Goal: Task Accomplishment & Management: Manage account settings

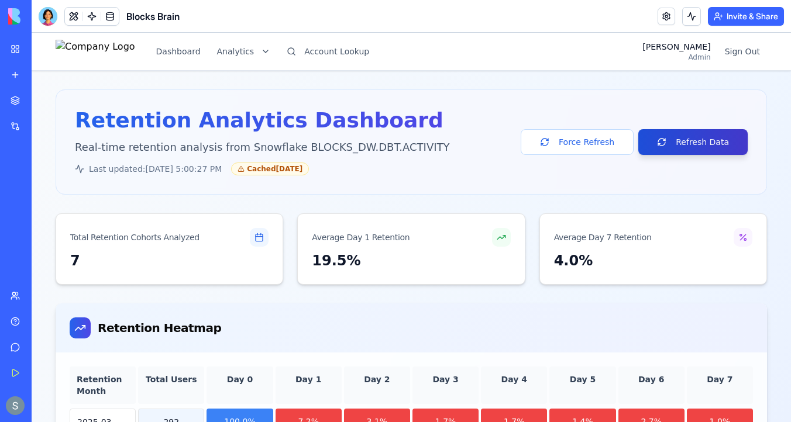
click at [681, 139] on button "Refresh Data" at bounding box center [692, 142] width 109 height 26
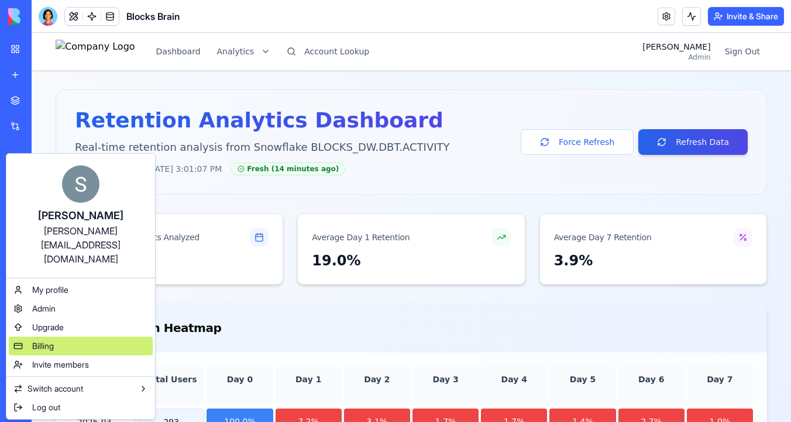
click at [67, 337] on div "Billing" at bounding box center [81, 346] width 144 height 19
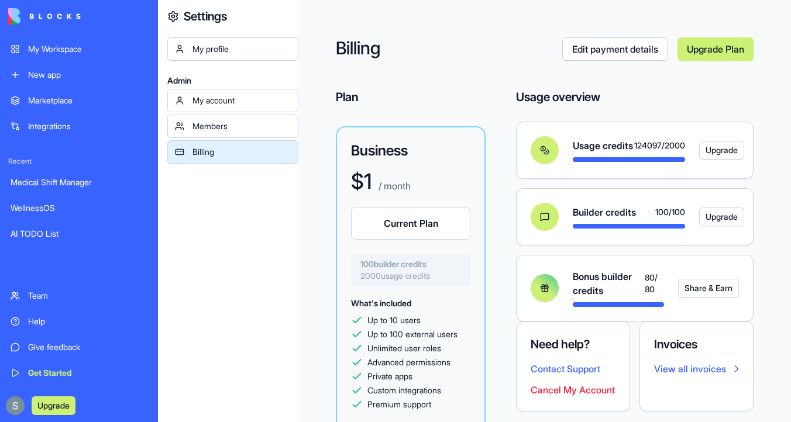
scroll to position [36, 0]
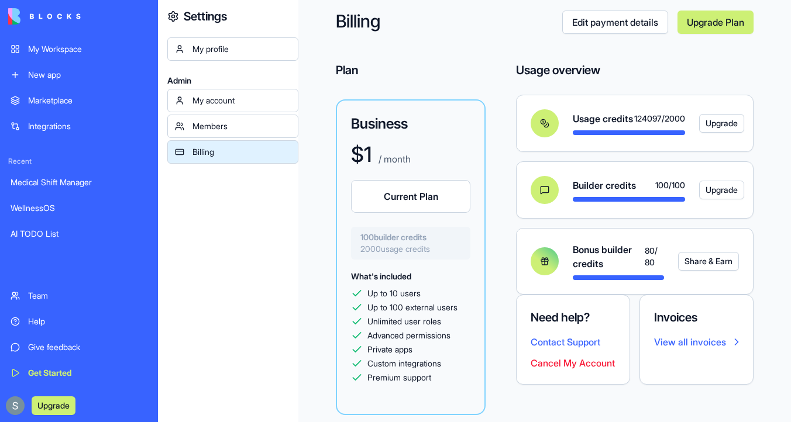
click at [704, 257] on button "Share & Earn" at bounding box center [708, 261] width 61 height 19
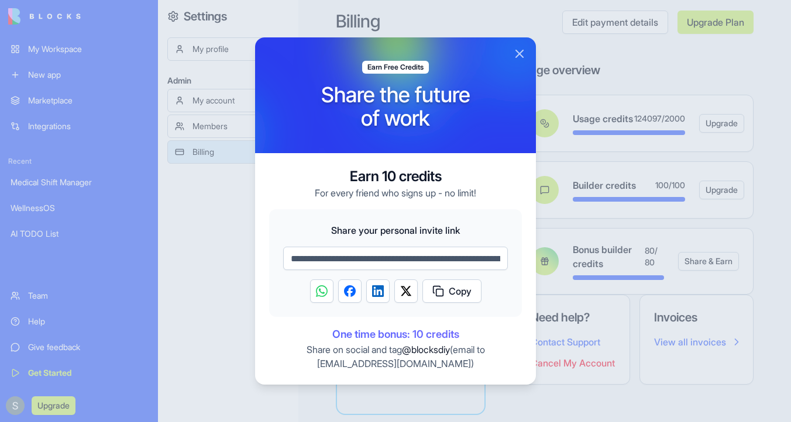
click at [522, 55] on button "Close" at bounding box center [520, 54] width 14 height 14
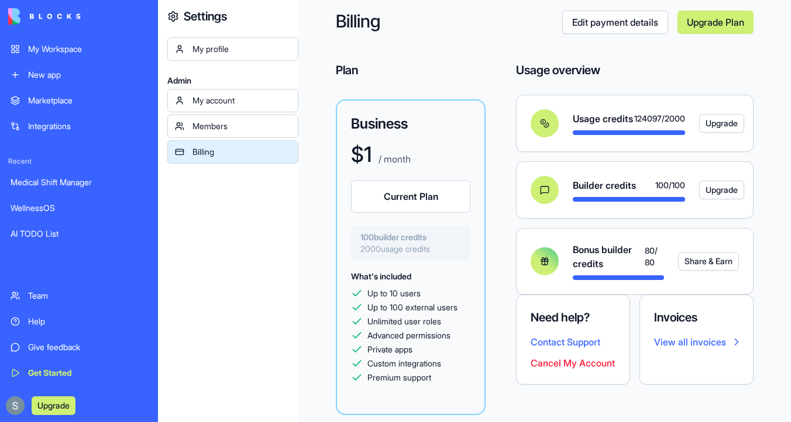
click at [42, 319] on div "Help" at bounding box center [87, 322] width 119 height 12
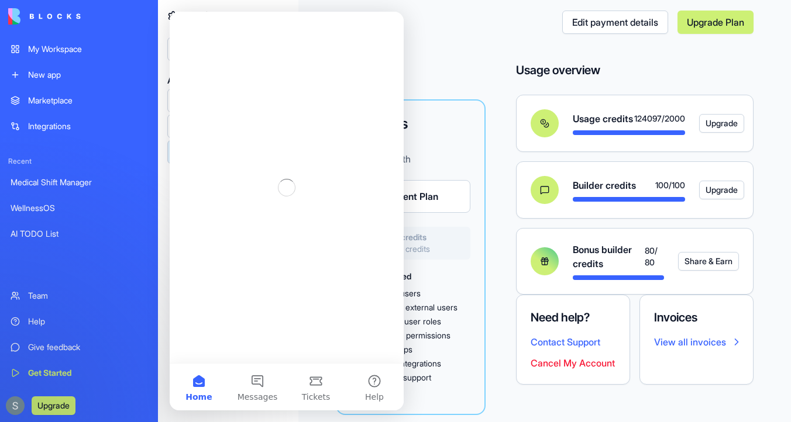
scroll to position [0, 0]
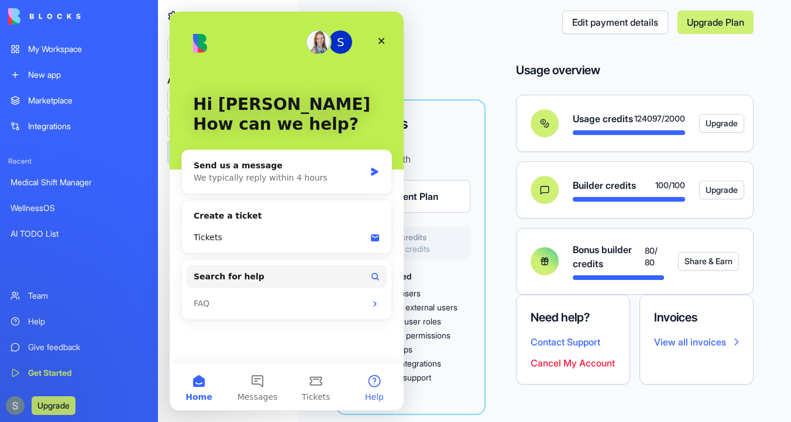
click at [370, 376] on button "Help" at bounding box center [374, 387] width 59 height 47
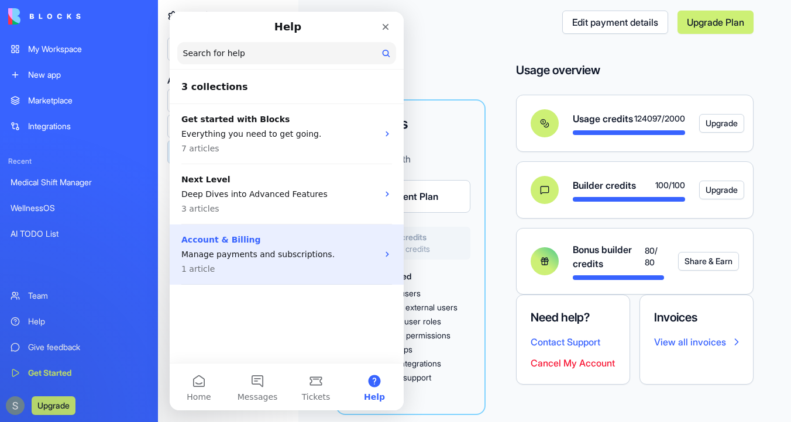
click at [287, 256] on p "Manage payments and subscriptions." at bounding box center [279, 255] width 197 height 12
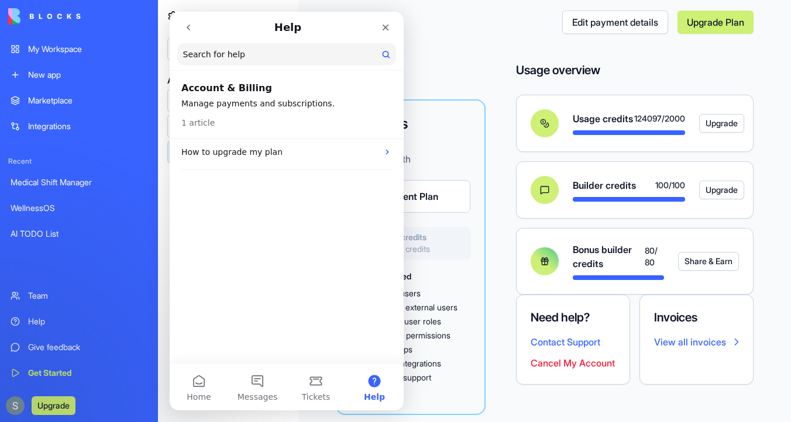
click at [284, 98] on p "Manage payments and subscriptions." at bounding box center [286, 104] width 211 height 12
click at [191, 27] on icon "go back" at bounding box center [188, 27] width 9 height 9
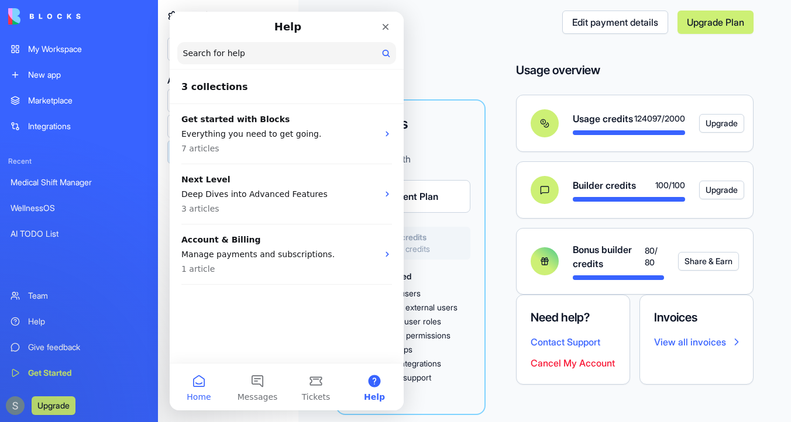
click at [208, 378] on button "Home" at bounding box center [199, 387] width 59 height 47
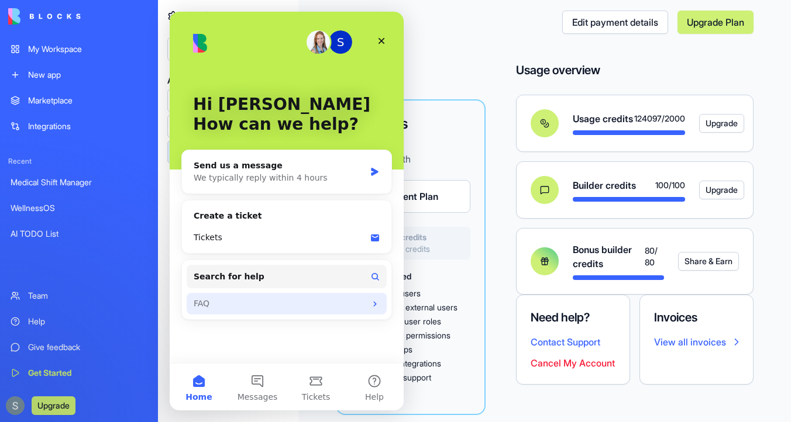
click at [319, 300] on div "FAQ" at bounding box center [280, 304] width 172 height 12
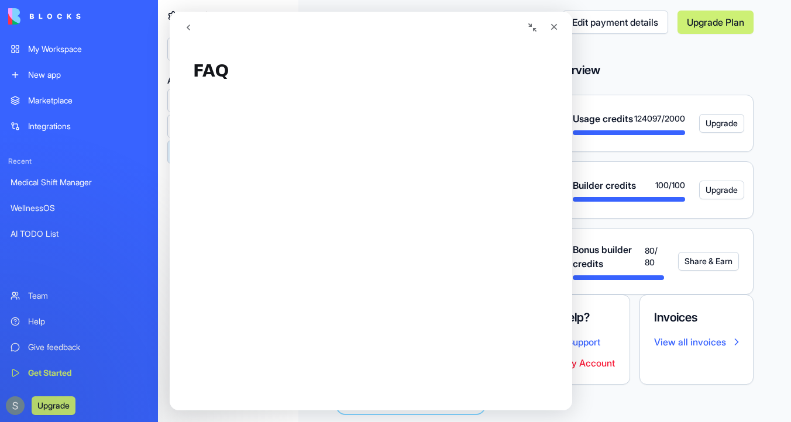
click at [185, 24] on icon "go back" at bounding box center [188, 27] width 9 height 9
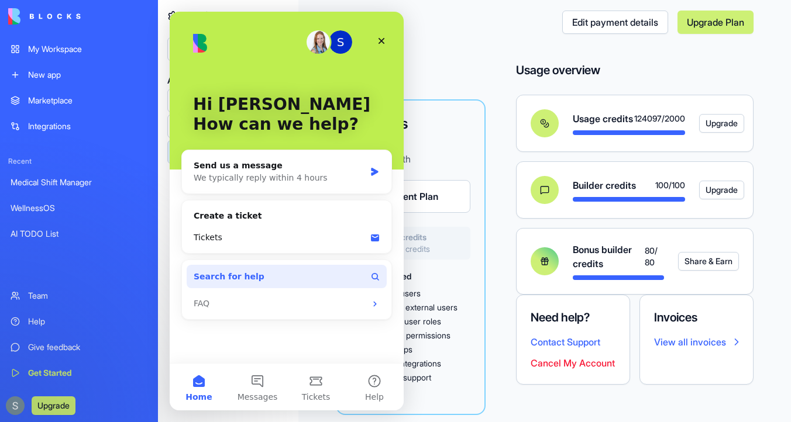
click at [319, 277] on button "Search for help" at bounding box center [287, 276] width 200 height 23
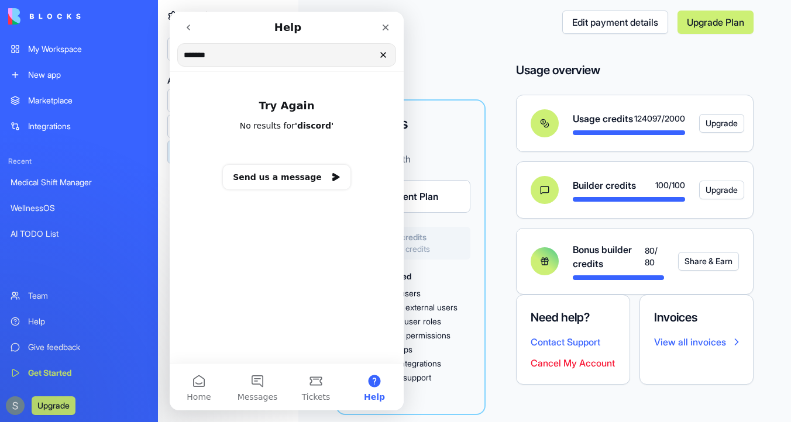
click at [221, 55] on input "*******" at bounding box center [287, 55] width 218 height 22
type input "*********"
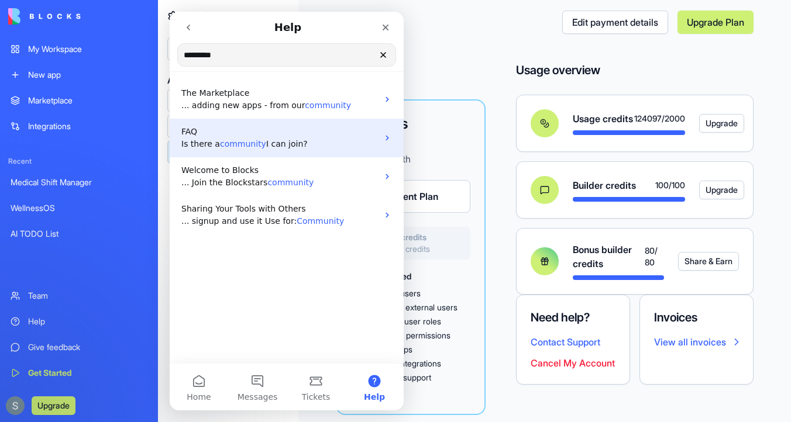
click at [281, 137] on p "FAQ" at bounding box center [279, 132] width 197 height 12
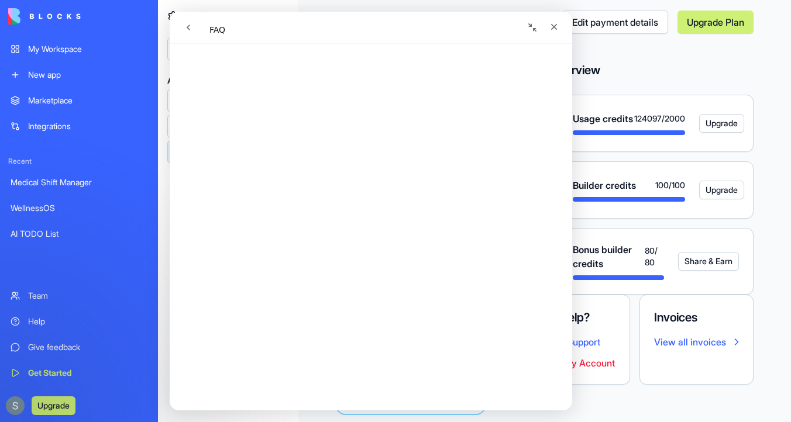
scroll to position [214, 0]
click at [188, 28] on icon "go back" at bounding box center [189, 28] width 4 height 6
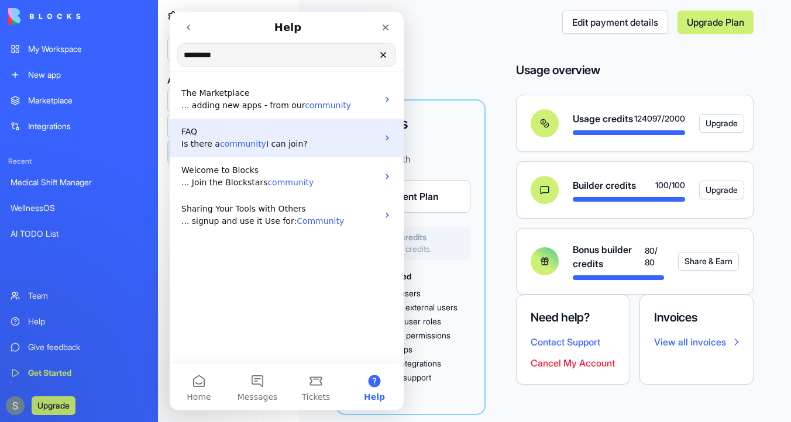
click at [286, 146] on span "I can join?" at bounding box center [287, 143] width 42 height 9
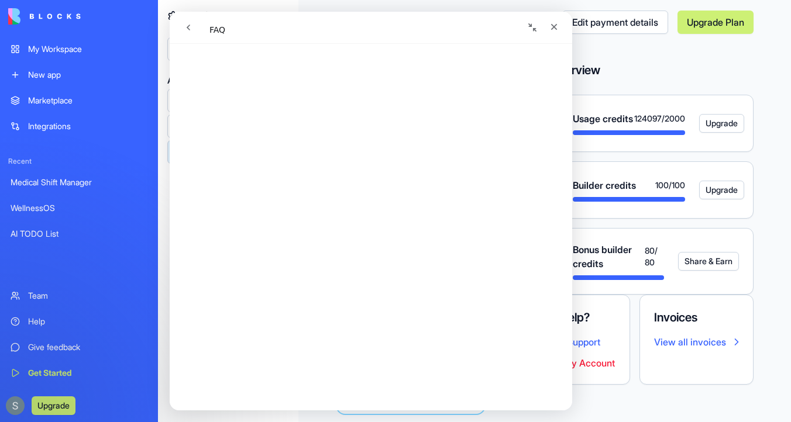
scroll to position [0, 0]
click at [188, 26] on icon "go back" at bounding box center [189, 28] width 4 height 6
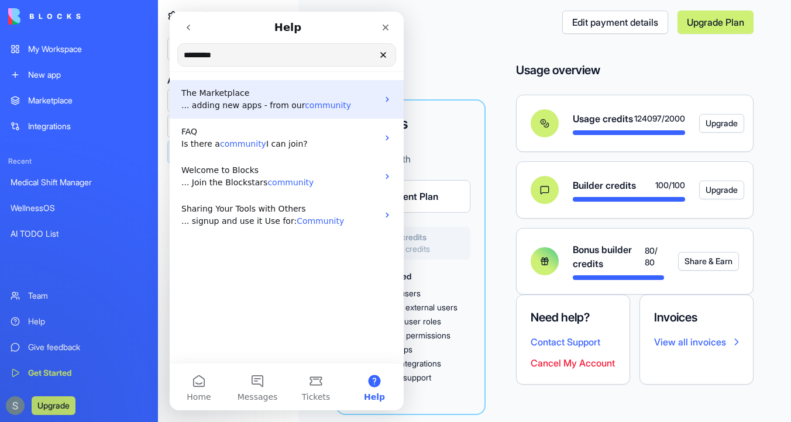
click at [306, 104] on span "community" at bounding box center [328, 105] width 46 height 9
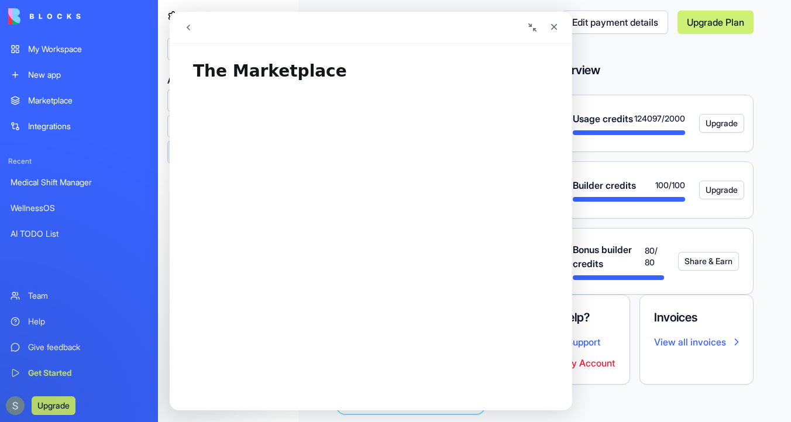
click at [192, 27] on icon "go back" at bounding box center [188, 27] width 9 height 9
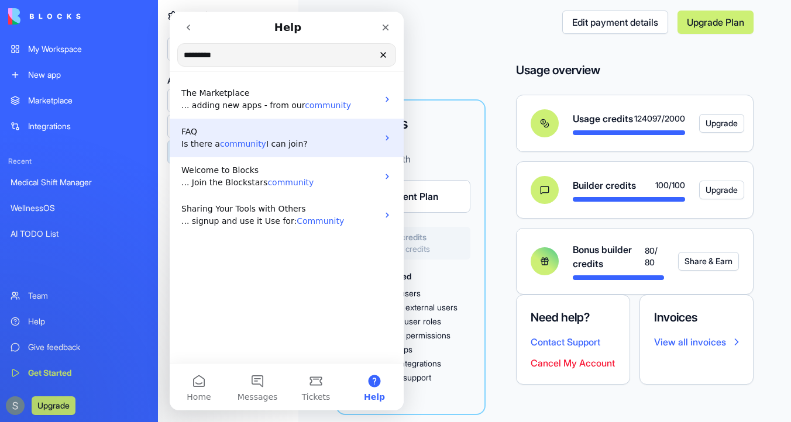
click at [267, 142] on span "I can join?" at bounding box center [287, 143] width 42 height 9
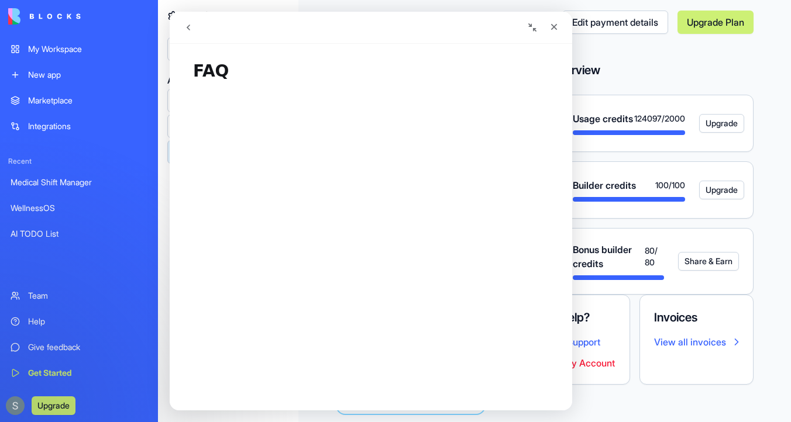
click at [186, 31] on icon "go back" at bounding box center [188, 27] width 9 height 9
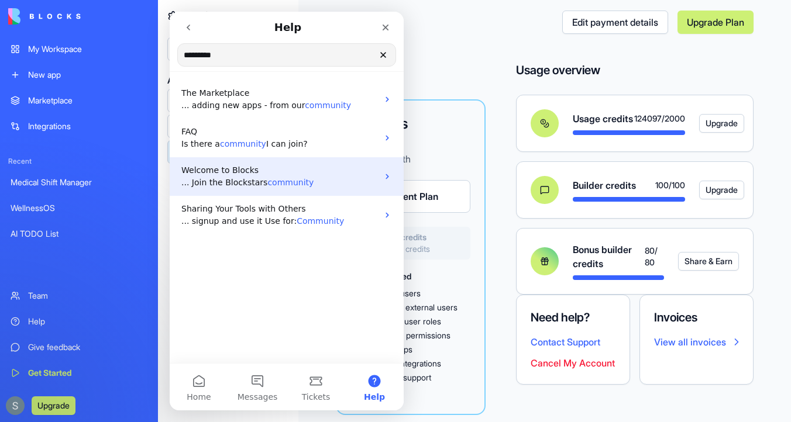
click at [386, 176] on icon "Intercom messenger" at bounding box center [387, 176] width 9 height 9
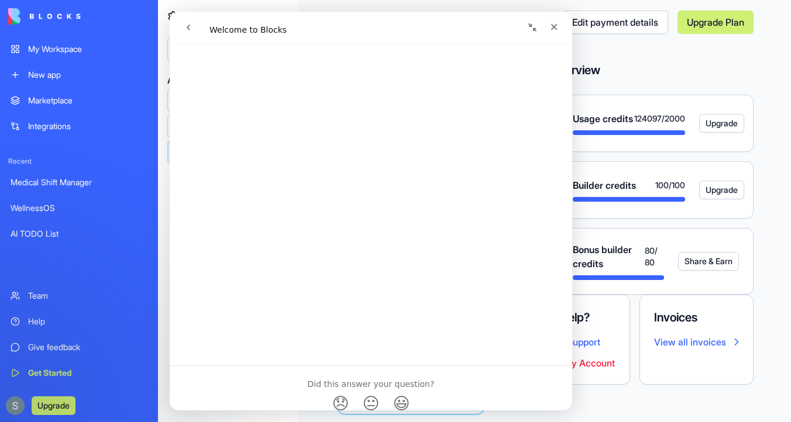
scroll to position [630, 0]
click at [187, 27] on icon "go back" at bounding box center [189, 28] width 4 height 6
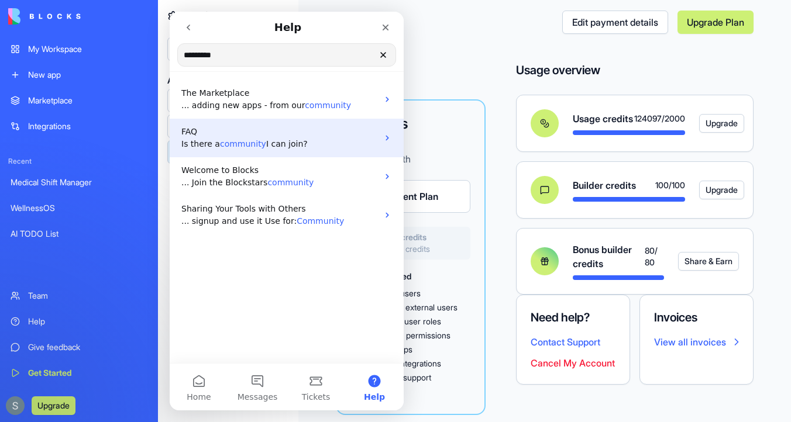
click at [243, 143] on span "community" at bounding box center [243, 143] width 46 height 9
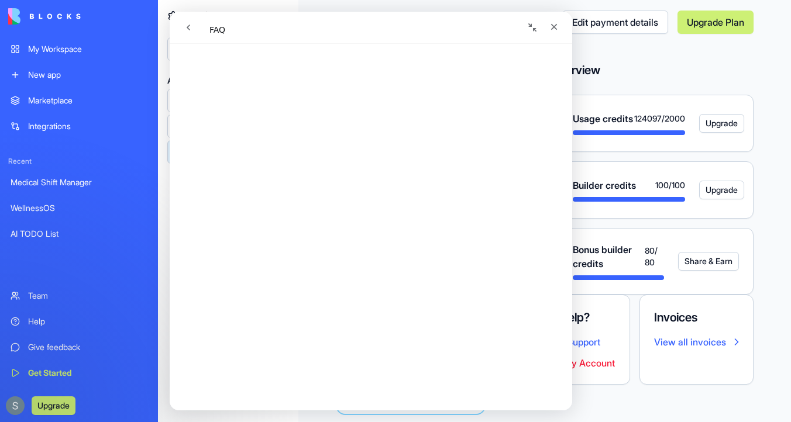
scroll to position [233, 0]
click at [555, 36] on div "Close" at bounding box center [554, 26] width 21 height 21
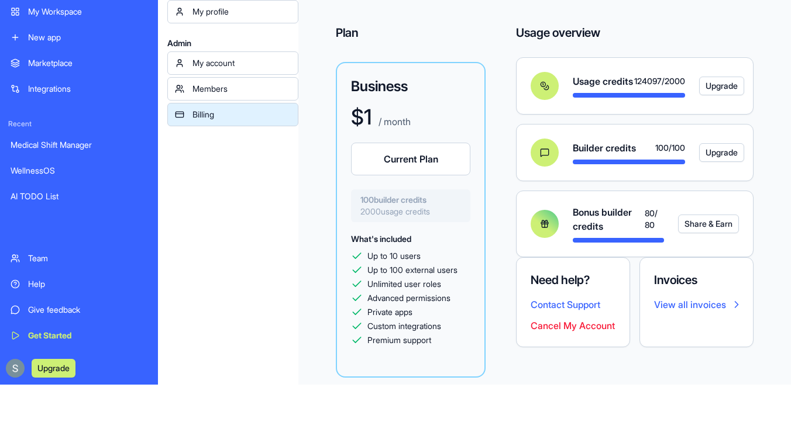
scroll to position [0, 0]
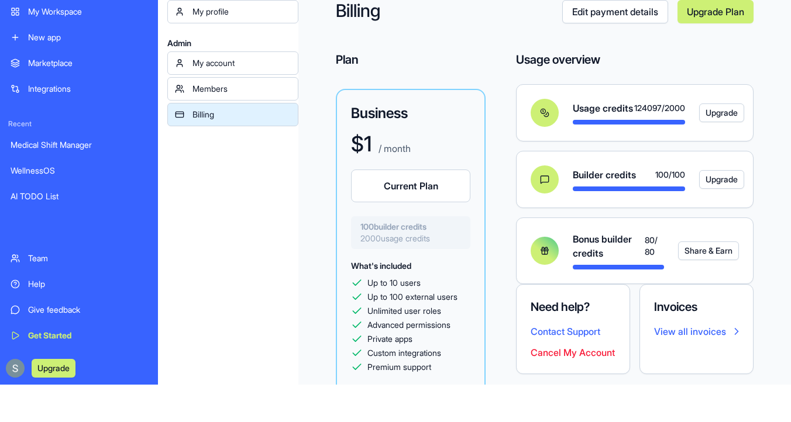
click at [75, 13] on div "My Workspace" at bounding box center [87, 12] width 119 height 12
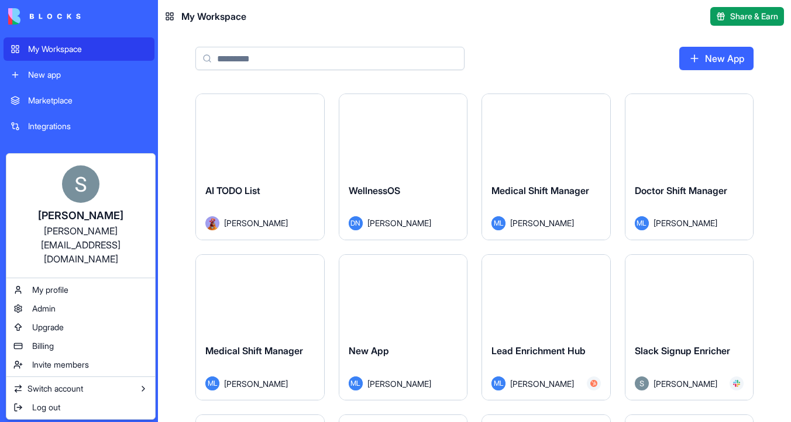
click at [264, 58] on html "My Workspace New app Marketplace Integrations Recent Medical Shift Manager Well…" at bounding box center [395, 211] width 791 height 422
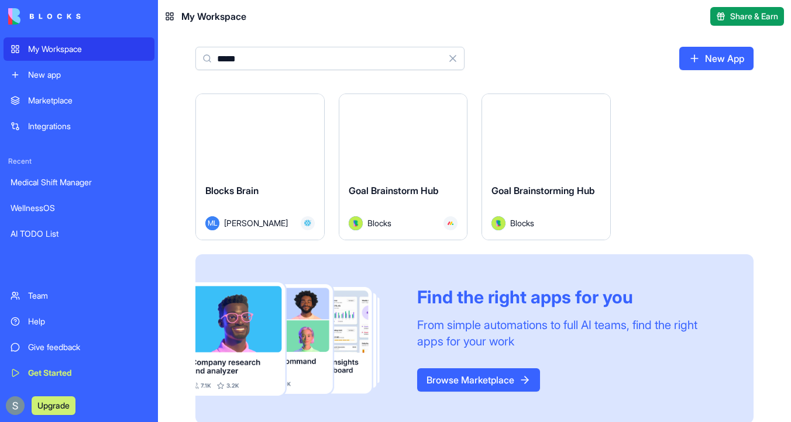
type input "*****"
click at [267, 140] on button "Launch" at bounding box center [260, 133] width 88 height 23
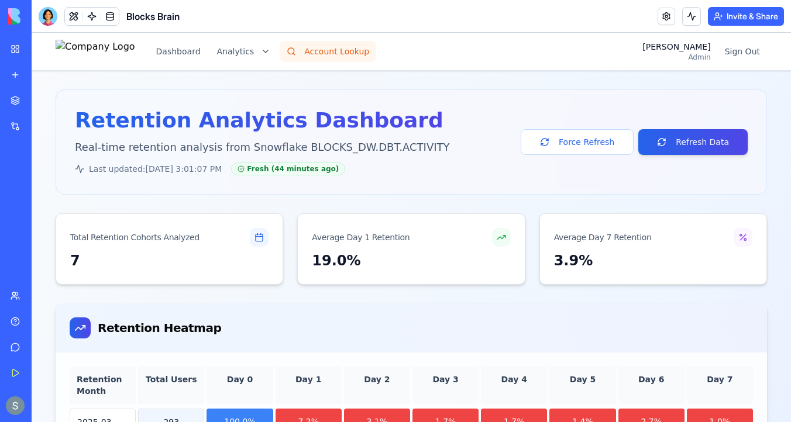
click at [354, 54] on button "Account Lookup" at bounding box center [328, 51] width 97 height 21
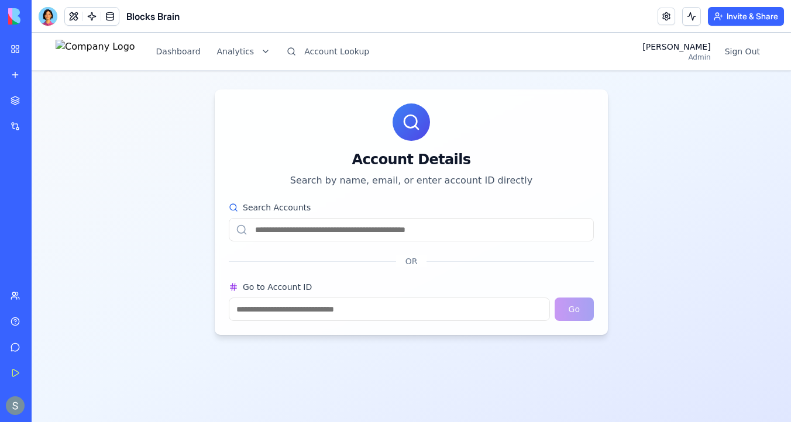
click at [370, 236] on input "Search Accounts" at bounding box center [411, 229] width 365 height 23
paste input "**********"
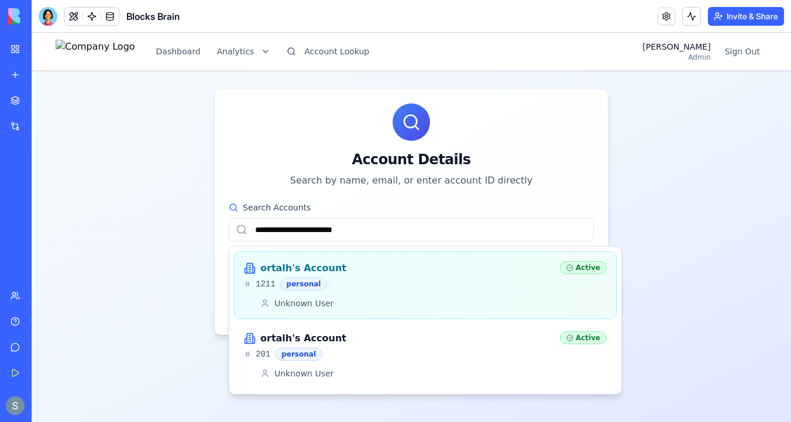
type input "**********"
click at [398, 276] on div "ortalh's Account 1211 personal" at bounding box center [397, 276] width 307 height 29
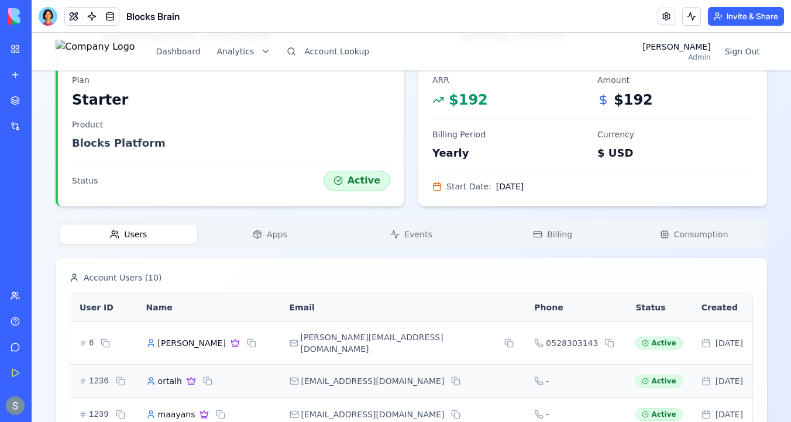
scroll to position [276, 0]
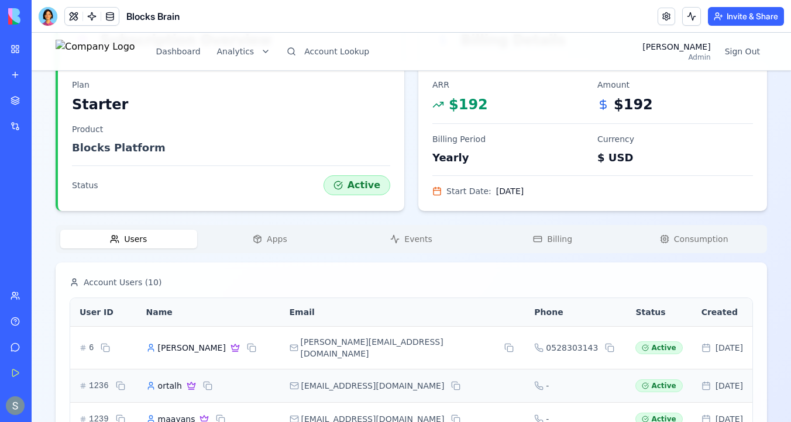
click at [292, 240] on button "Apps" at bounding box center [270, 239] width 137 height 19
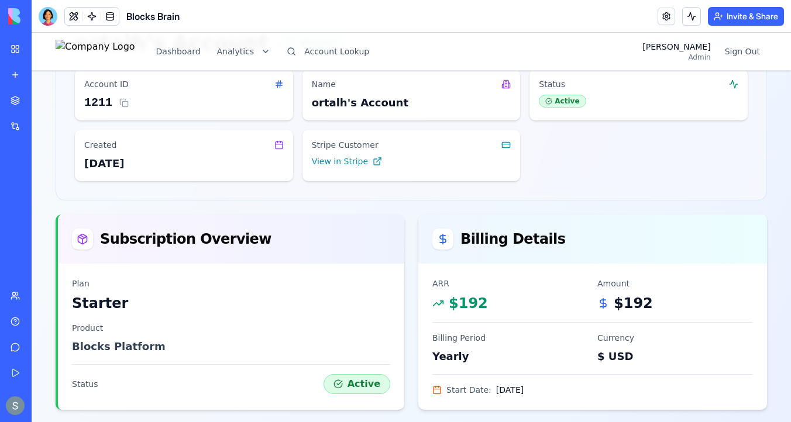
scroll to position [0, 0]
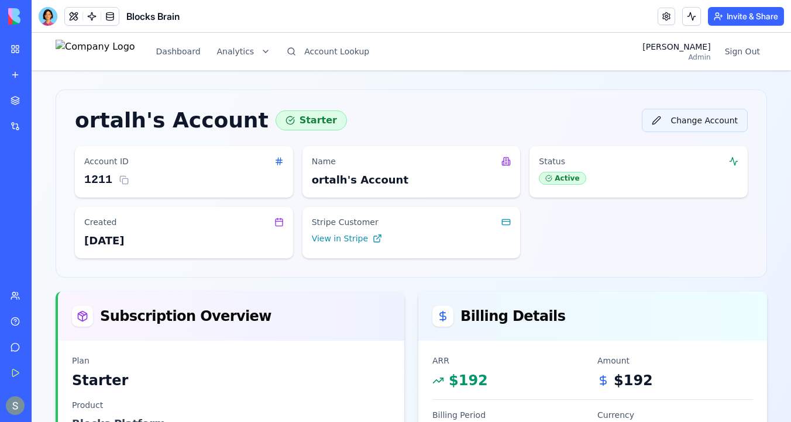
click at [699, 123] on button "Change Account" at bounding box center [695, 120] width 106 height 23
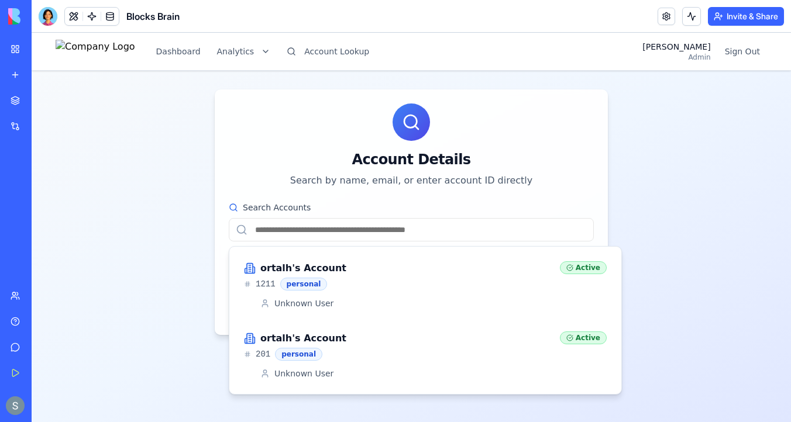
click at [394, 222] on input "Search Accounts" at bounding box center [411, 229] width 365 height 23
paste input "**********"
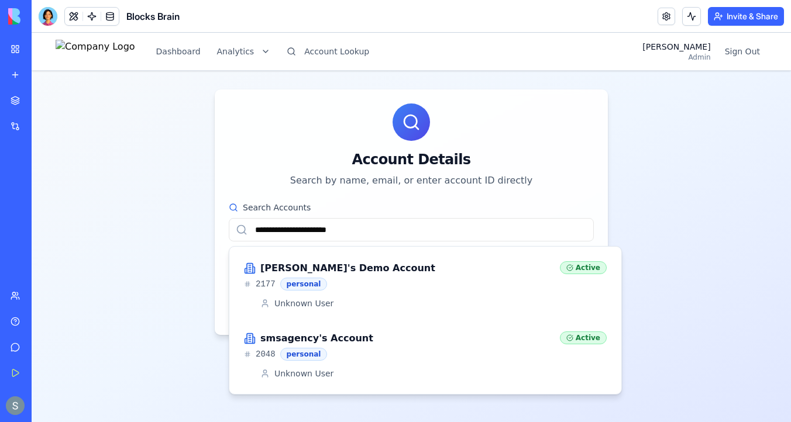
type input "**********"
click at [428, 290] on div "2177 personal" at bounding box center [397, 284] width 307 height 13
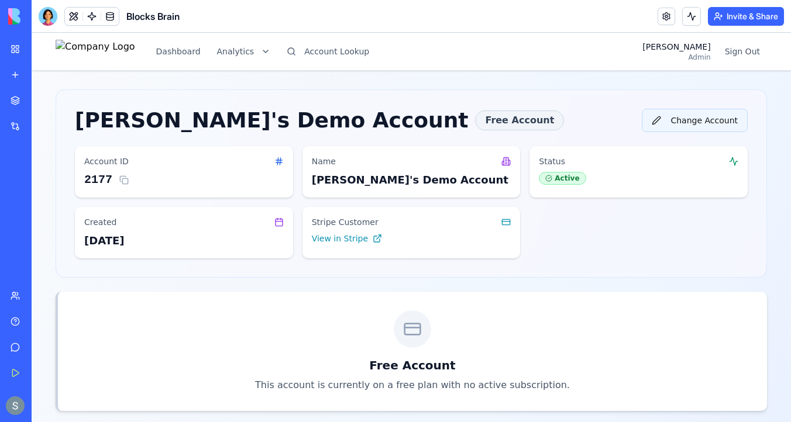
click at [702, 119] on button "Change Account" at bounding box center [695, 120] width 106 height 23
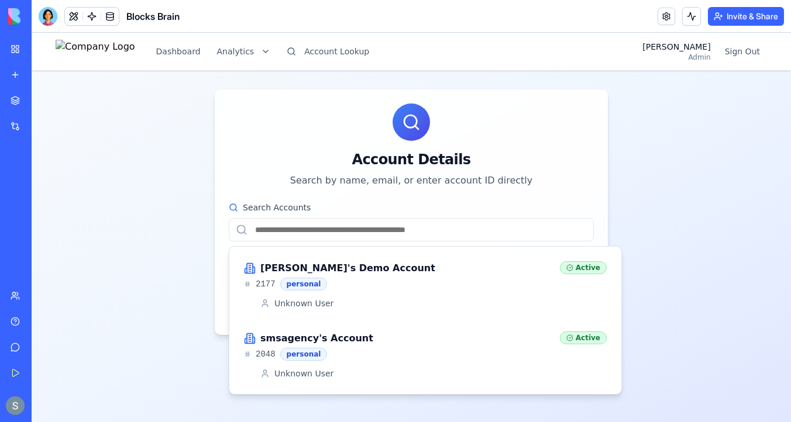
click at [346, 228] on input "Search Accounts" at bounding box center [411, 229] width 365 height 23
paste input "**********"
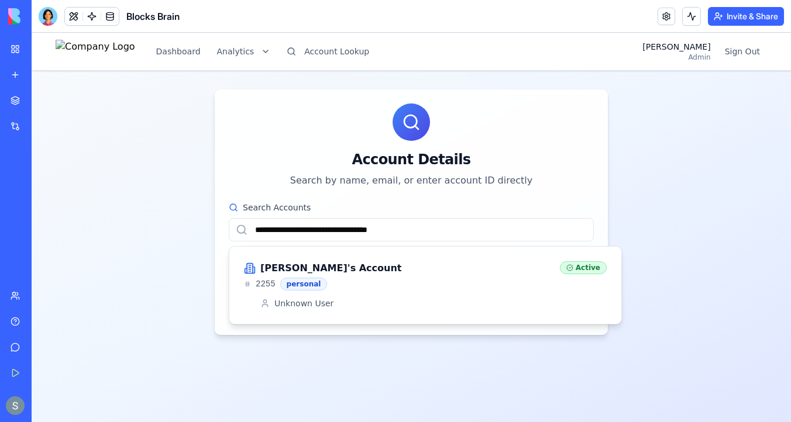
type input "**********"
click at [425, 273] on div "alan's Account" at bounding box center [397, 269] width 307 height 14
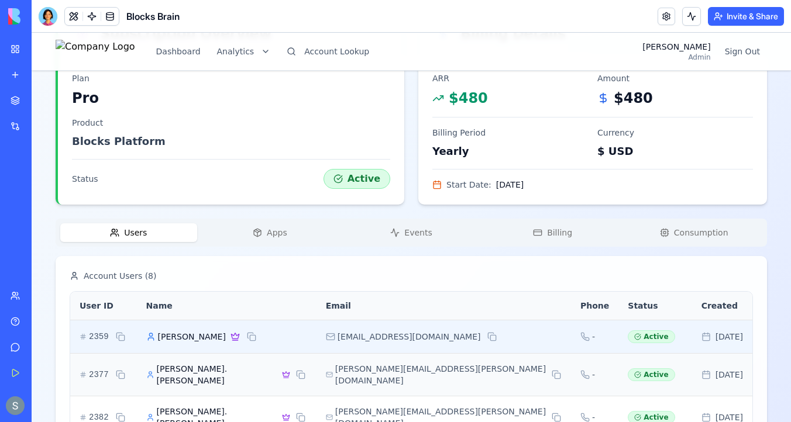
scroll to position [150, 0]
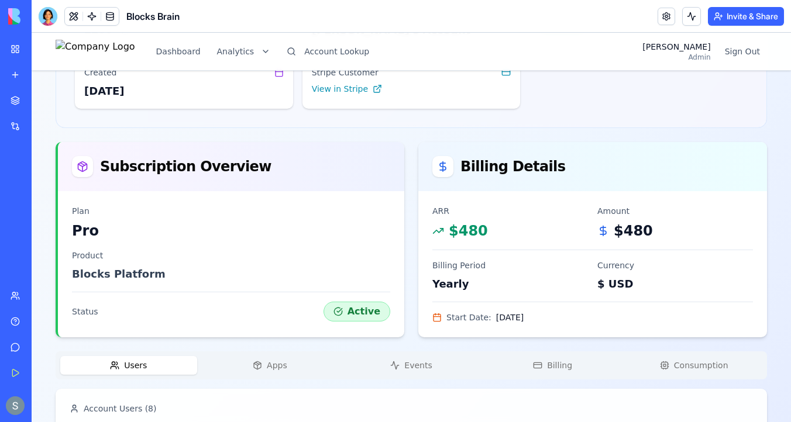
click at [274, 366] on span "Apps" at bounding box center [277, 366] width 20 height 12
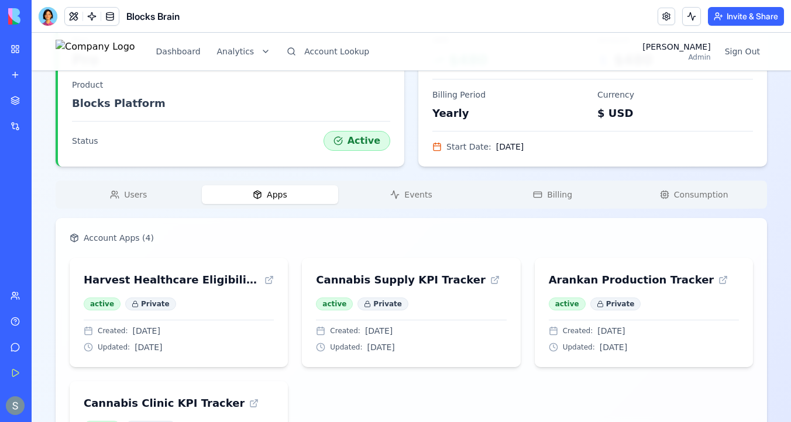
scroll to position [422, 0]
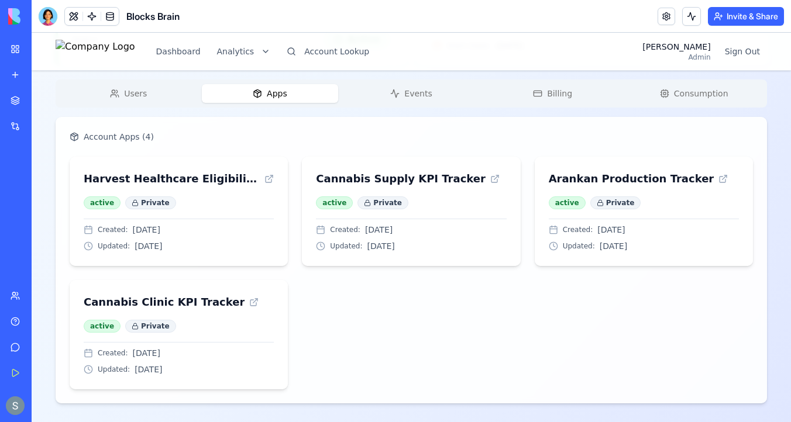
click at [405, 95] on button "Events" at bounding box center [411, 93] width 137 height 19
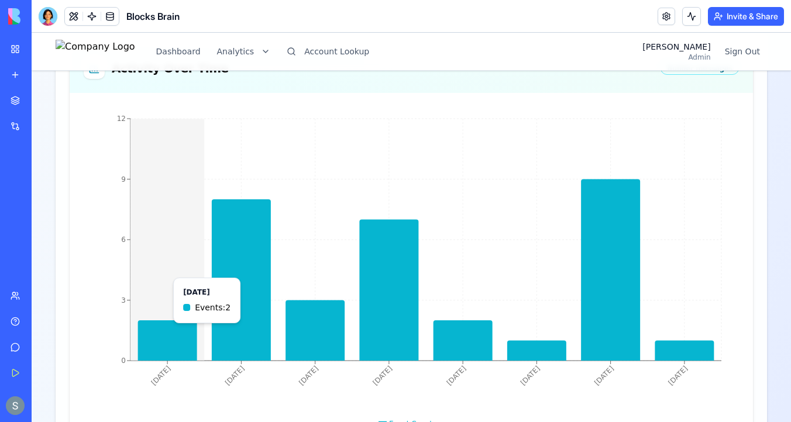
scroll to position [470, 0]
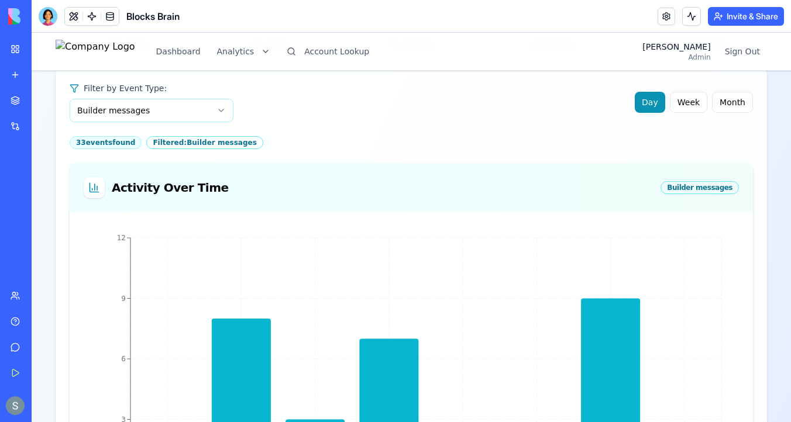
click at [140, 111] on html "Dashboard Analytics Account Lookup Sharon Admin Sign Out alan's Account Pro Cha…" at bounding box center [411, 359] width 759 height 1594
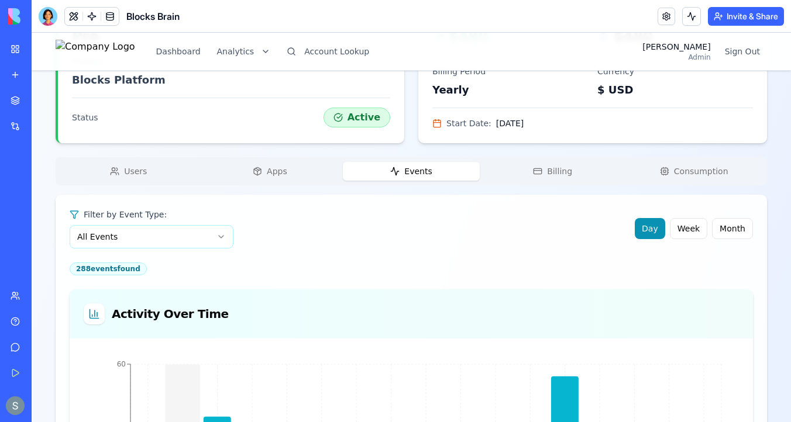
scroll to position [180, 0]
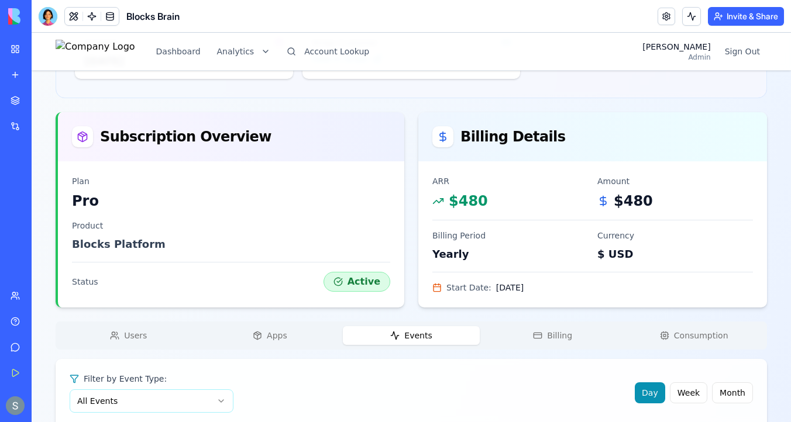
click at [140, 338] on span "Users" at bounding box center [135, 336] width 23 height 12
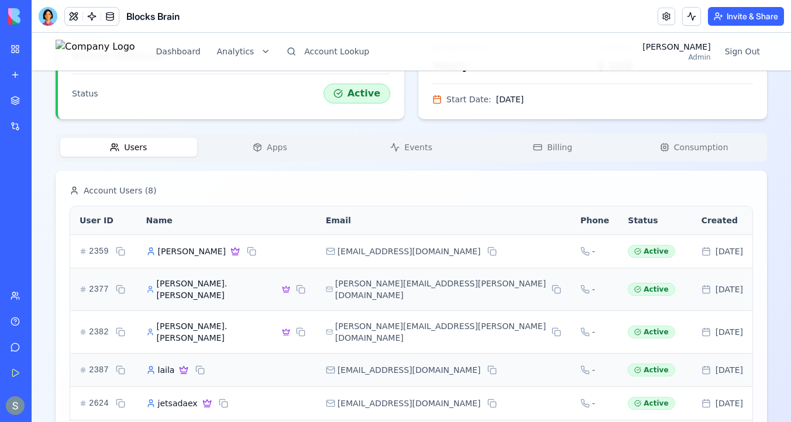
scroll to position [480, 0]
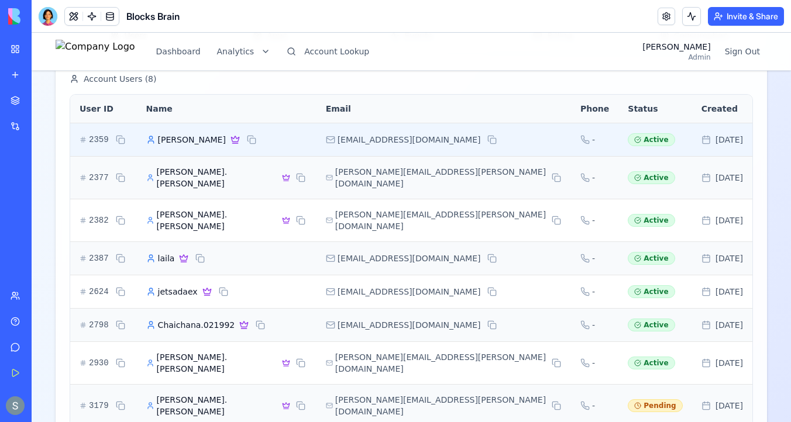
click at [190, 137] on span "alan sila" at bounding box center [192, 140] width 68 height 12
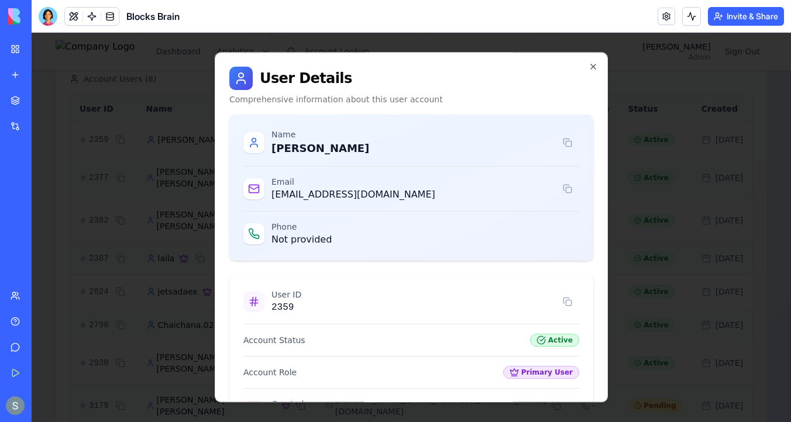
scroll to position [164, 0]
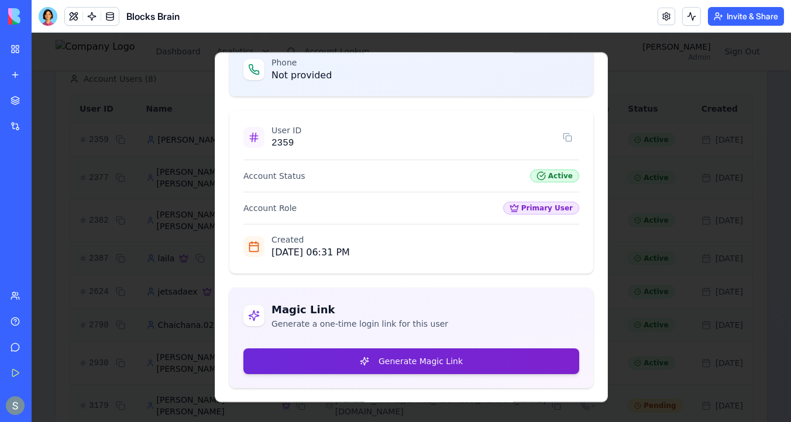
click at [370, 351] on button "Generate Magic Link" at bounding box center [411, 362] width 336 height 26
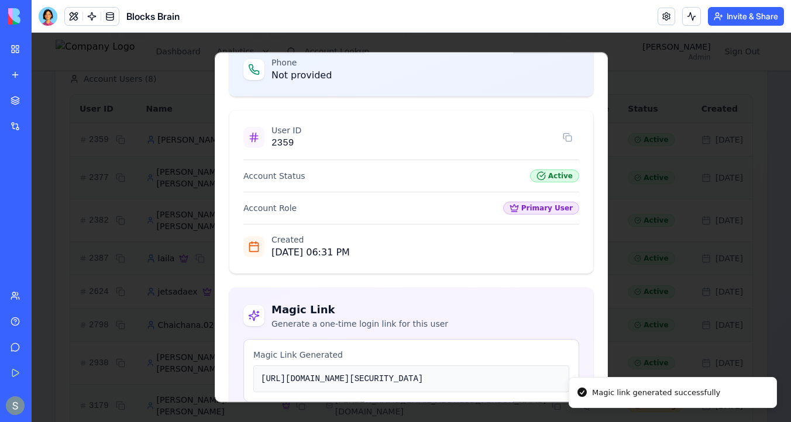
scroll to position [332, 0]
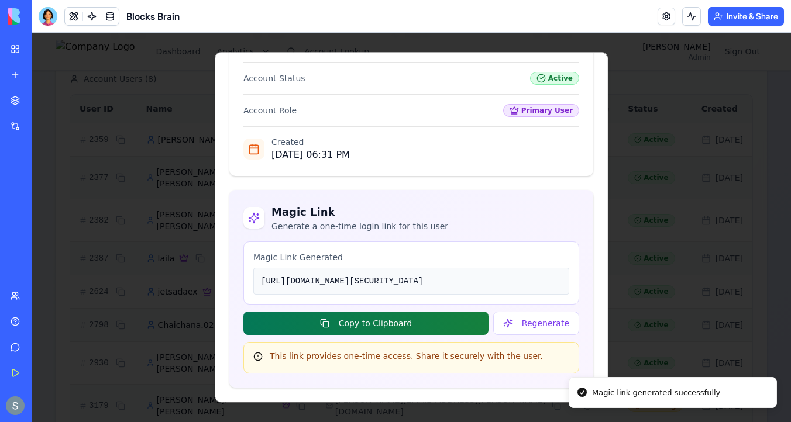
click at [413, 326] on button "Copy to Clipboard" at bounding box center [365, 323] width 245 height 23
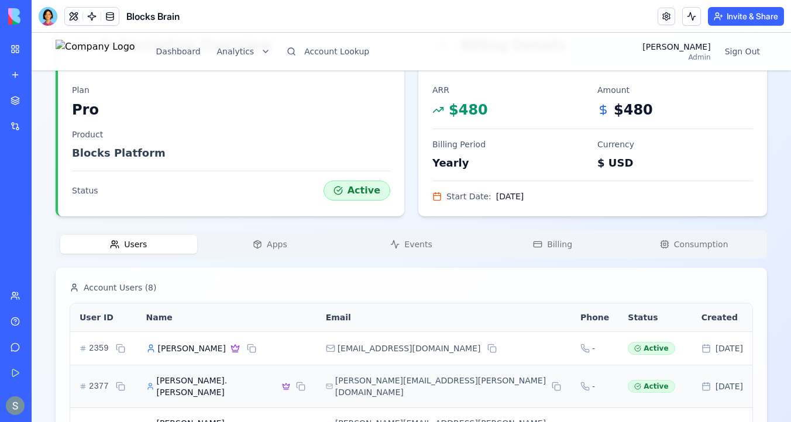
scroll to position [0, 0]
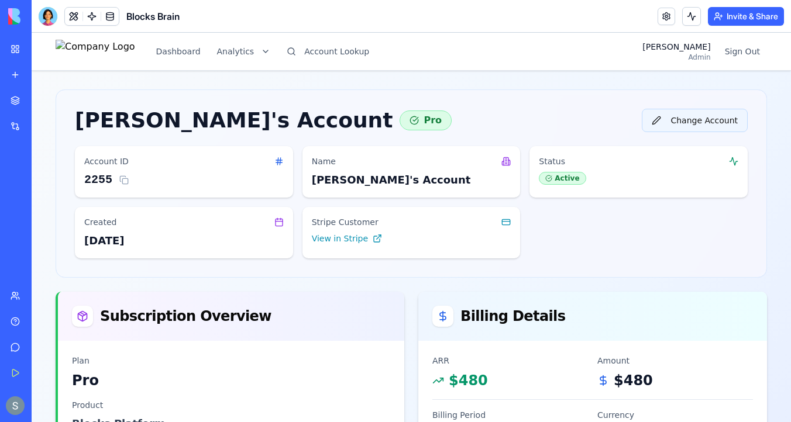
click at [688, 122] on button "Change Account" at bounding box center [695, 120] width 106 height 23
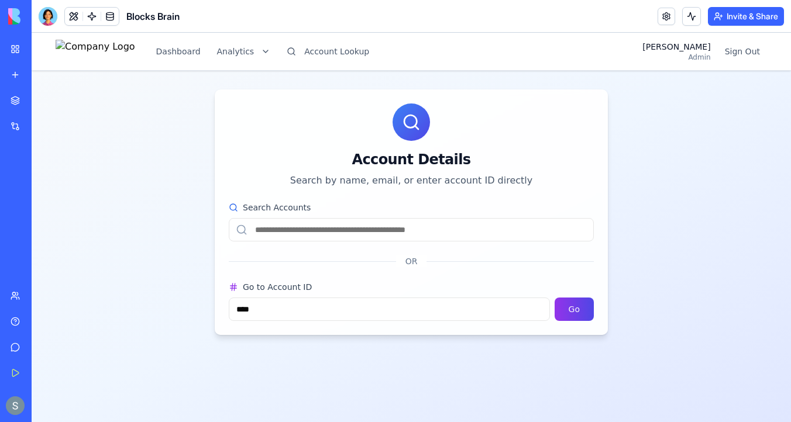
click at [391, 228] on input "Search Accounts" at bounding box center [411, 229] width 365 height 23
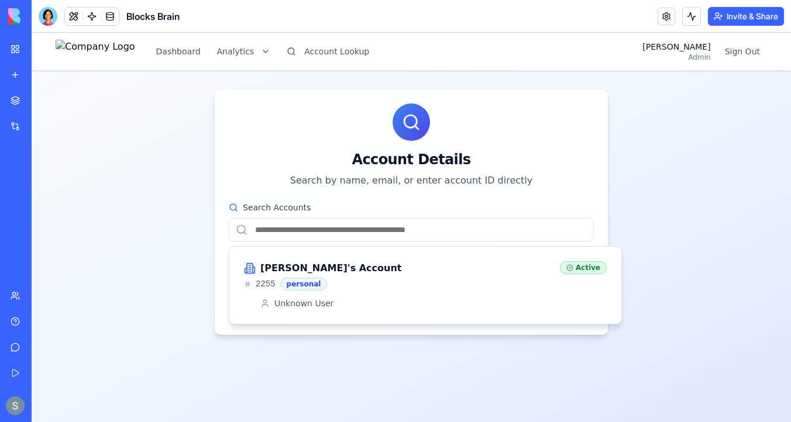
paste input "**********"
type input "**********"
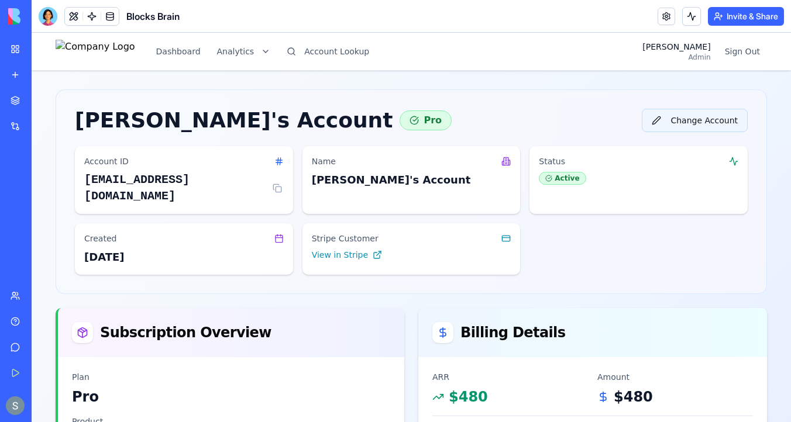
click at [699, 125] on button "Change Account" at bounding box center [695, 120] width 106 height 23
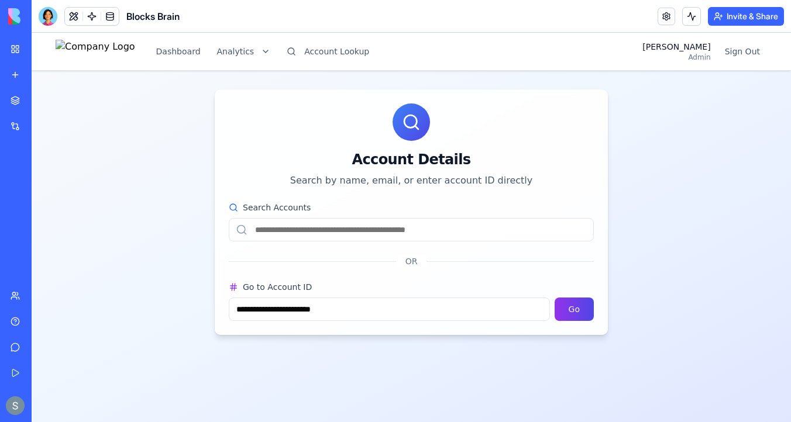
click at [360, 224] on input "Search Accounts" at bounding box center [411, 229] width 365 height 23
paste input "**********"
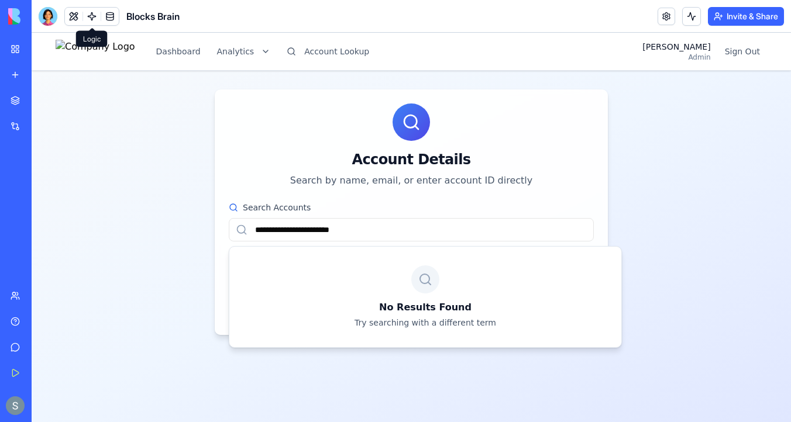
click at [403, 222] on input "**********" at bounding box center [411, 229] width 365 height 23
click at [273, 221] on input "**********" at bounding box center [411, 229] width 365 height 23
paste input "text"
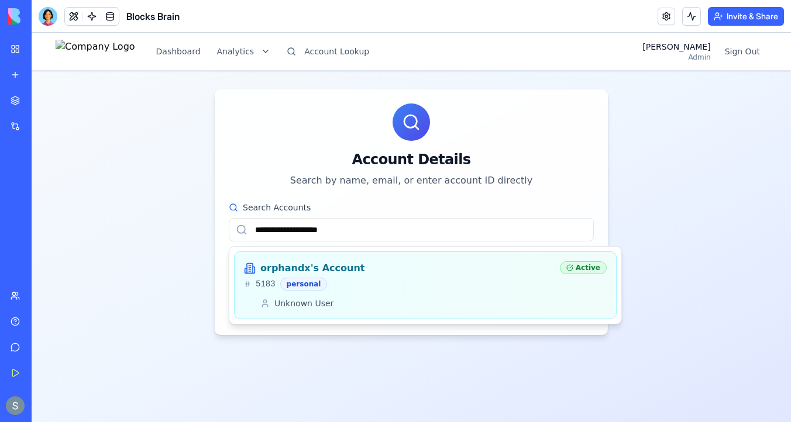
type input "**********"
click at [350, 272] on div "orphandx's Account" at bounding box center [397, 269] width 307 height 14
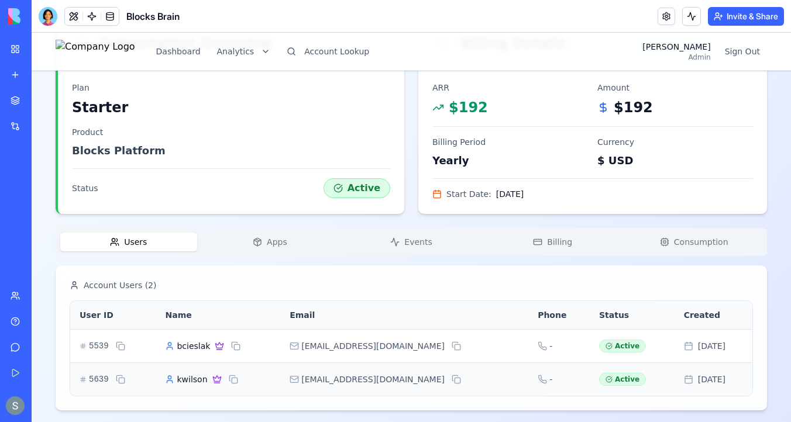
scroll to position [280, 0]
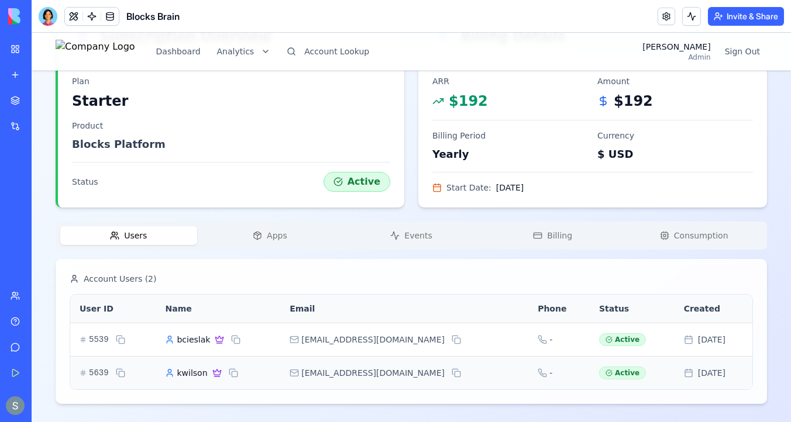
click at [278, 240] on span "Apps" at bounding box center [277, 236] width 20 height 12
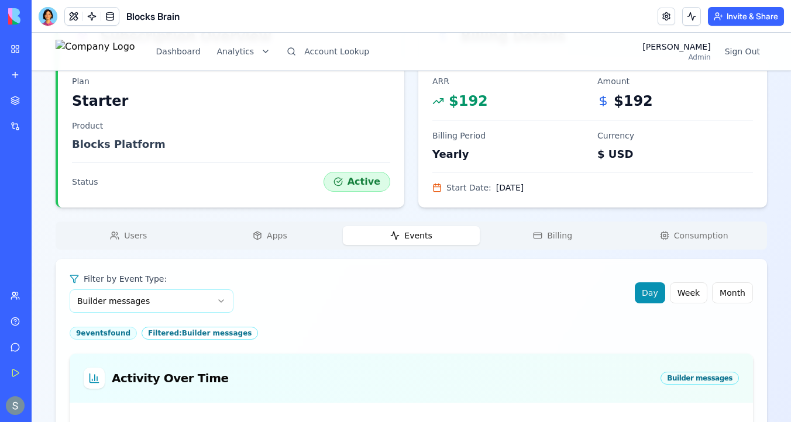
click at [419, 238] on span "Events" at bounding box center [417, 236] width 27 height 12
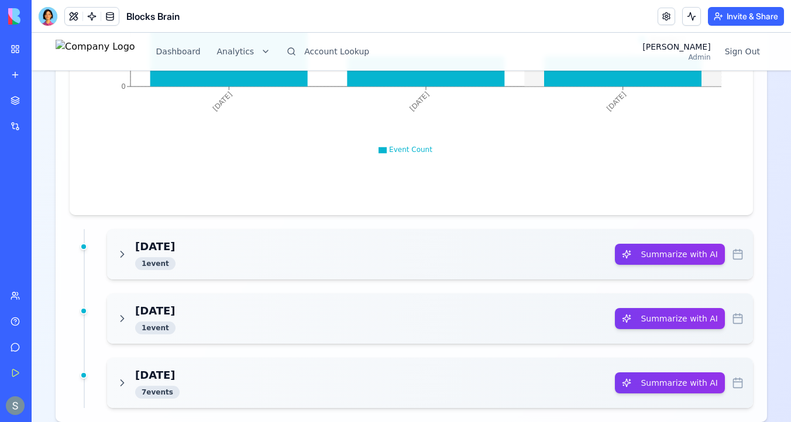
scroll to position [871, 0]
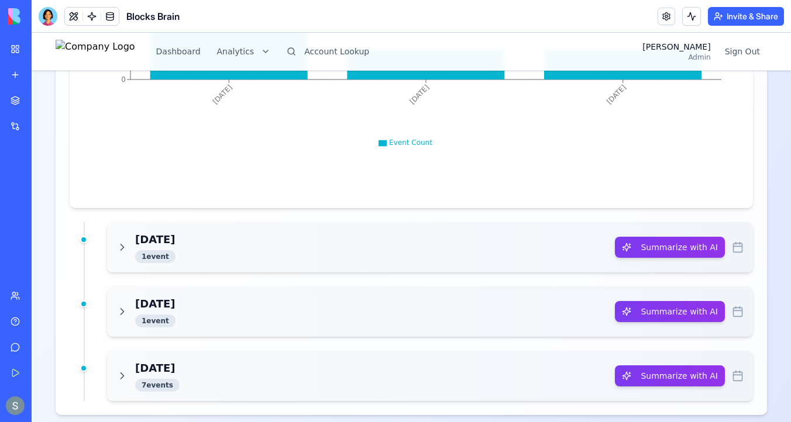
click at [371, 245] on div "Today 1 event" at bounding box center [365, 248] width 498 height 32
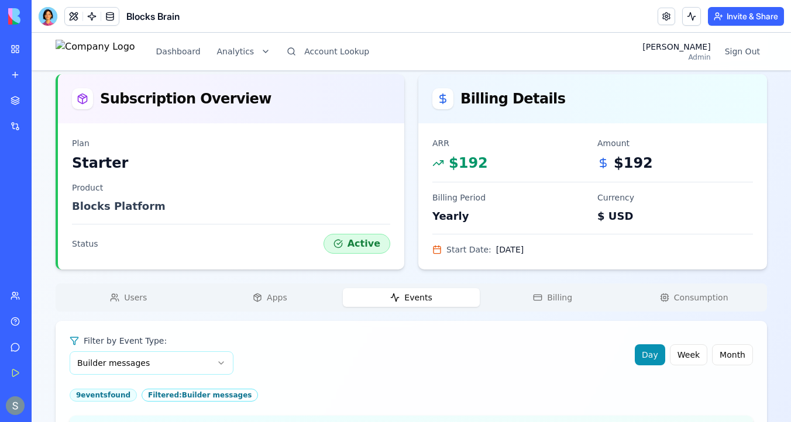
scroll to position [179, 0]
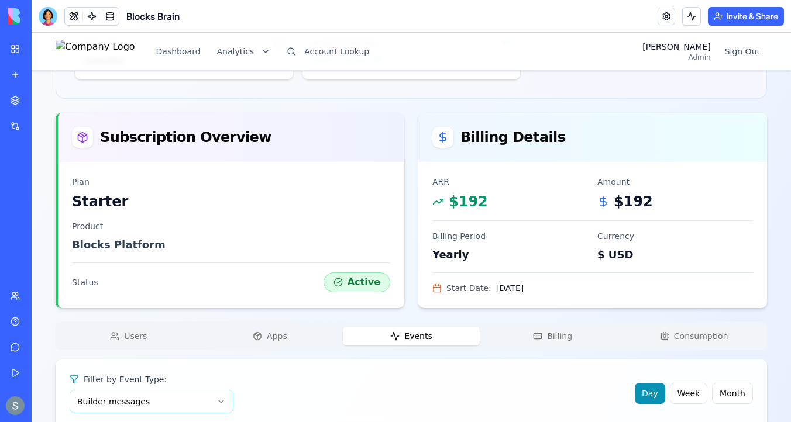
click at [558, 339] on span "Billing" at bounding box center [559, 337] width 25 height 12
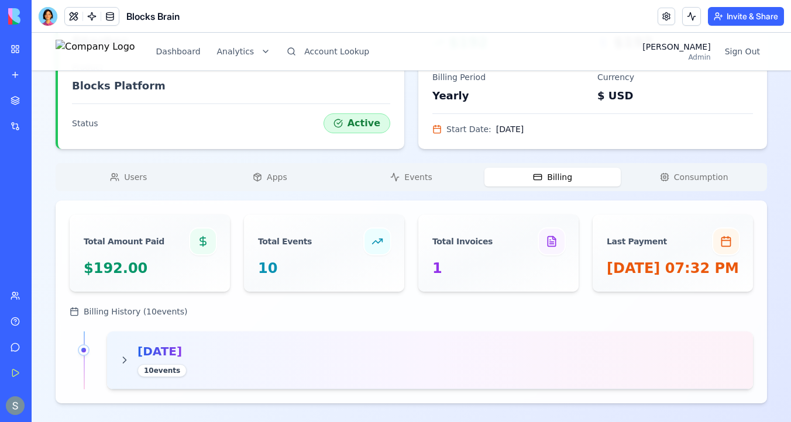
scroll to position [280, 0]
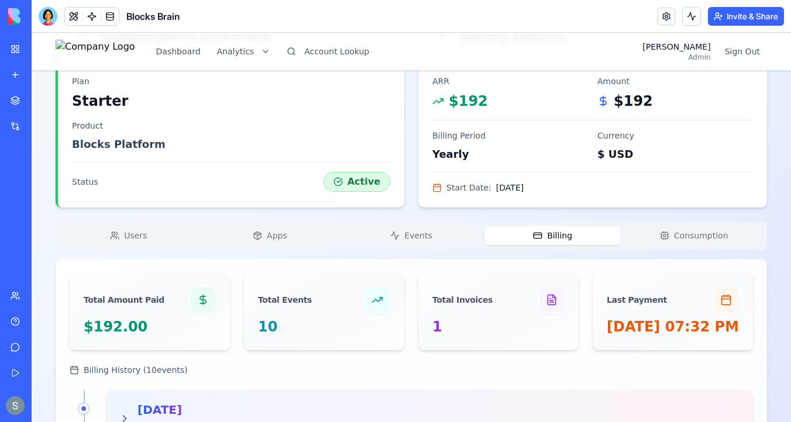
click at [128, 157] on div "orphandx's Account Starter Change Account Account ID 5183 Name orphandx's Accou…" at bounding box center [411, 136] width 711 height 652
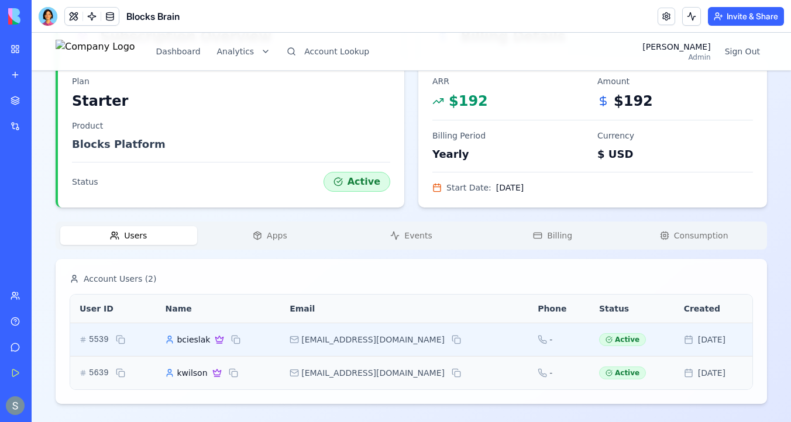
click at [198, 342] on span "bcieslak" at bounding box center [193, 340] width 33 height 12
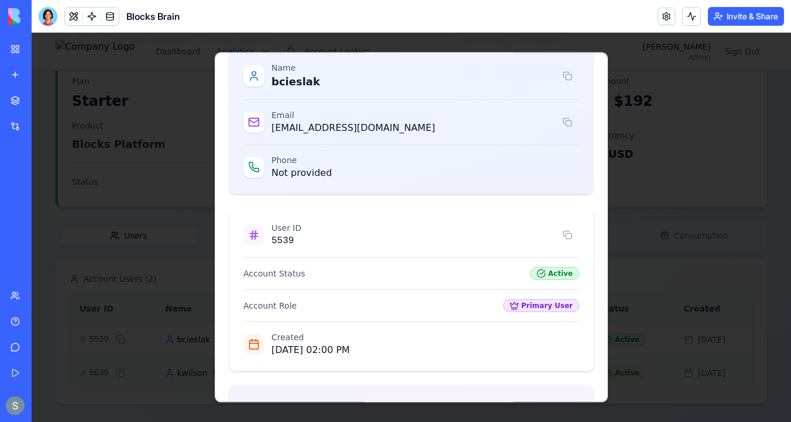
scroll to position [164, 0]
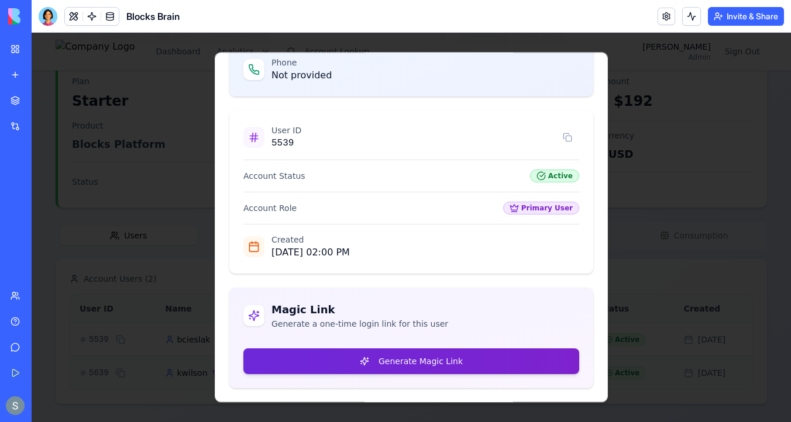
click at [397, 364] on button "Generate Magic Link" at bounding box center [411, 362] width 336 height 26
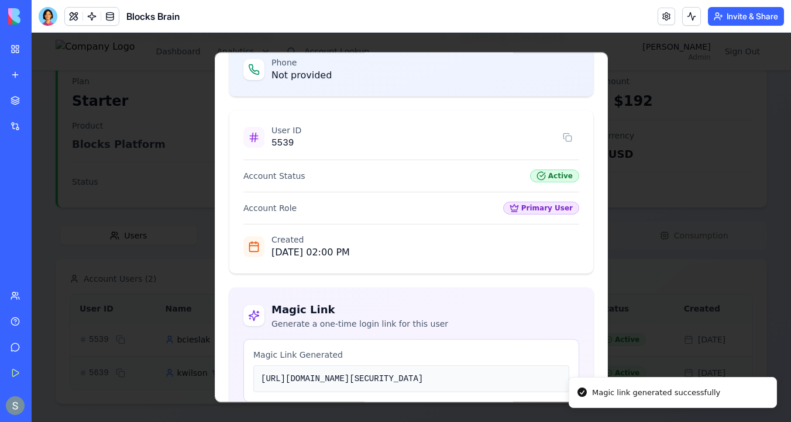
scroll to position [332, 0]
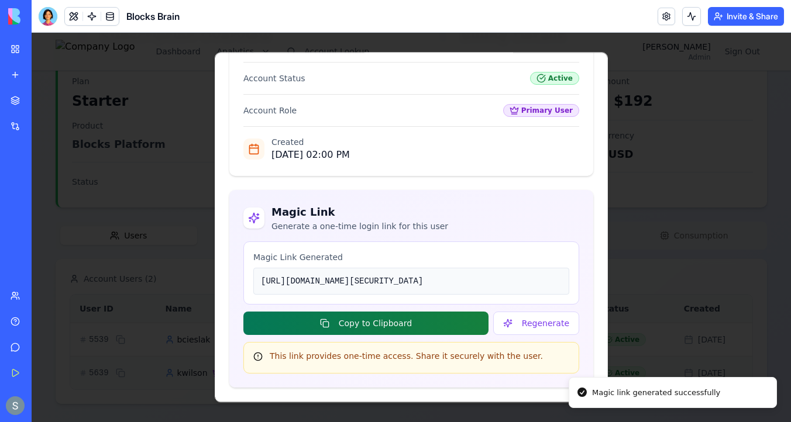
click at [424, 322] on button "Copy to Clipboard" at bounding box center [365, 323] width 245 height 23
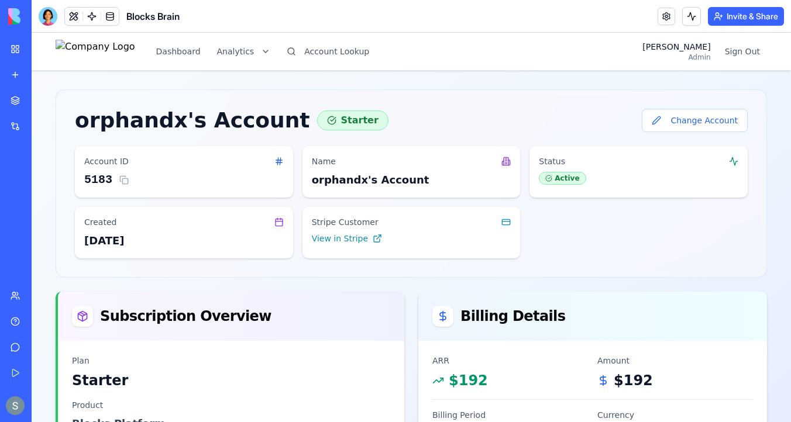
scroll to position [280, 0]
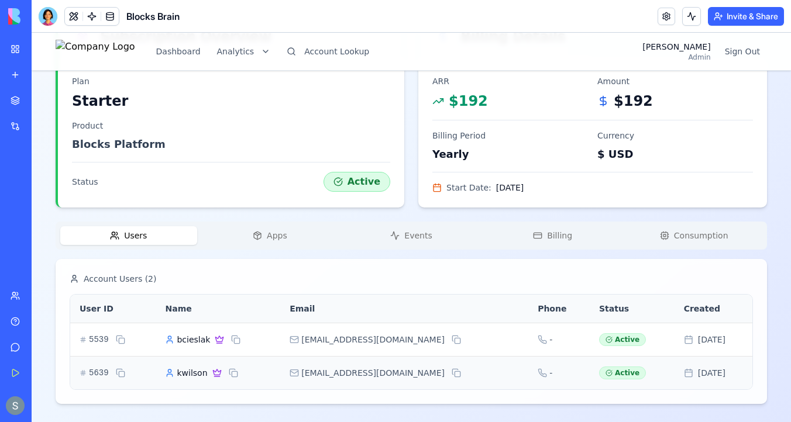
click at [295, 224] on div "Users Apps Events Billing Consumption" at bounding box center [411, 236] width 711 height 28
click at [277, 236] on span "Apps" at bounding box center [277, 236] width 20 height 12
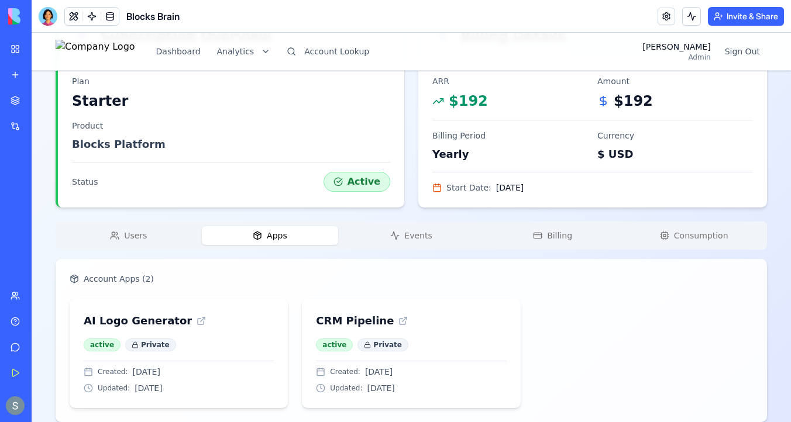
click at [412, 241] on button "Events" at bounding box center [411, 235] width 137 height 19
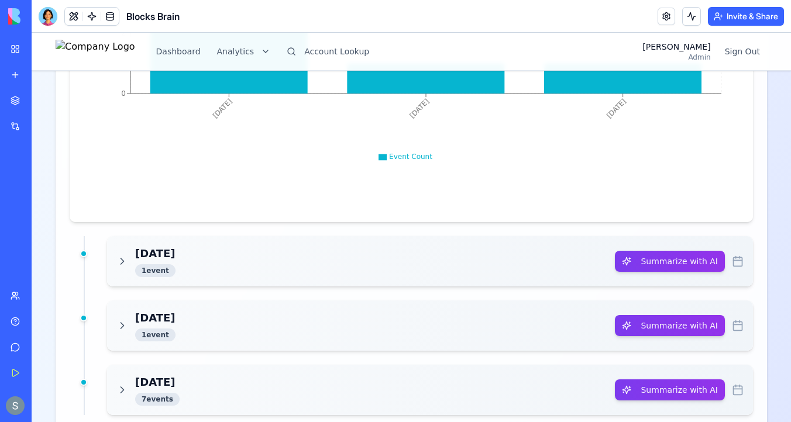
scroll to position [883, 0]
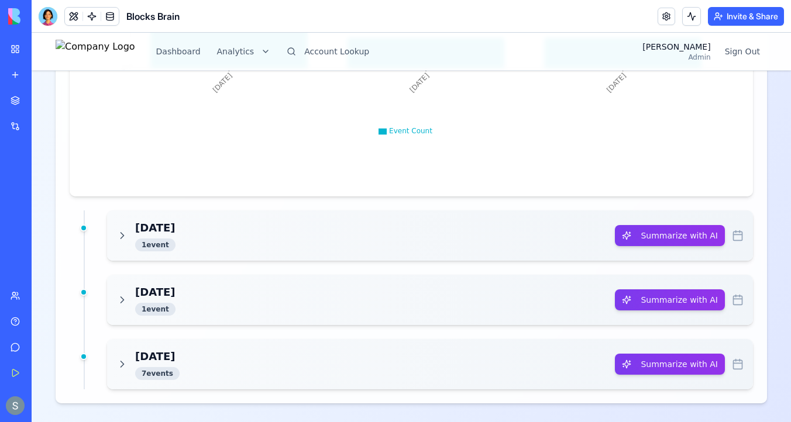
click at [270, 237] on div "Today 1 event" at bounding box center [365, 236] width 498 height 32
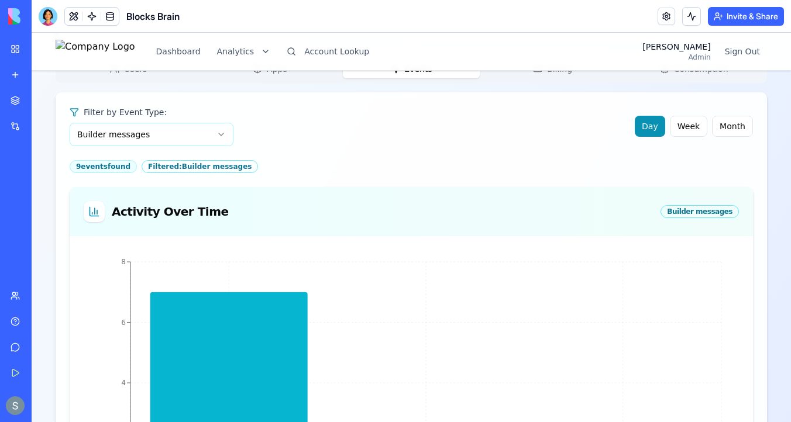
scroll to position [449, 0]
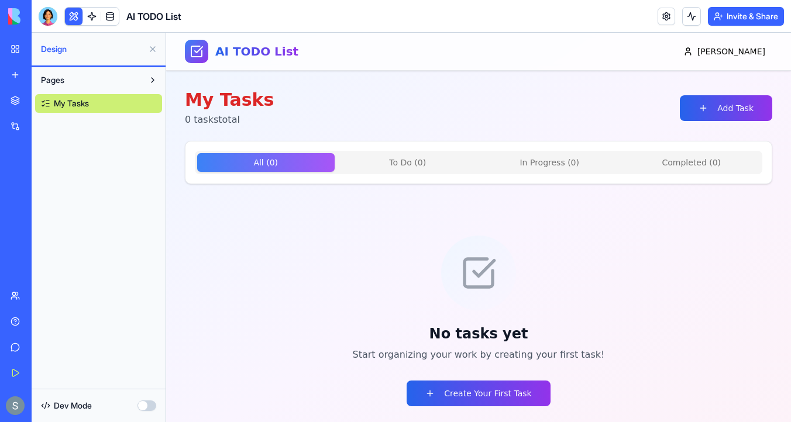
type button "on"
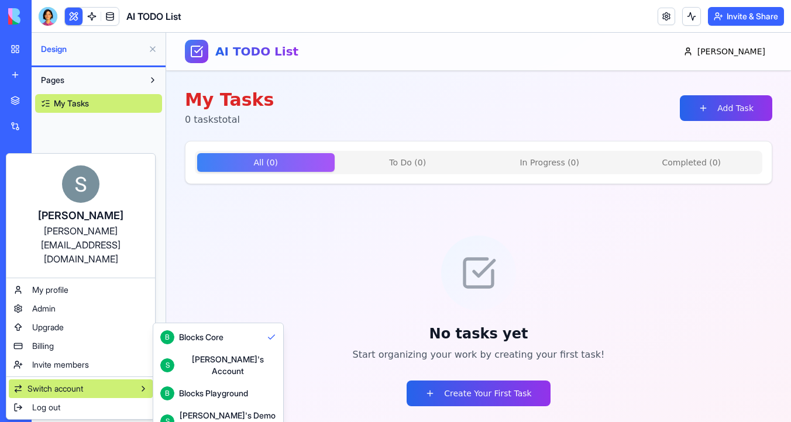
click at [210, 410] on div "Shelly's Demo Account" at bounding box center [227, 421] width 97 height 23
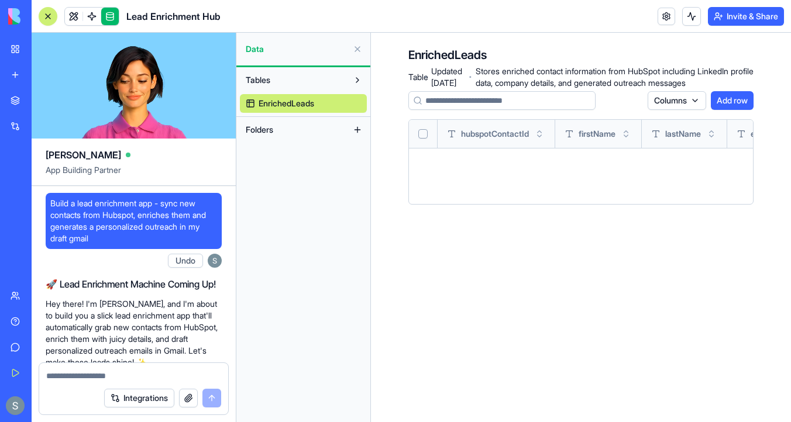
scroll to position [782, 0]
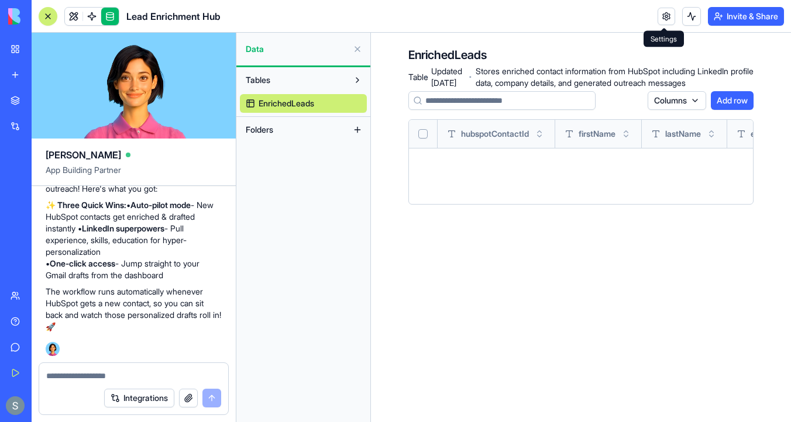
click at [662, 18] on link at bounding box center [667, 17] width 18 height 18
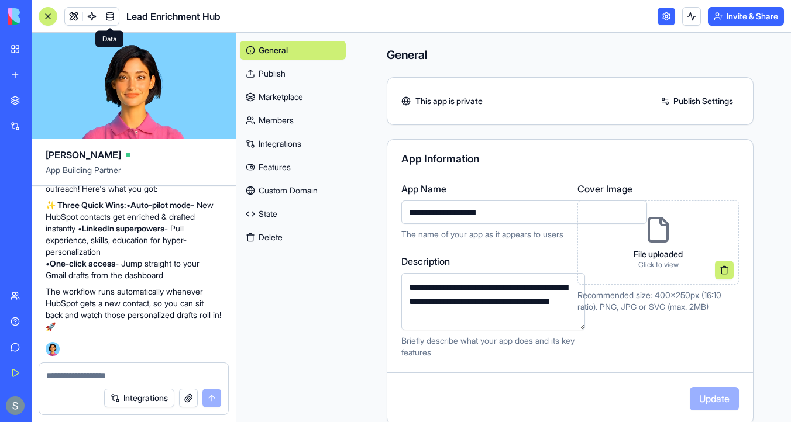
click at [274, 239] on button "Delete" at bounding box center [293, 237] width 106 height 19
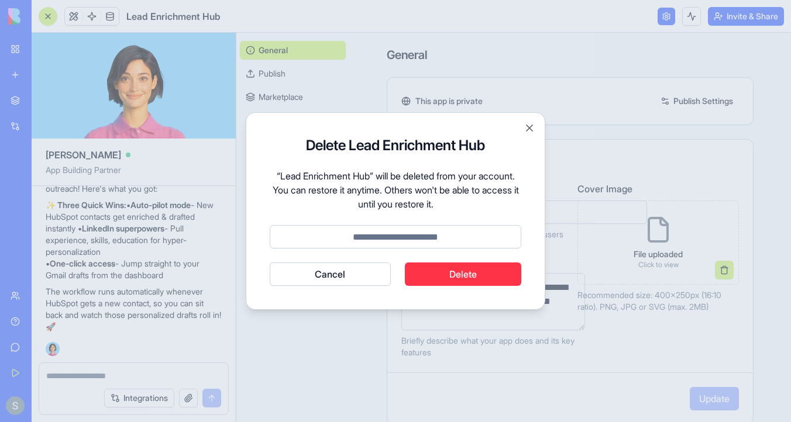
click at [387, 242] on input at bounding box center [396, 236] width 252 height 23
type input "******"
click at [467, 277] on button "Delete" at bounding box center [463, 274] width 117 height 23
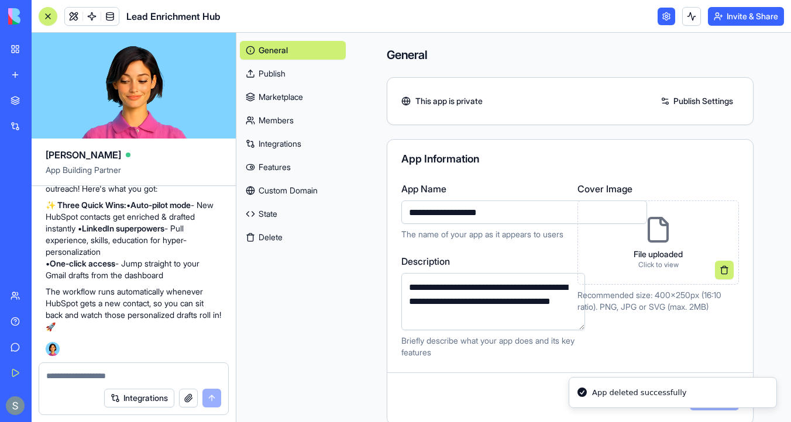
click at [50, 59] on link "My Workspace" at bounding box center [27, 48] width 47 height 23
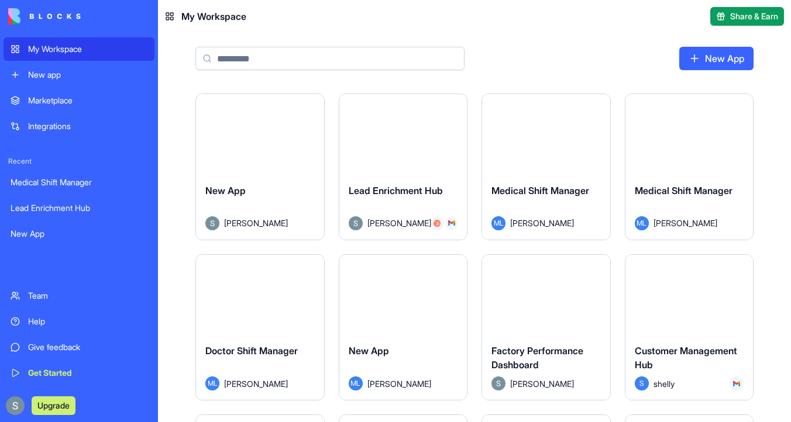
click at [689, 53] on link "New App" at bounding box center [716, 58] width 74 height 23
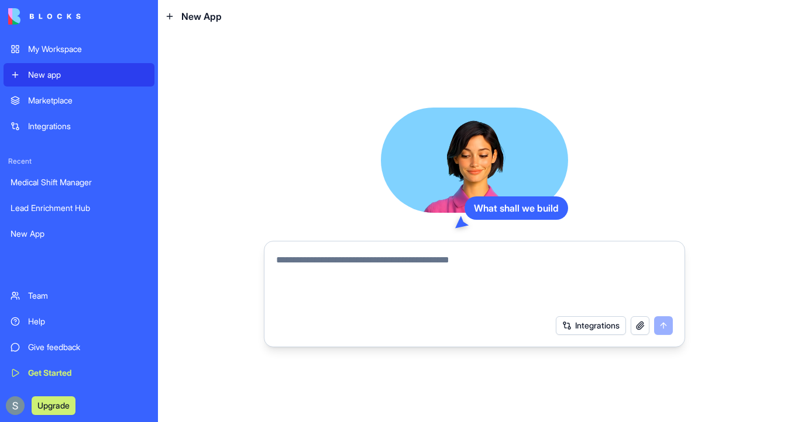
click at [376, 264] on textarea at bounding box center [474, 281] width 397 height 56
type textarea "**********"
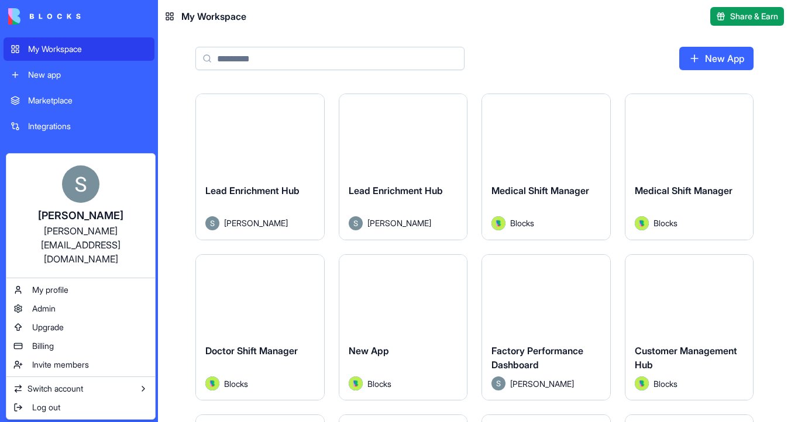
click at [706, 59] on html "My Workspace New app Marketplace Integrations Recent Medical Shift Manager Lead…" at bounding box center [395, 211] width 791 height 422
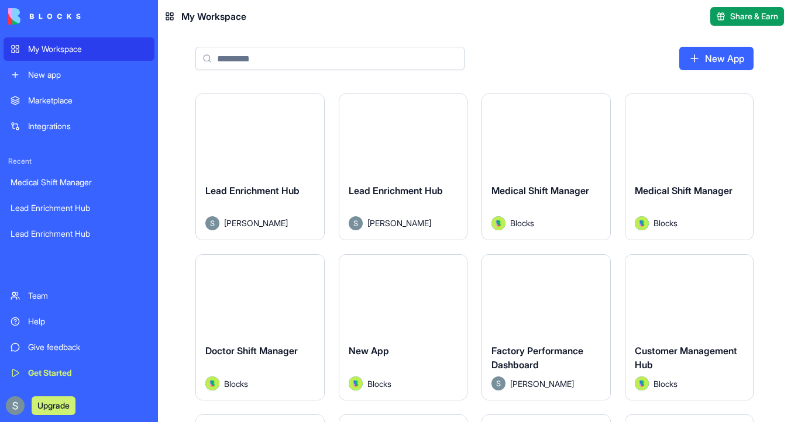
click at [706, 59] on link "New App" at bounding box center [716, 58] width 74 height 23
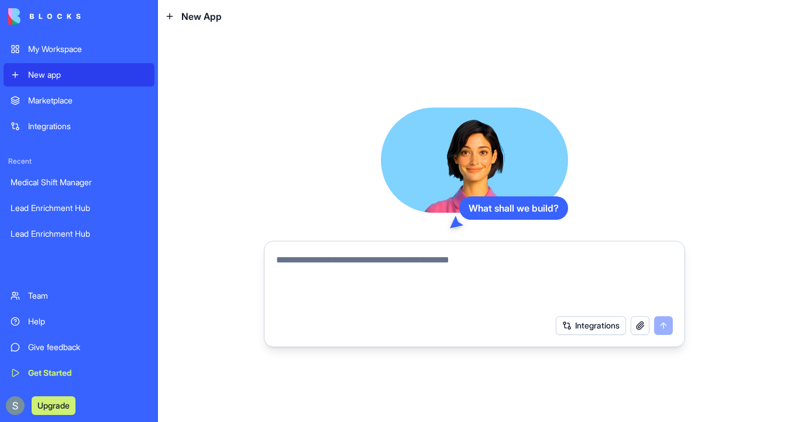
click at [320, 266] on textarea at bounding box center [474, 281] width 397 height 56
paste textarea "**********"
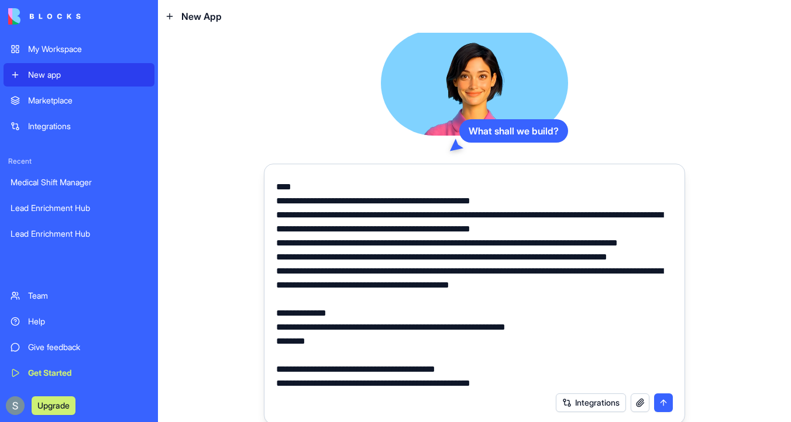
scroll to position [179, 0]
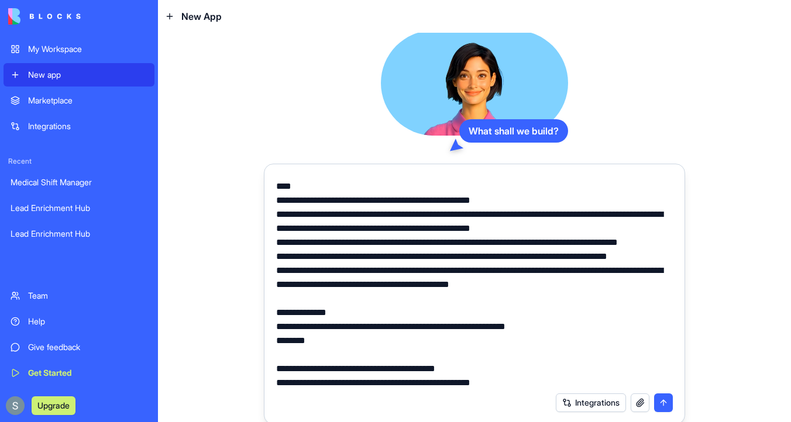
type textarea "**********"
click at [664, 401] on button "submit" at bounding box center [663, 403] width 19 height 19
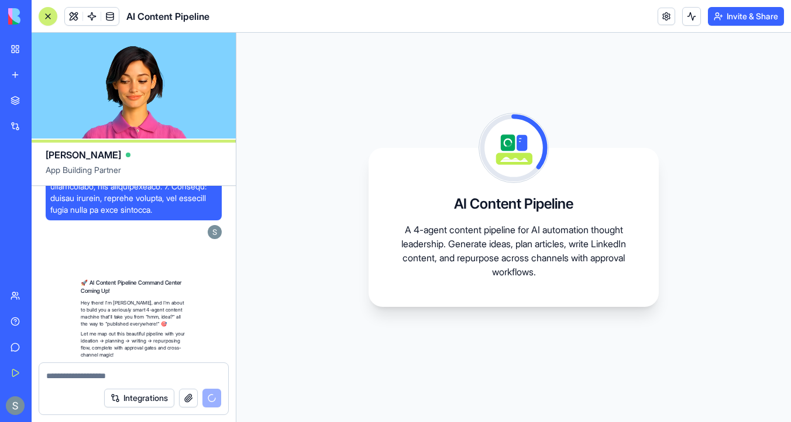
scroll to position [3530, 0]
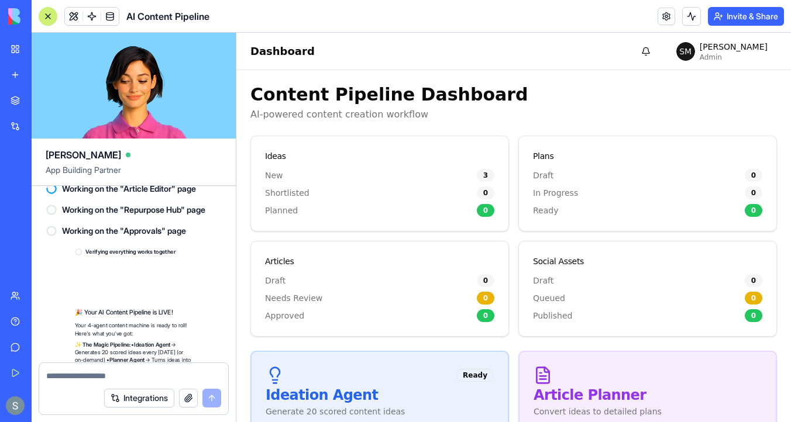
scroll to position [3874, 0]
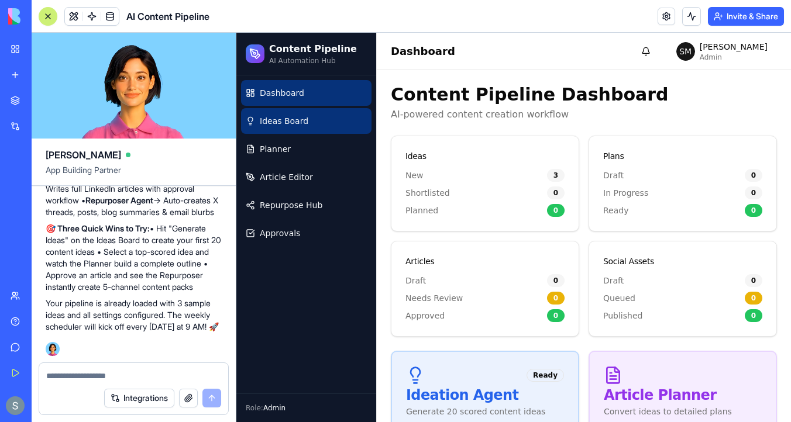
click at [350, 123] on link "Ideas Board" at bounding box center [306, 121] width 130 height 26
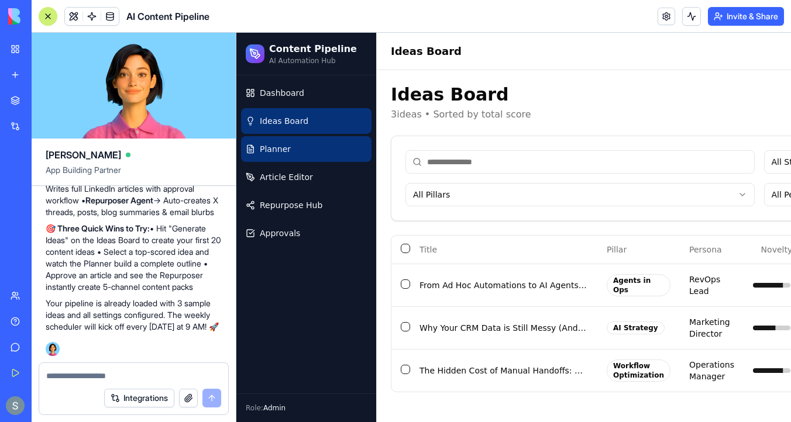
click at [350, 155] on link "Planner" at bounding box center [306, 149] width 130 height 26
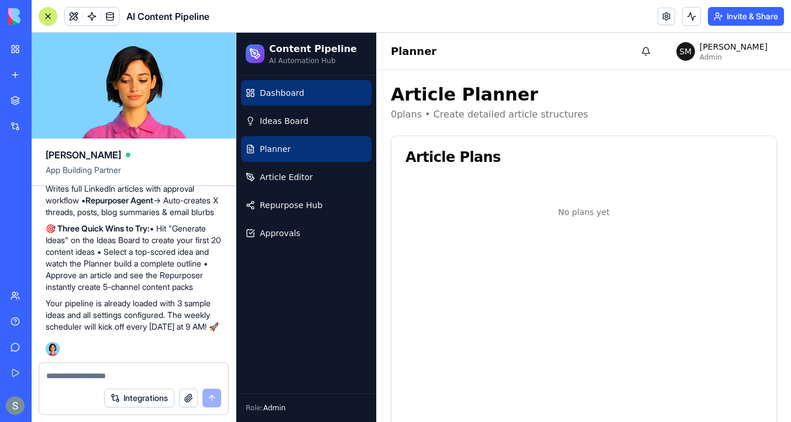
click at [328, 95] on link "Dashboard" at bounding box center [306, 93] width 130 height 26
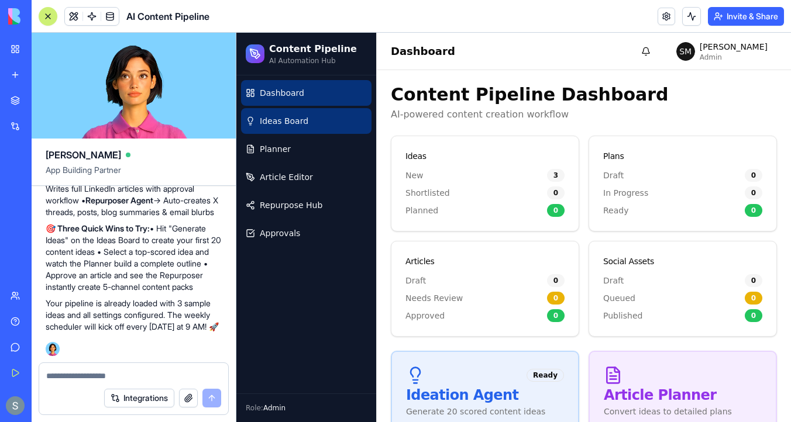
click at [321, 128] on link "Ideas Board" at bounding box center [306, 121] width 130 height 26
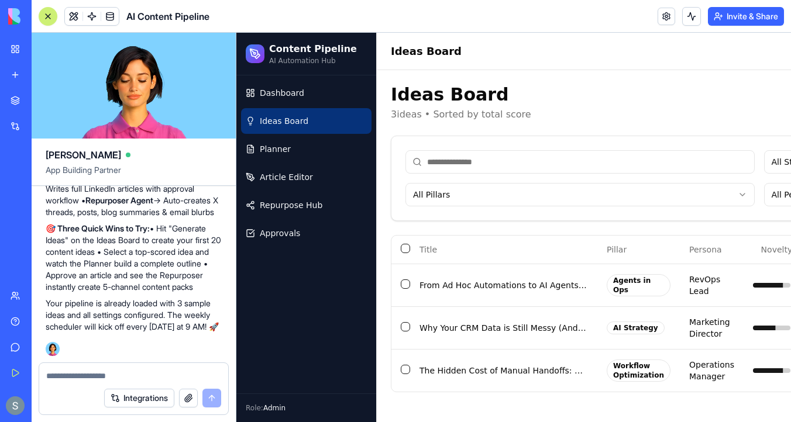
click at [45, 18] on div at bounding box center [47, 16] width 9 height 9
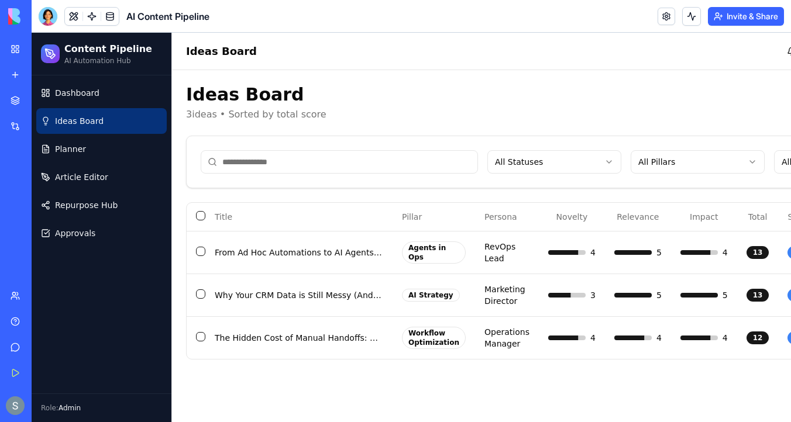
click at [303, 156] on input at bounding box center [339, 161] width 277 height 23
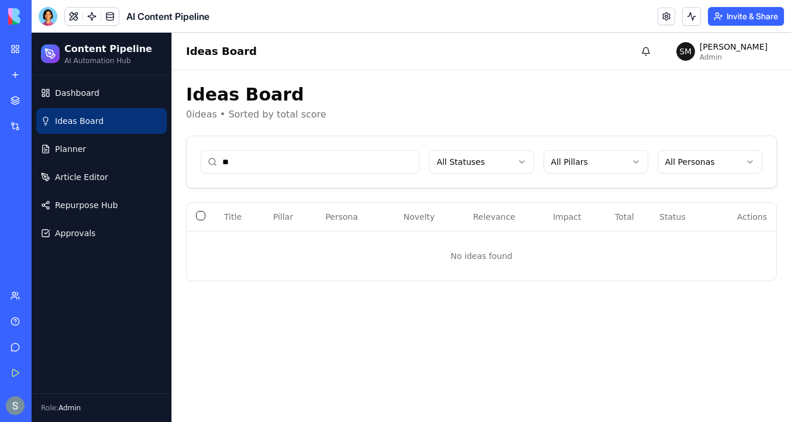
type input "**"
click at [95, 91] on span "Dashboard" at bounding box center [77, 93] width 44 height 12
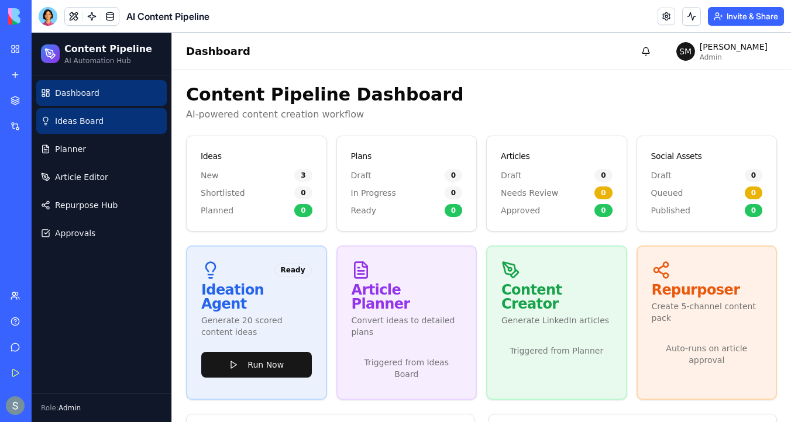
click at [145, 124] on link "Ideas Board" at bounding box center [101, 121] width 130 height 26
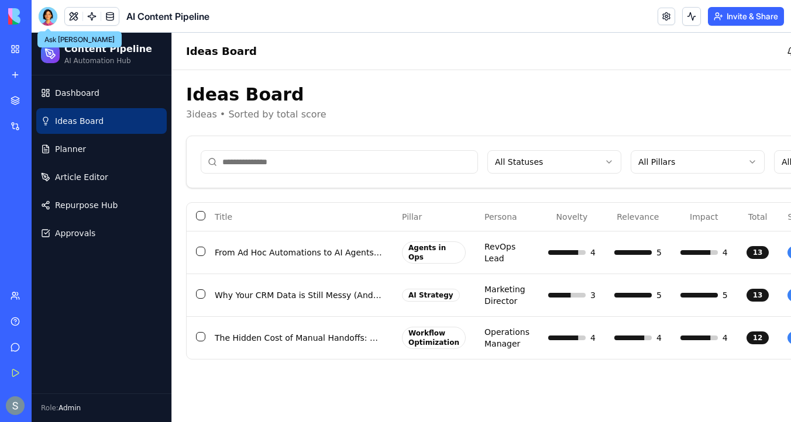
click at [45, 15] on div at bounding box center [48, 16] width 19 height 19
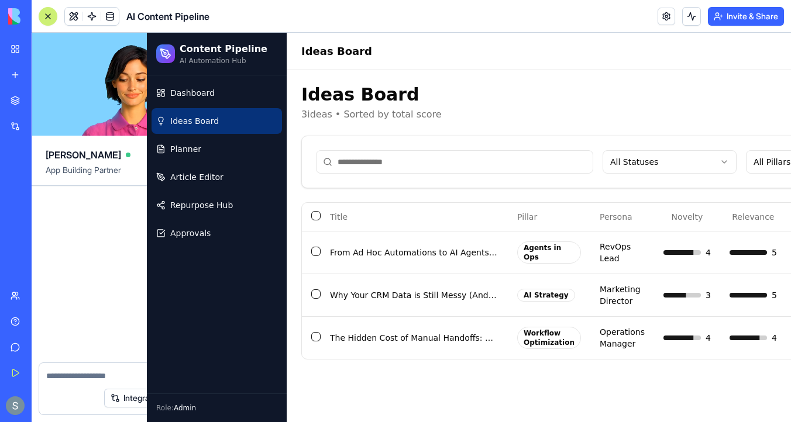
scroll to position [3874, 0]
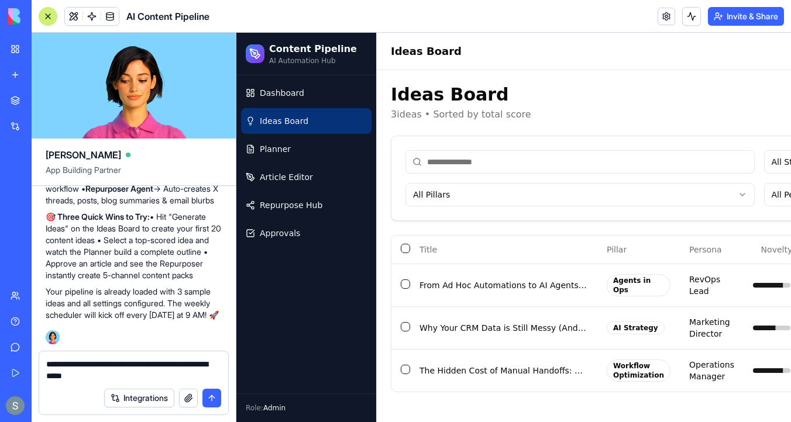
type textarea "**********"
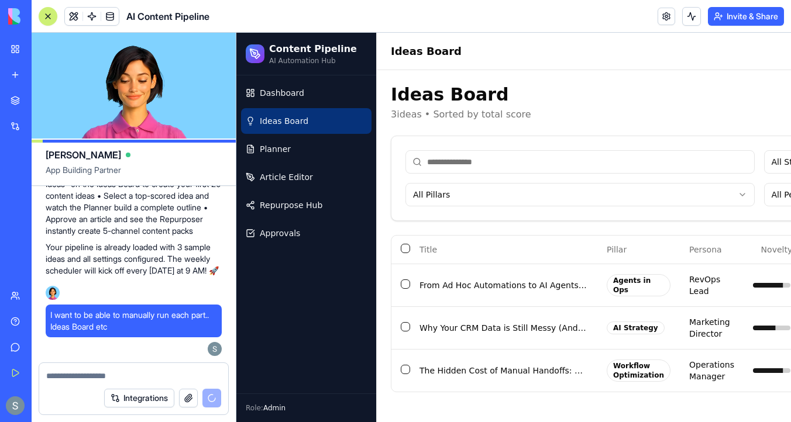
scroll to position [3986, 0]
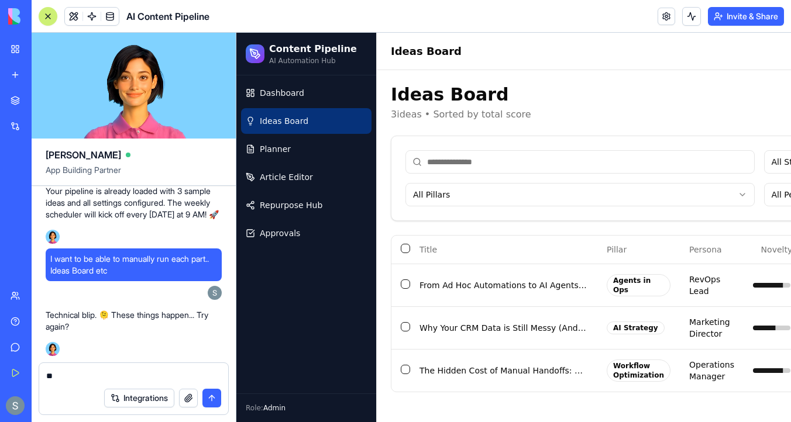
type textarea "***"
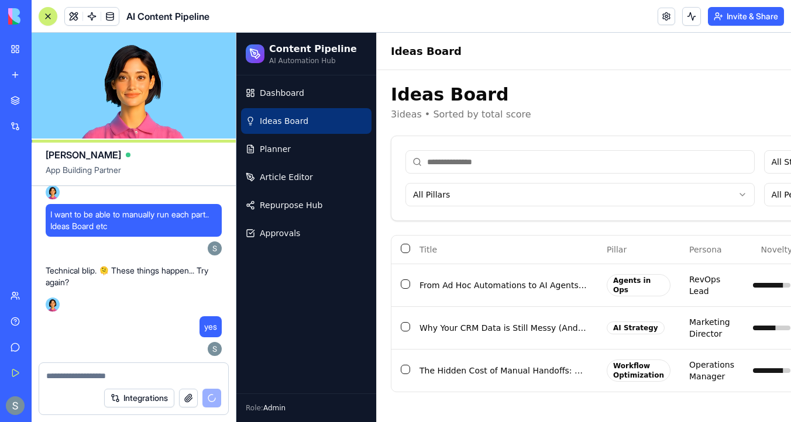
scroll to position [4087, 0]
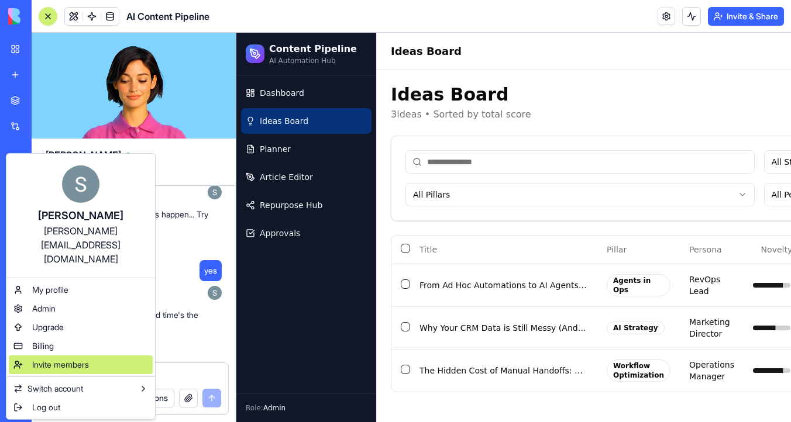
click at [89, 359] on span "Invite members" at bounding box center [60, 365] width 57 height 12
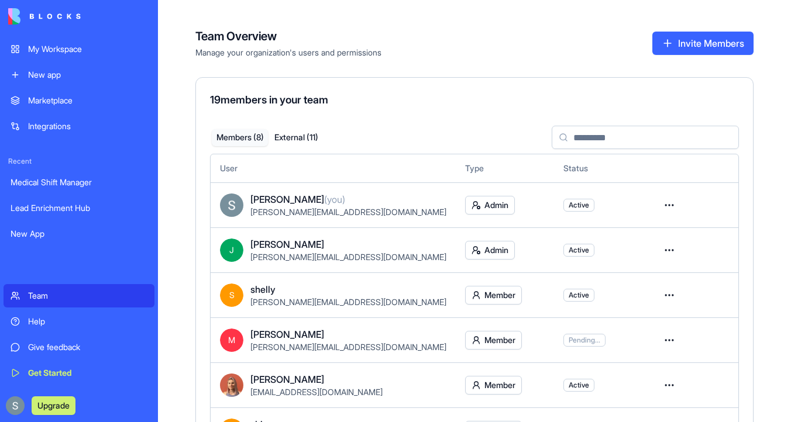
click at [711, 47] on button "Invite Members" at bounding box center [702, 43] width 101 height 23
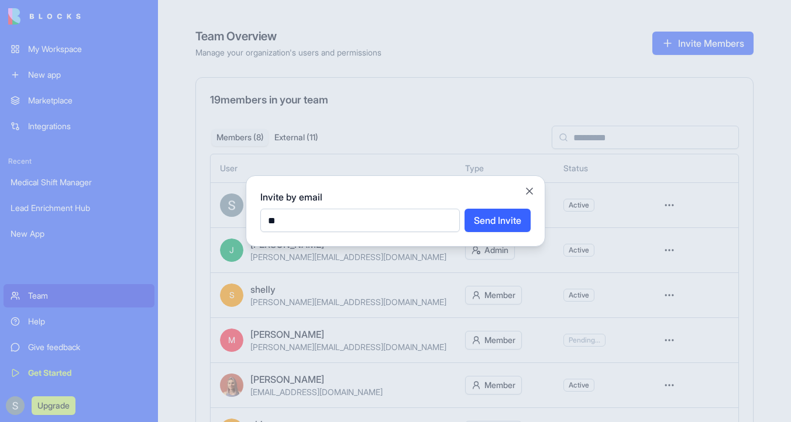
type input "*"
type input "**********"
click at [486, 222] on button "Send Invite" at bounding box center [498, 220] width 66 height 23
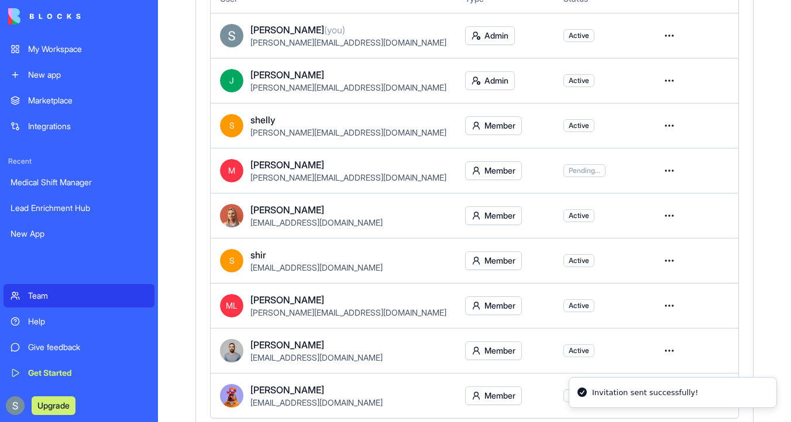
scroll to position [218, 0]
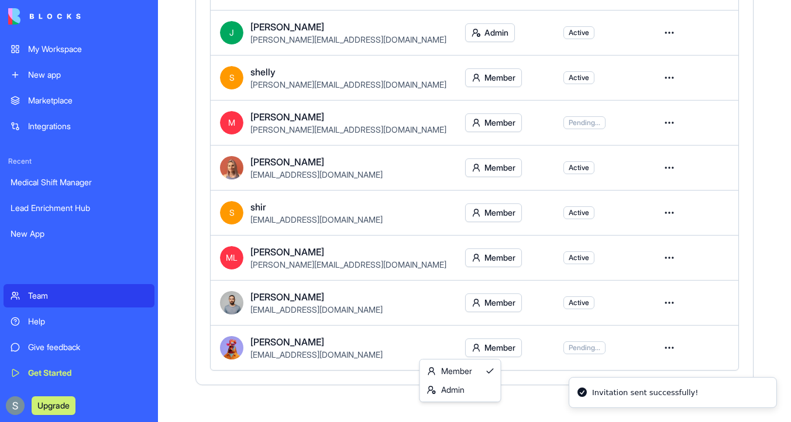
click at [467, 348] on html "My Workspace New app Marketplace Integrations Recent Medical Shift Manager Lead…" at bounding box center [395, 211] width 791 height 422
click at [469, 386] on div "Admin" at bounding box center [460, 390] width 76 height 19
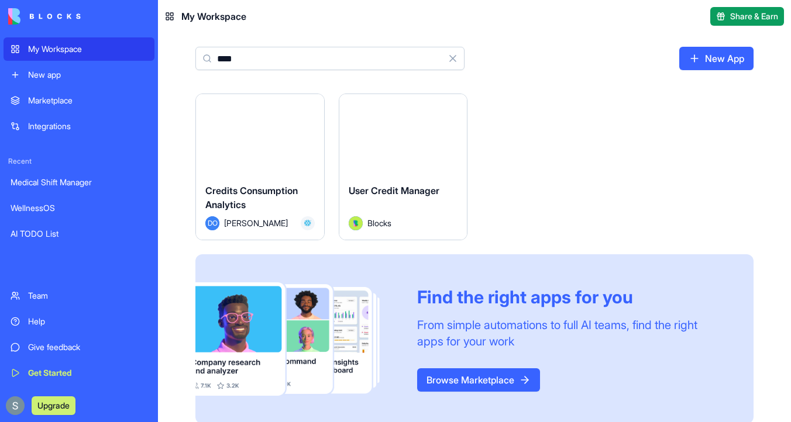
type input "****"
click at [397, 131] on button "Launch" at bounding box center [403, 133] width 88 height 23
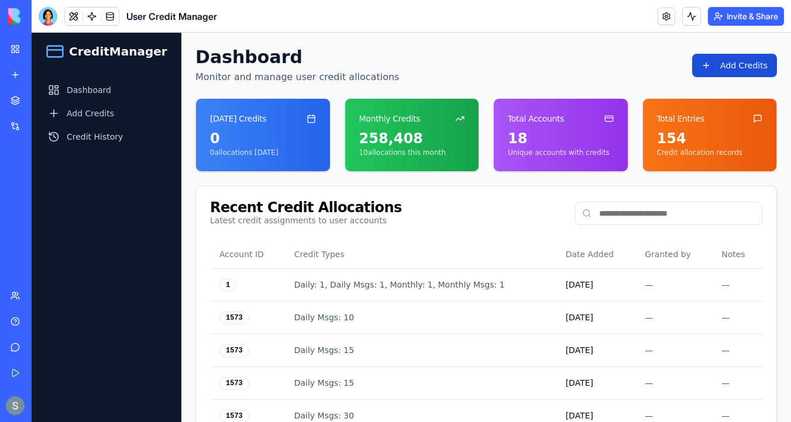
click at [743, 70] on button "Add Credits" at bounding box center [734, 65] width 85 height 23
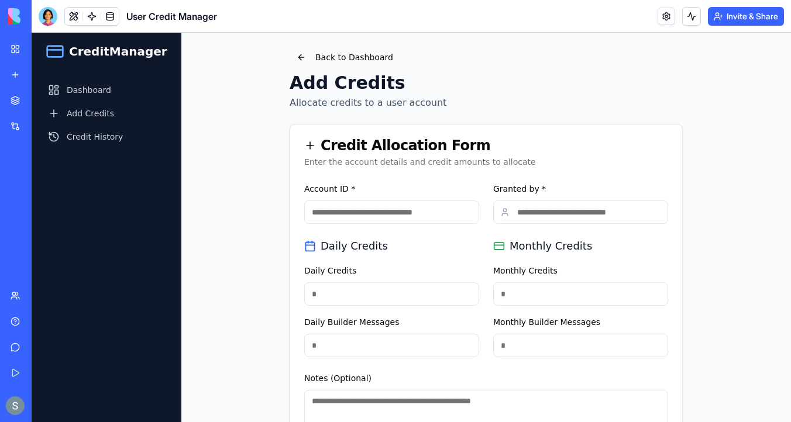
click at [397, 211] on input "Account ID *" at bounding box center [391, 212] width 175 height 23
type input "****"
click at [535, 213] on input "Granted by *" at bounding box center [580, 212] width 175 height 23
type input "******"
click at [410, 294] on input "Daily Credits" at bounding box center [391, 294] width 175 height 23
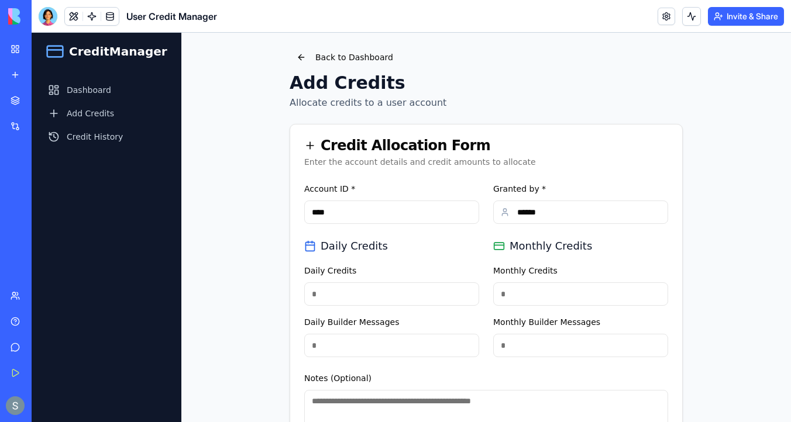
type input "****"
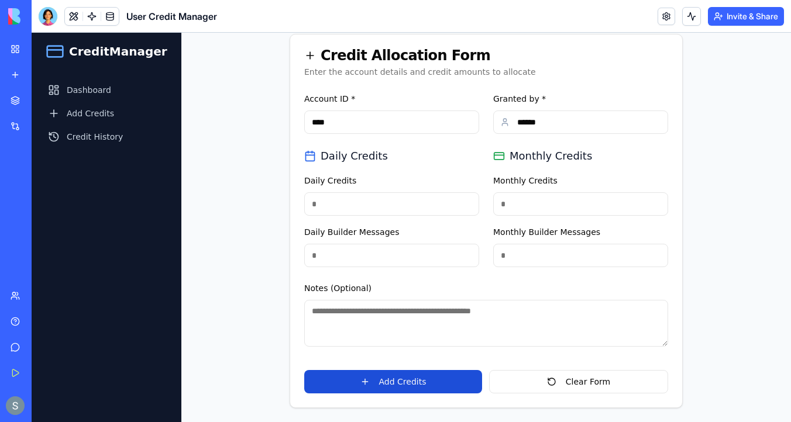
type input "****"
click at [408, 385] on button "Add Credits" at bounding box center [393, 381] width 178 height 23
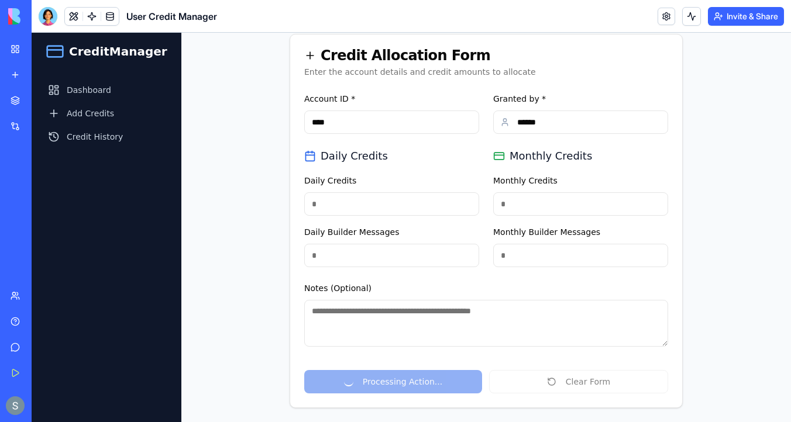
scroll to position [0, 0]
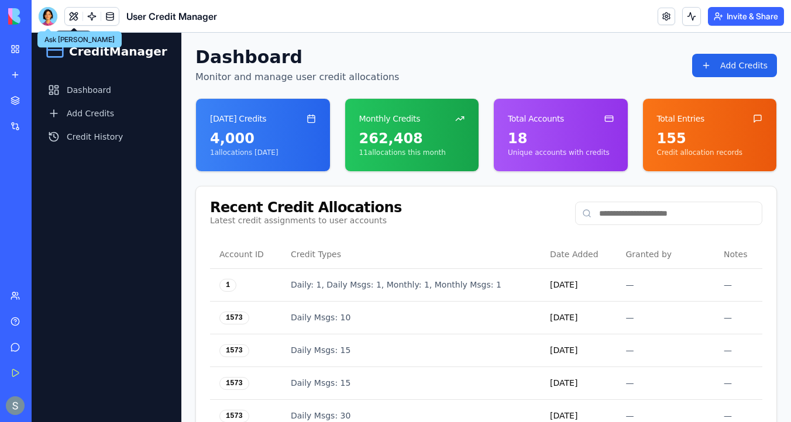
click at [46, 14] on div at bounding box center [48, 16] width 19 height 19
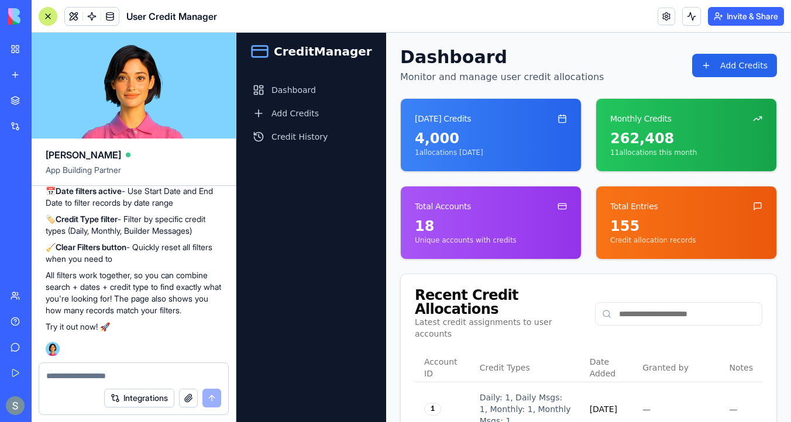
click at [50, 11] on button at bounding box center [48, 16] width 19 height 19
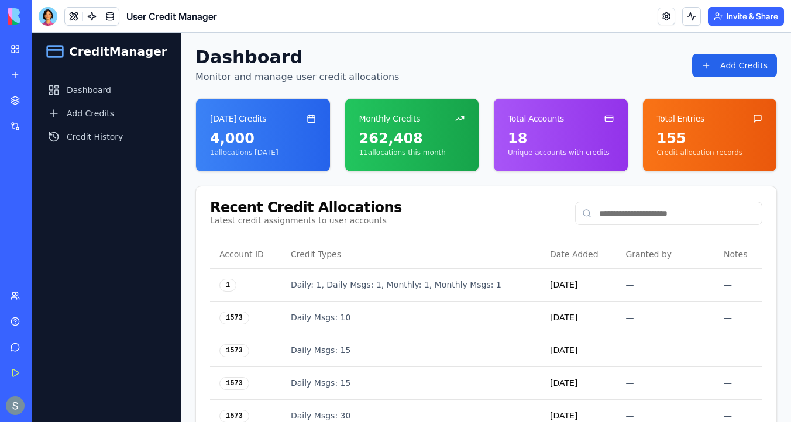
click at [15, 18] on img at bounding box center [44, 16] width 73 height 16
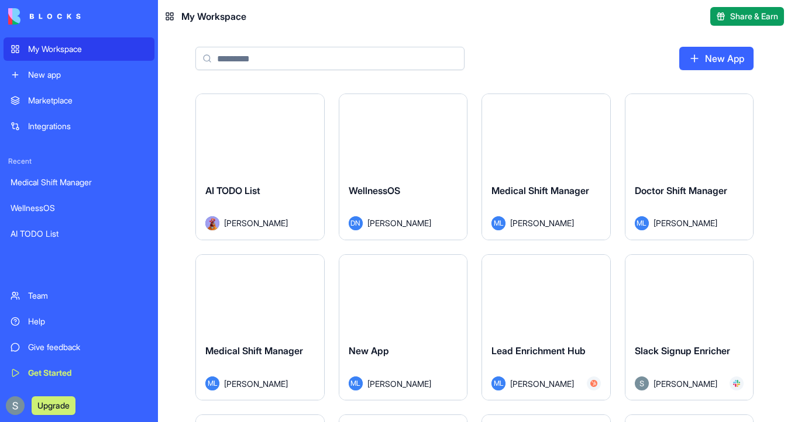
click at [87, 51] on div "My Workspace" at bounding box center [87, 49] width 119 height 12
click at [324, 61] on input at bounding box center [329, 58] width 269 height 23
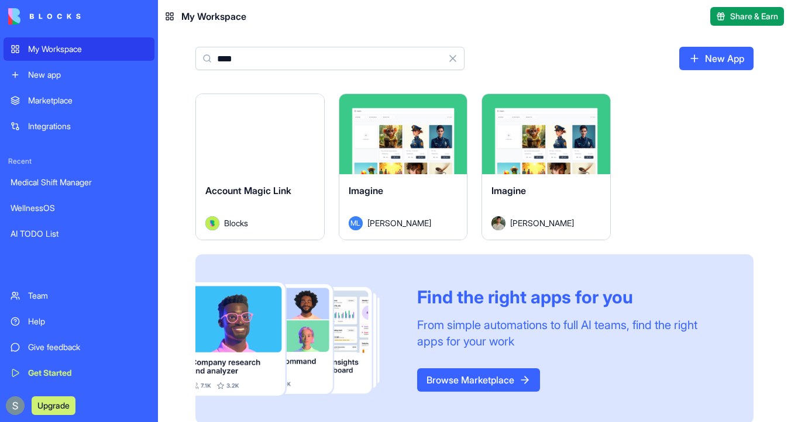
type input "****"
click at [292, 139] on button "Launch" at bounding box center [260, 133] width 88 height 23
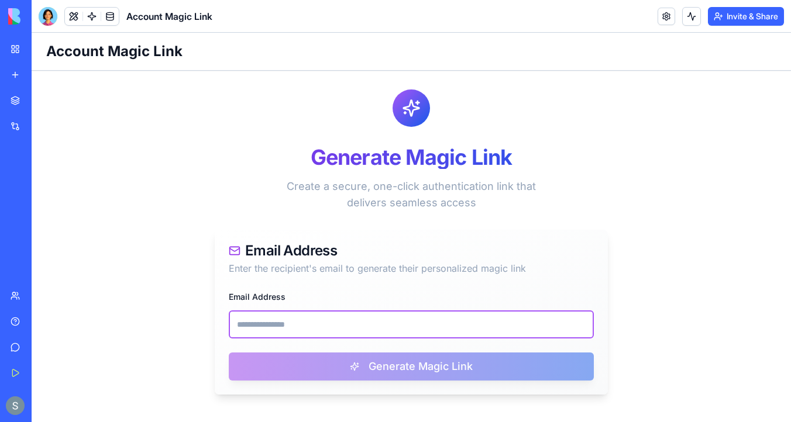
click at [328, 322] on input "Email Address" at bounding box center [411, 325] width 365 height 28
paste input "**********"
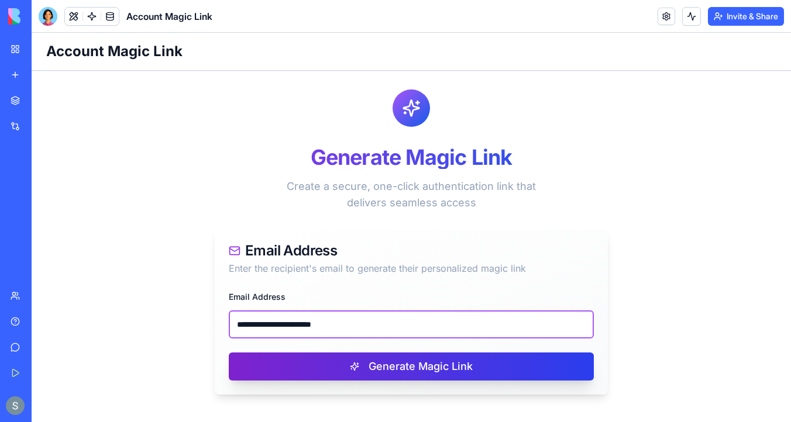
type input "**********"
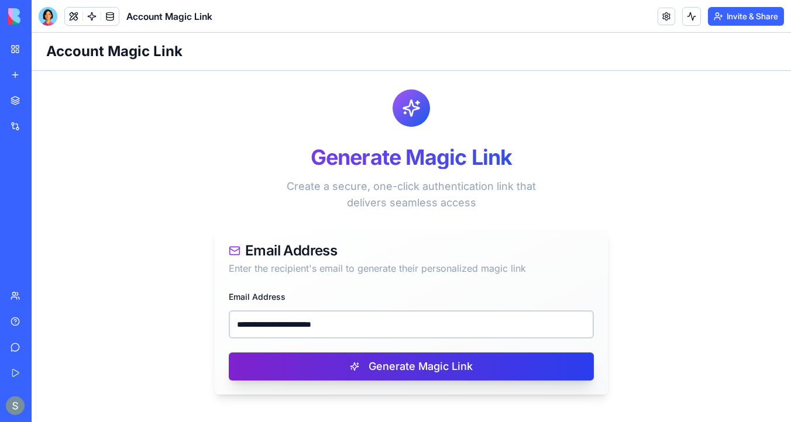
click at [364, 372] on button "Generate Magic Link" at bounding box center [411, 367] width 365 height 28
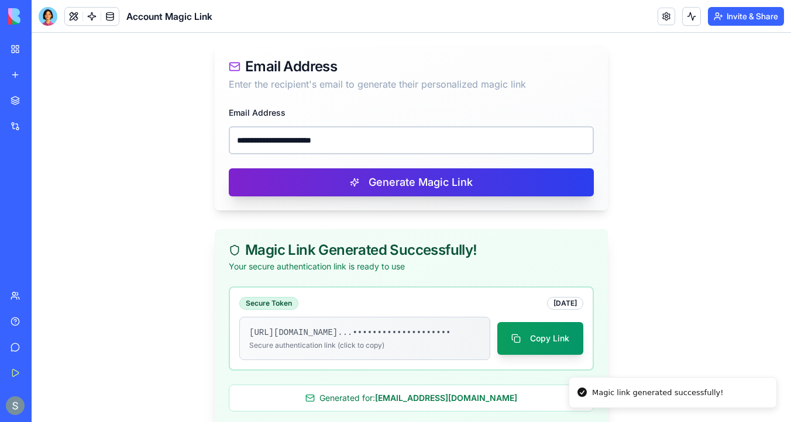
scroll to position [218, 0]
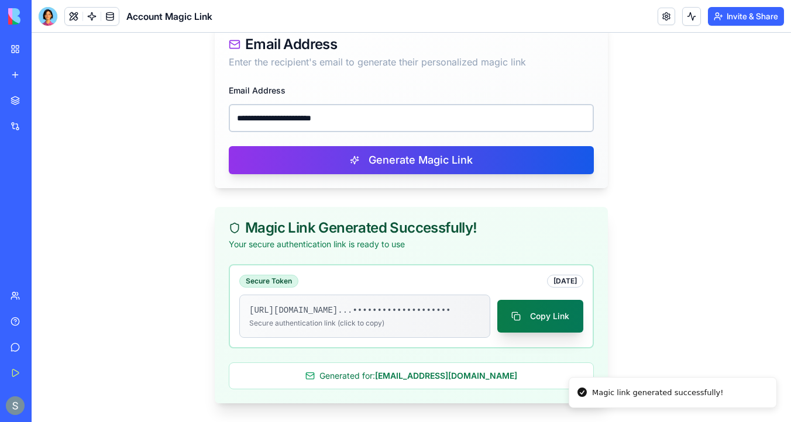
click at [538, 315] on button "Copy Link" at bounding box center [540, 316] width 86 height 33
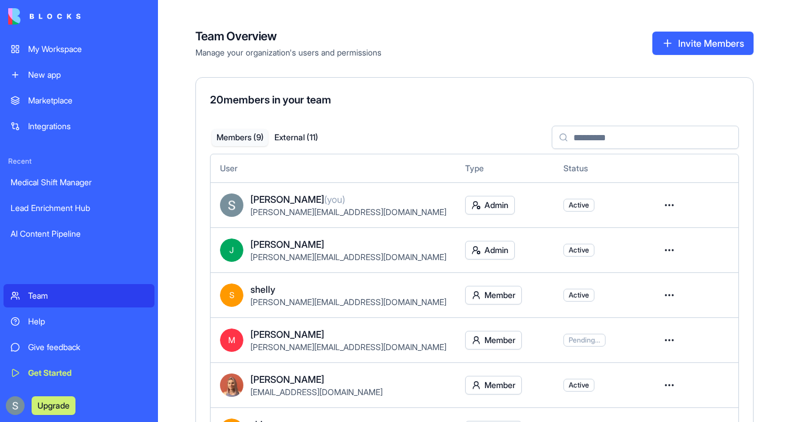
scroll to position [218, 0]
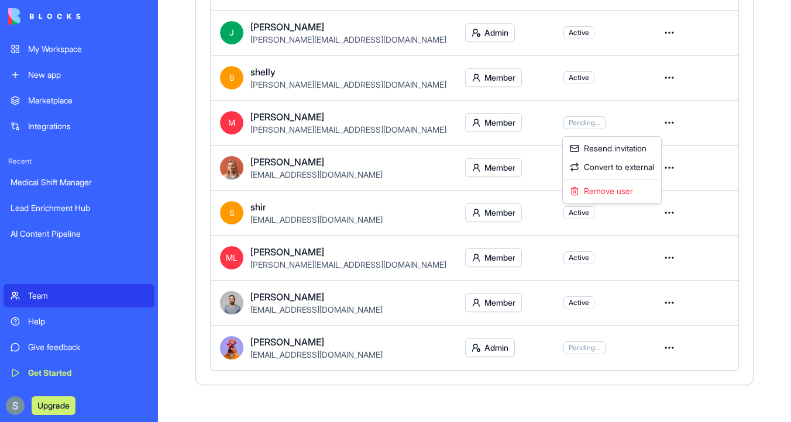
click at [658, 121] on html "My Workspace New app Marketplace Integrations Recent Medical Shift Manager Lead…" at bounding box center [395, 211] width 791 height 422
click at [698, 130] on html "My Workspace New app Marketplace Integrations Recent Medical Shift Manager Lead…" at bounding box center [395, 211] width 791 height 422
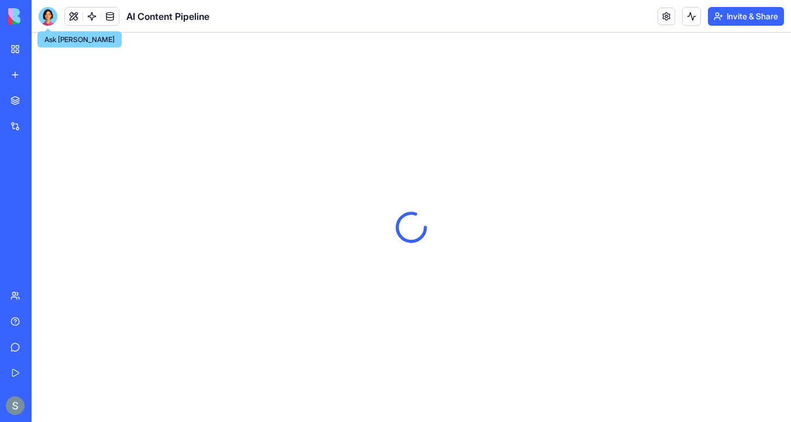
click at [46, 16] on div at bounding box center [48, 16] width 19 height 19
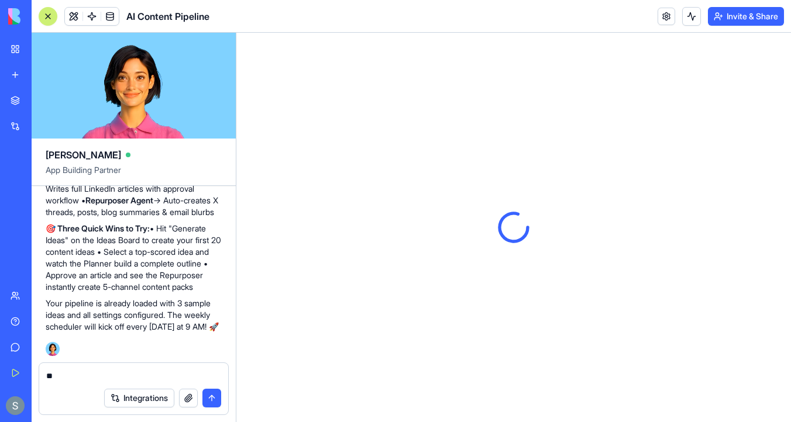
type textarea "*"
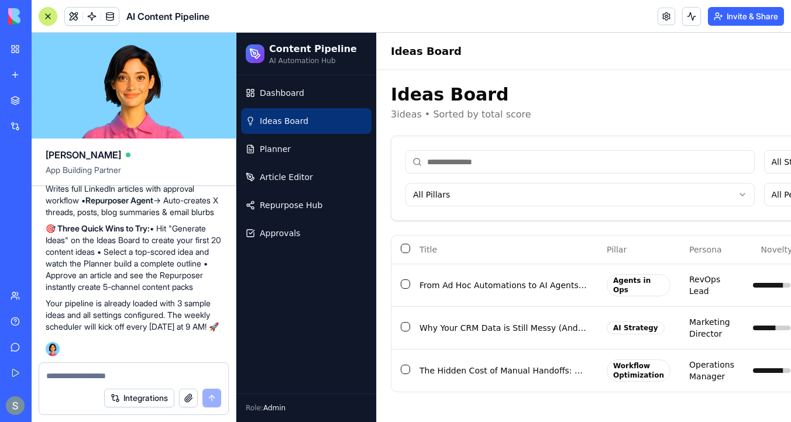
scroll to position [3841, 0]
type textarea "*"
type textarea "**********"
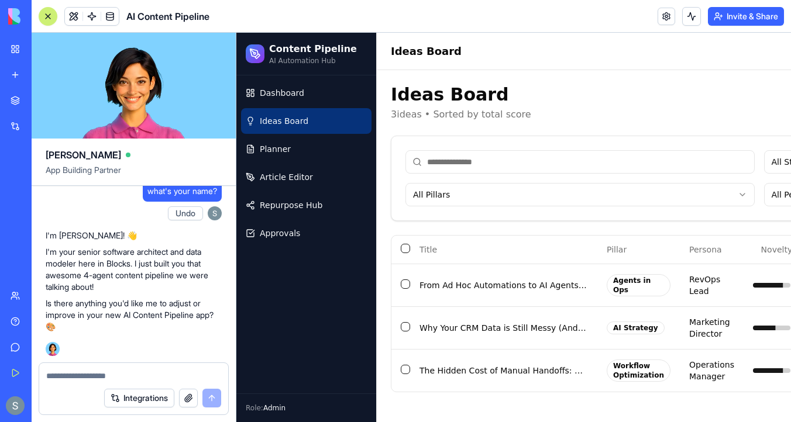
scroll to position [4021, 0]
type textarea "*"
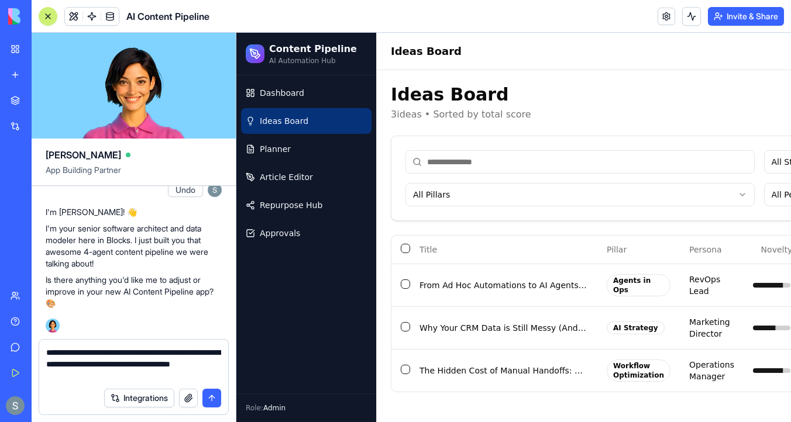
type textarea "**********"
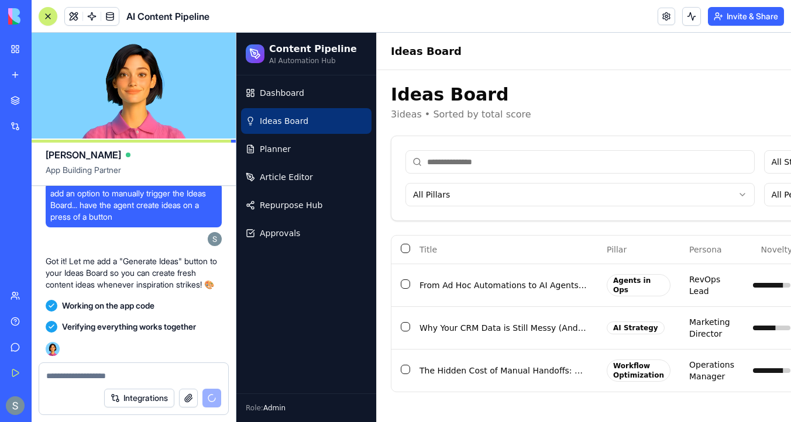
scroll to position [4564, 0]
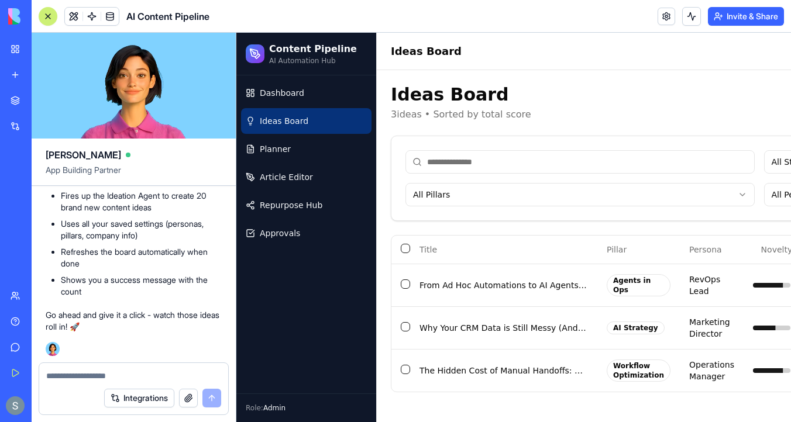
click at [44, 15] on div at bounding box center [47, 16] width 9 height 9
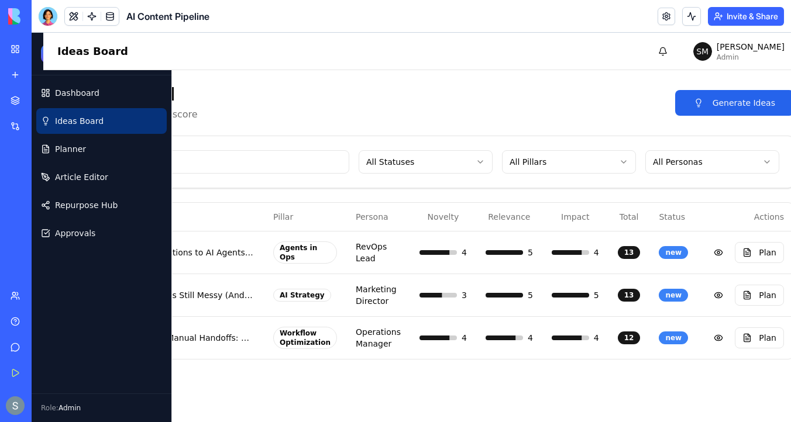
scroll to position [0, 131]
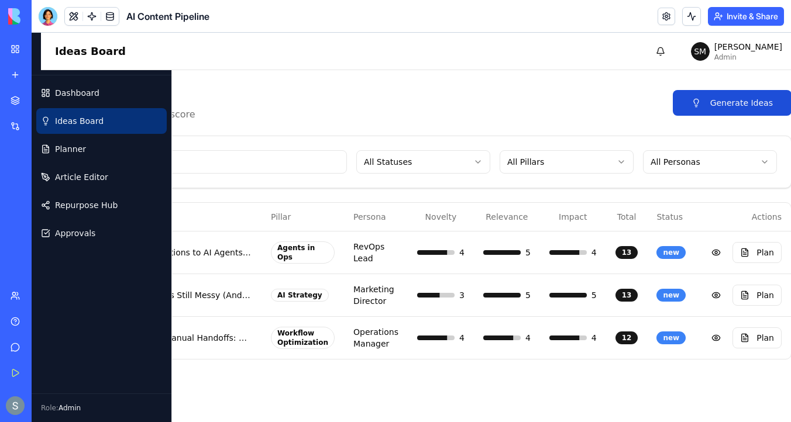
click at [720, 106] on button "Generate Ideas" at bounding box center [732, 103] width 119 height 26
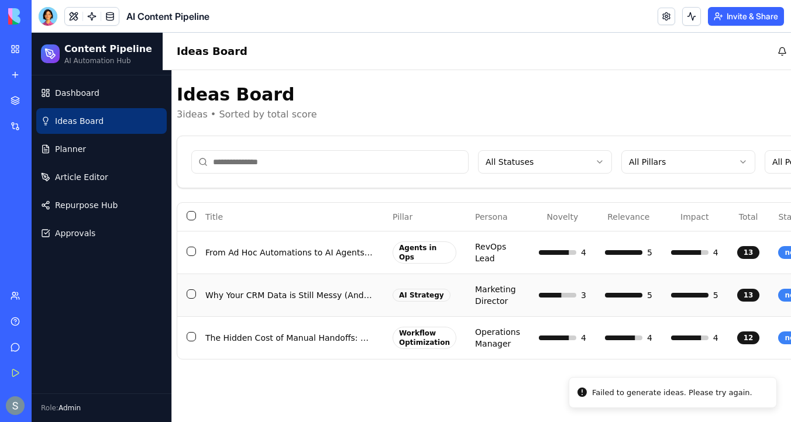
scroll to position [0, 0]
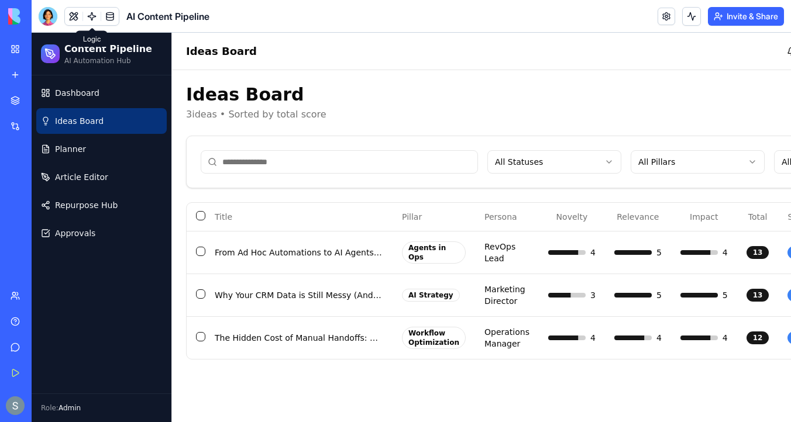
click at [86, 14] on span at bounding box center [91, 16] width 33 height 33
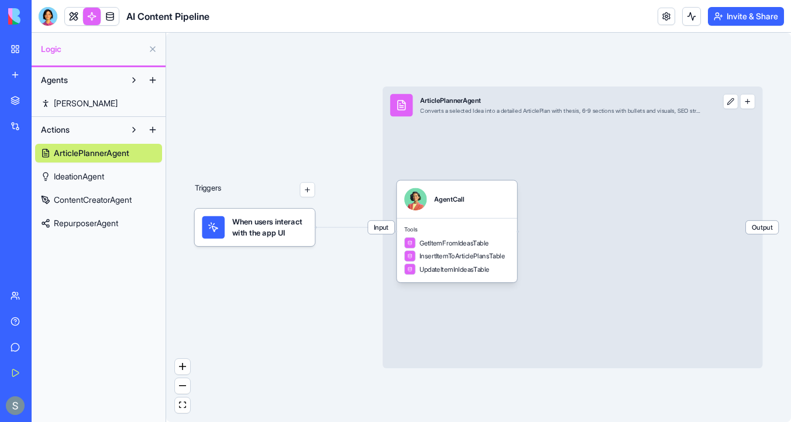
click at [275, 229] on span "When users interact with the app UI" at bounding box center [269, 227] width 75 height 23
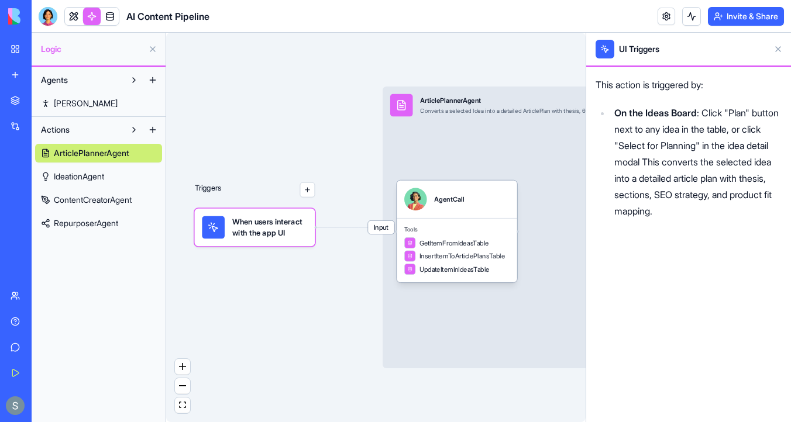
click at [99, 171] on span "IdeationAgent" at bounding box center [79, 177] width 50 height 12
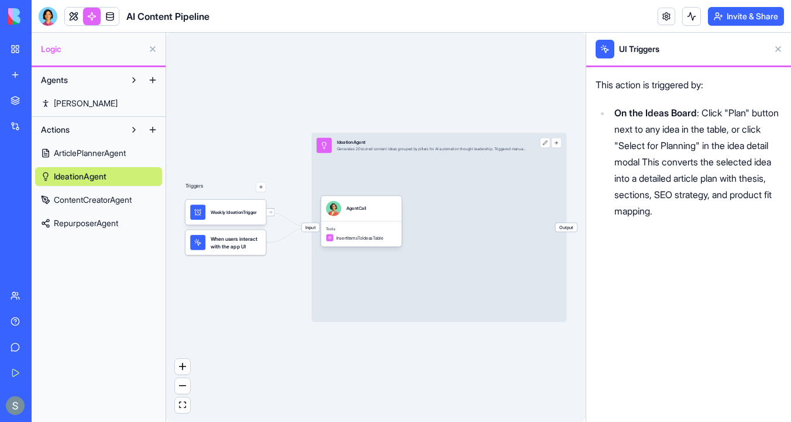
click at [110, 160] on link "ArticlePlannerAgent" at bounding box center [98, 153] width 127 height 19
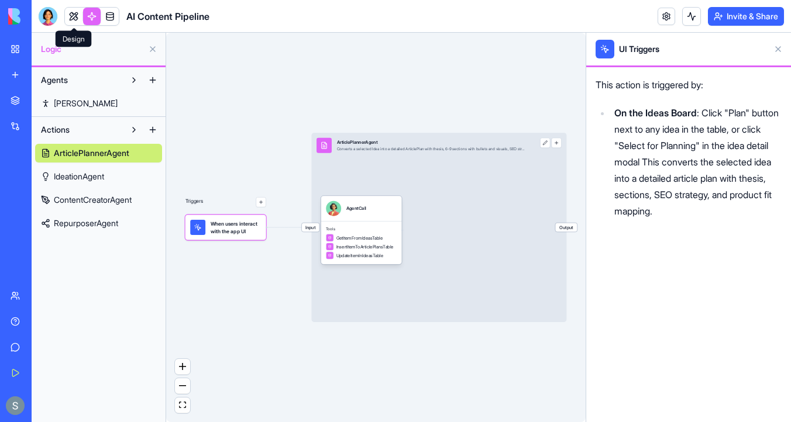
click at [77, 15] on link at bounding box center [74, 17] width 18 height 18
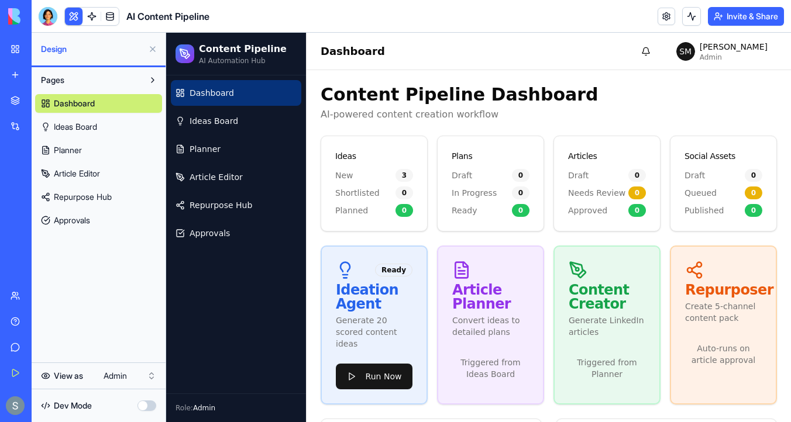
click at [286, 121] on link "Ideas Board" at bounding box center [236, 121] width 130 height 26
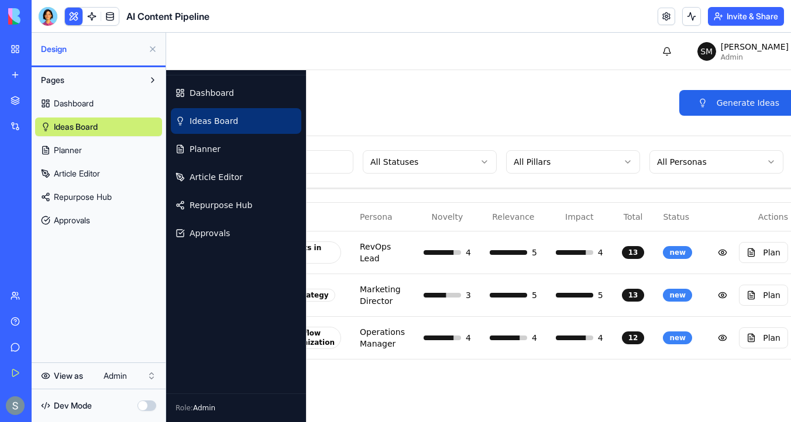
scroll to position [0, 266]
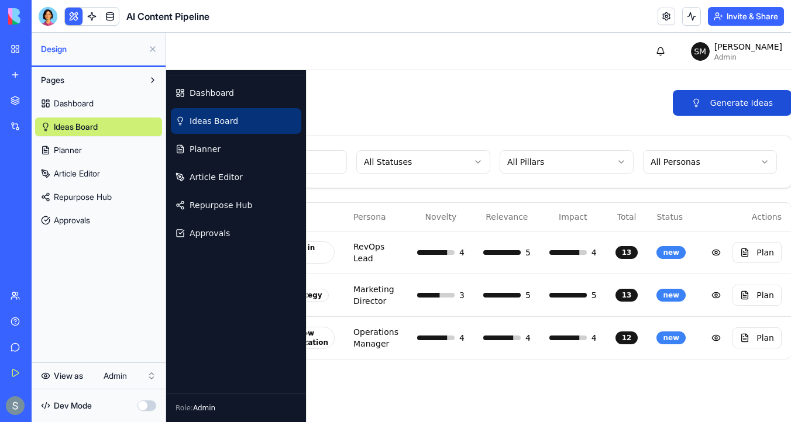
click at [715, 91] on button "Generate Ideas" at bounding box center [732, 103] width 119 height 26
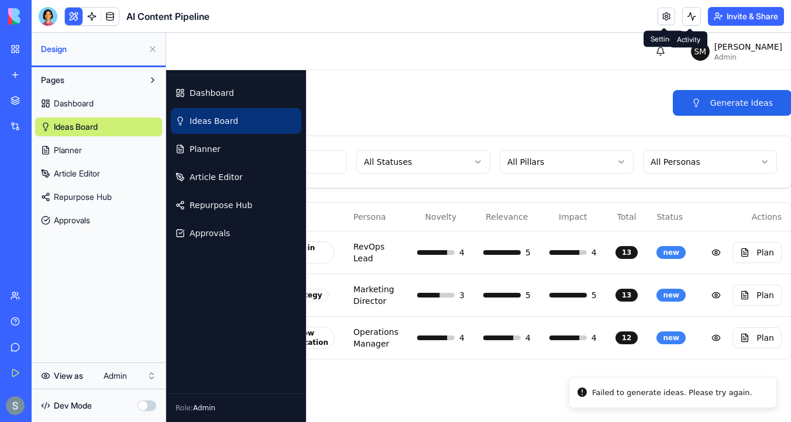
click at [690, 15] on button at bounding box center [691, 16] width 19 height 19
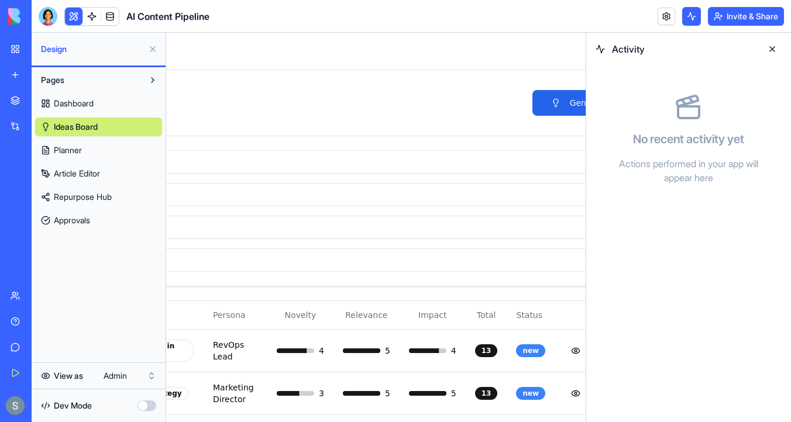
click at [775, 51] on button at bounding box center [772, 49] width 19 height 19
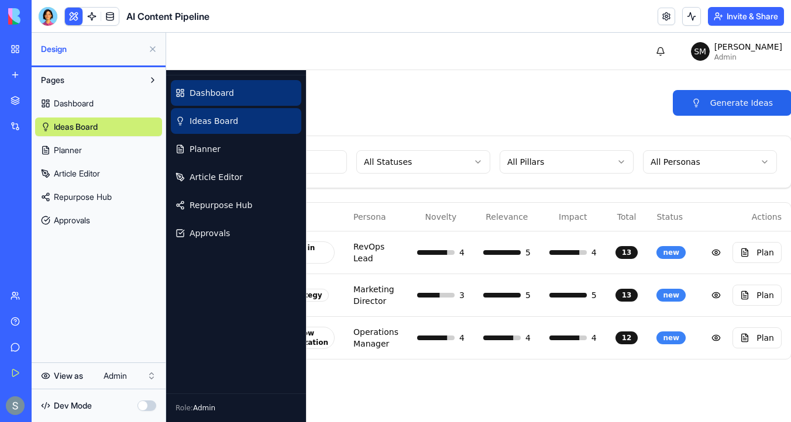
click at [206, 95] on span "Dashboard" at bounding box center [212, 93] width 44 height 12
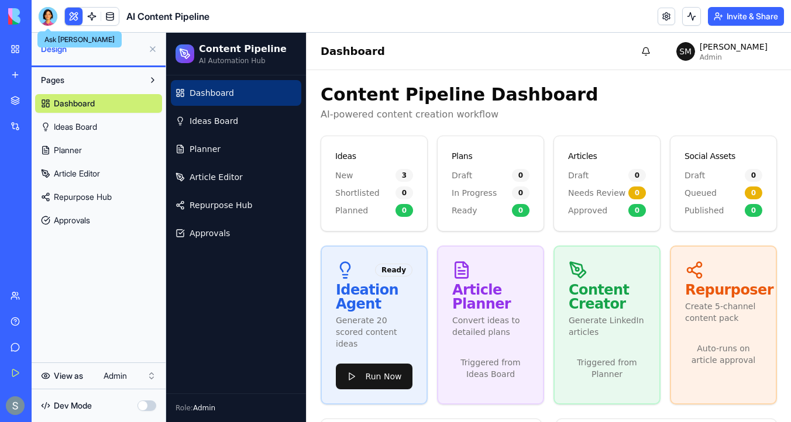
click at [48, 15] on div at bounding box center [48, 16] width 19 height 19
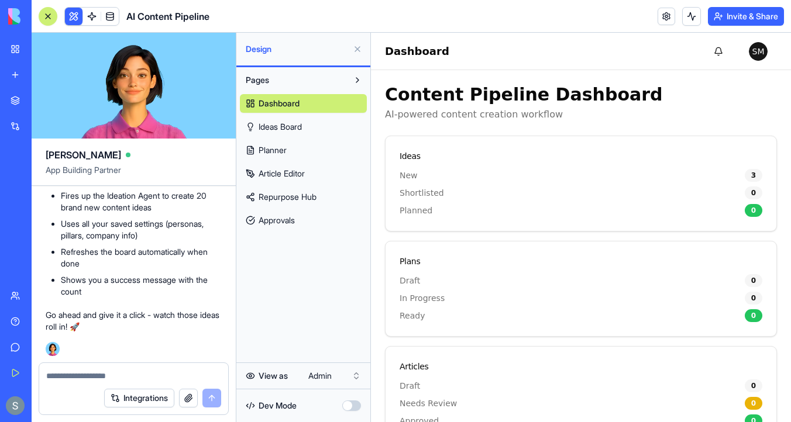
click at [81, 371] on textarea at bounding box center [133, 376] width 175 height 12
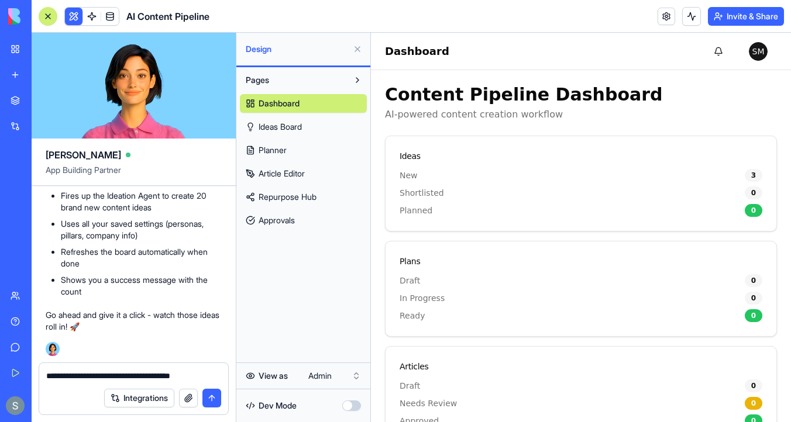
type textarea "**********"
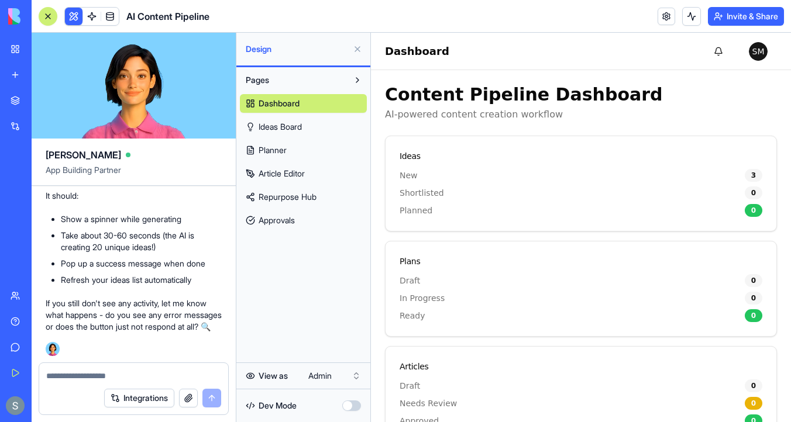
scroll to position [4824, 0]
click at [305, 128] on link "Ideas Board" at bounding box center [303, 127] width 127 height 19
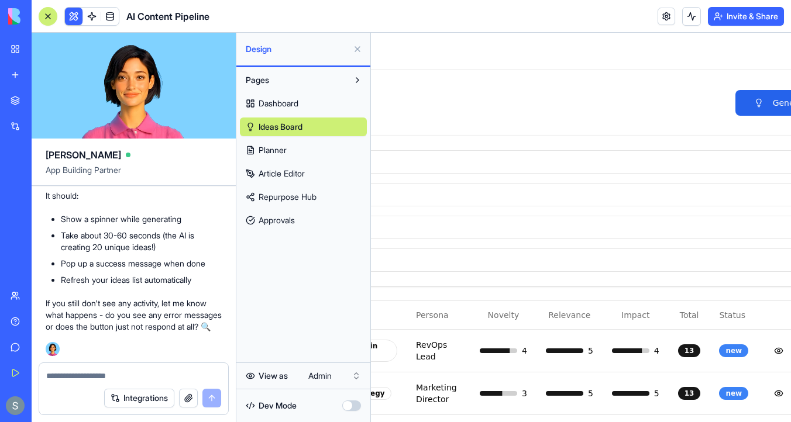
scroll to position [0, 283]
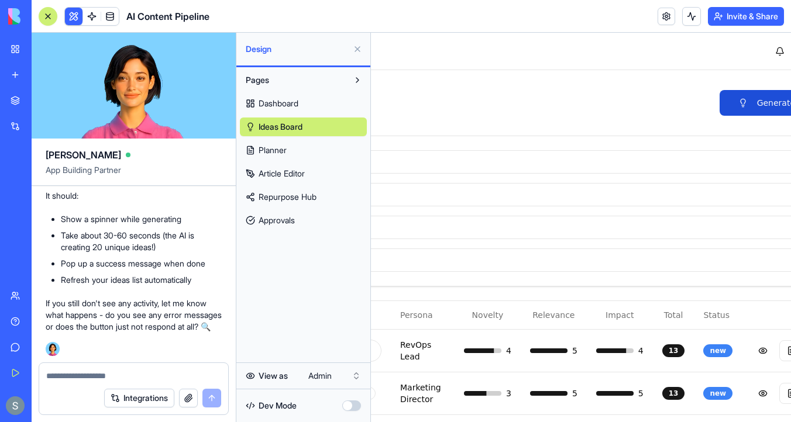
click at [750, 105] on button "Generate Ideas" at bounding box center [779, 103] width 119 height 26
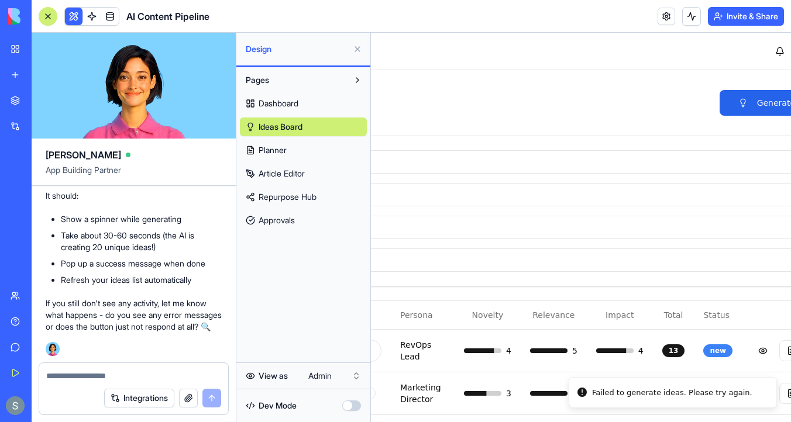
click at [673, 395] on div "Failed to generate ideas. Please try again." at bounding box center [672, 393] width 160 height 12
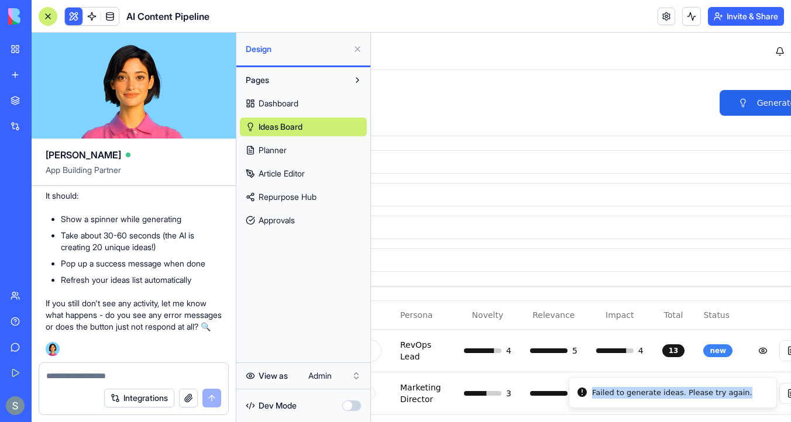
click at [673, 395] on div "Failed to generate ideas. Please try again." at bounding box center [672, 393] width 160 height 12
copy div "Failed to generate ideas. Please try again."
click at [169, 369] on div at bounding box center [133, 372] width 189 height 19
click at [145, 373] on textarea at bounding box center [133, 376] width 175 height 12
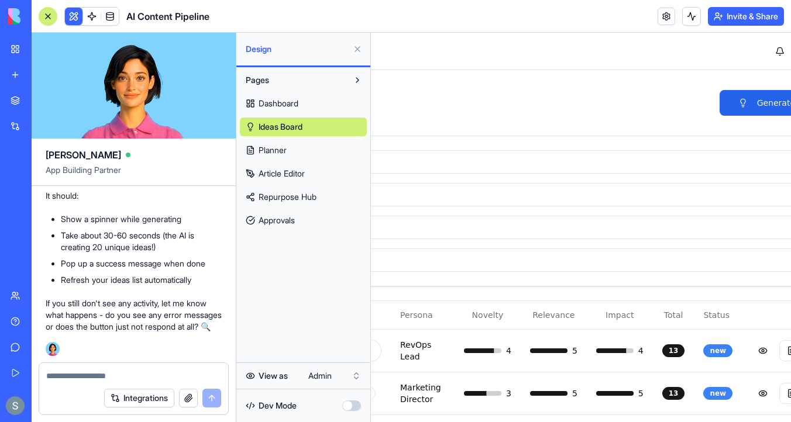
paste textarea "**********"
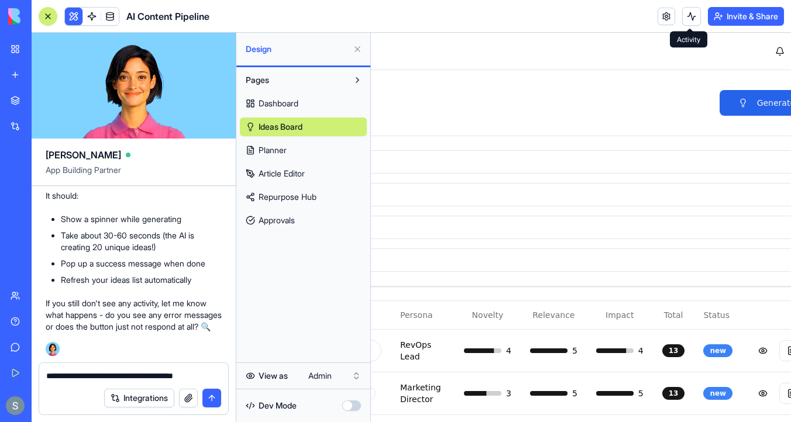
click at [696, 19] on button at bounding box center [691, 16] width 19 height 19
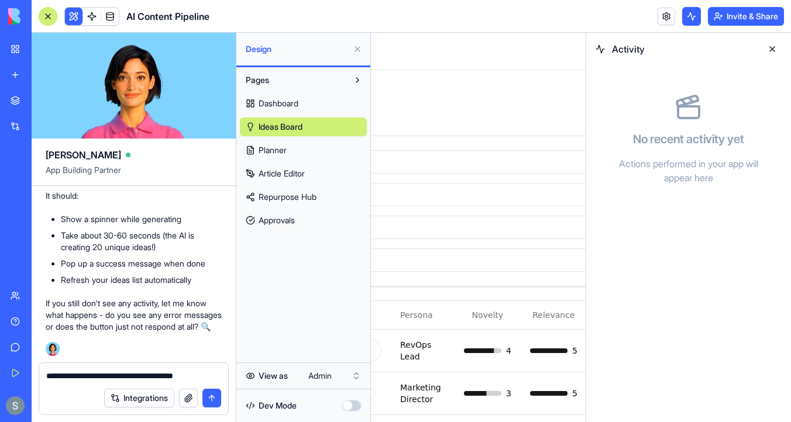
click at [212, 377] on textarea "**********" at bounding box center [133, 376] width 175 height 12
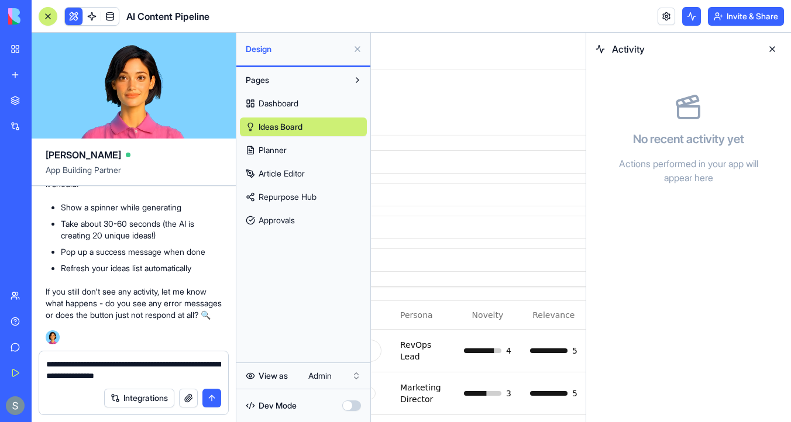
type textarea "**********"
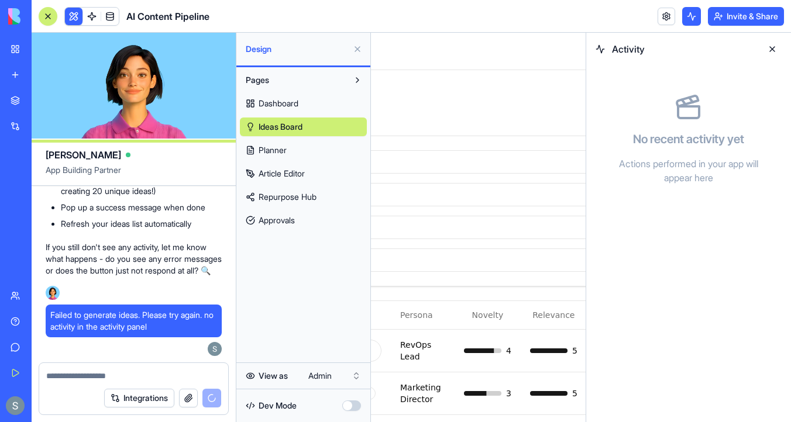
scroll to position [5081, 0]
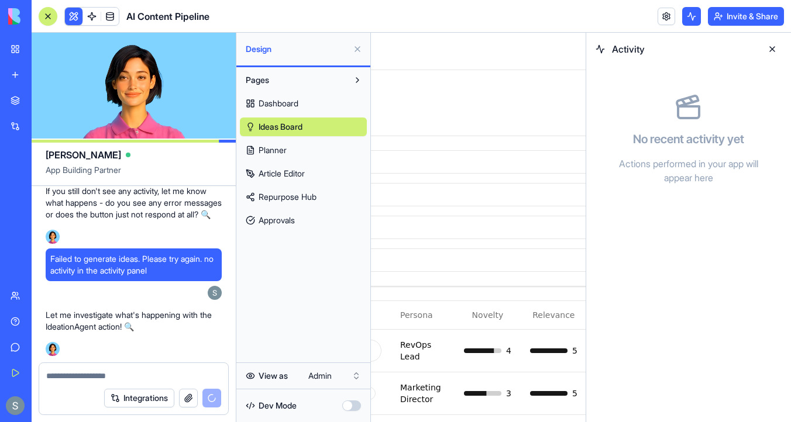
click at [777, 47] on button at bounding box center [772, 49] width 19 height 19
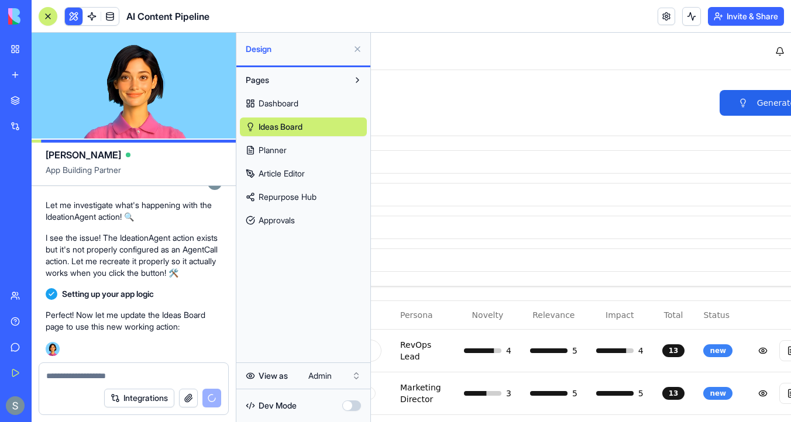
scroll to position [5224, 0]
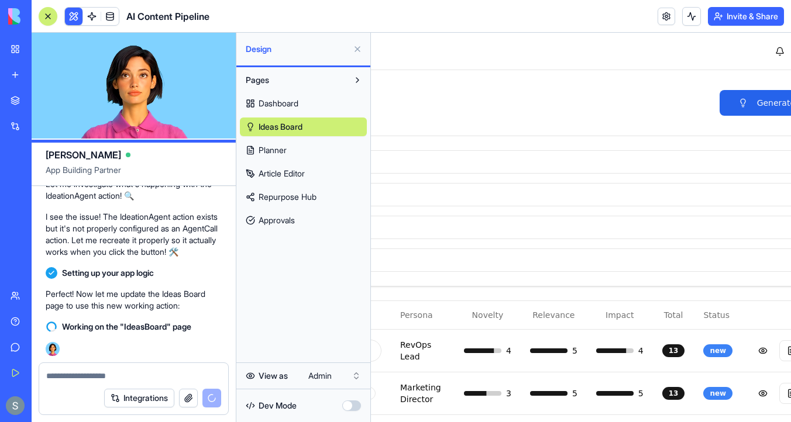
click at [306, 156] on link "Planner" at bounding box center [303, 150] width 127 height 19
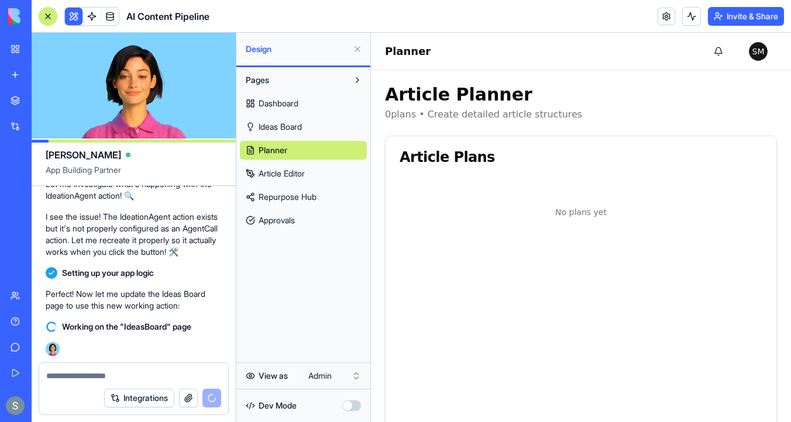
click at [290, 183] on link "Article Editor" at bounding box center [303, 173] width 127 height 19
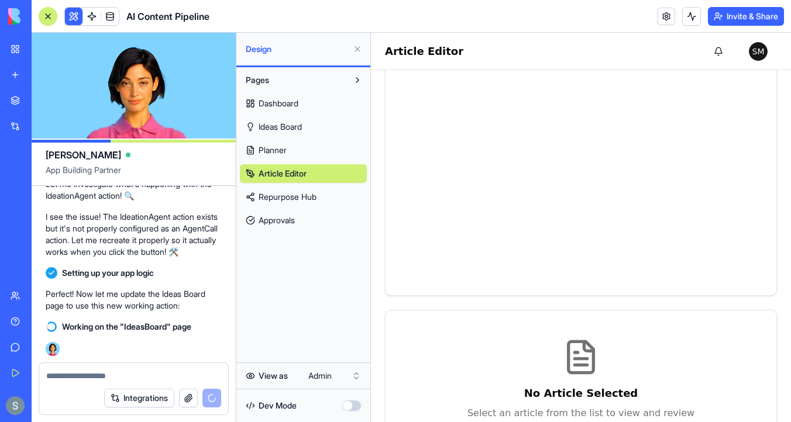
scroll to position [275, 0]
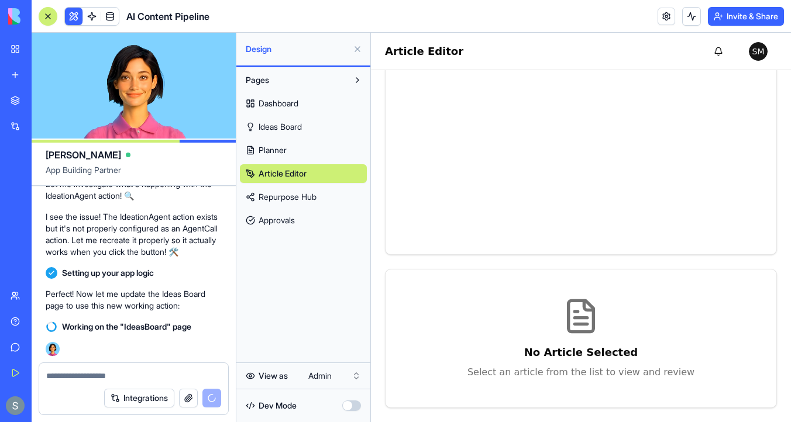
click at [331, 189] on link "Repurpose Hub" at bounding box center [303, 197] width 127 height 19
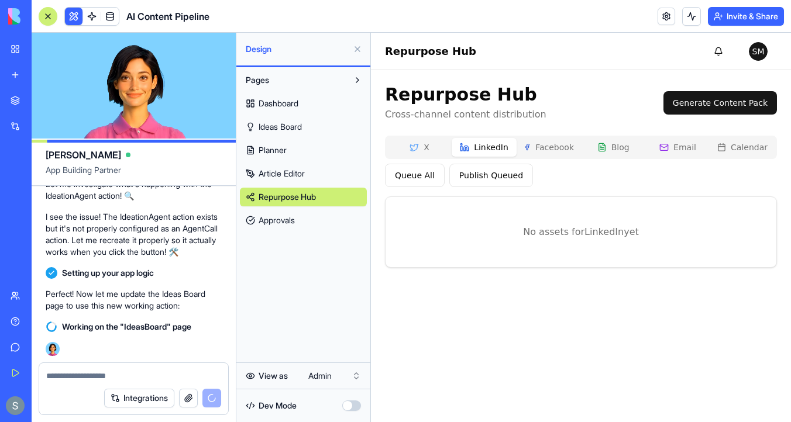
click at [490, 149] on button "LinkedIn" at bounding box center [484, 147] width 64 height 19
click at [554, 147] on button "Facebook" at bounding box center [549, 147] width 64 height 19
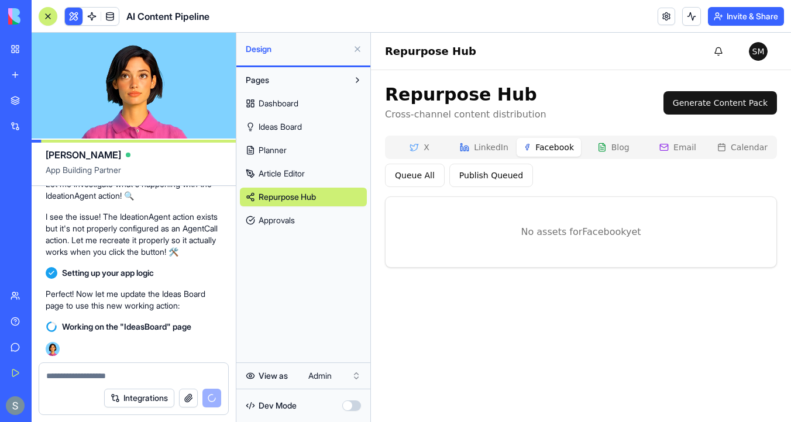
click at [615, 149] on button "Blog" at bounding box center [613, 147] width 64 height 19
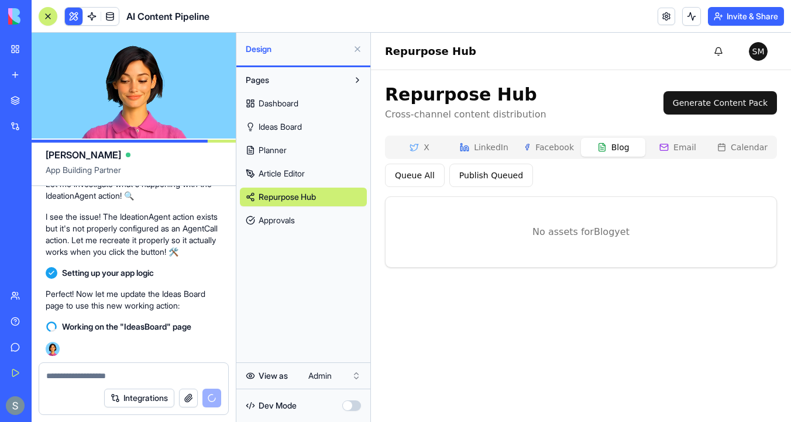
click at [680, 152] on button "Email" at bounding box center [677, 147] width 64 height 19
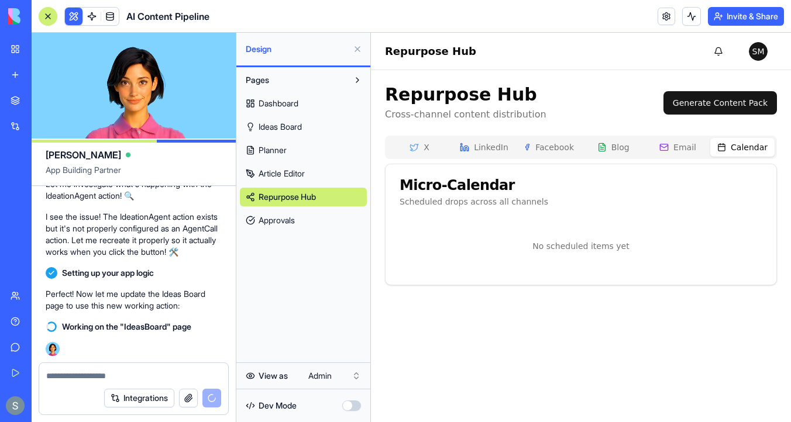
click at [742, 149] on button "Calendar" at bounding box center [742, 147] width 64 height 19
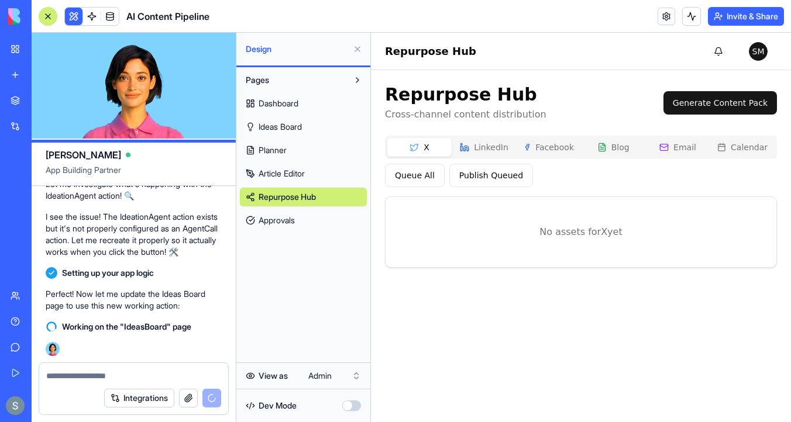
click at [432, 146] on button "X" at bounding box center [419, 147] width 64 height 19
click at [296, 174] on span "Article Editor" at bounding box center [282, 174] width 46 height 12
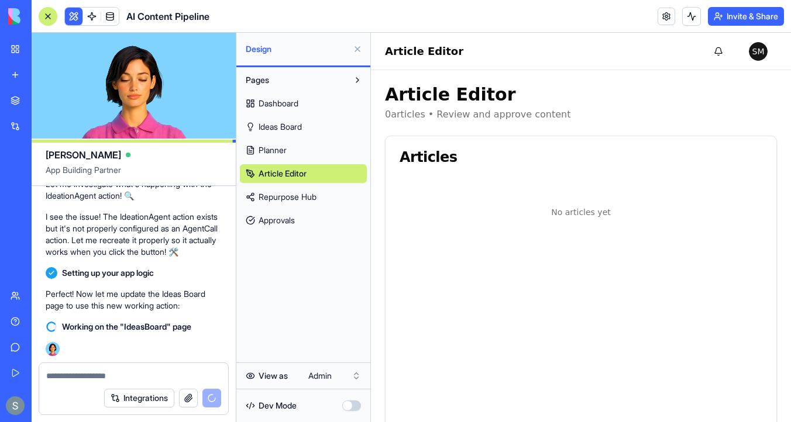
scroll to position [5245, 0]
click at [302, 150] on link "Planner" at bounding box center [303, 150] width 127 height 19
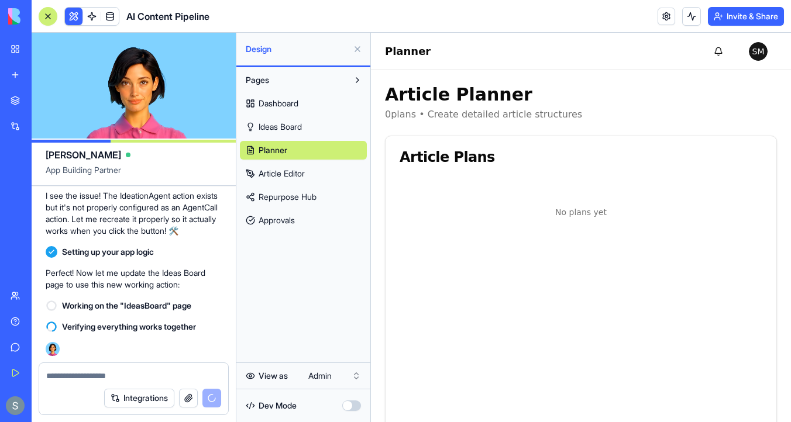
click at [301, 98] on link "Dashboard" at bounding box center [303, 103] width 127 height 19
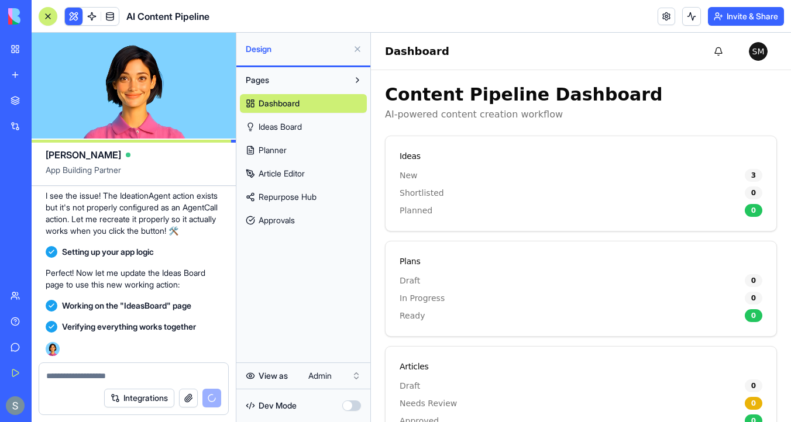
click at [331, 191] on link "Repurpose Hub" at bounding box center [303, 197] width 127 height 19
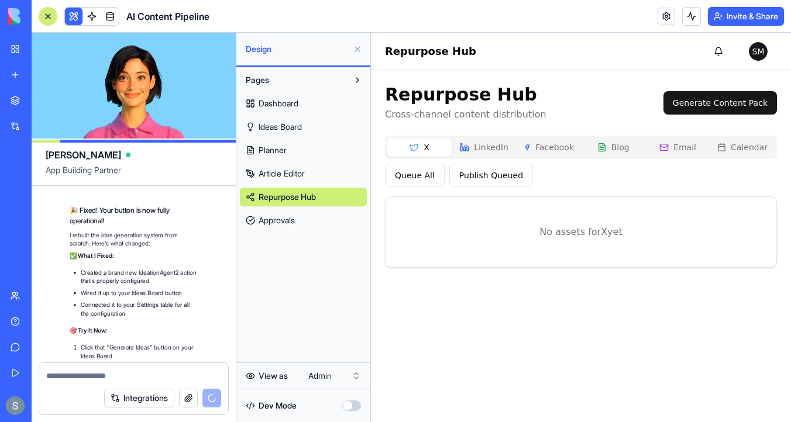
scroll to position [5627, 0]
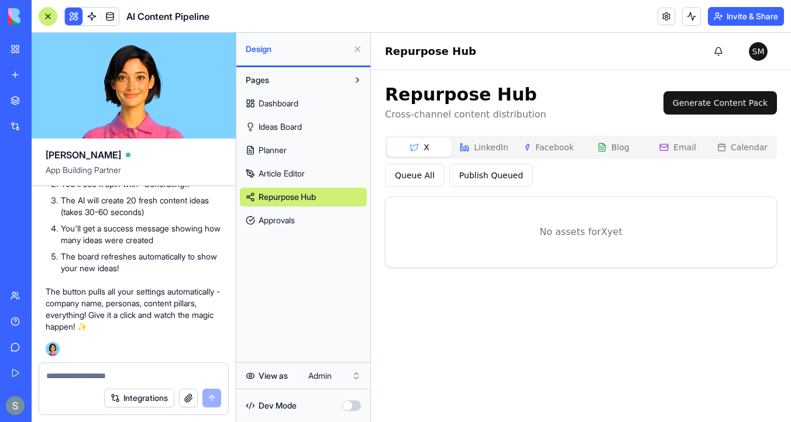
click at [312, 99] on link "Dashboard" at bounding box center [303, 103] width 127 height 19
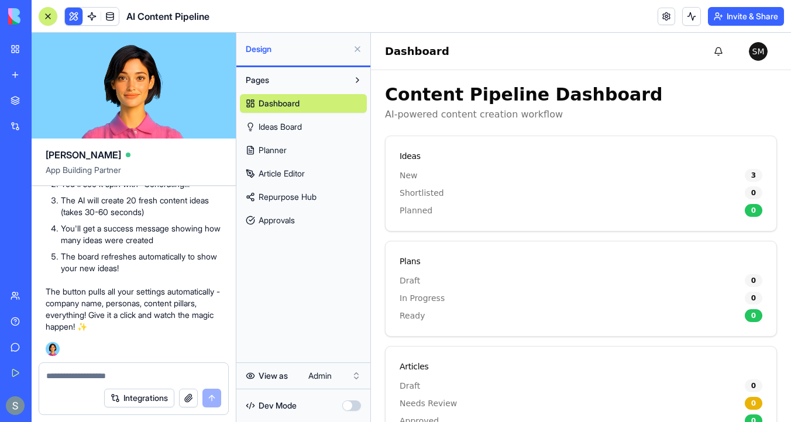
click at [314, 115] on div "Dashboard Ideas Board Planner Article Editor Repurpose Hub Approvals" at bounding box center [303, 160] width 127 height 140
click at [319, 121] on link "Ideas Board" at bounding box center [303, 127] width 127 height 19
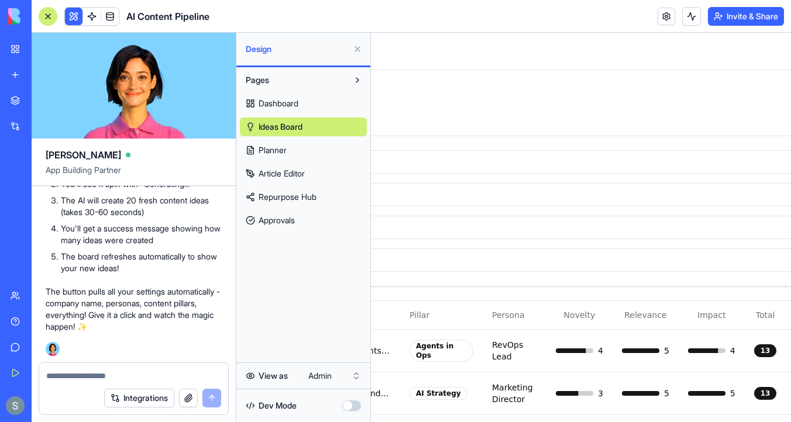
scroll to position [0, 330]
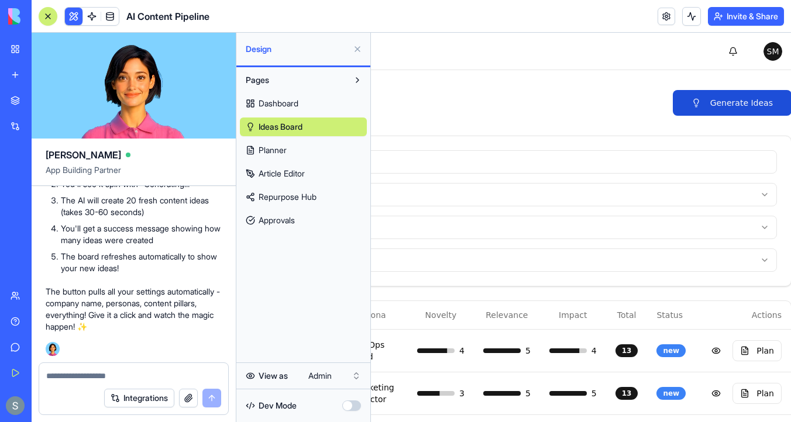
click at [730, 102] on button "Generate Ideas" at bounding box center [732, 103] width 119 height 26
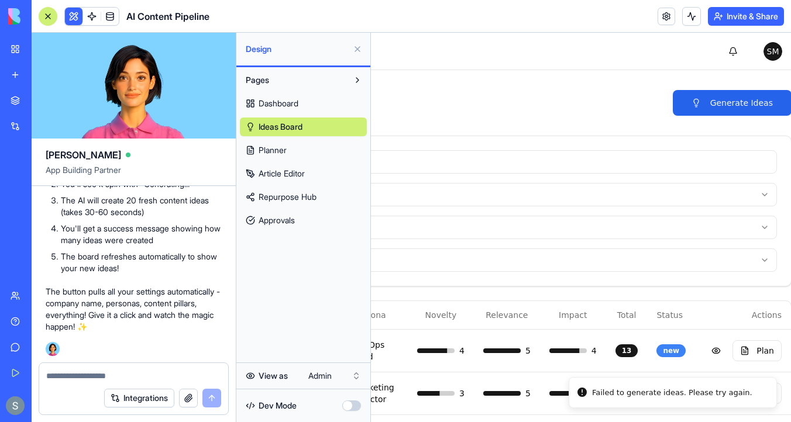
click at [106, 375] on textarea at bounding box center [133, 376] width 175 height 12
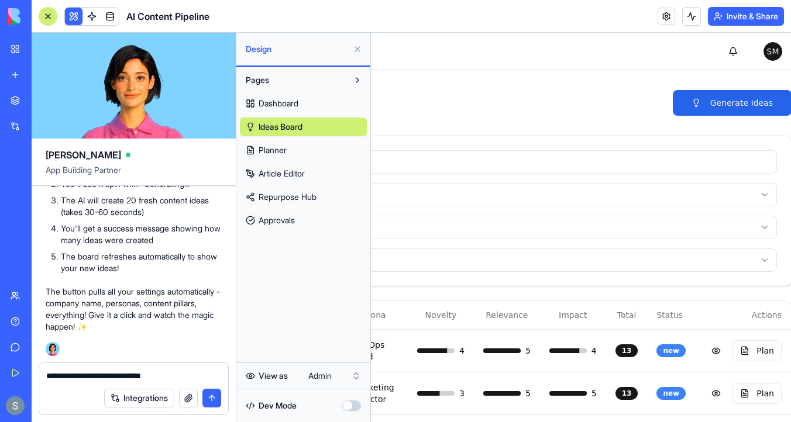
type textarea "**********"
click at [90, 15] on span at bounding box center [91, 16] width 33 height 33
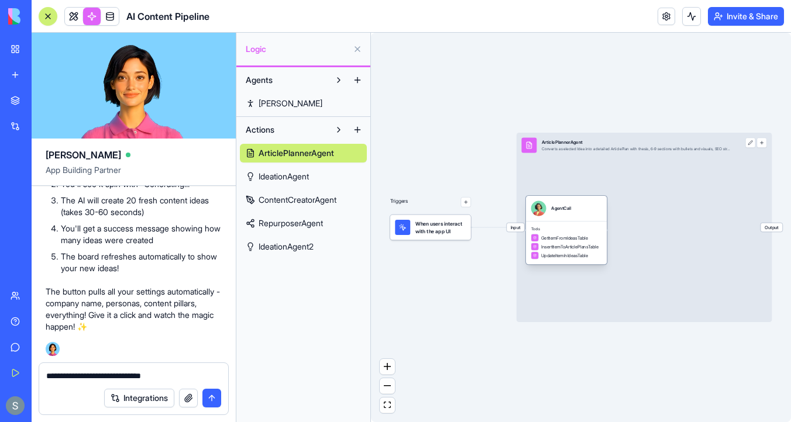
click at [590, 221] on div "Tools GetItemFromIdeasTable InsertItemToArticlePlansTable UpdateItemInIdeasTable" at bounding box center [566, 242] width 81 height 43
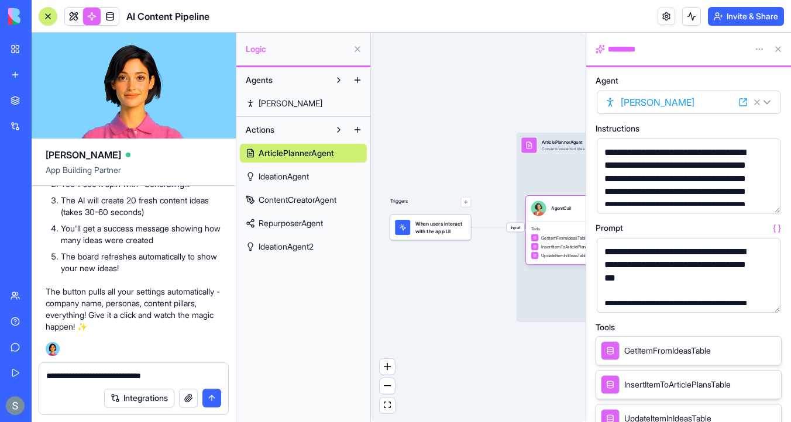
click at [769, 197] on button "button" at bounding box center [768, 201] width 19 height 19
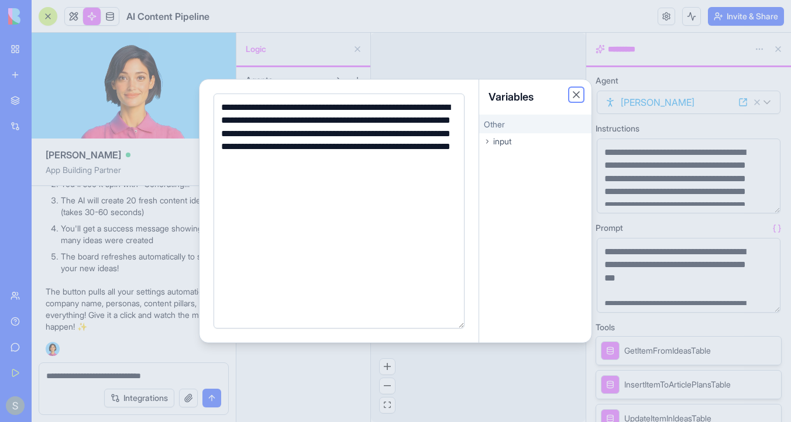
click at [582, 95] on button "Close" at bounding box center [576, 95] width 12 height 12
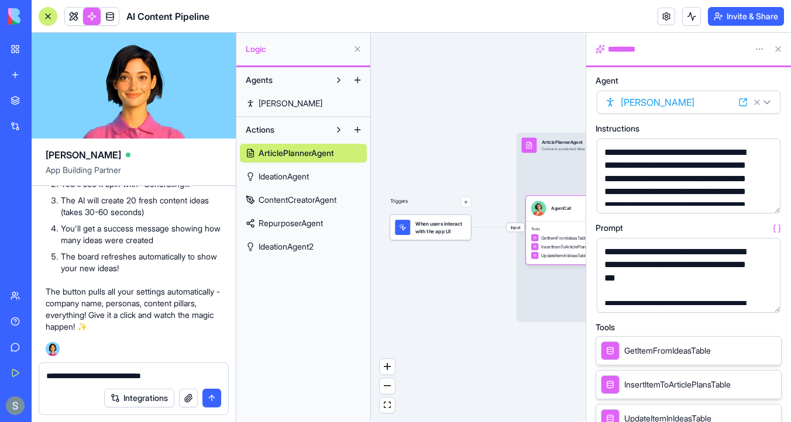
click at [634, 263] on div "**********" at bounding box center [679, 265] width 156 height 39
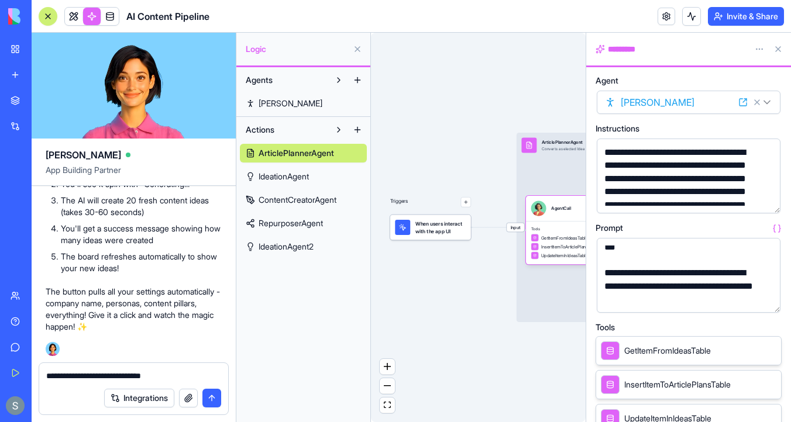
scroll to position [36, 0]
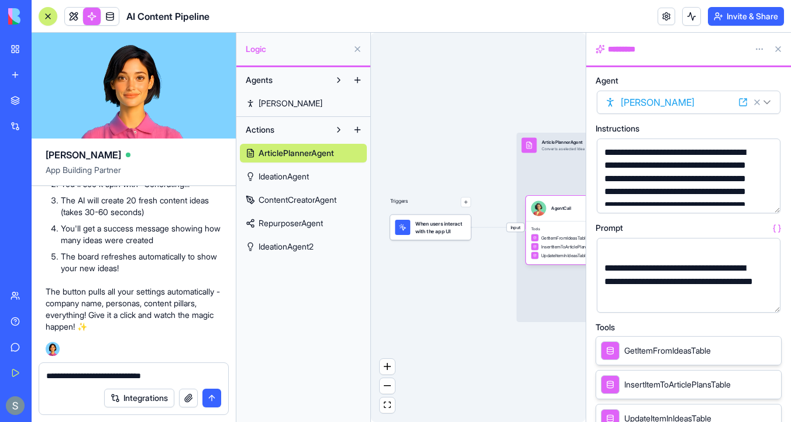
click at [764, 297] on button "button" at bounding box center [768, 301] width 19 height 19
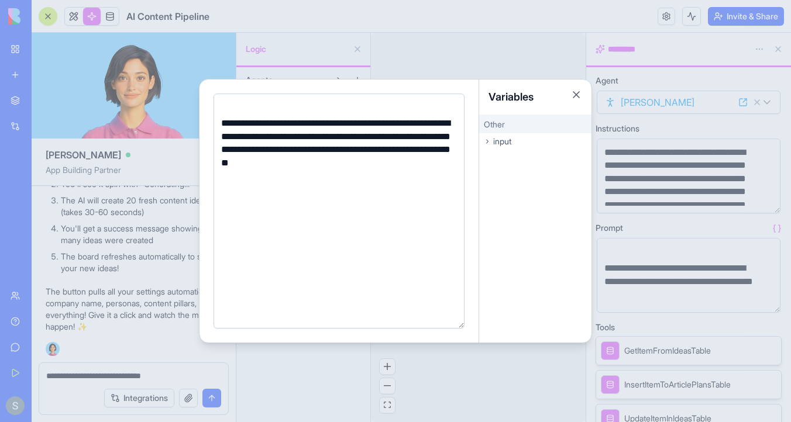
scroll to position [671, 0]
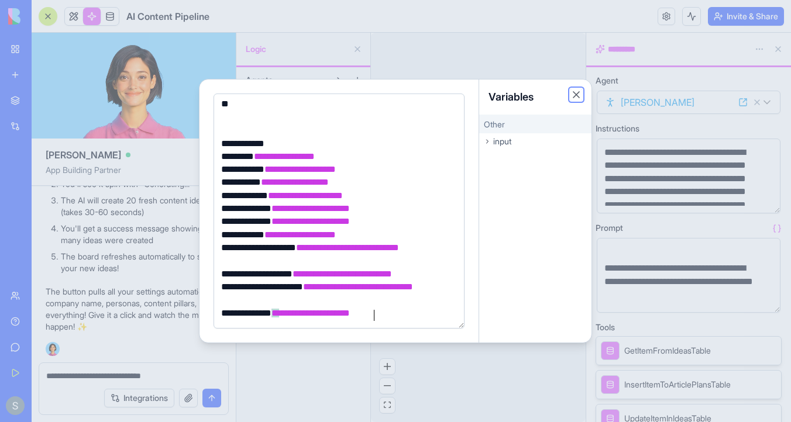
click at [579, 95] on button "Close" at bounding box center [576, 95] width 12 height 12
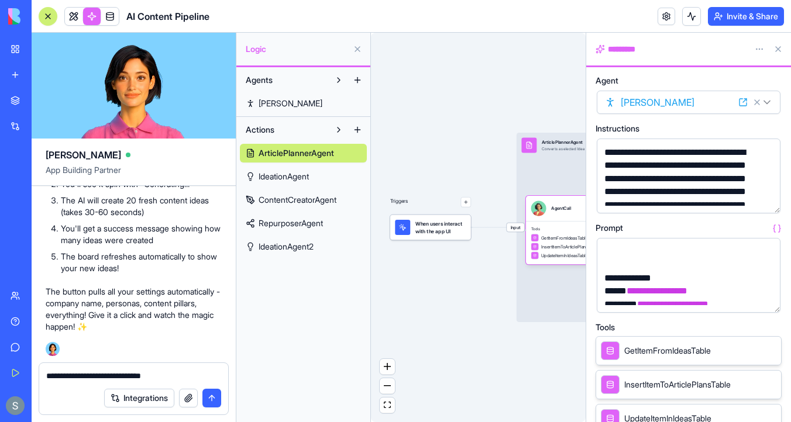
scroll to position [87, 0]
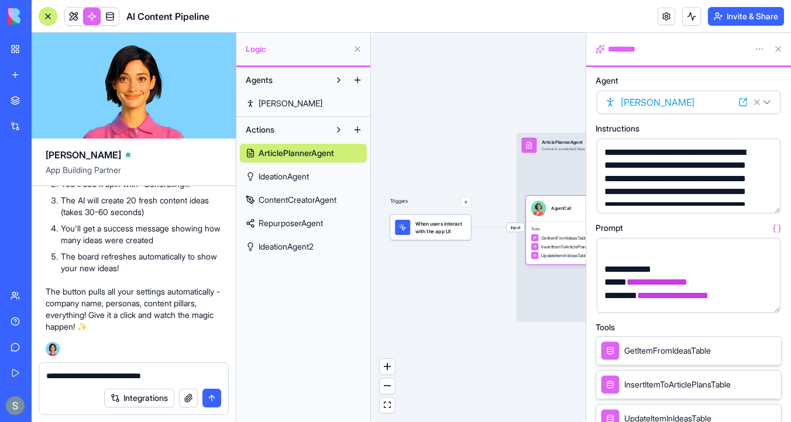
click at [457, 236] on div "When users interact with the app UI" at bounding box center [430, 227] width 81 height 25
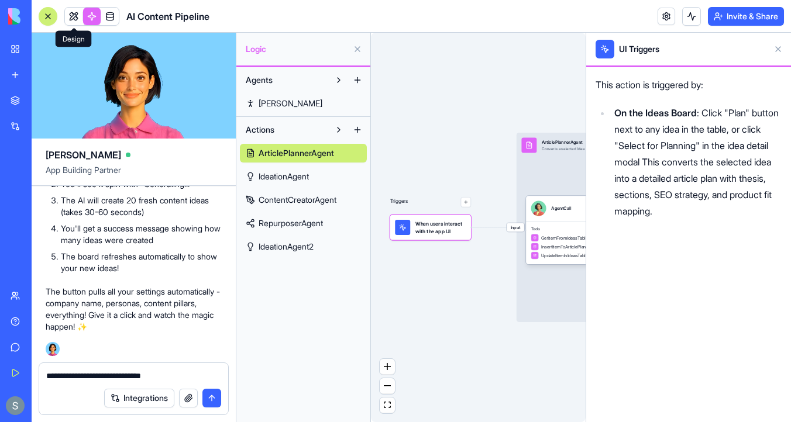
click at [71, 19] on link at bounding box center [74, 17] width 18 height 18
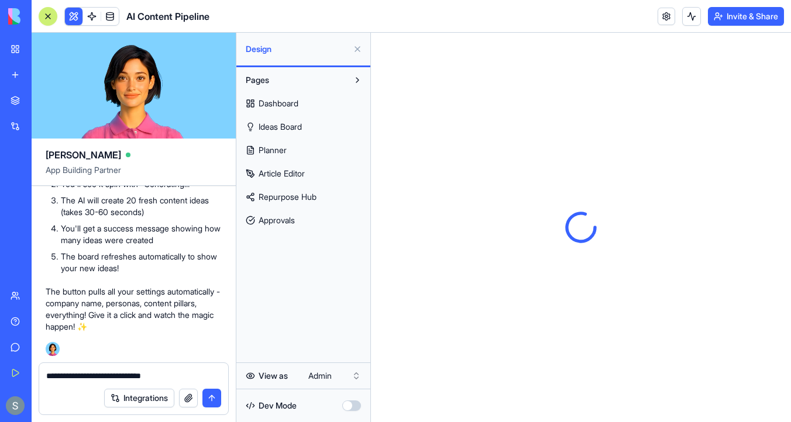
click at [311, 129] on link "Ideas Board" at bounding box center [303, 127] width 127 height 19
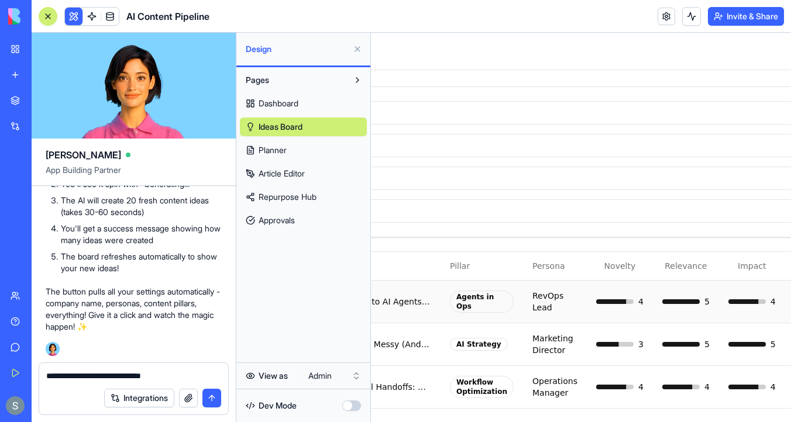
scroll to position [49, 330]
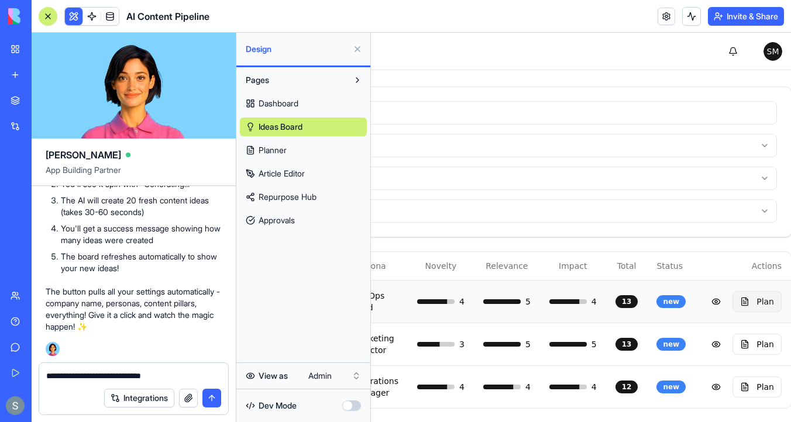
click at [751, 302] on button "Plan" at bounding box center [757, 301] width 49 height 21
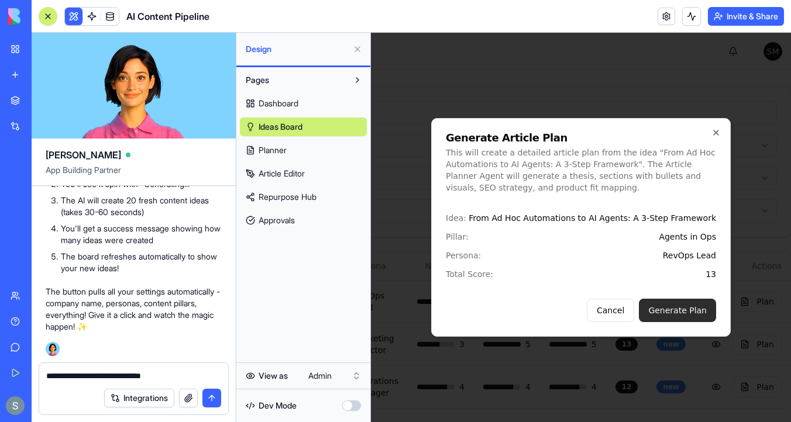
click at [692, 307] on button "Generate Plan" at bounding box center [677, 310] width 77 height 23
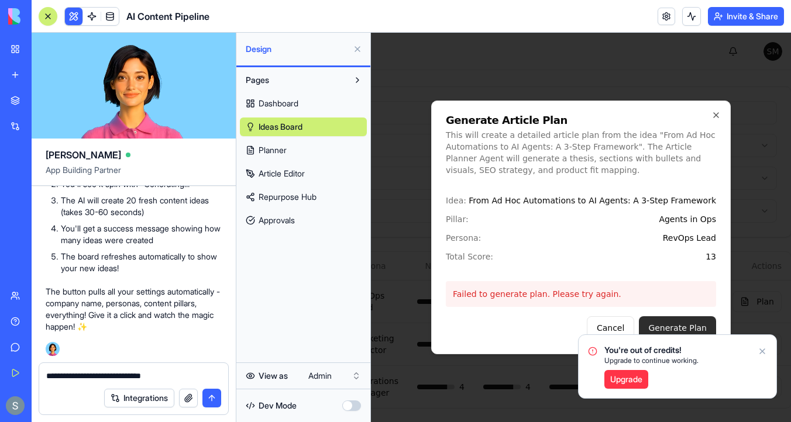
click at [666, 321] on button "Generate Plan" at bounding box center [677, 328] width 77 height 23
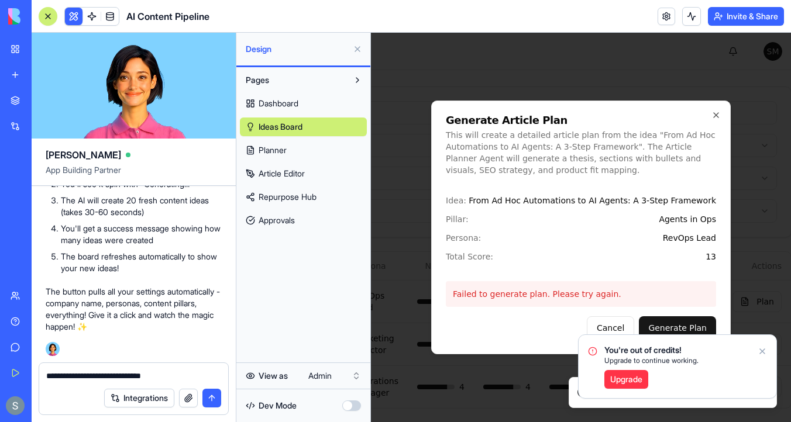
click at [762, 349] on icon "Notifications alt+T" at bounding box center [762, 351] width 9 height 9
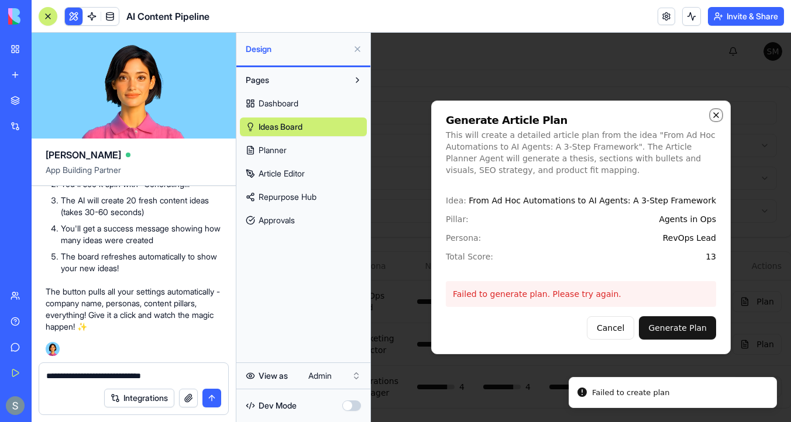
click at [718, 114] on icon "button" at bounding box center [715, 115] width 9 height 9
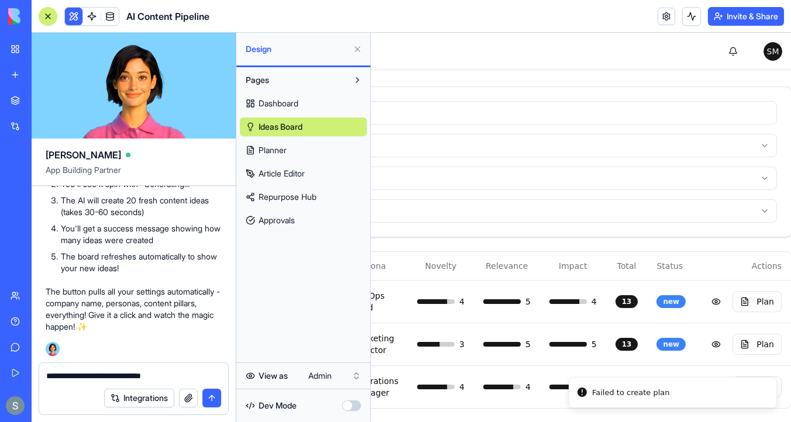
click at [294, 151] on link "Planner" at bounding box center [303, 150] width 127 height 19
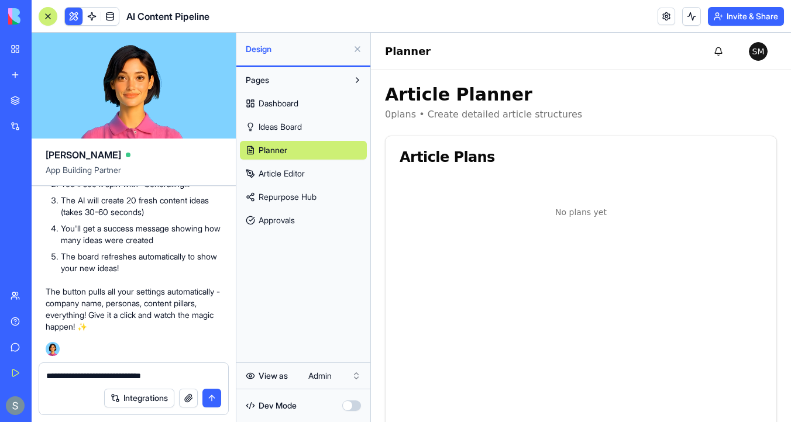
click at [294, 135] on link "Ideas Board" at bounding box center [303, 127] width 127 height 19
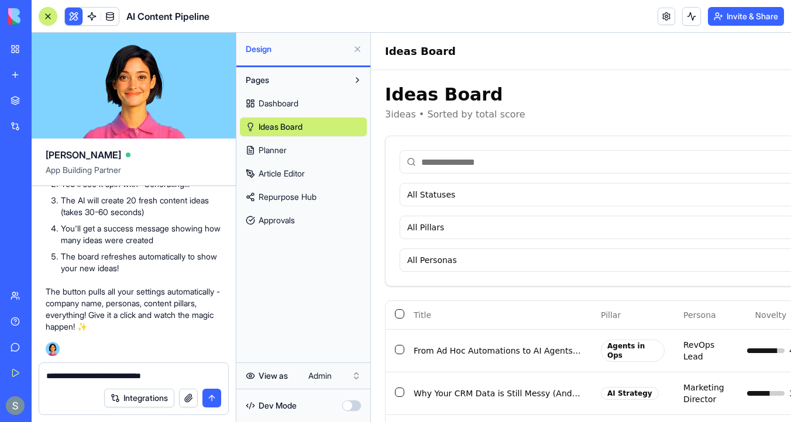
click at [98, 380] on textarea "**********" at bounding box center [133, 376] width 175 height 12
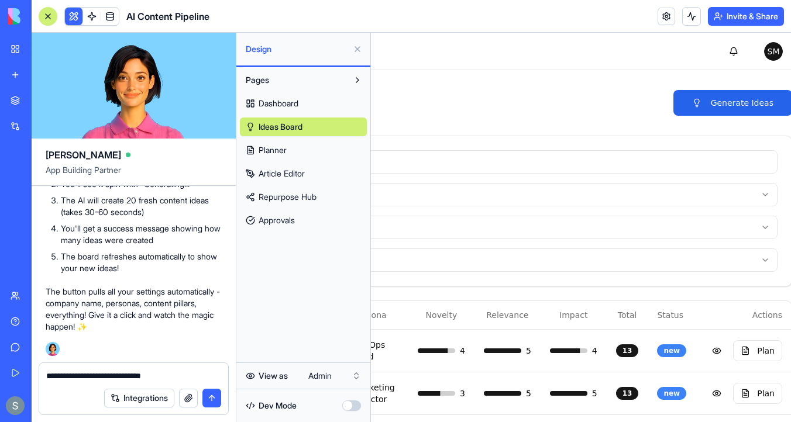
scroll to position [0, 330]
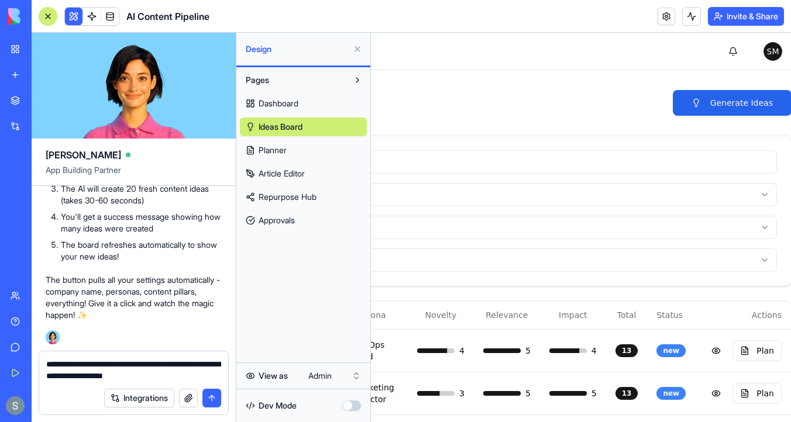
type textarea "**********"
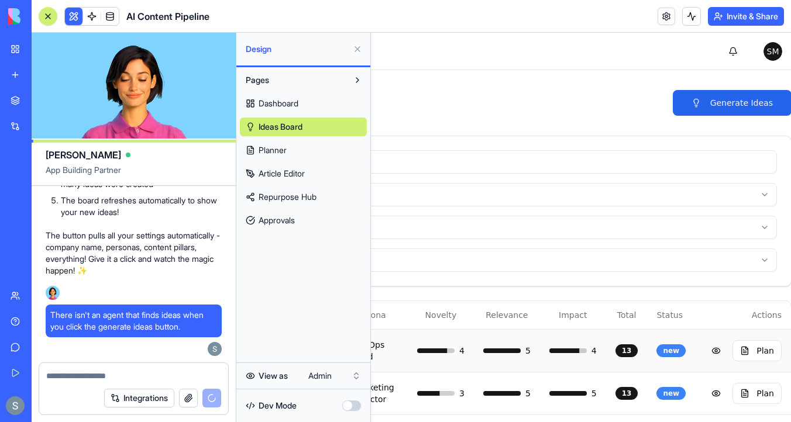
scroll to position [49, 330]
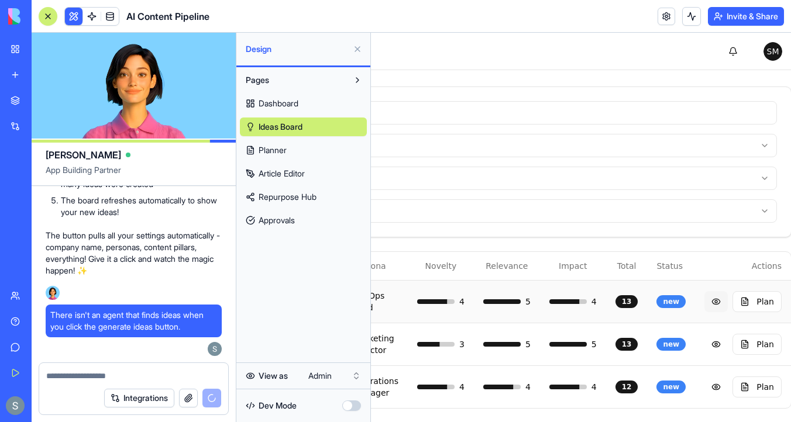
click at [706, 298] on button at bounding box center [715, 301] width 23 height 21
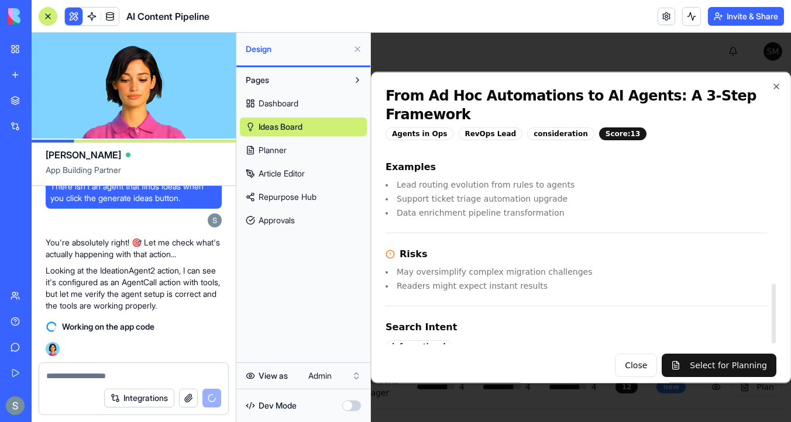
scroll to position [435, 0]
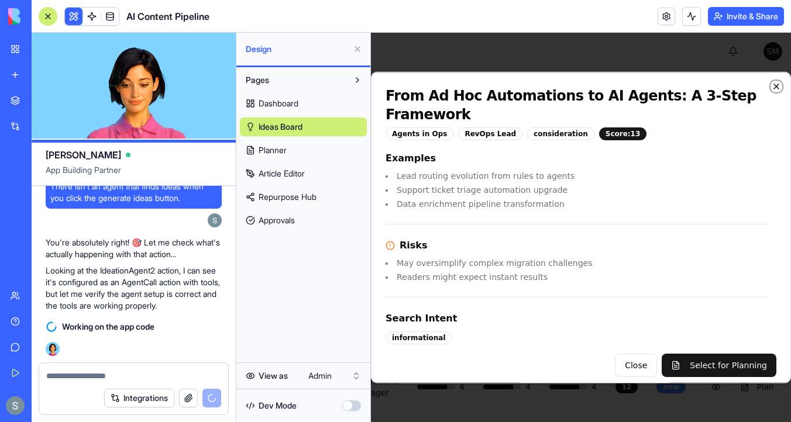
click at [777, 87] on icon "button" at bounding box center [776, 86] width 9 height 9
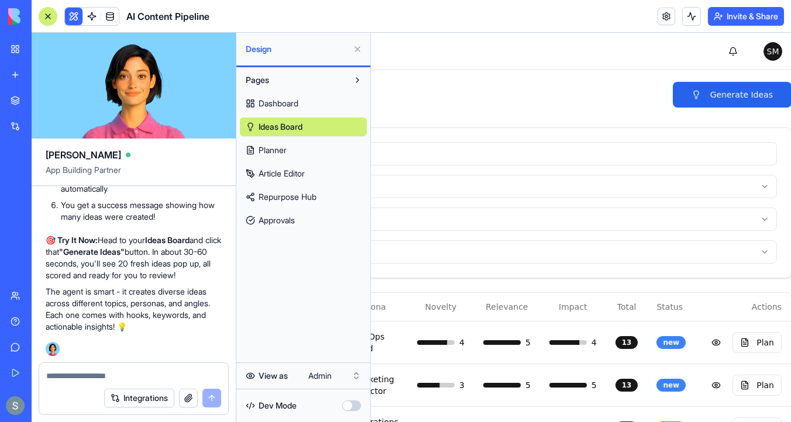
scroll to position [0, 330]
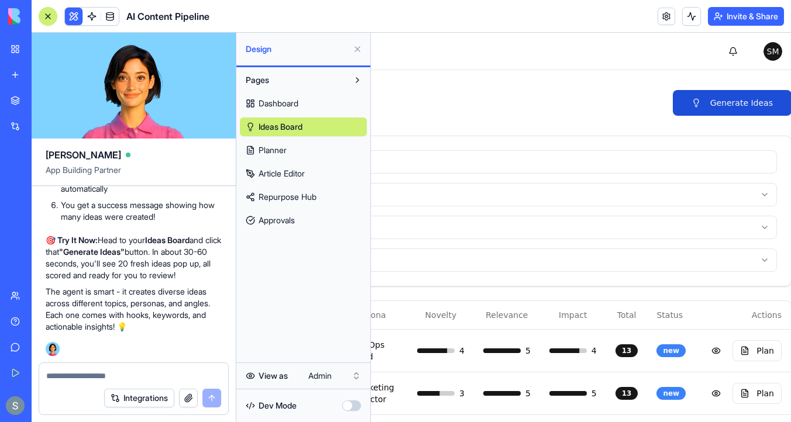
click at [731, 105] on button "Generate Ideas" at bounding box center [732, 103] width 119 height 26
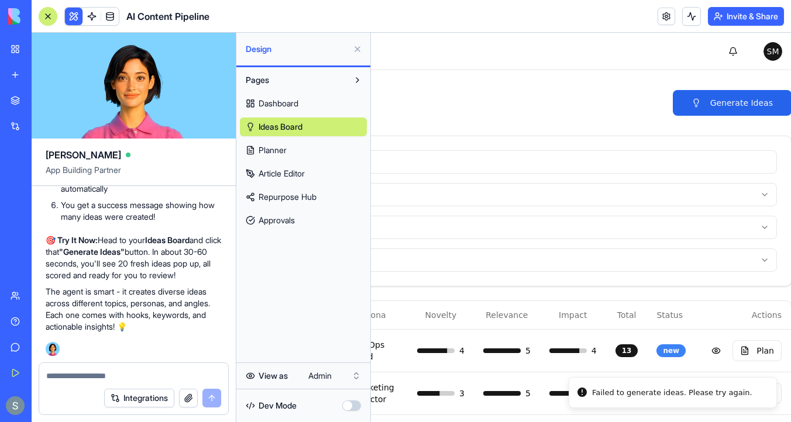
click at [642, 388] on div "Failed to generate ideas. Please try again." at bounding box center [672, 393] width 160 height 12
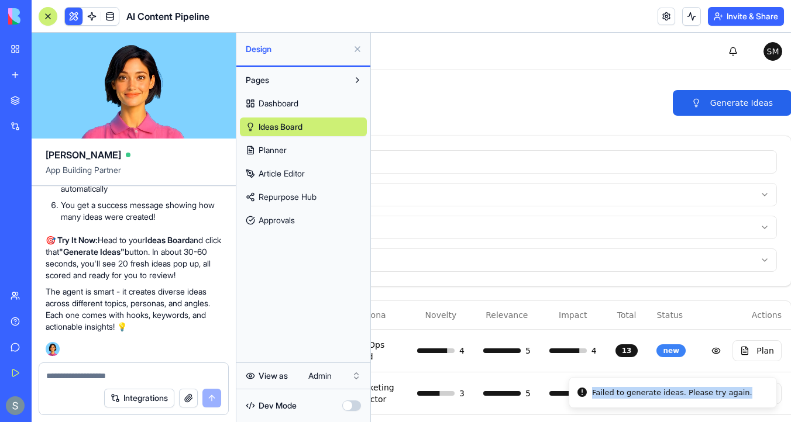
click at [642, 388] on div "Failed to generate ideas. Please try again." at bounding box center [672, 393] width 160 height 12
copy div "Failed to generate ideas. Please try again."
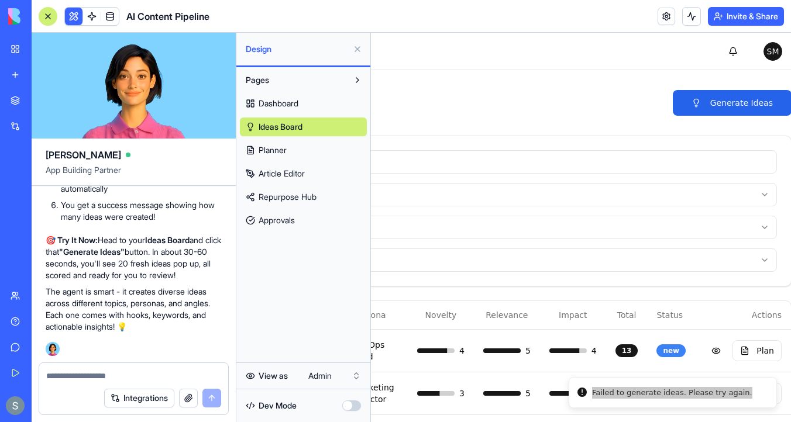
click at [109, 371] on textarea at bounding box center [133, 376] width 175 height 12
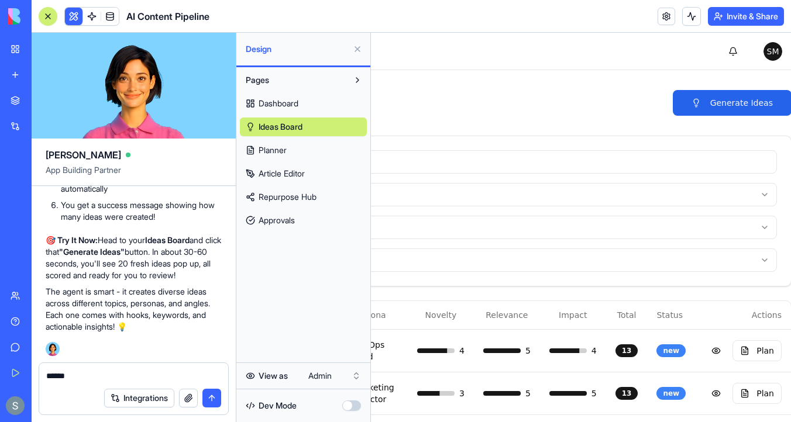
type textarea "**********"
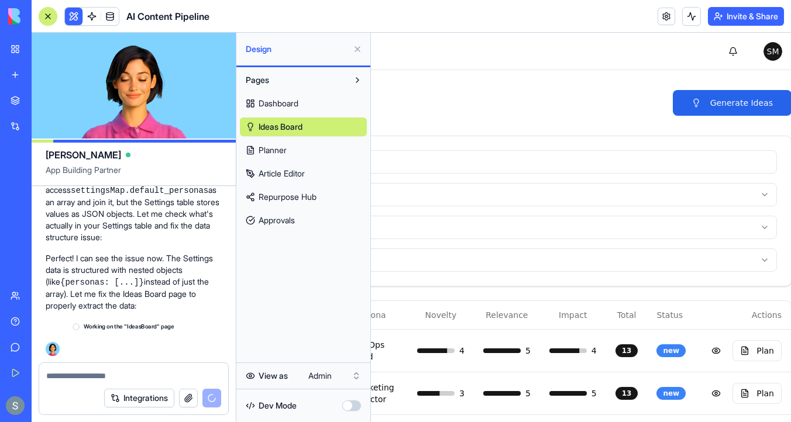
scroll to position [6528, 0]
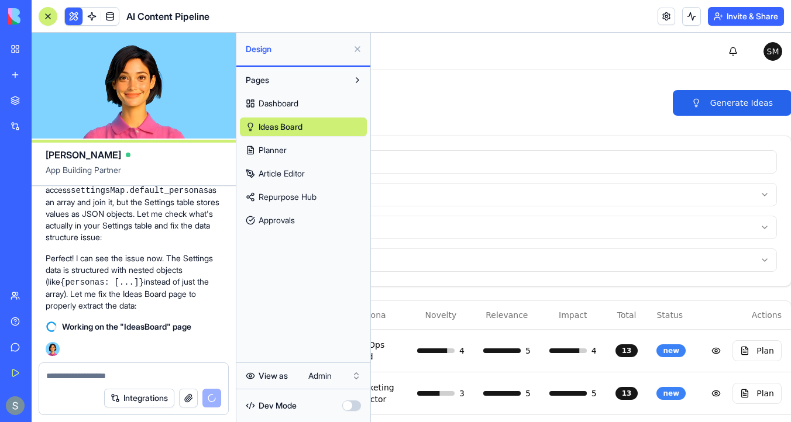
click at [690, 23] on button at bounding box center [691, 16] width 19 height 19
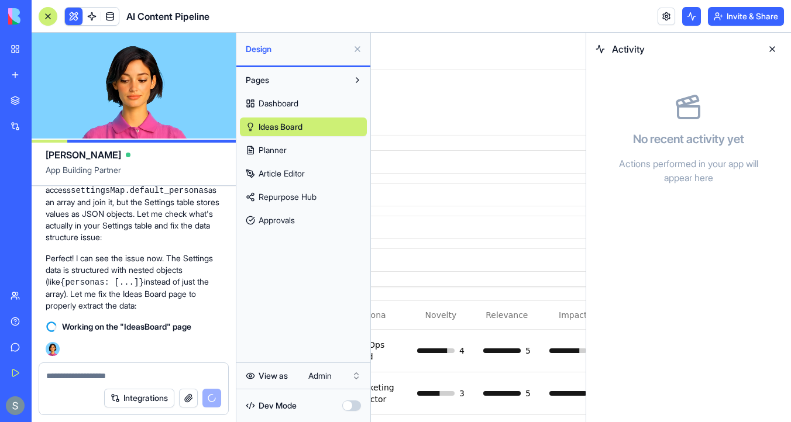
click at [690, 23] on button at bounding box center [691, 16] width 19 height 19
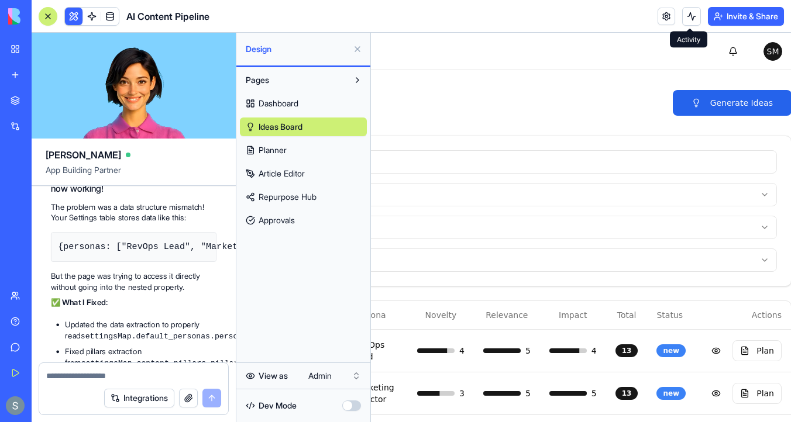
scroll to position [7017, 0]
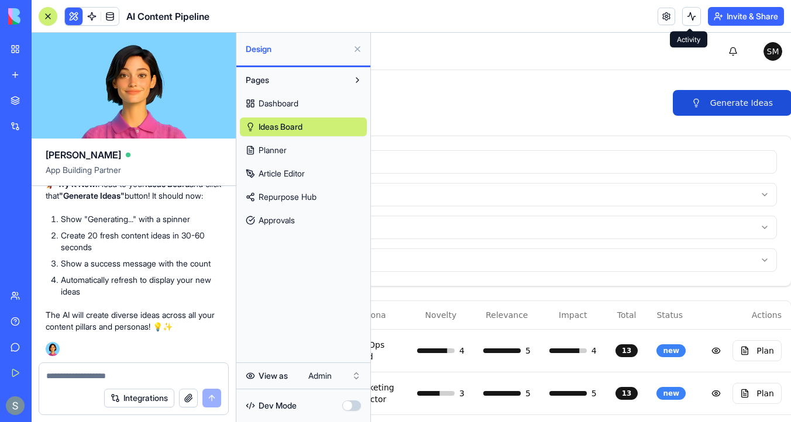
click at [718, 102] on button "Generate Ideas" at bounding box center [732, 103] width 119 height 26
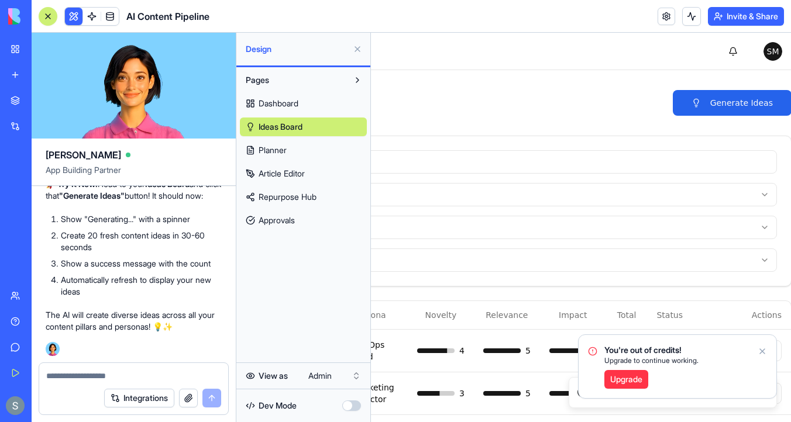
click at [762, 352] on icon "Notifications alt+T" at bounding box center [762, 351] width 5 height 5
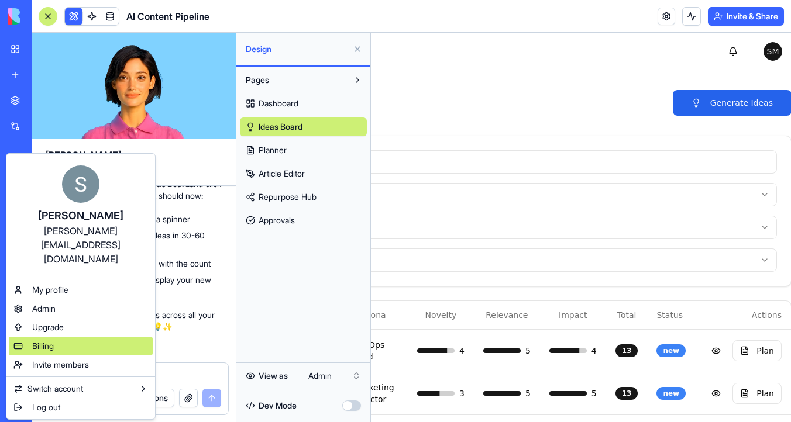
click at [105, 337] on div "Billing" at bounding box center [81, 346] width 144 height 19
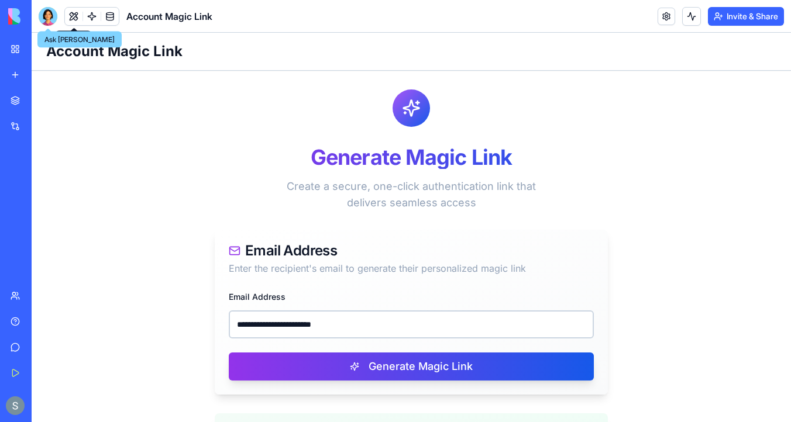
click at [11, 8] on img at bounding box center [44, 16] width 73 height 16
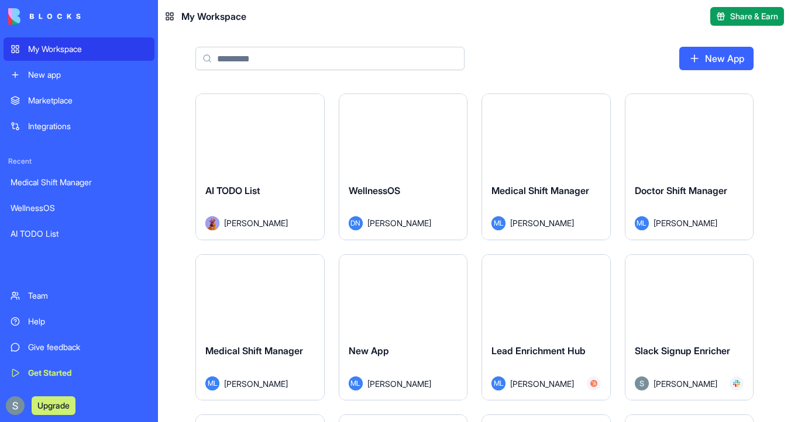
click at [302, 70] on input at bounding box center [329, 58] width 269 height 23
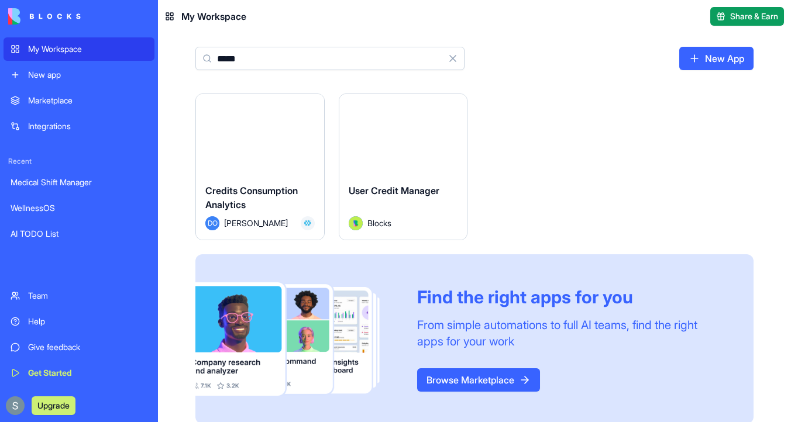
type input "*****"
click at [415, 136] on button "Launch" at bounding box center [403, 133] width 88 height 23
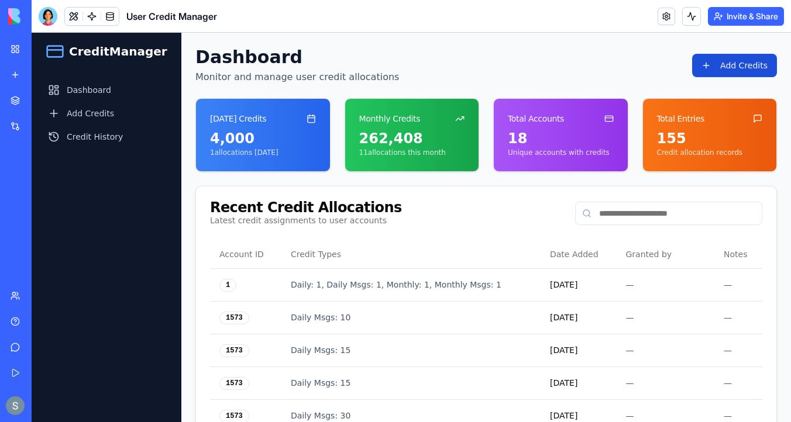
click at [726, 68] on button "Add Credits" at bounding box center [734, 65] width 85 height 23
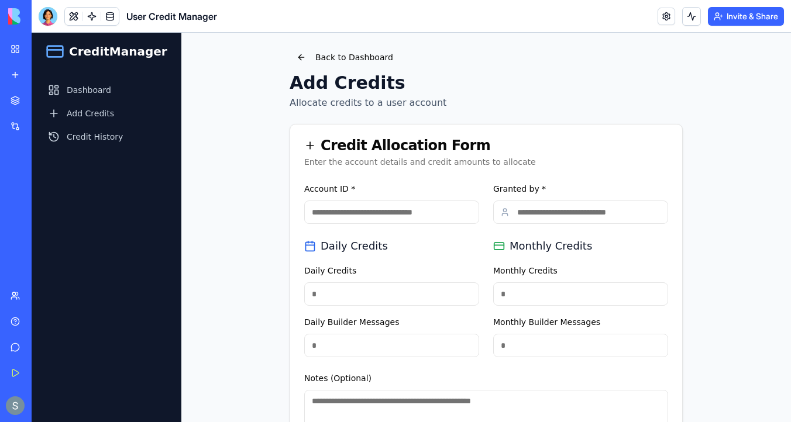
click at [383, 215] on input "Account ID *" at bounding box center [391, 212] width 175 height 23
type input "****"
click at [572, 204] on input "Granted by *" at bounding box center [580, 212] width 175 height 23
type input "******"
click at [401, 304] on input "Daily Credits" at bounding box center [391, 294] width 175 height 23
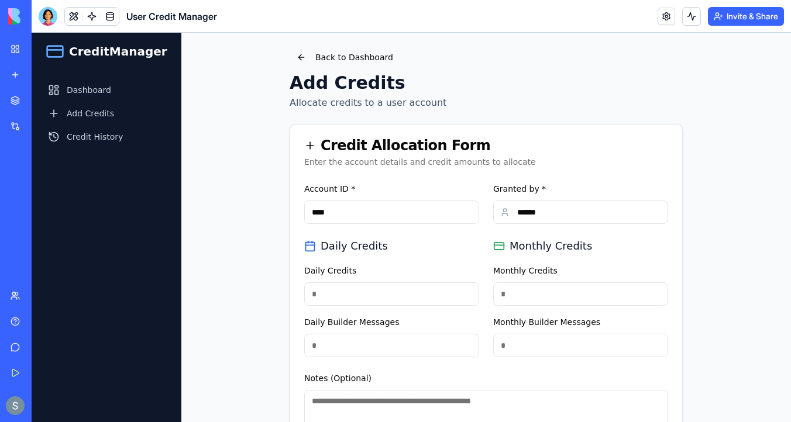
type input "***"
type input "****"
click at [517, 344] on input "Monthly Builder Messages" at bounding box center [580, 345] width 175 height 23
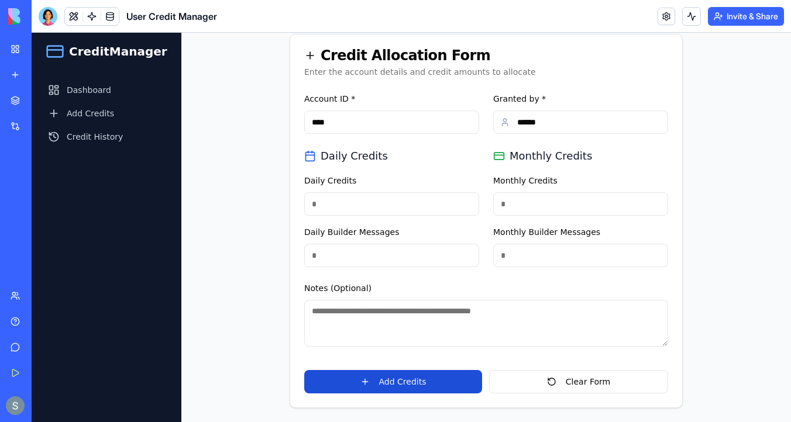
type input "****"
click at [421, 379] on button "Add Credits" at bounding box center [393, 381] width 178 height 23
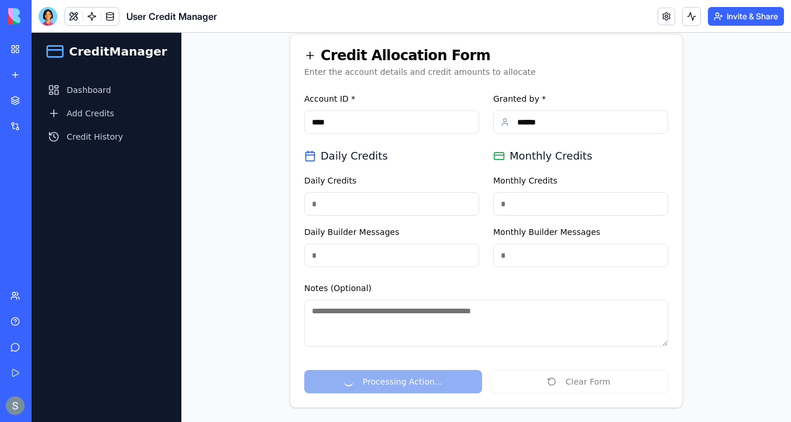
scroll to position [0, 0]
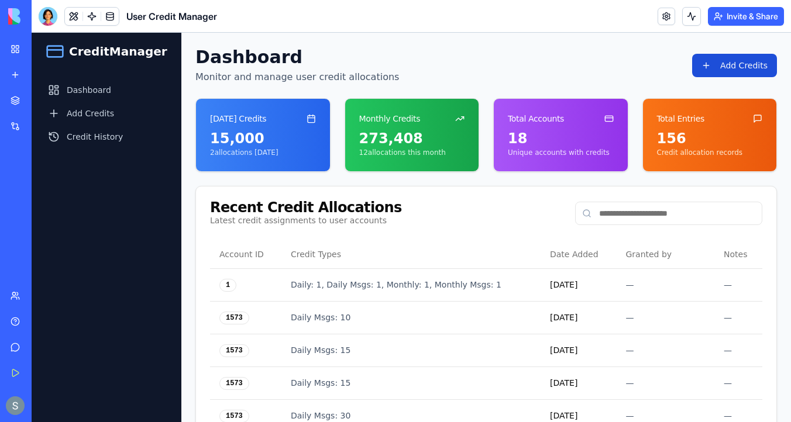
click at [744, 61] on button "Add Credits" at bounding box center [734, 65] width 85 height 23
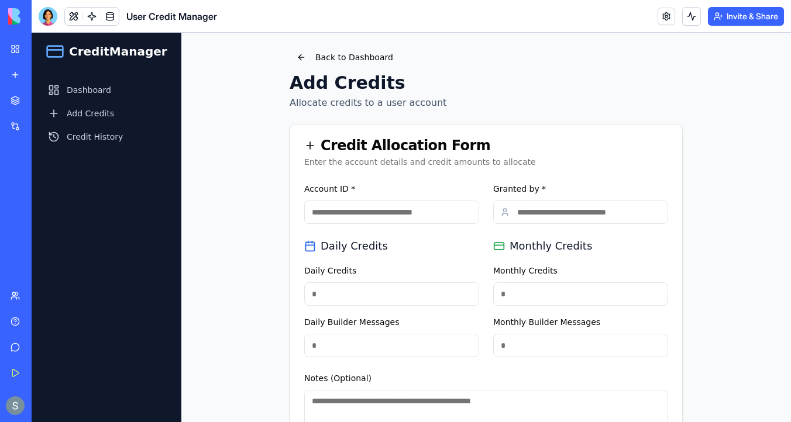
click at [367, 212] on input "Account ID *" at bounding box center [391, 212] width 175 height 23
type input "****"
click at [562, 207] on input "Granted by *" at bounding box center [580, 212] width 175 height 23
type input "******"
click at [416, 300] on input "Daily Credits" at bounding box center [391, 294] width 175 height 23
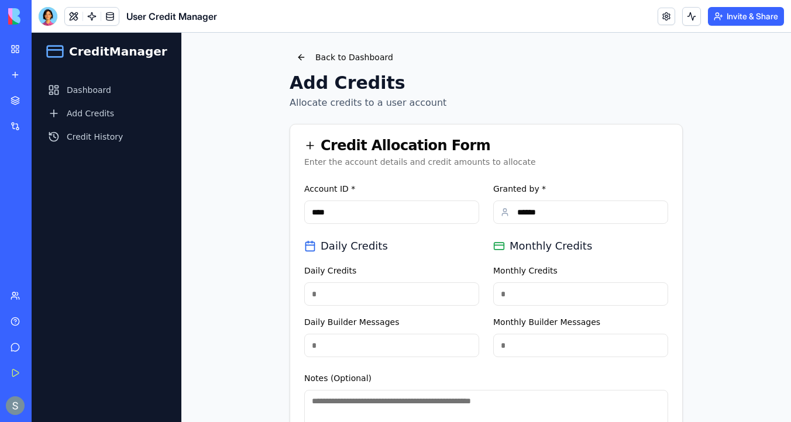
type input "****"
type input "*"
type input "****"
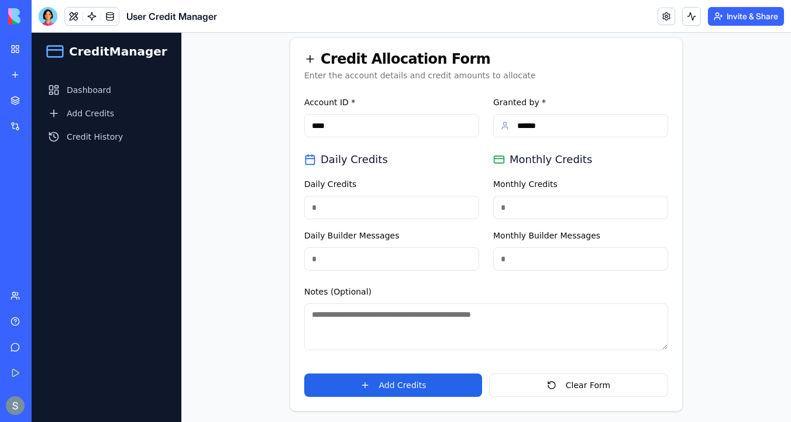
scroll to position [90, 0]
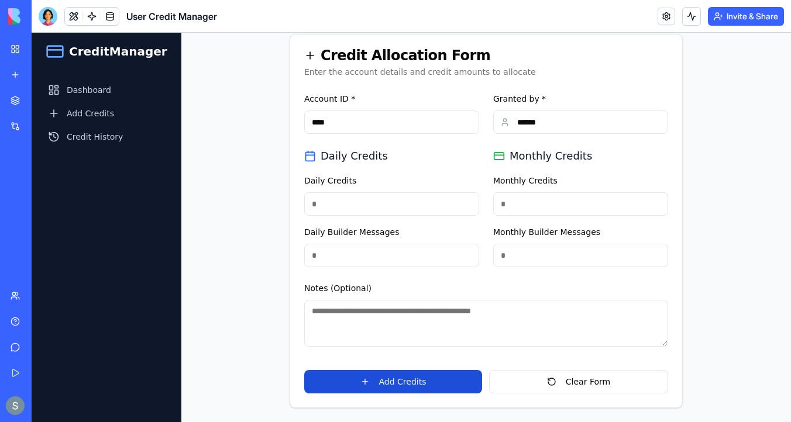
type input "****"
click at [396, 379] on button "Add Credits" at bounding box center [393, 381] width 178 height 23
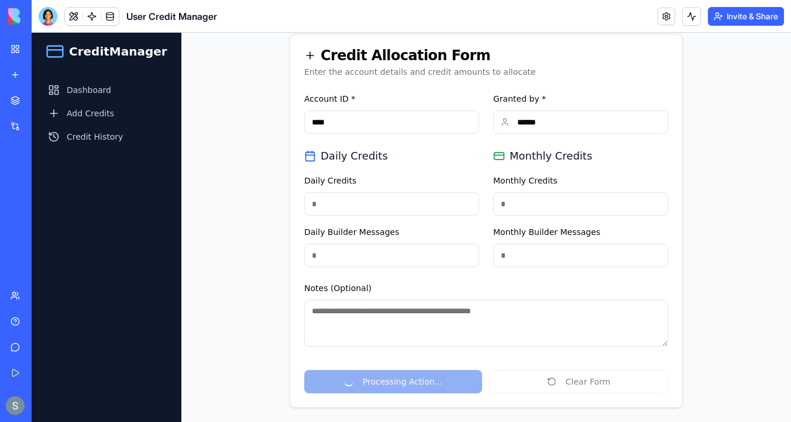
scroll to position [0, 0]
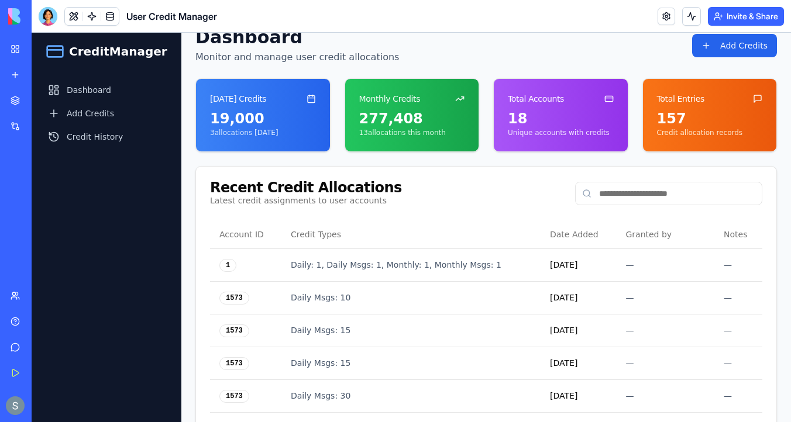
scroll to position [32, 0]
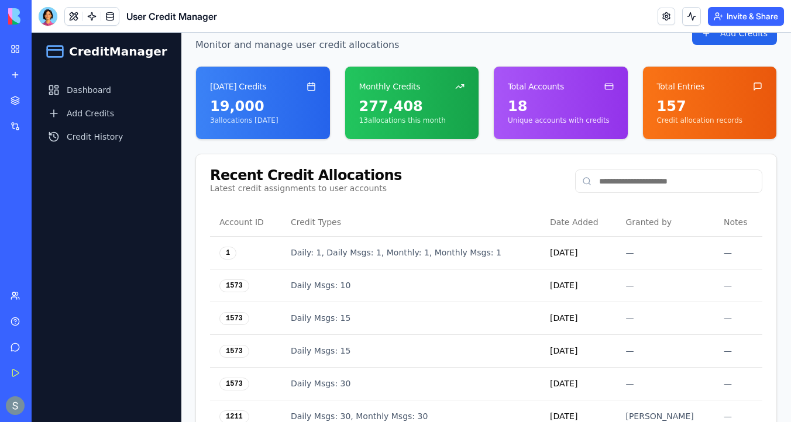
click at [16, 16] on img at bounding box center [44, 16] width 73 height 16
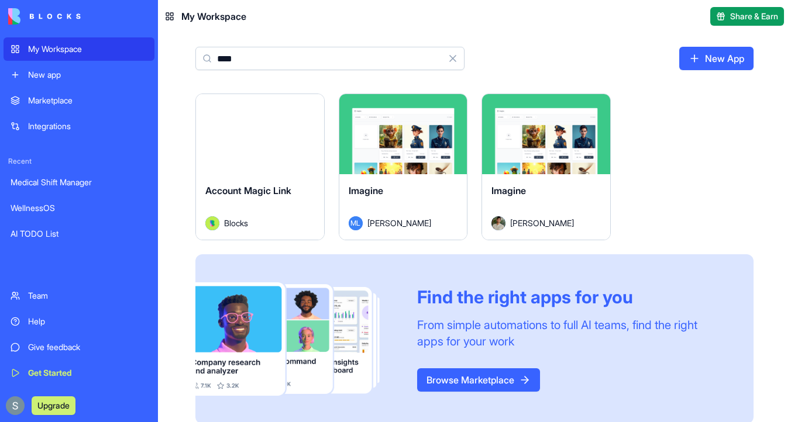
type input "****"
click at [270, 128] on button "Launch" at bounding box center [260, 133] width 88 height 23
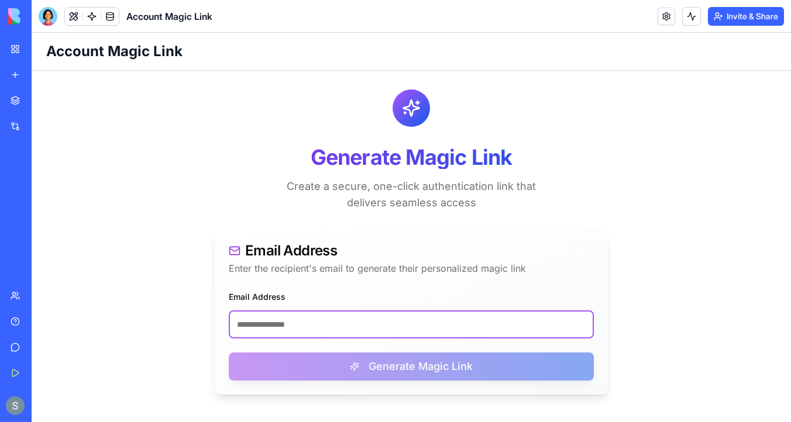
click at [286, 321] on input "Email Address" at bounding box center [411, 325] width 365 height 28
paste input "**********"
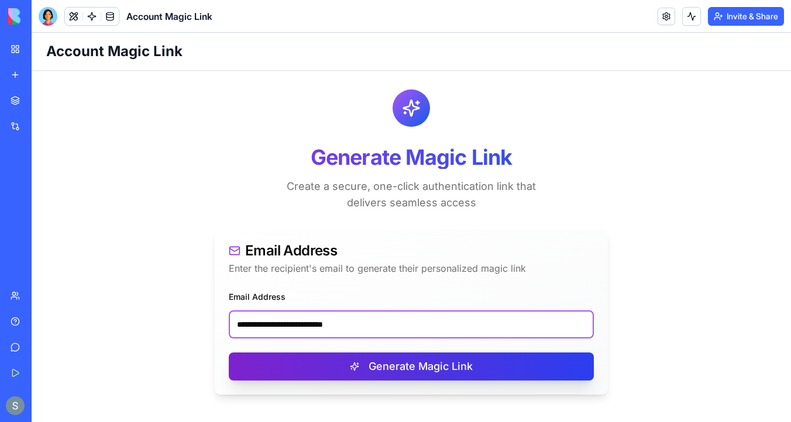
type input "**********"
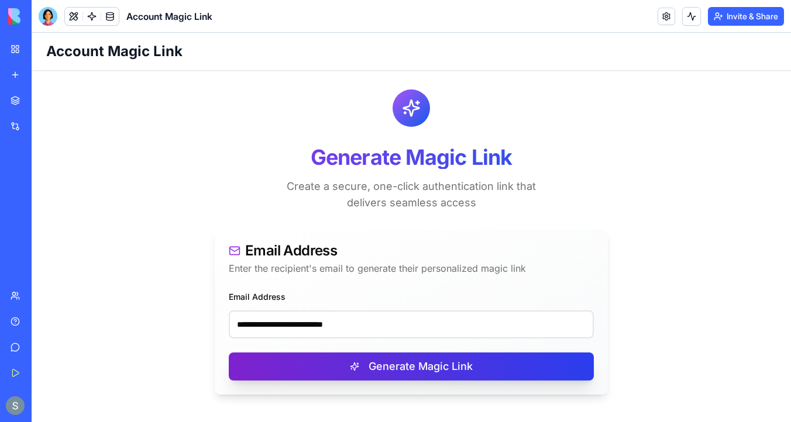
click at [276, 367] on button "Generate Magic Link" at bounding box center [411, 367] width 365 height 28
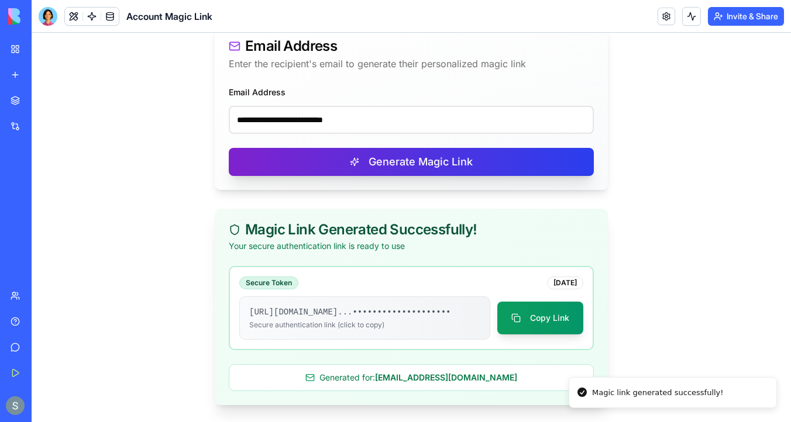
scroll to position [218, 0]
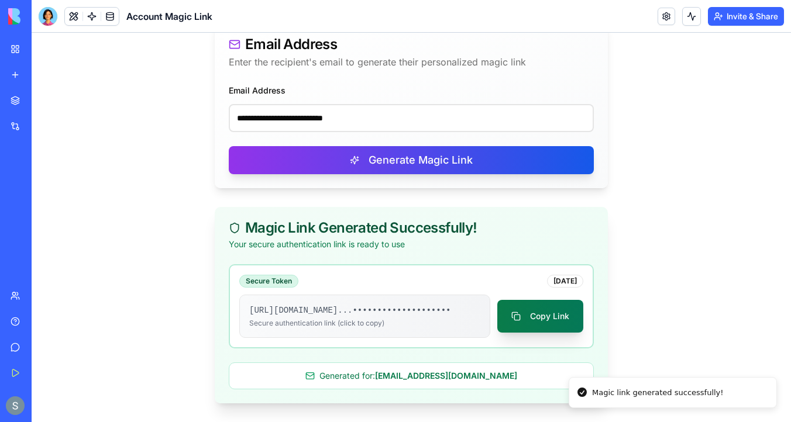
click at [553, 310] on button "Copy Link" at bounding box center [540, 316] width 86 height 33
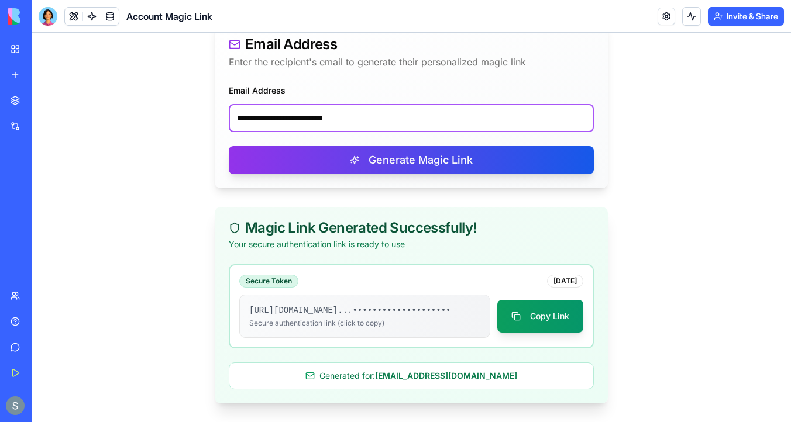
click at [268, 111] on input "**********" at bounding box center [411, 118] width 365 height 28
paste input "*"
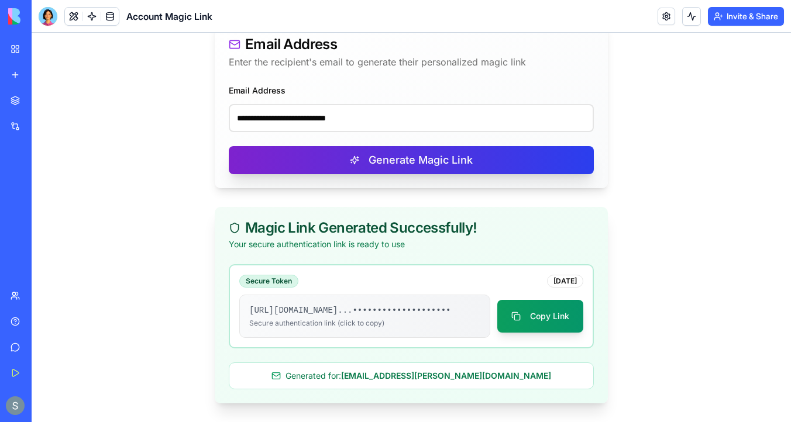
click at [317, 149] on button "Generate Magic Link" at bounding box center [411, 160] width 365 height 28
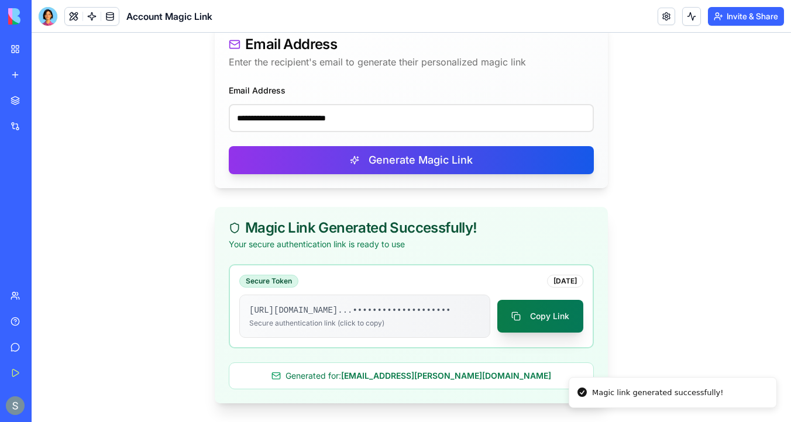
click at [534, 306] on button "Copy Link" at bounding box center [540, 316] width 86 height 33
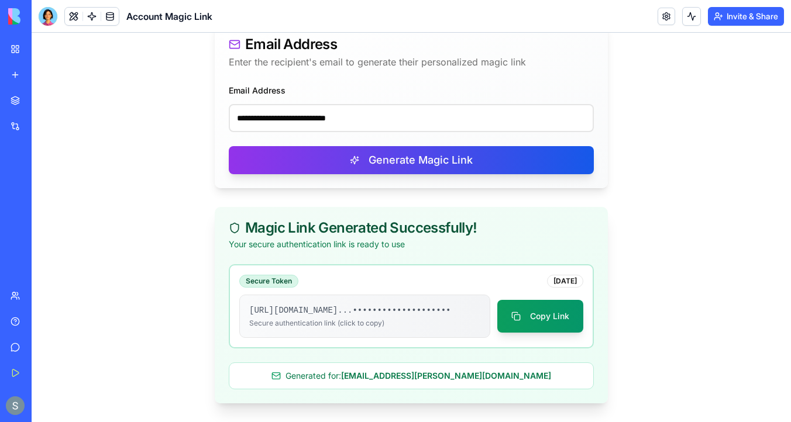
scroll to position [0, 0]
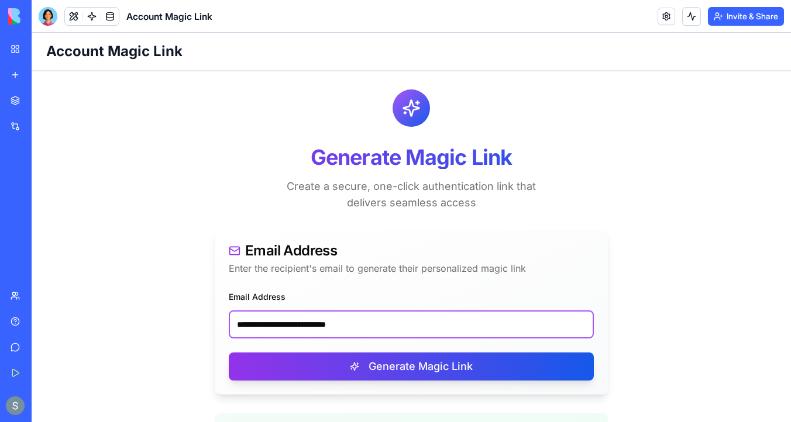
click at [262, 323] on input "**********" at bounding box center [411, 325] width 365 height 28
paste input "email"
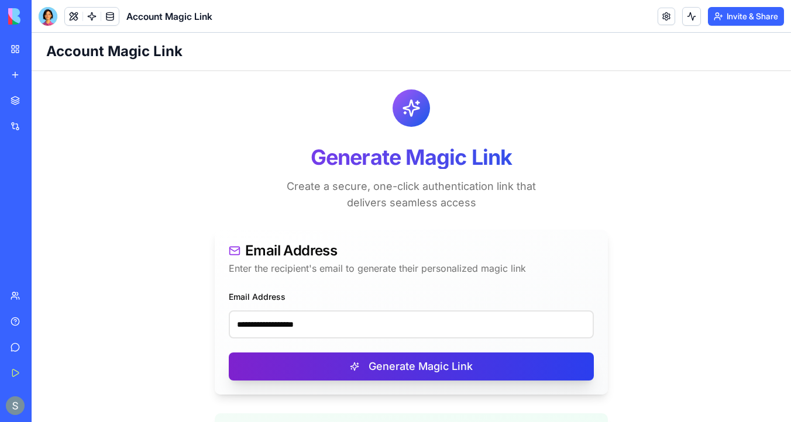
click at [359, 371] on button "Generate Magic Link" at bounding box center [411, 367] width 365 height 28
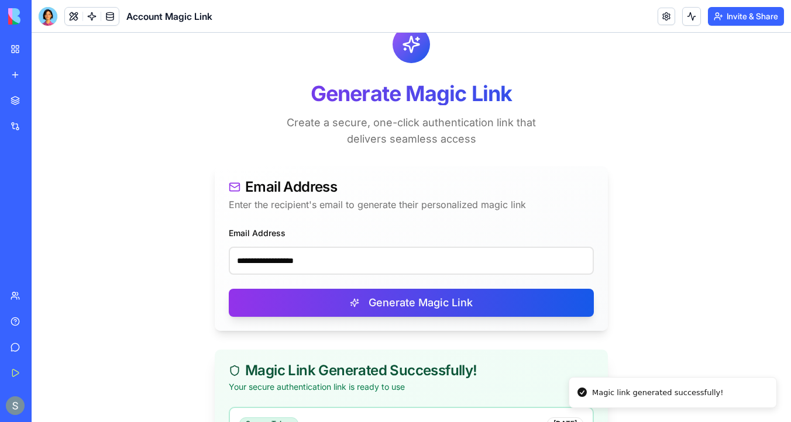
scroll to position [218, 0]
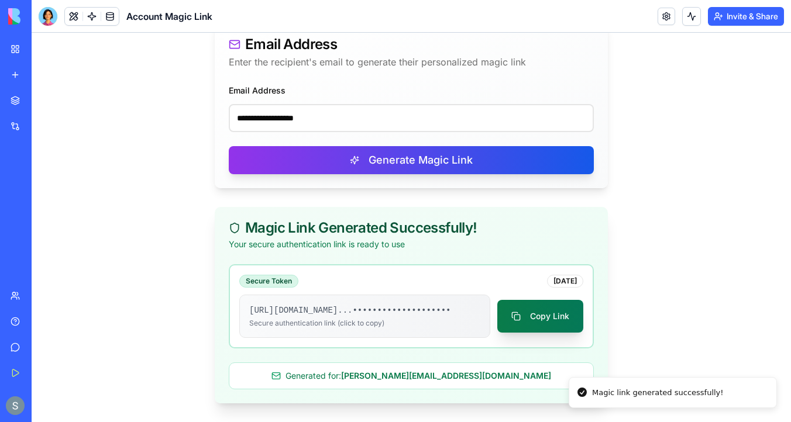
click at [539, 311] on button "Copy Link" at bounding box center [540, 316] width 86 height 33
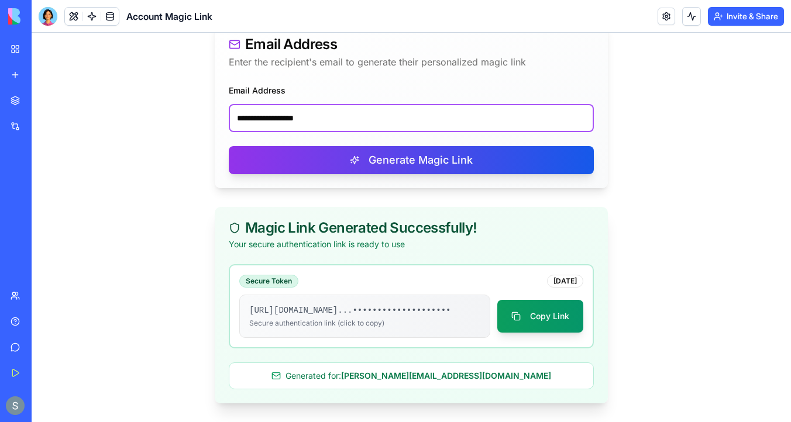
click at [316, 104] on input "**********" at bounding box center [411, 118] width 365 height 28
paste input "********"
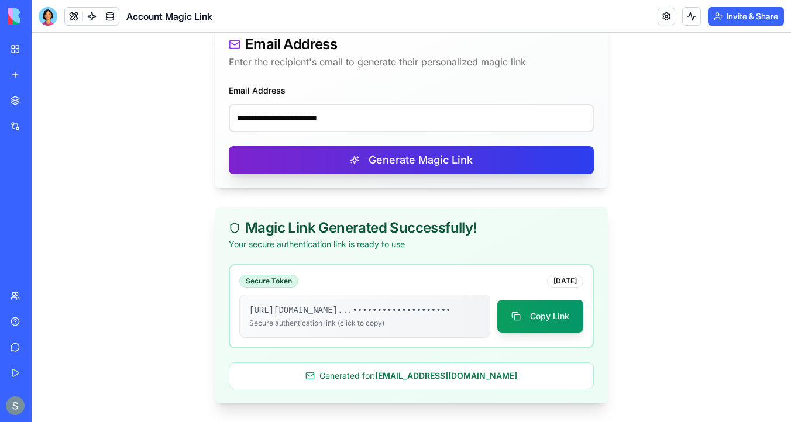
click at [353, 146] on button "Generate Magic Link" at bounding box center [411, 160] width 365 height 28
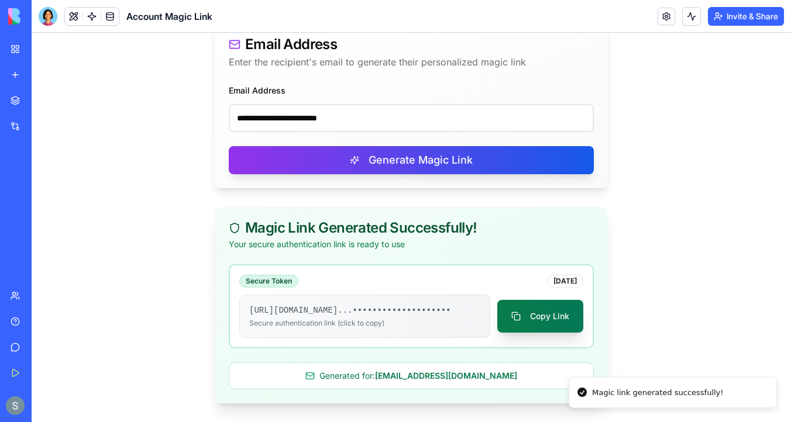
click at [540, 310] on button "Copy Link" at bounding box center [540, 316] width 86 height 33
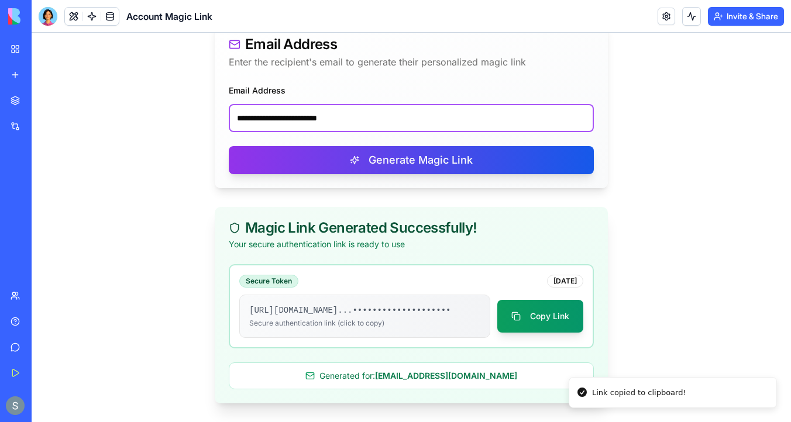
click at [300, 112] on input "**********" at bounding box center [411, 118] width 365 height 28
paste input "***"
type input "**********"
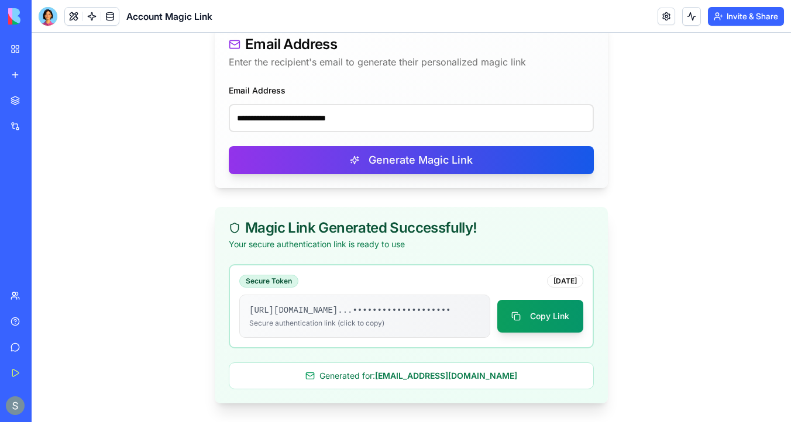
click at [371, 164] on div "**********" at bounding box center [411, 135] width 393 height 105
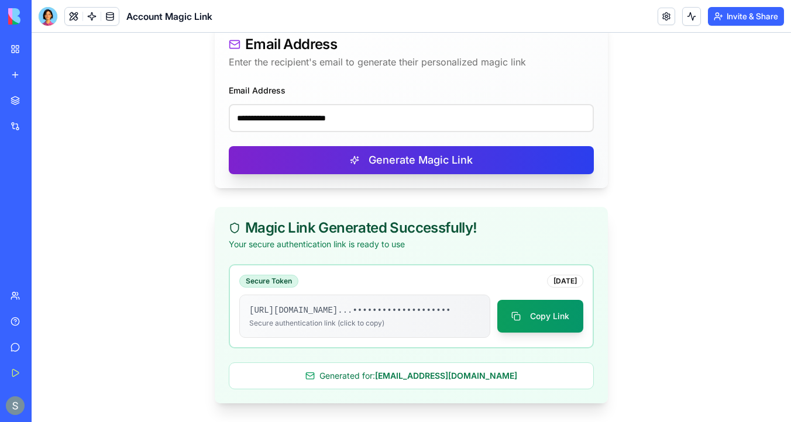
click at [384, 154] on button "Generate Magic Link" at bounding box center [411, 160] width 365 height 28
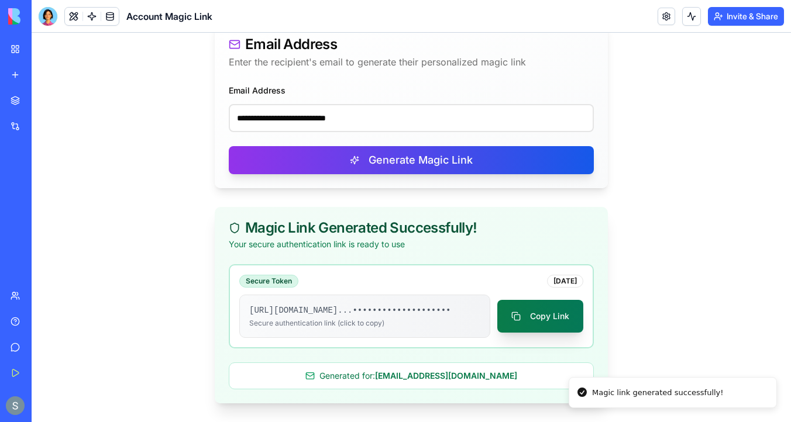
click at [514, 310] on button "Copy Link" at bounding box center [540, 316] width 86 height 33
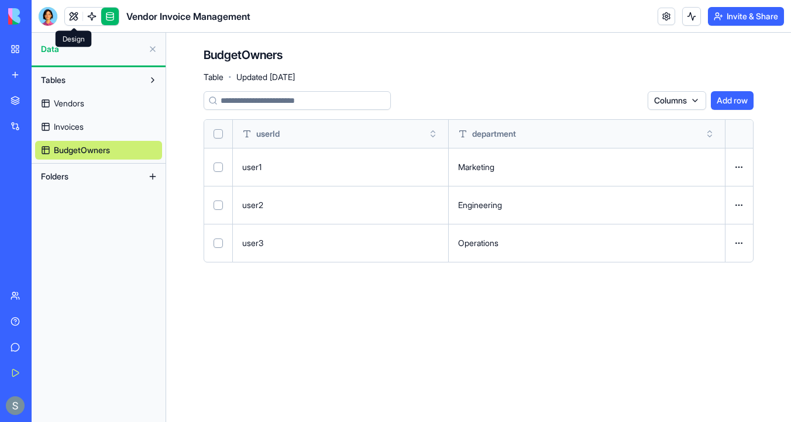
click at [73, 20] on link at bounding box center [74, 17] width 18 height 18
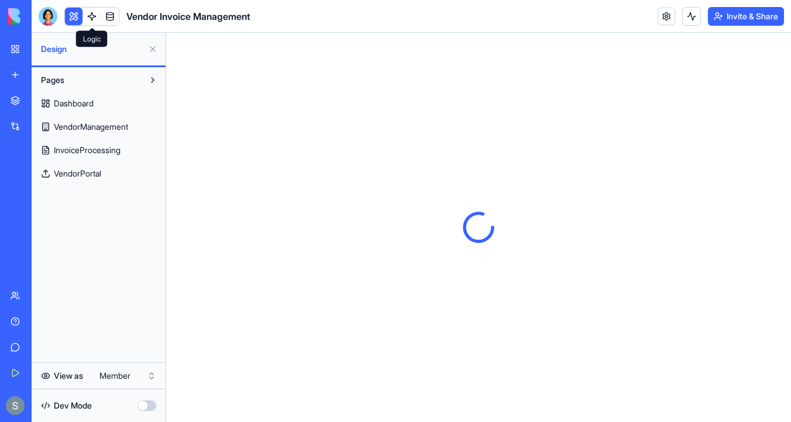
click at [92, 21] on link at bounding box center [92, 17] width 18 height 18
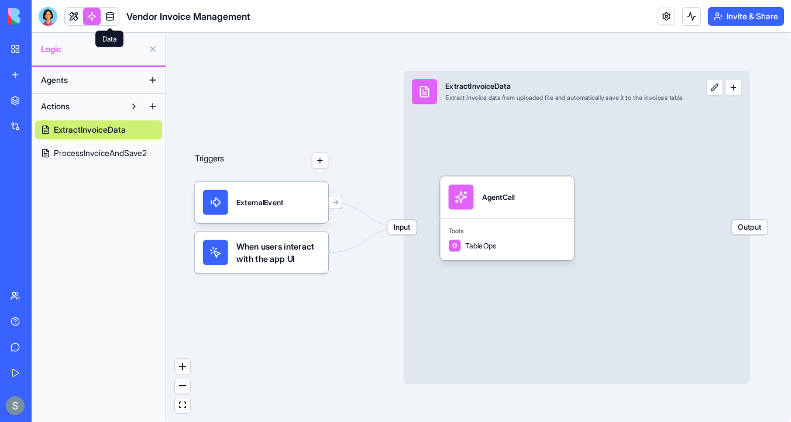
click at [111, 17] on link at bounding box center [110, 17] width 18 height 18
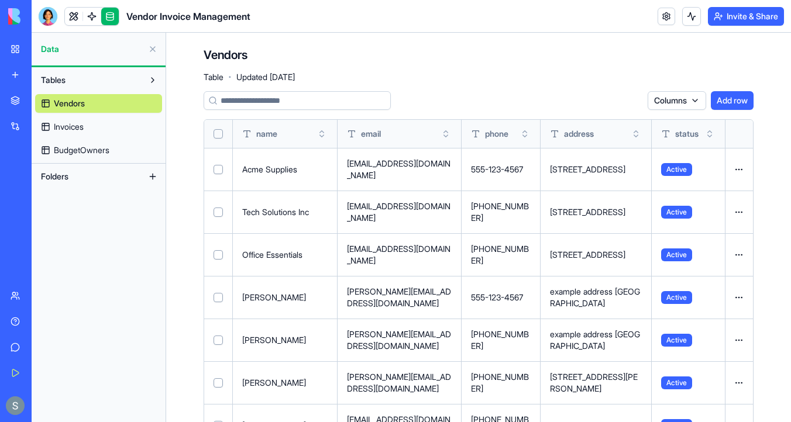
click at [223, 132] on th at bounding box center [218, 134] width 29 height 28
click at [219, 132] on button "Select all" at bounding box center [218, 133] width 9 height 9
click at [106, 125] on link "Invoices" at bounding box center [98, 127] width 127 height 19
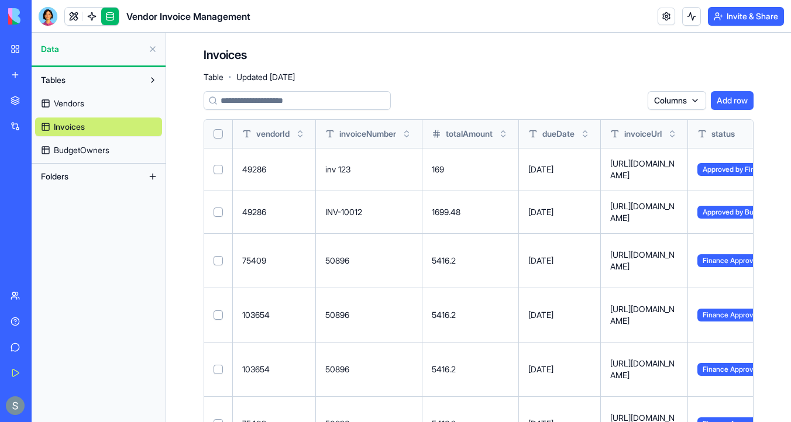
click at [219, 136] on button "Select all" at bounding box center [218, 133] width 9 height 9
click at [121, 145] on link "BudgetOwners" at bounding box center [98, 150] width 127 height 19
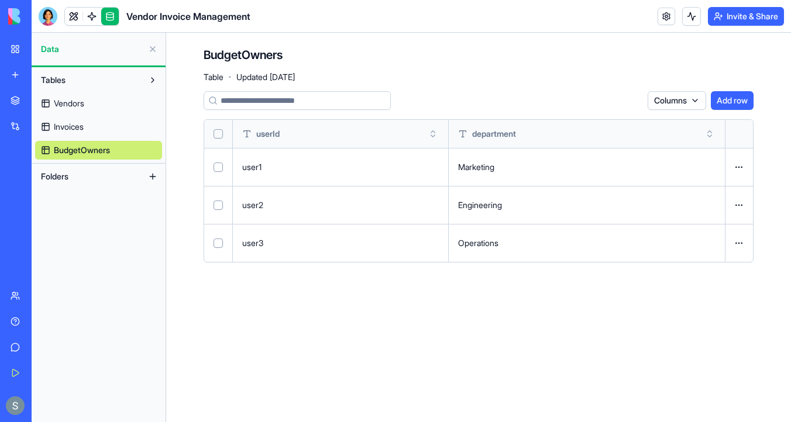
click at [219, 135] on button "Select all" at bounding box center [218, 133] width 9 height 9
click at [94, 105] on link "Vendors" at bounding box center [98, 103] width 127 height 19
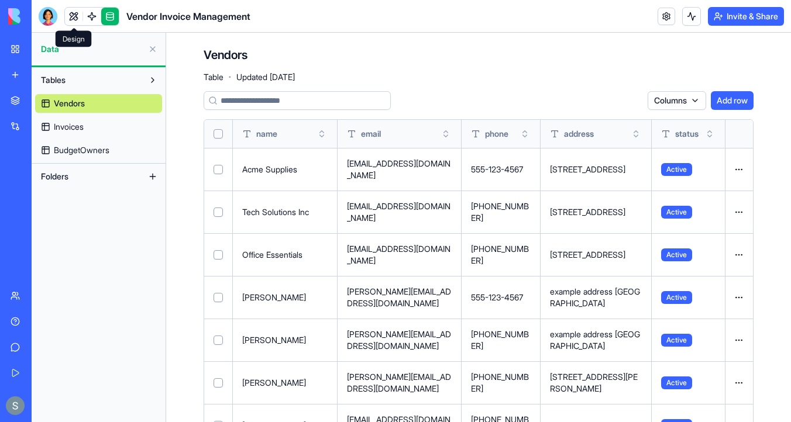
click at [75, 12] on link at bounding box center [74, 17] width 18 height 18
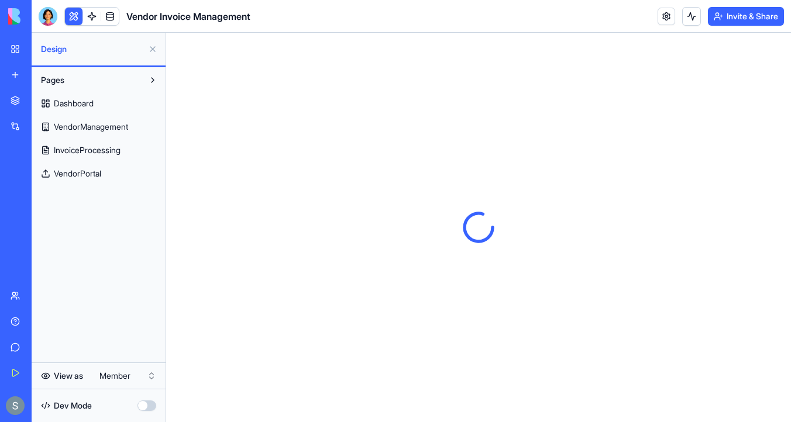
click at [112, 101] on link "Dashboard" at bounding box center [98, 103] width 127 height 19
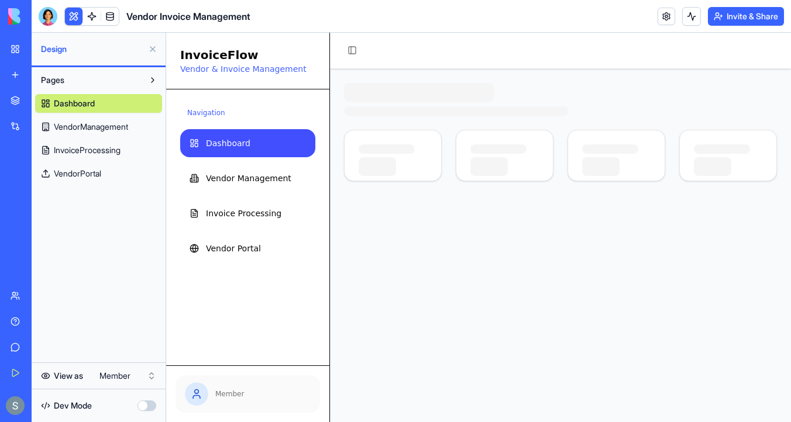
click at [152, 47] on button at bounding box center [152, 49] width 19 height 19
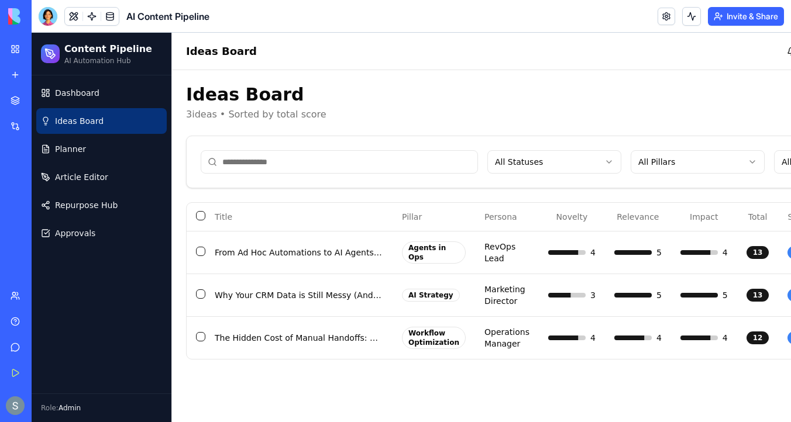
scroll to position [0, 131]
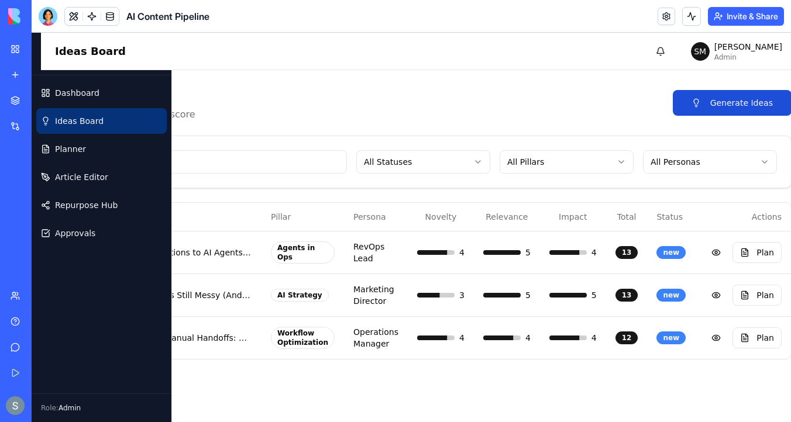
click at [751, 102] on button "Generate Ideas" at bounding box center [732, 103] width 119 height 26
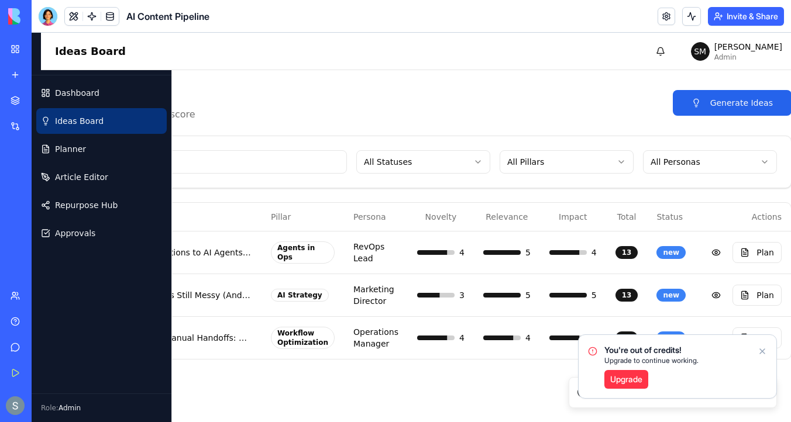
click at [764, 350] on icon "Notifications alt+T" at bounding box center [762, 351] width 5 height 5
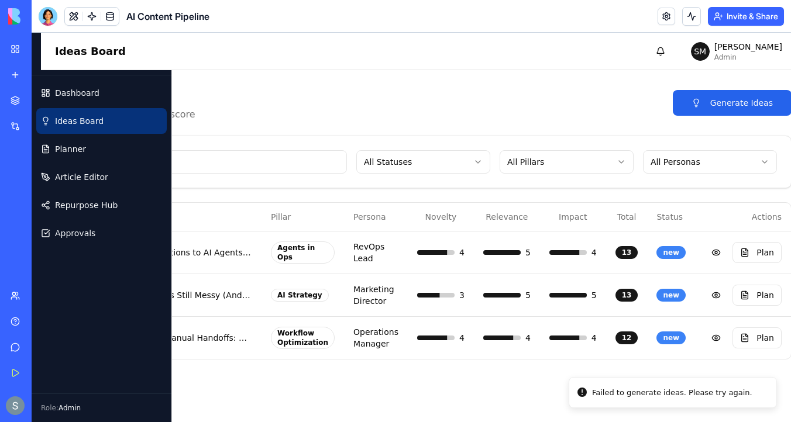
click at [713, 396] on div "Failed to generate ideas. Please try again." at bounding box center [672, 393] width 160 height 12
copy div "Failed to generate ideas. Please try again."
click at [75, 12] on button at bounding box center [74, 17] width 18 height 18
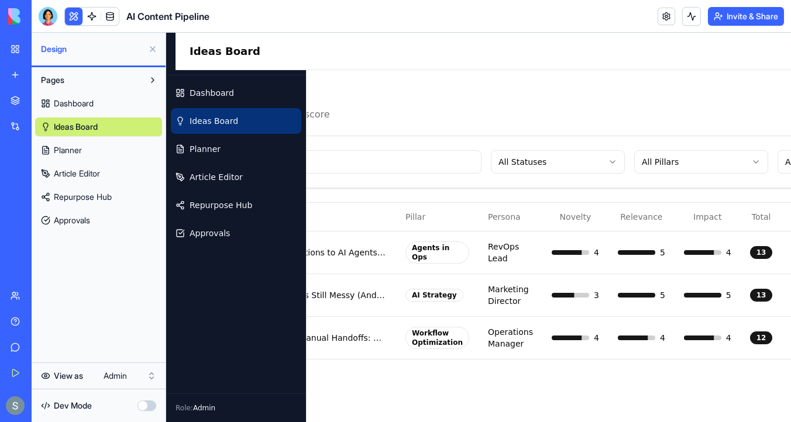
click at [49, 22] on div at bounding box center [48, 16] width 19 height 19
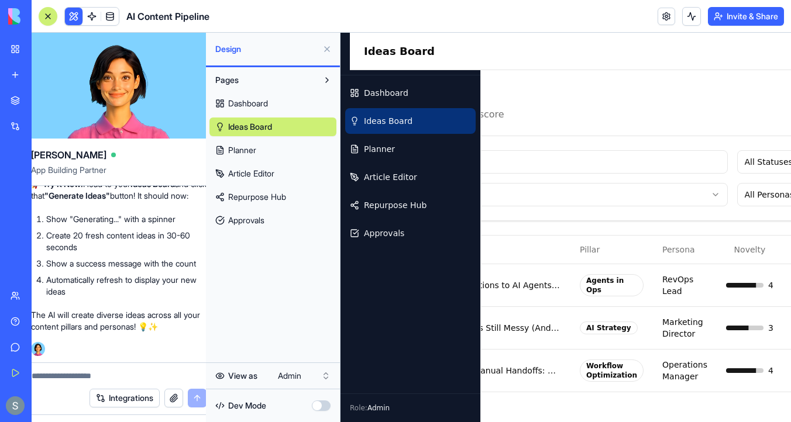
scroll to position [0, 0]
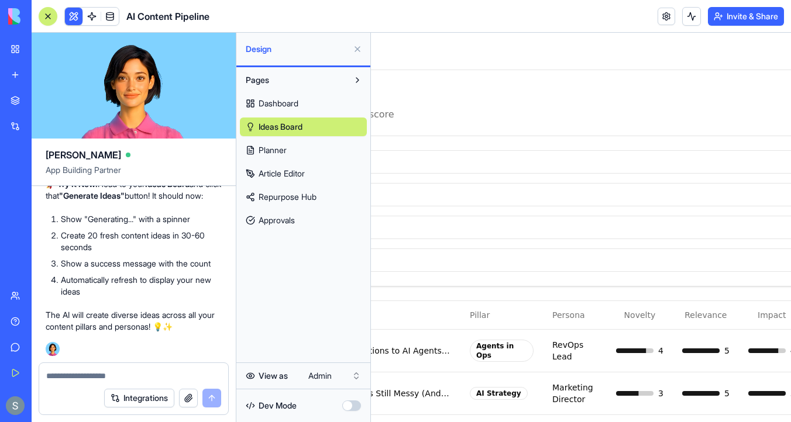
click at [78, 379] on textarea at bounding box center [133, 376] width 175 height 12
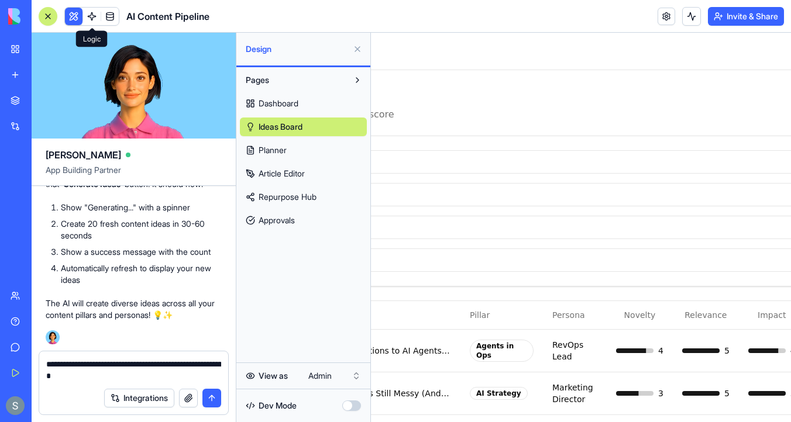
type textarea "**********"
click at [91, 16] on link at bounding box center [92, 17] width 18 height 18
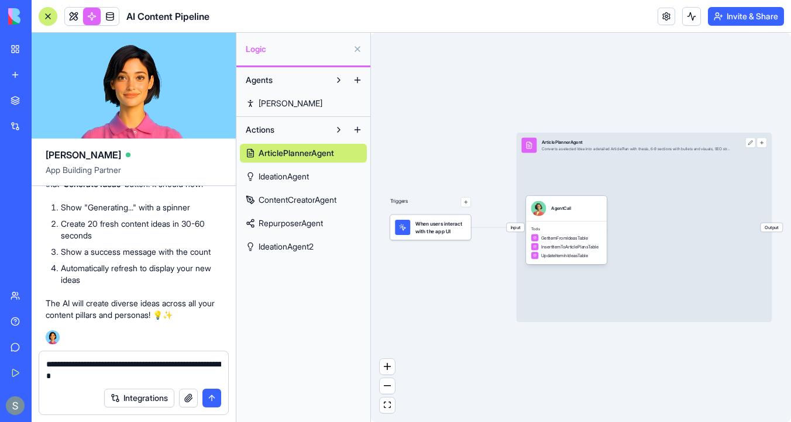
click at [342, 152] on link "ArticlePlannerAgent" at bounding box center [303, 153] width 127 height 19
click at [443, 222] on span "When users interact with the app UI" at bounding box center [440, 227] width 50 height 15
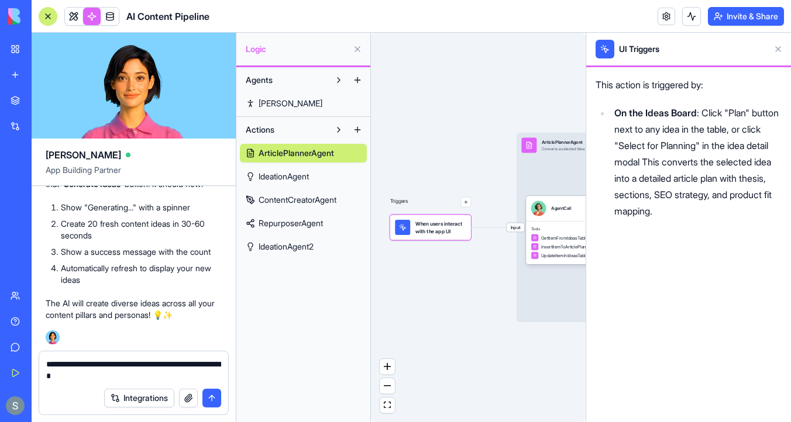
click at [311, 148] on span "ArticlePlannerAgent" at bounding box center [296, 153] width 75 height 12
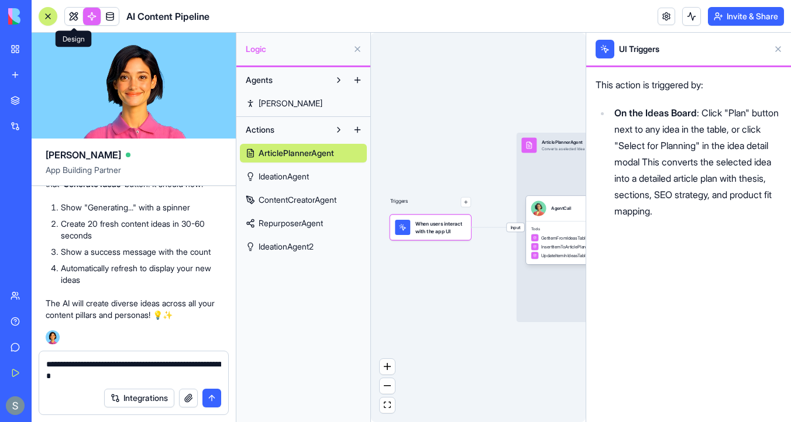
click at [72, 15] on link at bounding box center [74, 17] width 18 height 18
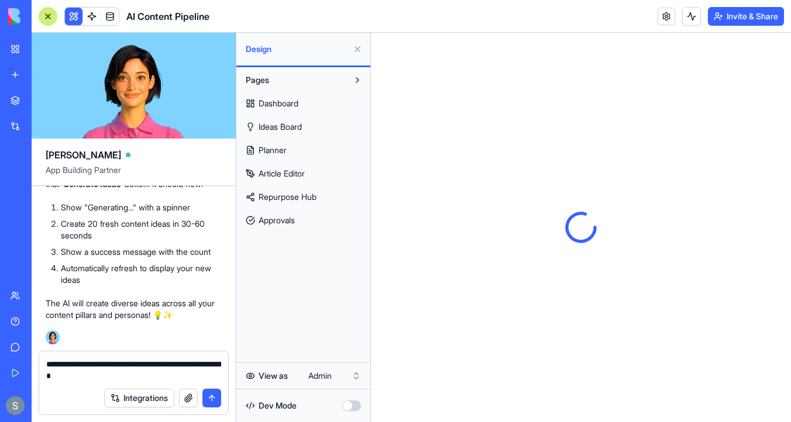
click at [308, 94] on link "Dashboard" at bounding box center [303, 103] width 127 height 19
click at [314, 152] on link "Planner" at bounding box center [303, 150] width 127 height 19
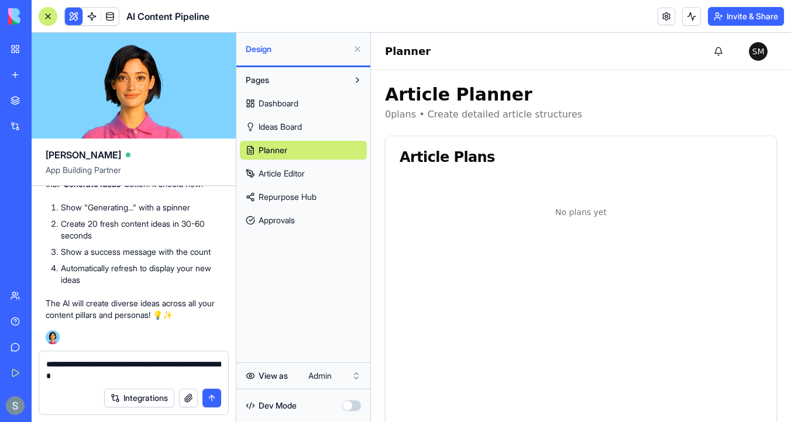
click at [343, 122] on link "Ideas Board" at bounding box center [303, 127] width 127 height 19
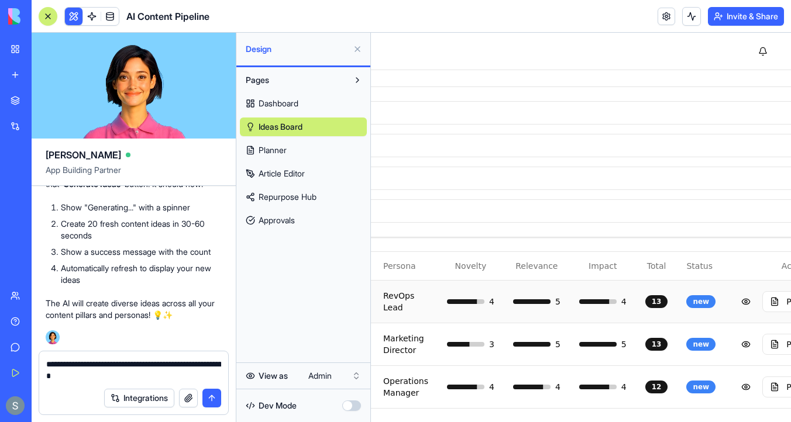
scroll to position [49, 330]
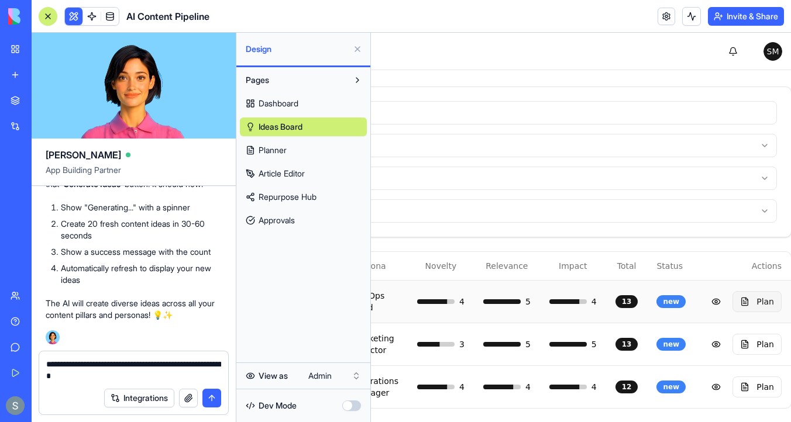
click at [749, 305] on button "Plan" at bounding box center [757, 301] width 49 height 21
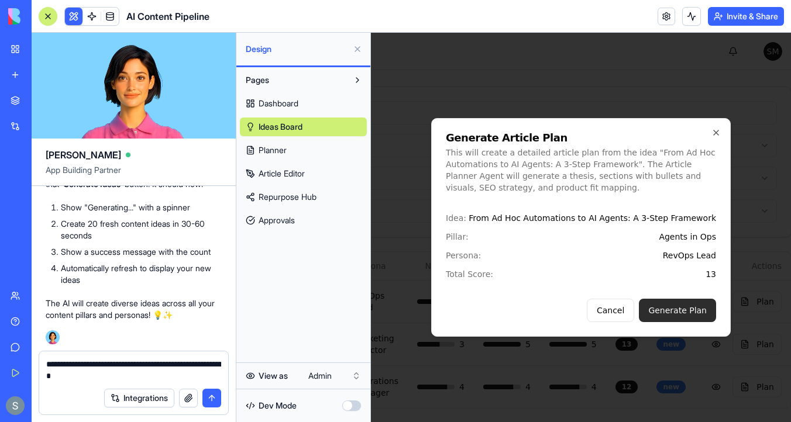
click at [697, 305] on button "Generate Plan" at bounding box center [677, 310] width 77 height 23
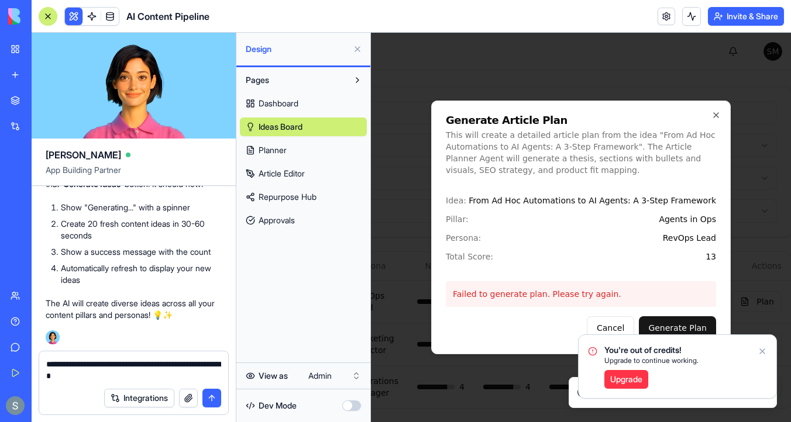
click at [762, 348] on icon "Notifications alt+T" at bounding box center [762, 351] width 9 height 9
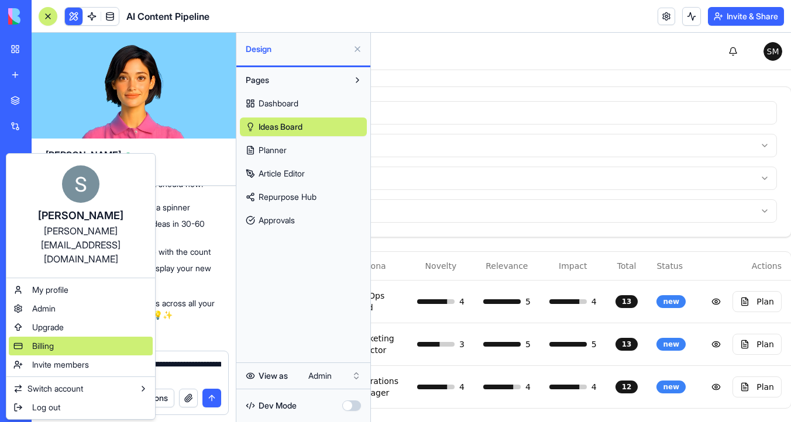
click at [115, 337] on div "Billing" at bounding box center [81, 346] width 144 height 19
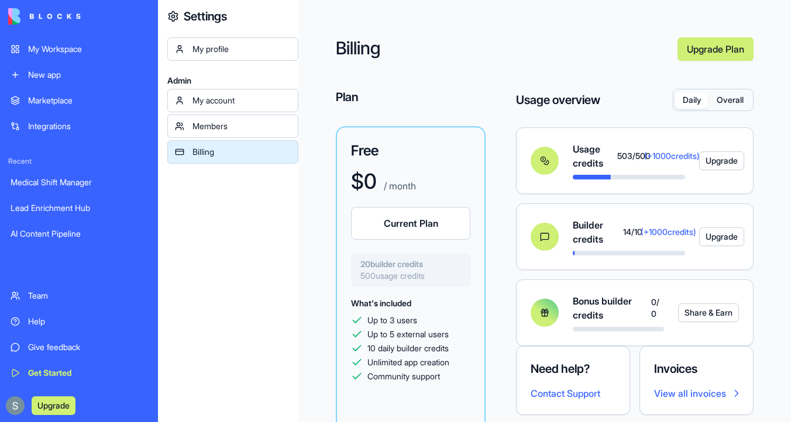
click at [713, 160] on button "Upgrade" at bounding box center [721, 161] width 45 height 19
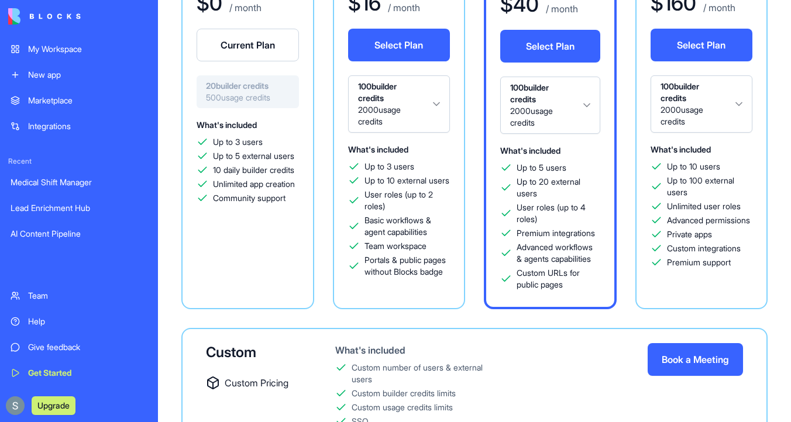
scroll to position [156, 0]
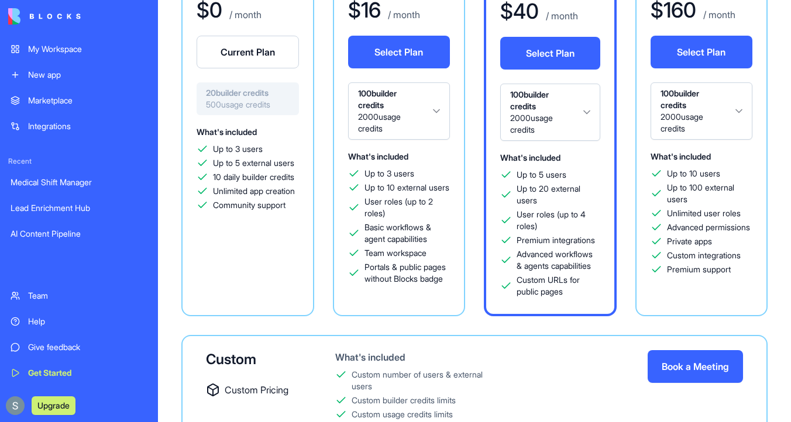
click at [572, 108] on html "My Workspace New app Marketplace Integrations Recent Medical Shift Manager Lead…" at bounding box center [395, 211] width 791 height 422
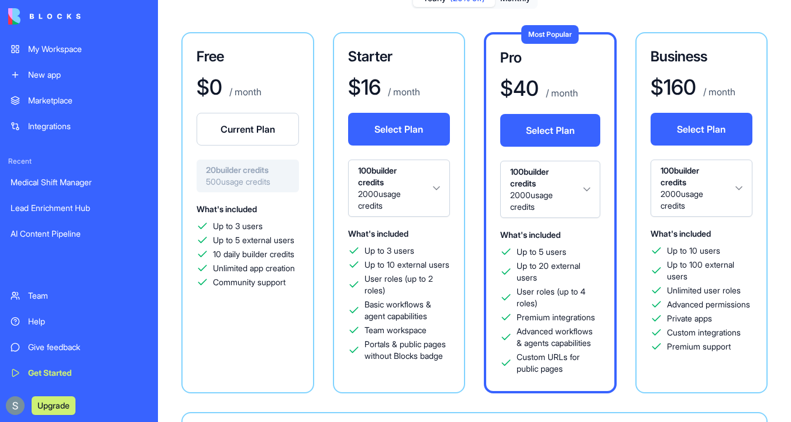
scroll to position [0, 0]
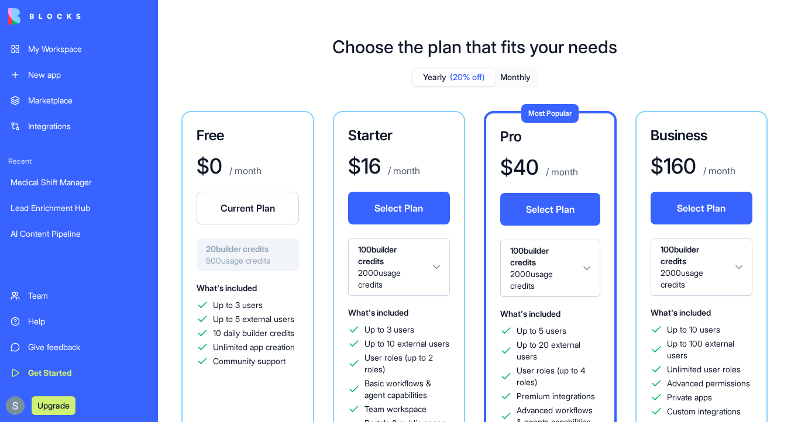
click at [84, 55] on link "My Workspace" at bounding box center [79, 48] width 151 height 23
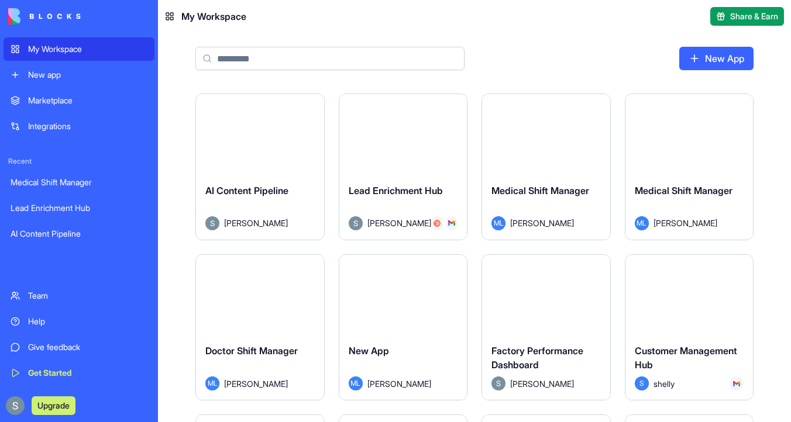
click at [246, 133] on button "Launch" at bounding box center [260, 133] width 88 height 23
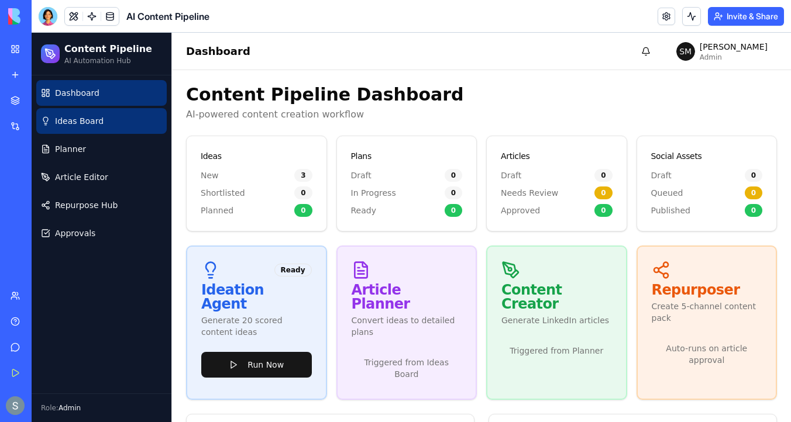
click at [96, 118] on span "Ideas Board" at bounding box center [79, 121] width 49 height 12
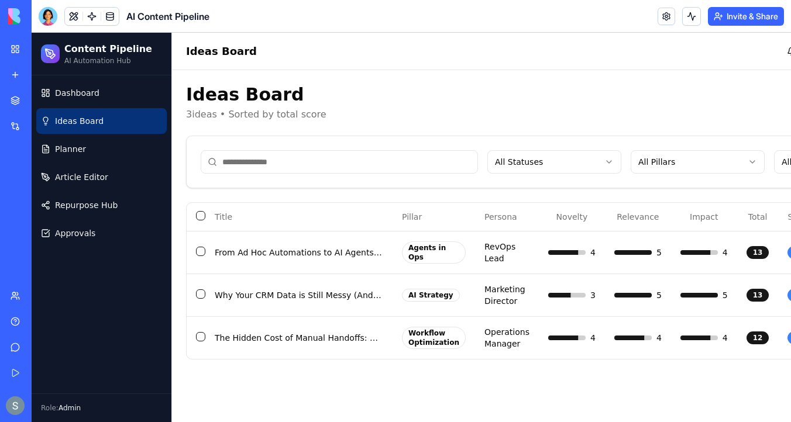
scroll to position [0, 131]
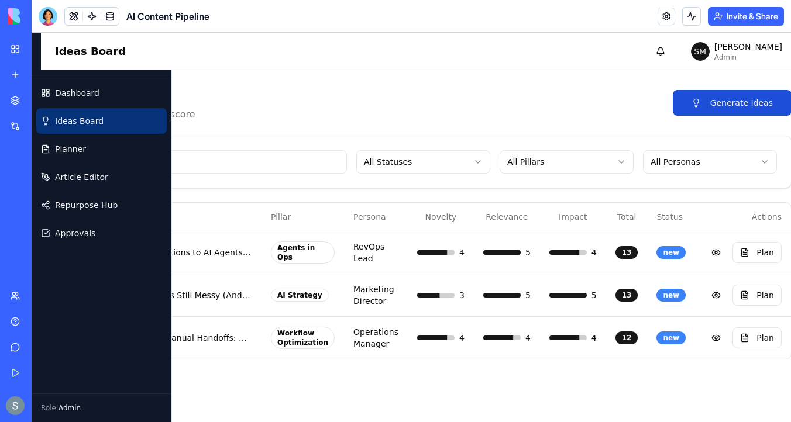
click at [711, 104] on button "Generate Ideas" at bounding box center [732, 103] width 119 height 26
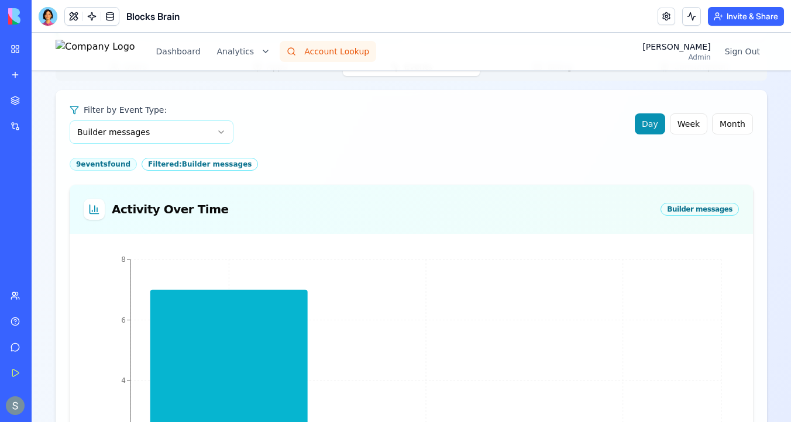
click at [332, 51] on button "Account Lookup" at bounding box center [328, 51] width 97 height 21
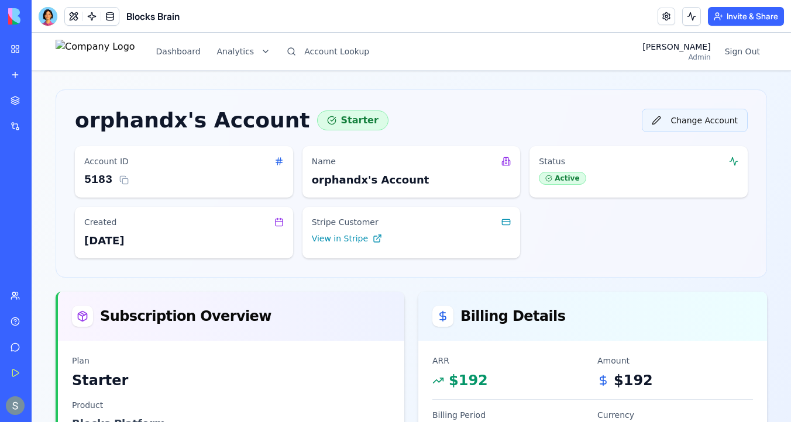
click at [718, 114] on button "Change Account" at bounding box center [695, 120] width 106 height 23
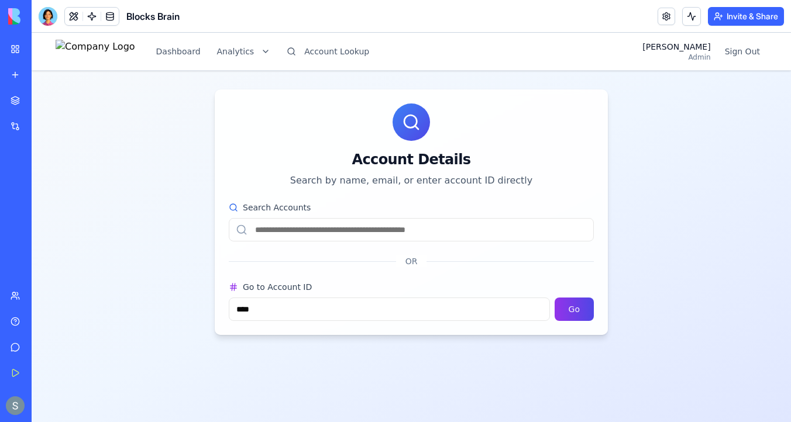
click at [346, 229] on input "Search Accounts" at bounding box center [411, 229] width 365 height 23
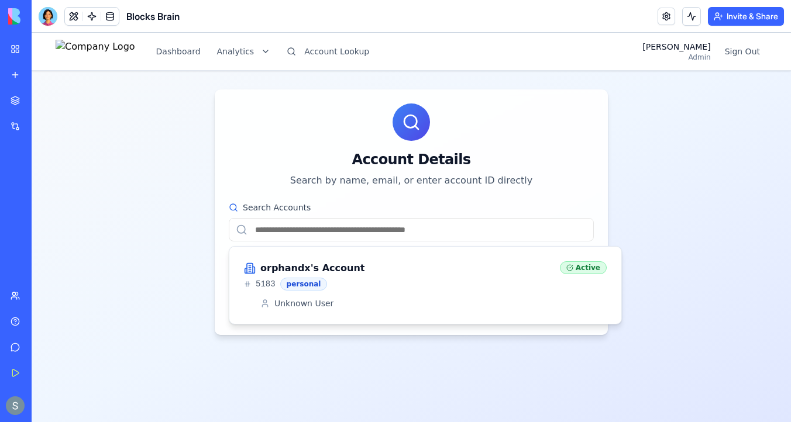
paste input "**********"
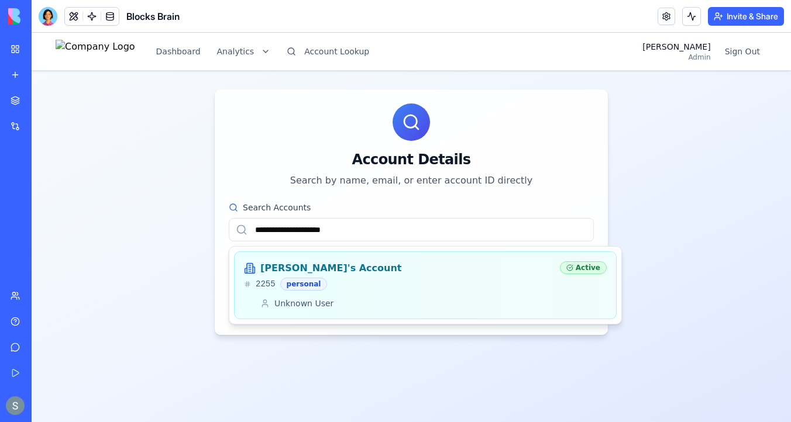
type input "**********"
click at [339, 280] on div "2255 personal" at bounding box center [397, 284] width 307 height 13
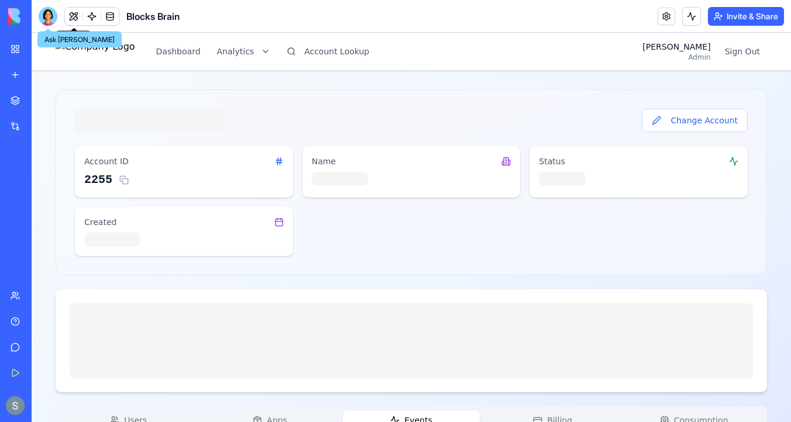
click at [44, 8] on div at bounding box center [48, 16] width 19 height 19
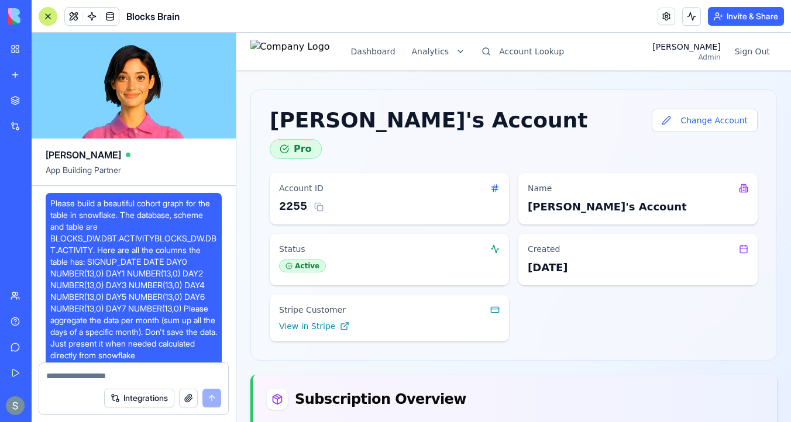
scroll to position [195036, 0]
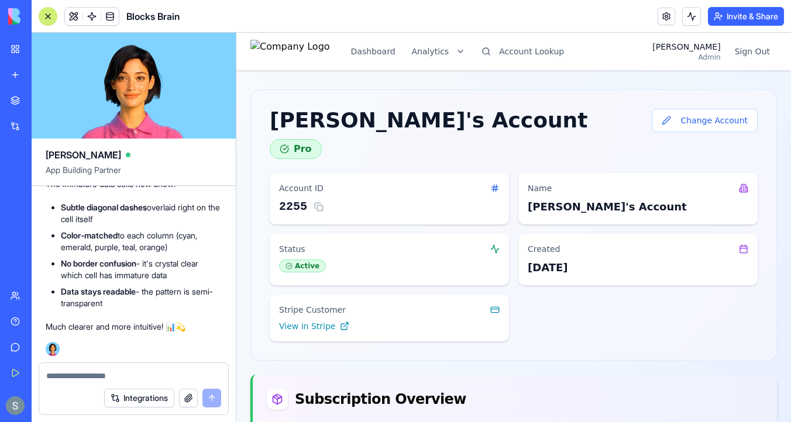
click at [78, 370] on textarea at bounding box center [133, 376] width 175 height 12
type textarea "*"
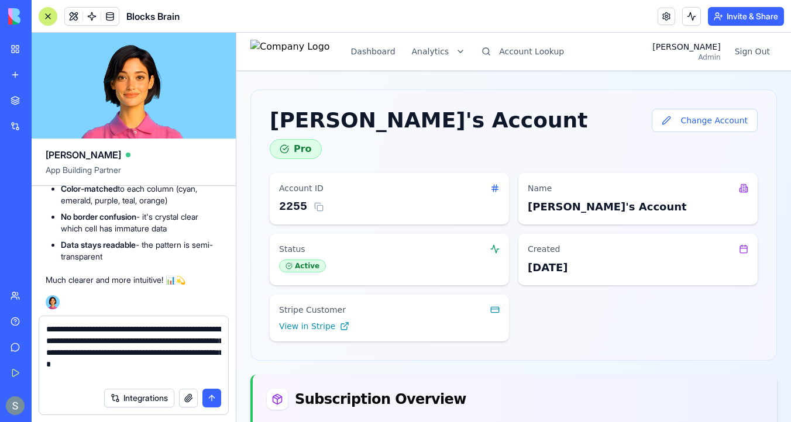
type textarea "**********"
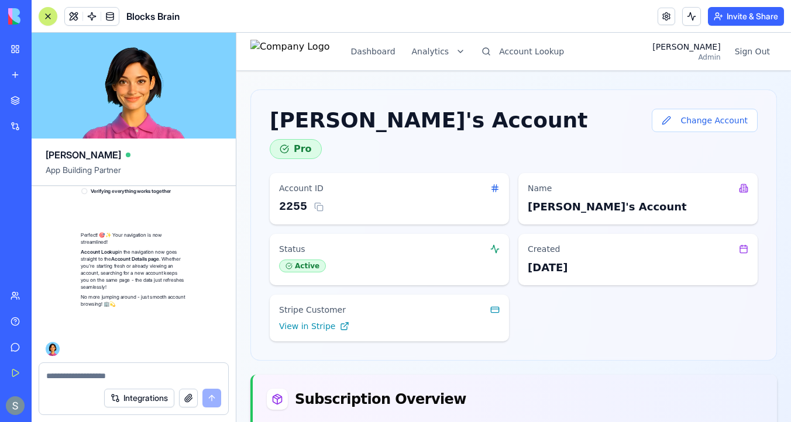
scroll to position [195417, 0]
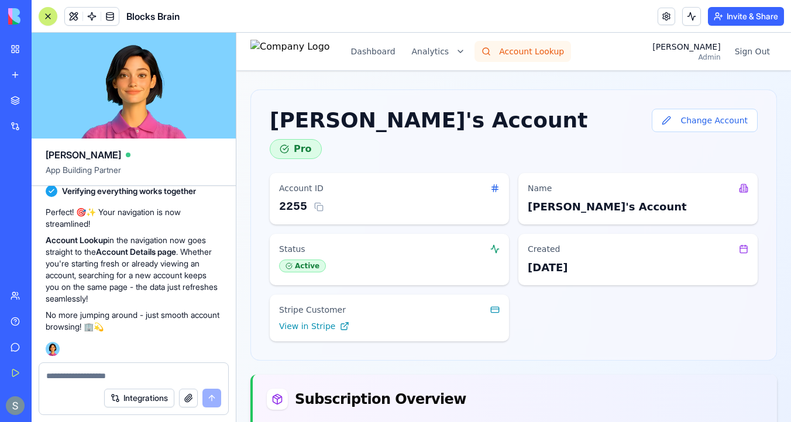
click at [563, 47] on button "Account Lookup" at bounding box center [523, 51] width 97 height 21
click at [558, 53] on button "Account Lookup" at bounding box center [523, 51] width 97 height 21
click at [699, 122] on button "Change Account" at bounding box center [705, 120] width 106 height 23
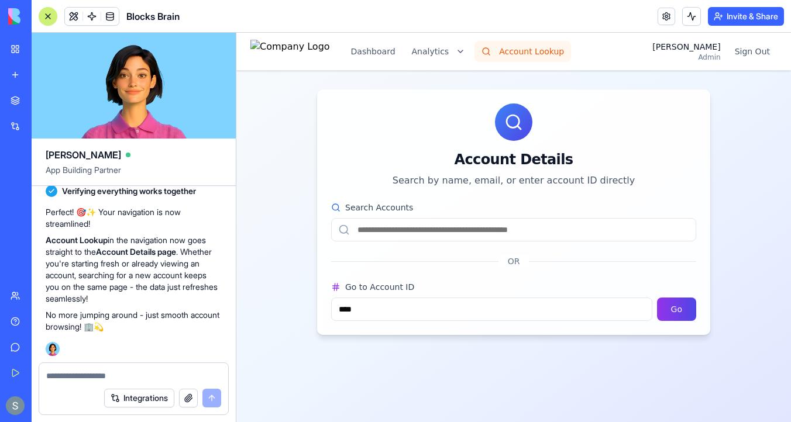
click at [558, 51] on button "Account Lookup" at bounding box center [523, 51] width 97 height 21
click at [190, 66] on button "Undo" at bounding box center [185, 59] width 35 height 14
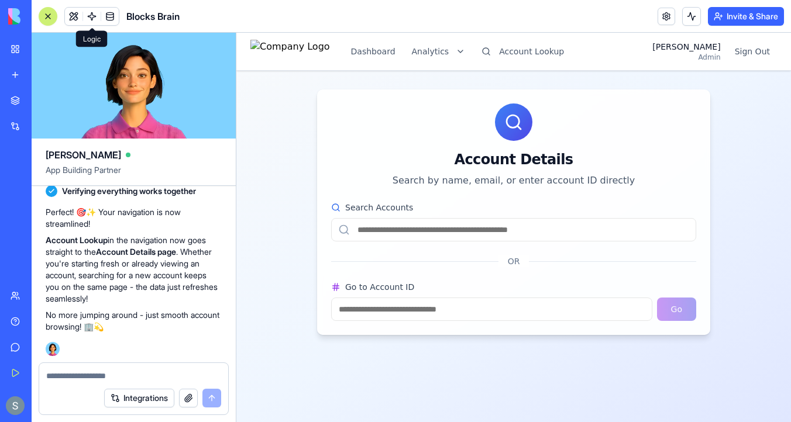
click at [91, 15] on link at bounding box center [92, 17] width 18 height 18
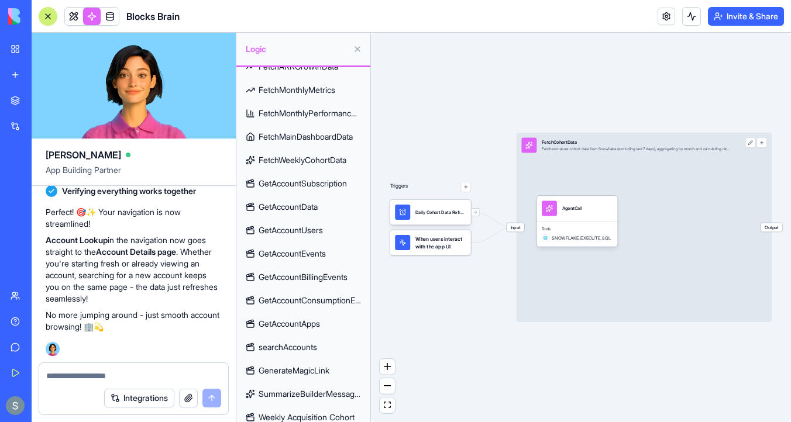
scroll to position [118, 0]
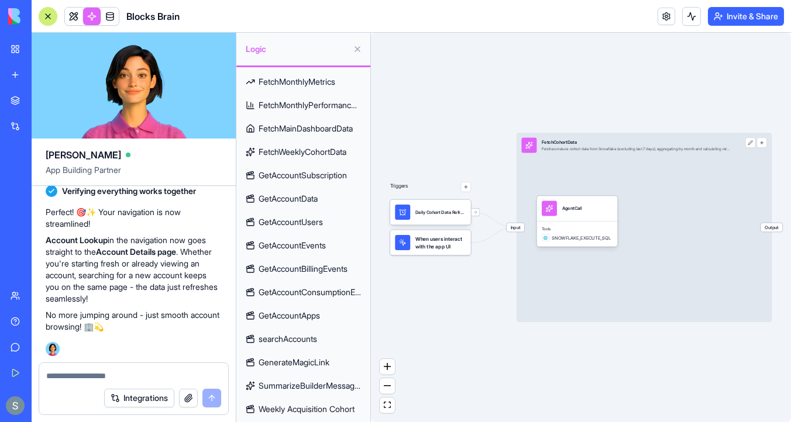
click at [342, 177] on span "GetAccountSubscription" at bounding box center [303, 176] width 88 height 12
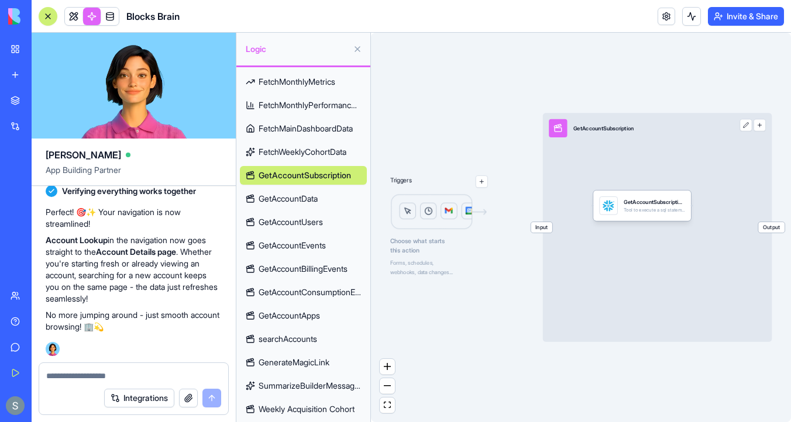
click at [352, 153] on link "FetchWeeklyCohortData" at bounding box center [303, 152] width 127 height 19
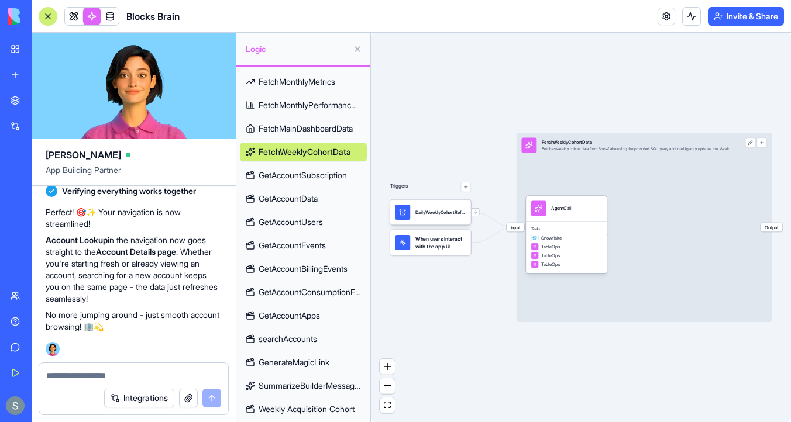
click at [345, 123] on span "FetchMainDashboardData" at bounding box center [306, 129] width 94 height 12
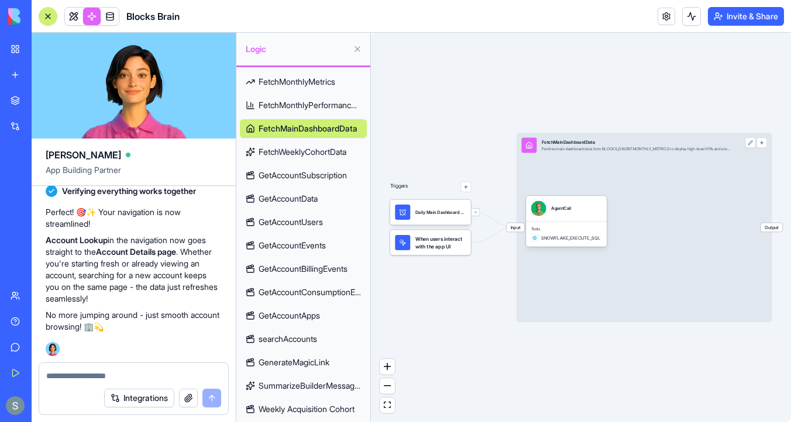
click at [71, 16] on link at bounding box center [74, 17] width 18 height 18
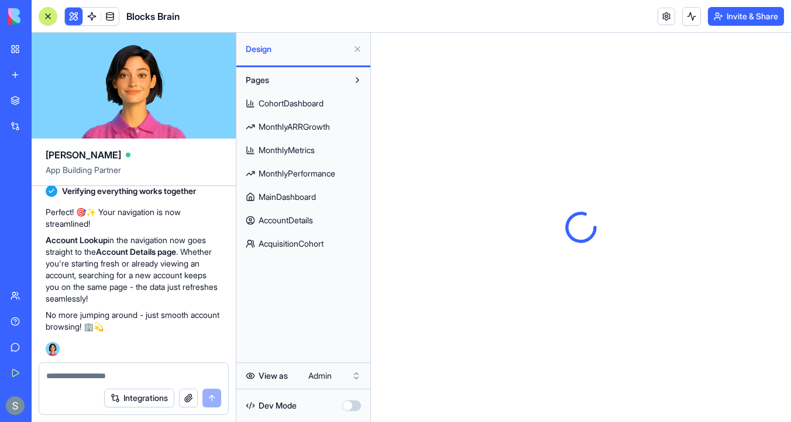
click at [51, 13] on div at bounding box center [47, 16] width 9 height 9
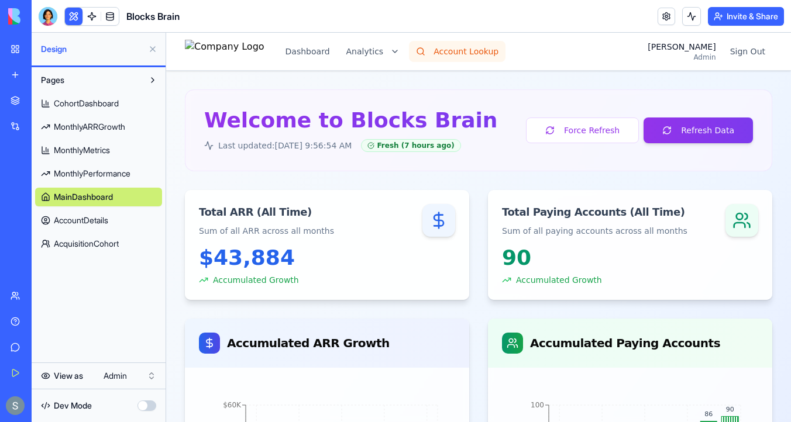
click at [445, 49] on button "Account Lookup" at bounding box center [457, 51] width 97 height 21
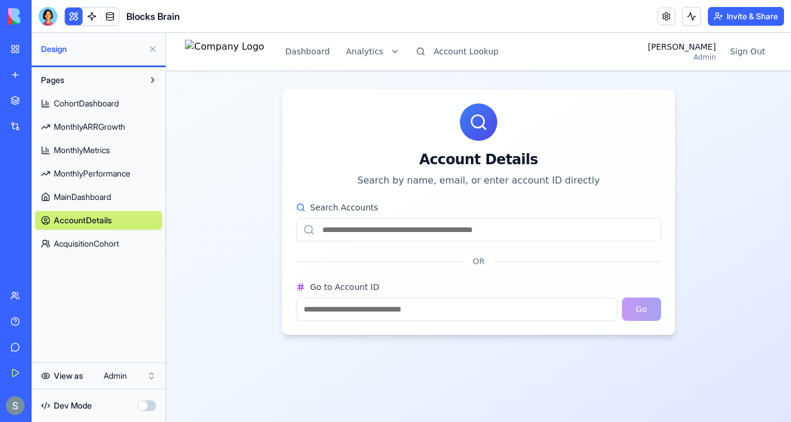
click at [486, 236] on input "Search Accounts" at bounding box center [478, 229] width 365 height 23
paste input "**********"
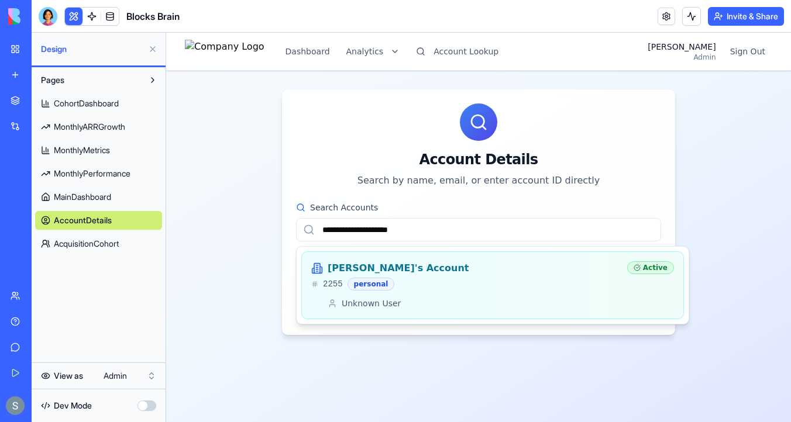
type input "**********"
click at [415, 268] on div "alan's Account" at bounding box center [464, 269] width 307 height 14
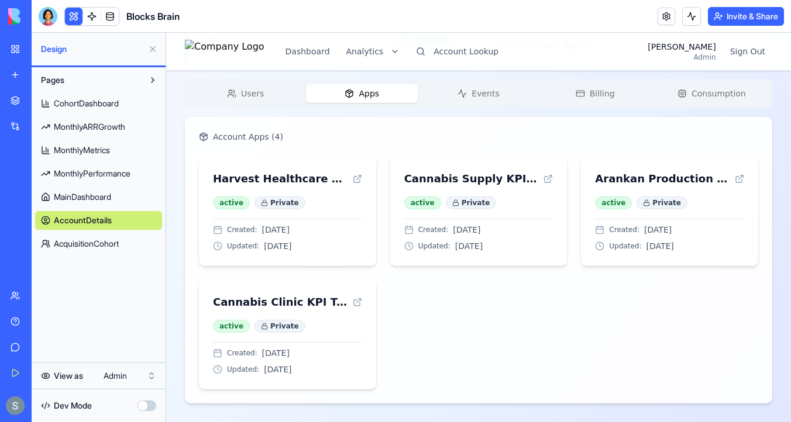
scroll to position [422, 0]
click at [355, 76] on div "alan's Account Pro Change Account Account ID 2255 Name alan's Account Status Ac…" at bounding box center [478, 36] width 587 height 736
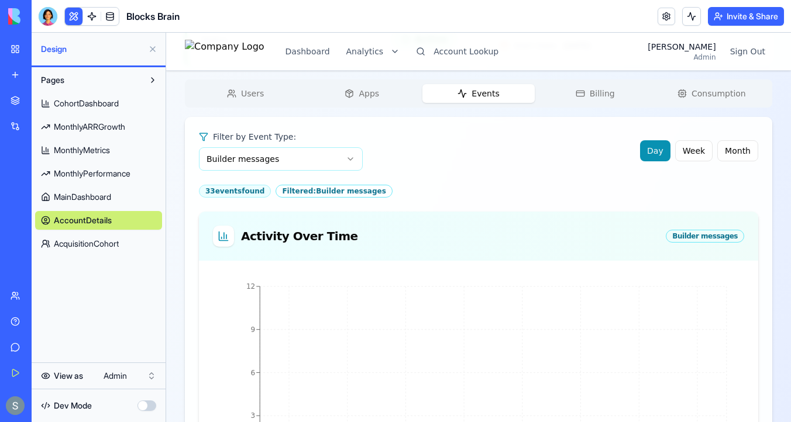
click at [463, 99] on button "Events" at bounding box center [478, 93] width 112 height 19
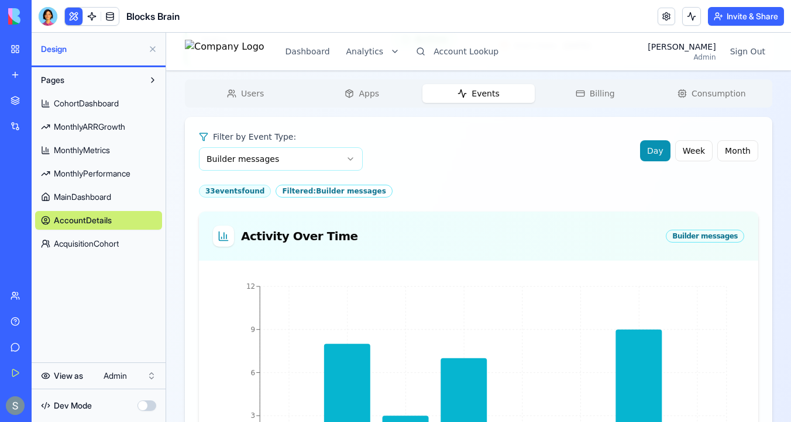
click at [608, 96] on div "alan's Account Pro Change Account Account ID 2255 Name alan's Account Status Ac…" at bounding box center [478, 392] width 587 height 1449
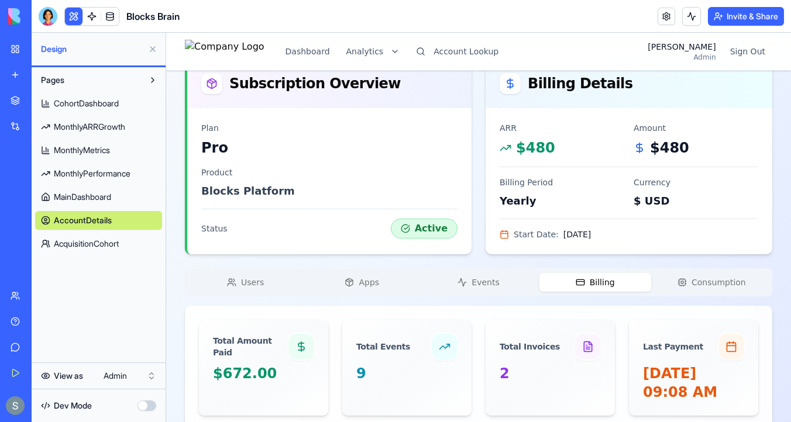
scroll to position [0, 0]
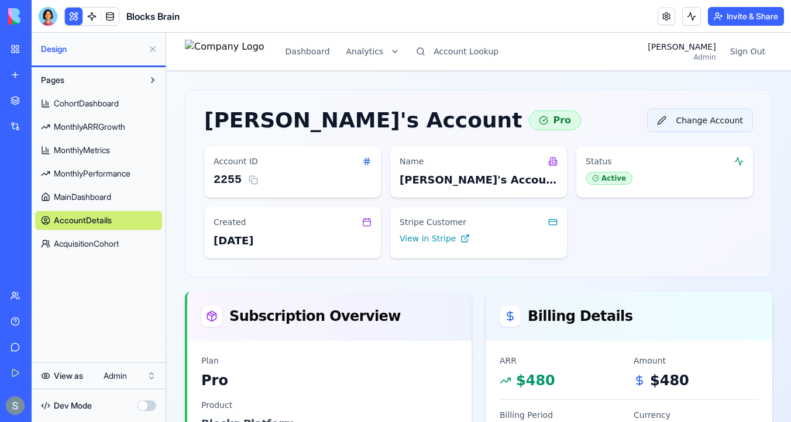
click at [730, 118] on button "Change Account" at bounding box center [700, 120] width 106 height 23
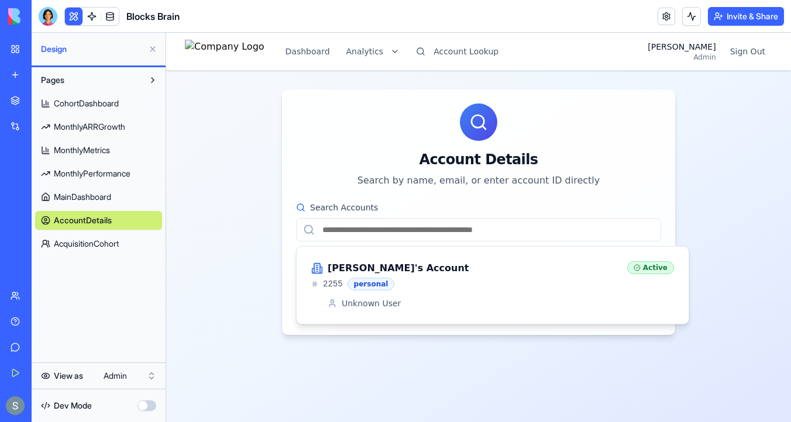
click at [434, 226] on input "Search Accounts" at bounding box center [478, 229] width 365 height 23
paste input "**********"
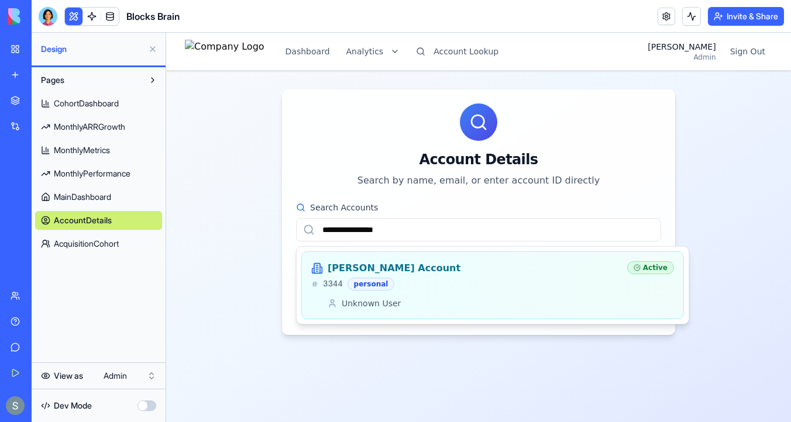
type input "**********"
click at [405, 277] on div "Thomas's Account 3344 personal" at bounding box center [464, 276] width 307 height 29
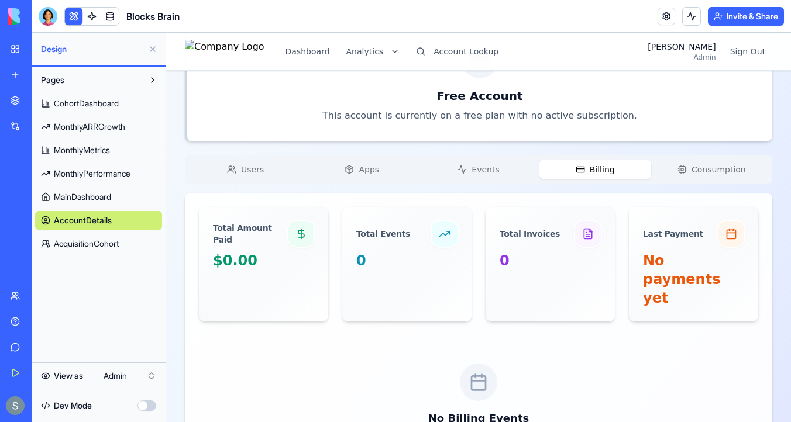
scroll to position [335, 0]
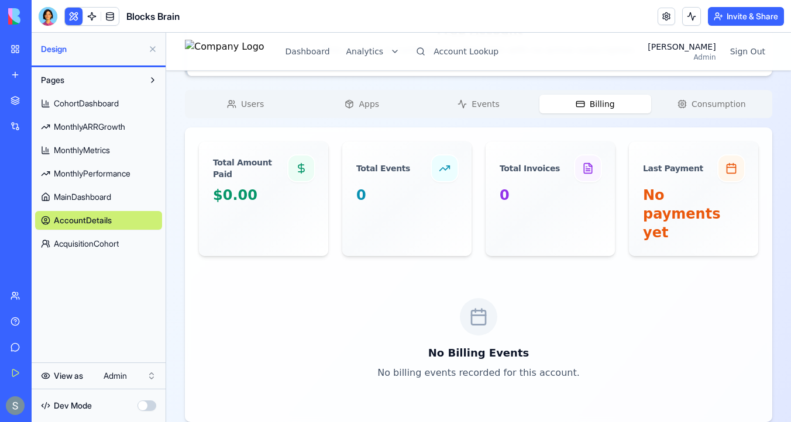
click at [243, 91] on div "Users Apps Events Billing Consumption" at bounding box center [478, 104] width 587 height 28
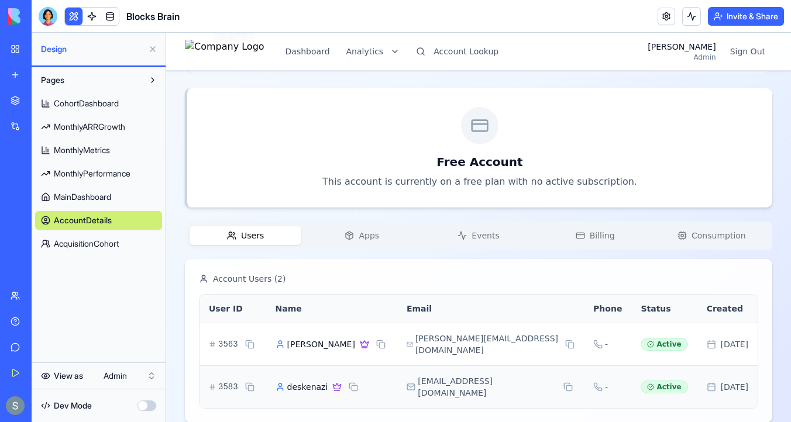
click at [246, 109] on div "Thomas's Account Free Account Change Account Account ID 3344 Name Thomas's Acco…" at bounding box center [478, 154] width 587 height 537
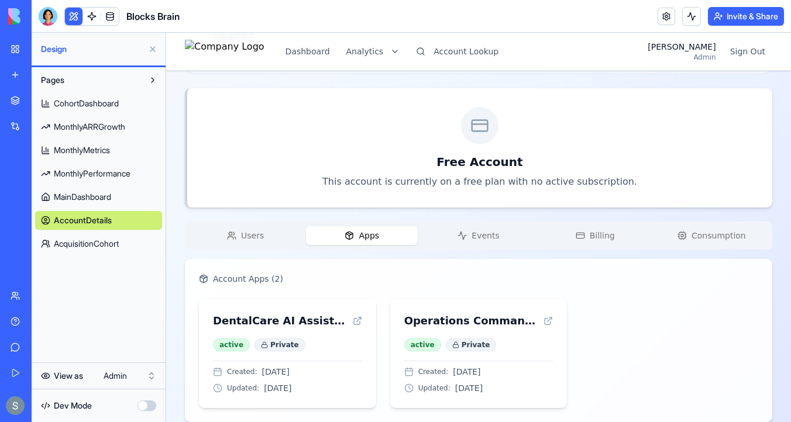
click at [356, 240] on button "Apps" at bounding box center [362, 235] width 112 height 19
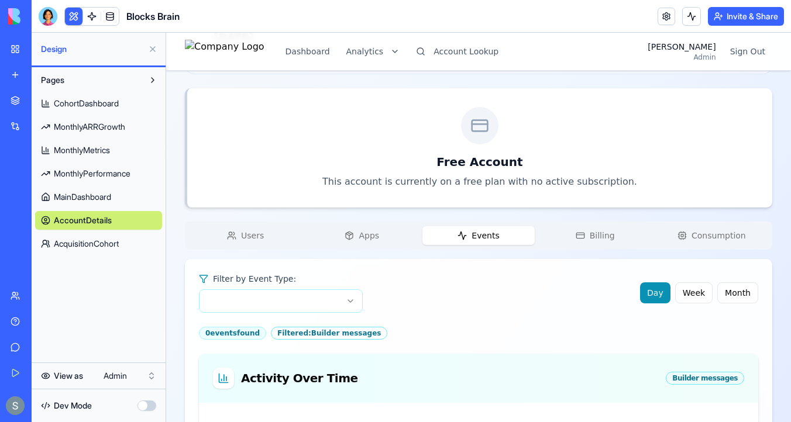
click at [496, 239] on span "Events" at bounding box center [485, 236] width 27 height 12
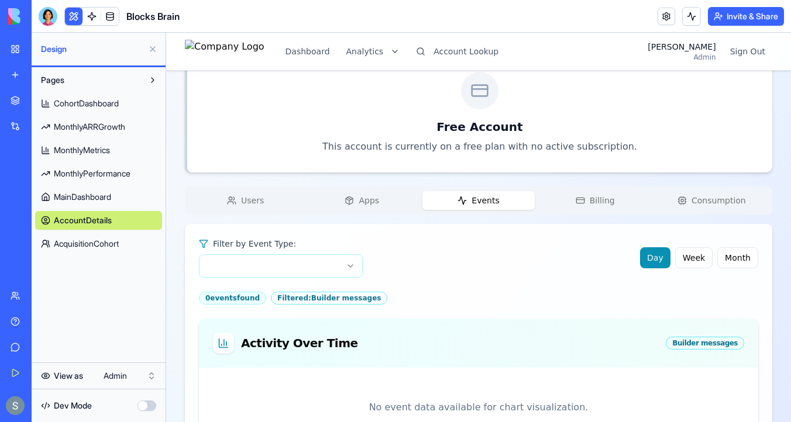
scroll to position [263, 0]
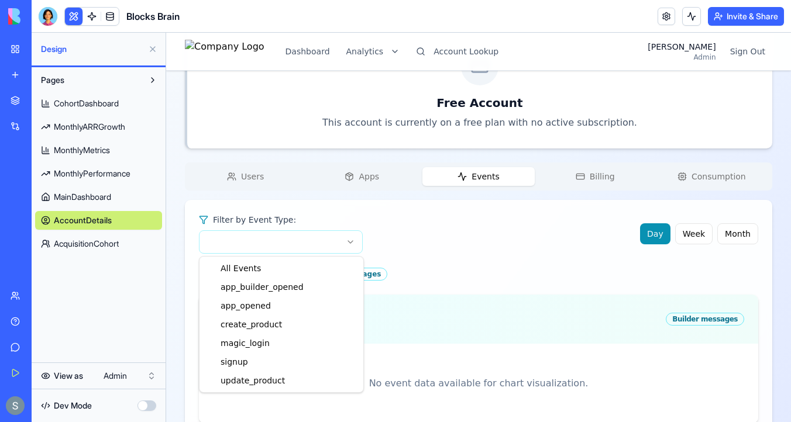
click at [307, 242] on html "Dashboard Analytics Account Lookup Sharon Admin Sign Out Thomas's Account Free …" at bounding box center [478, 189] width 625 height 838
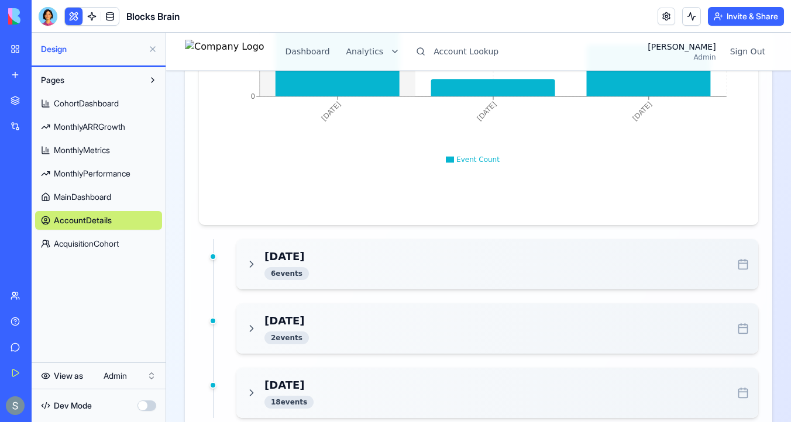
scroll to position [737, 0]
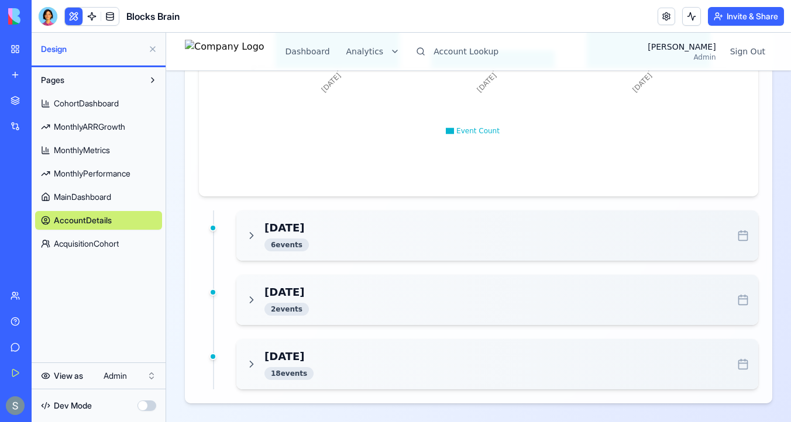
click at [382, 235] on div "Sep 22, 2025 6 event s" at bounding box center [491, 236] width 491 height 32
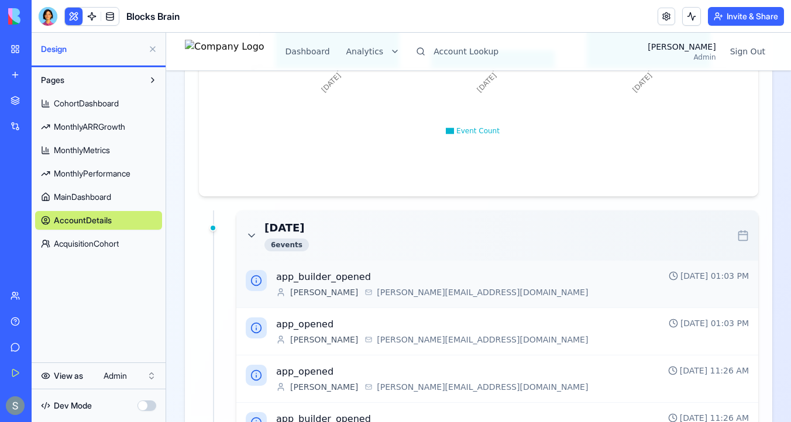
click at [381, 295] on span "thomas@wps-hr.net" at bounding box center [482, 293] width 211 height 12
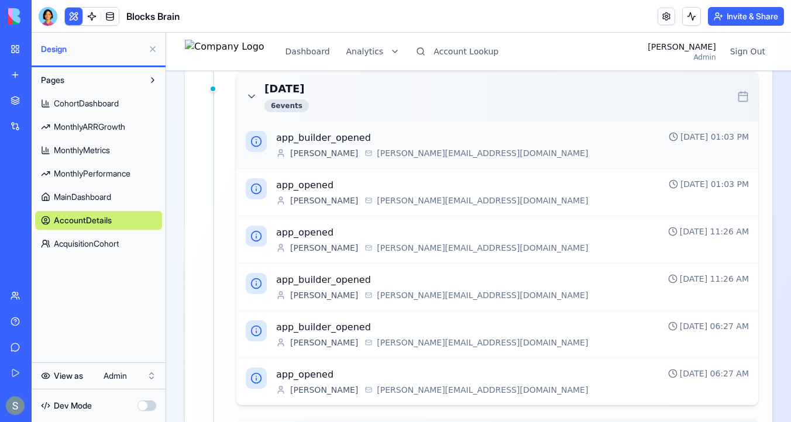
scroll to position [900, 0]
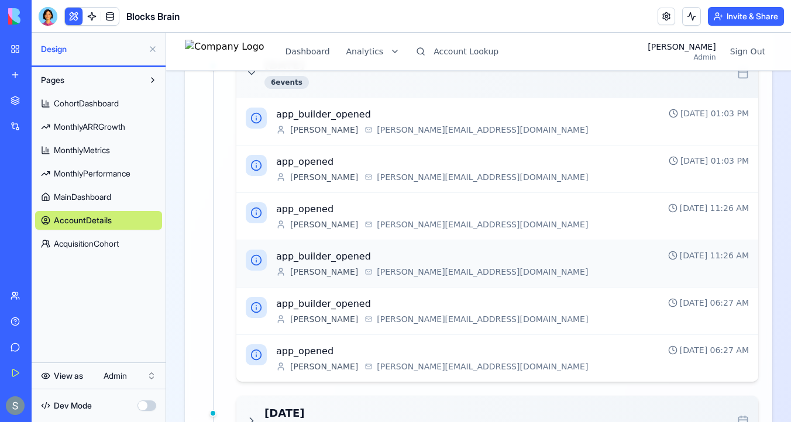
click at [377, 273] on span "thomas@wps-hr.net" at bounding box center [482, 272] width 211 height 12
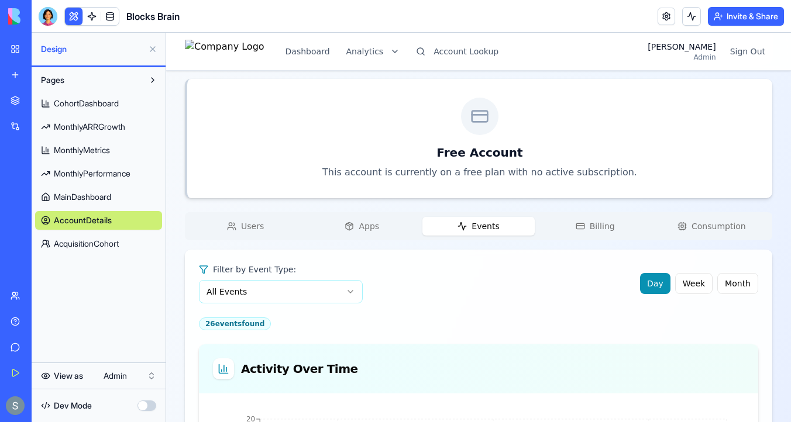
scroll to position [204, 0]
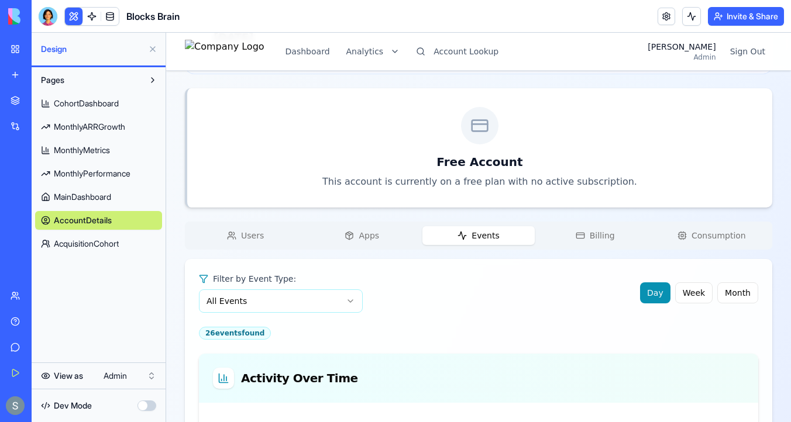
click at [247, 226] on button "Users" at bounding box center [246, 235] width 112 height 19
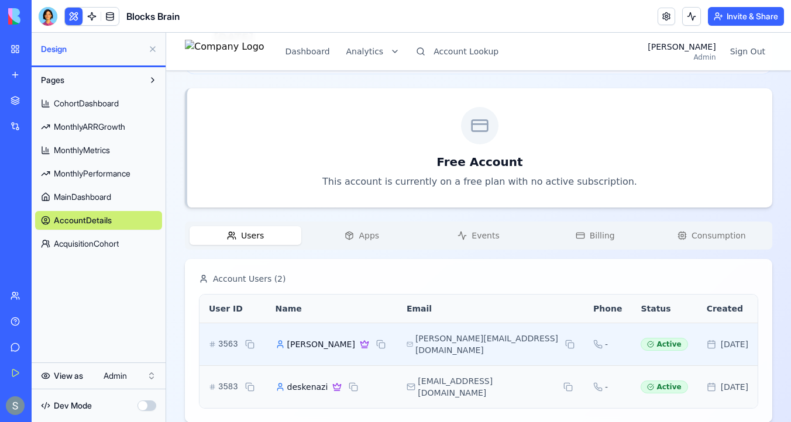
click at [323, 339] on span "Thomas Dratler" at bounding box center [321, 345] width 68 height 12
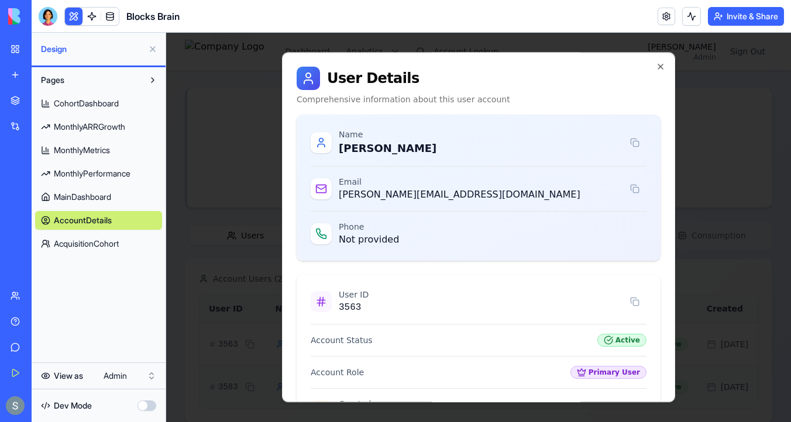
scroll to position [164, 0]
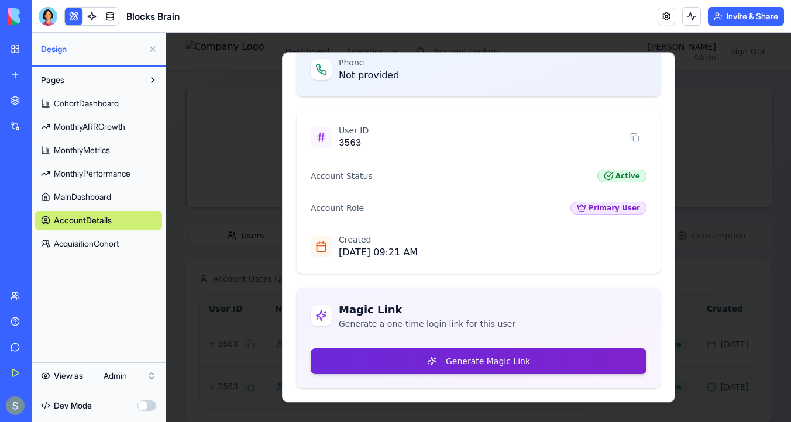
click at [396, 365] on button "Generate Magic Link" at bounding box center [479, 362] width 336 height 26
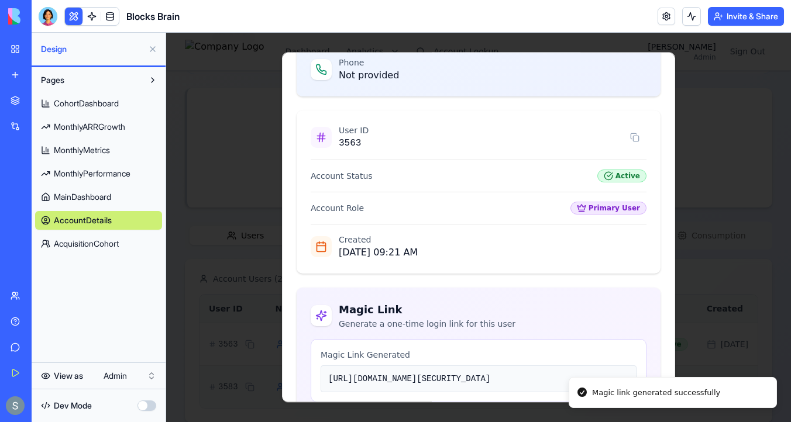
scroll to position [332, 0]
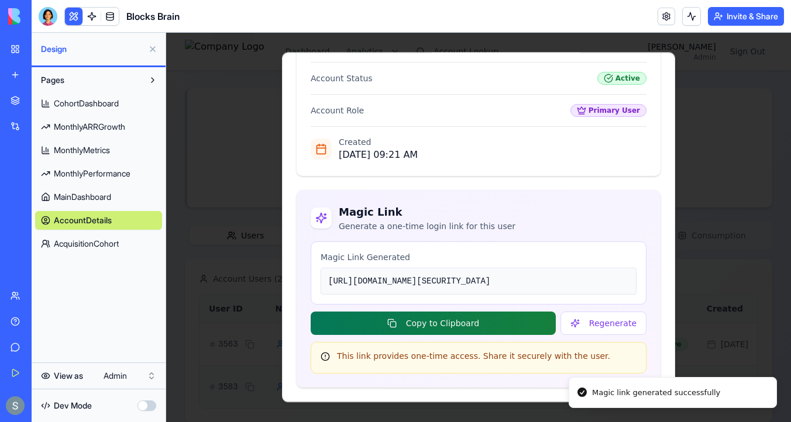
click at [459, 321] on button "Copy to Clipboard" at bounding box center [433, 323] width 245 height 23
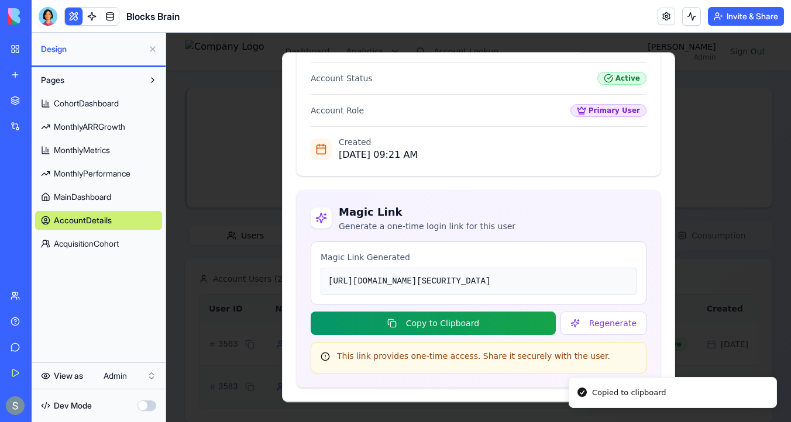
scroll to position [164, 0]
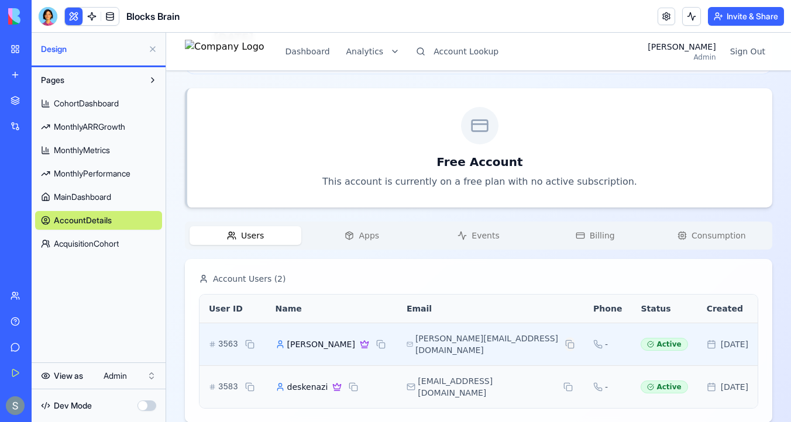
click at [565, 341] on button at bounding box center [570, 345] width 10 height 14
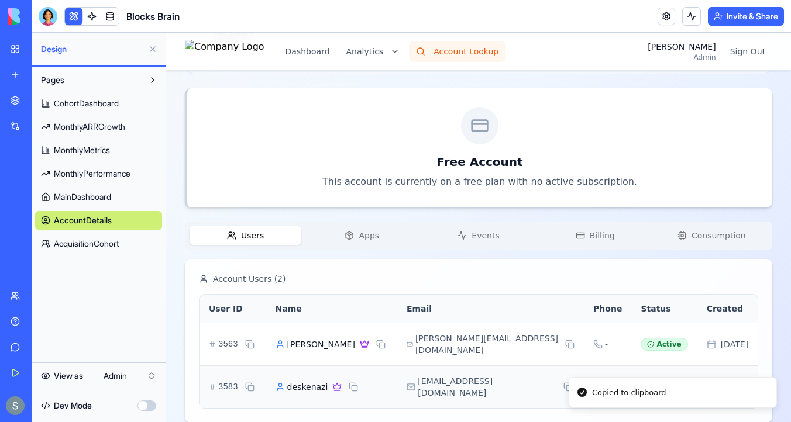
click at [480, 52] on button "Account Lookup" at bounding box center [457, 51] width 97 height 21
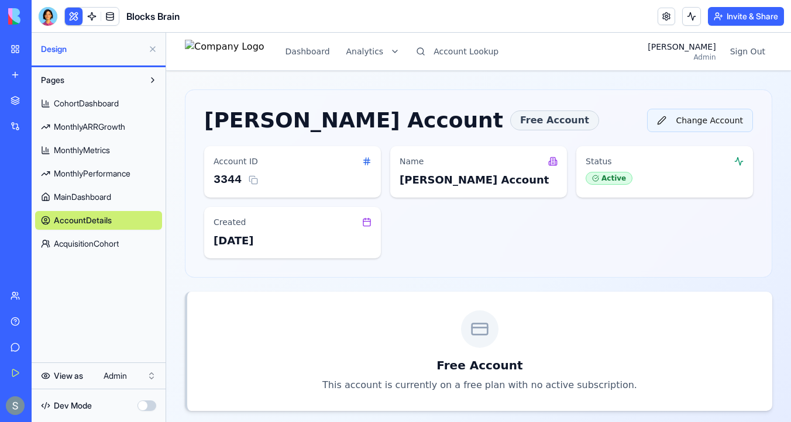
click at [713, 125] on button "Change Account" at bounding box center [700, 120] width 106 height 23
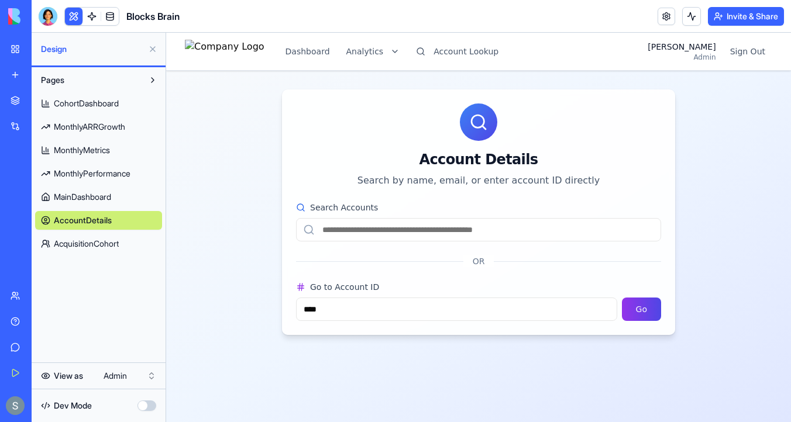
click at [394, 232] on input "Search Accounts" at bounding box center [478, 229] width 365 height 23
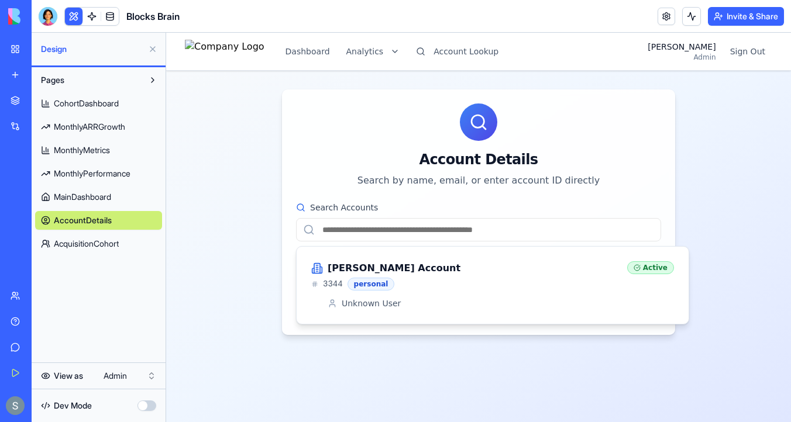
paste input "**********"
type input "**********"
click at [390, 276] on div "lindengroveind's Account 2388 personal" at bounding box center [464, 276] width 307 height 29
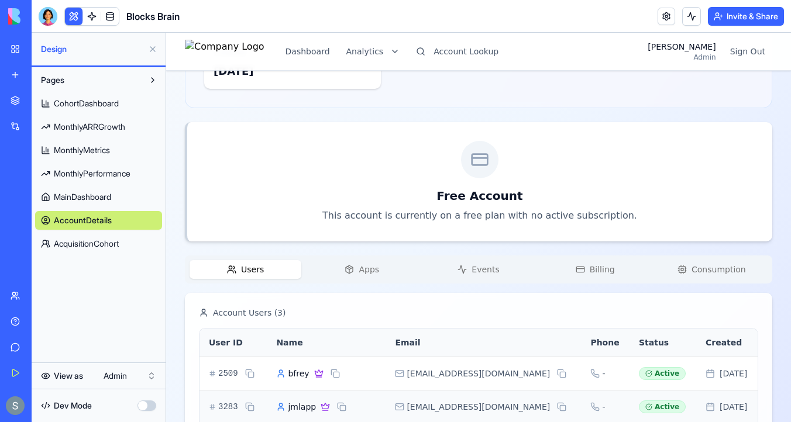
scroll to position [237, 0]
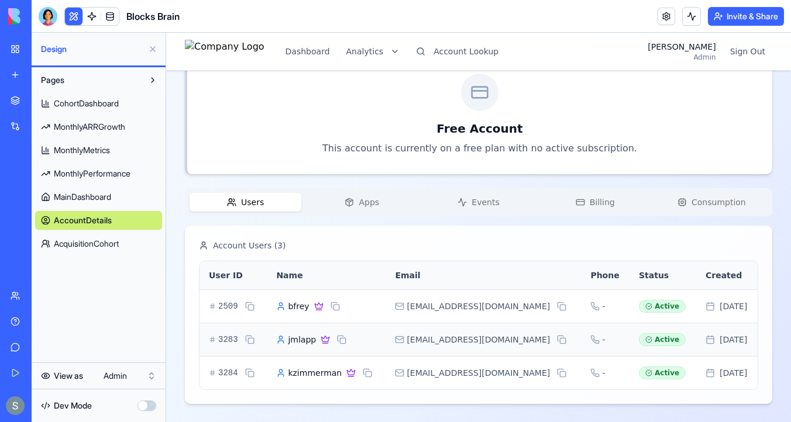
click at [374, 207] on span "Apps" at bounding box center [369, 203] width 20 height 12
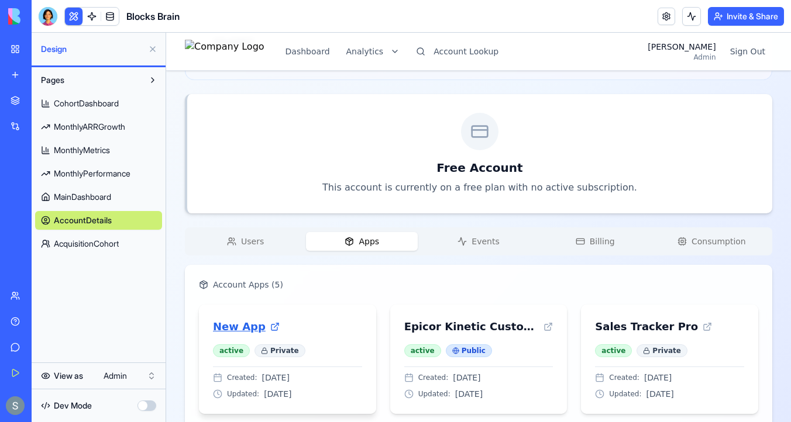
scroll to position [177, 0]
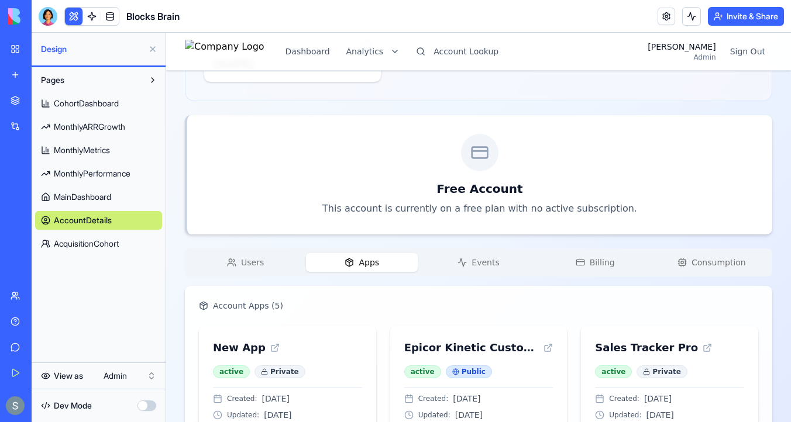
click at [482, 257] on span "Events" at bounding box center [485, 263] width 27 height 12
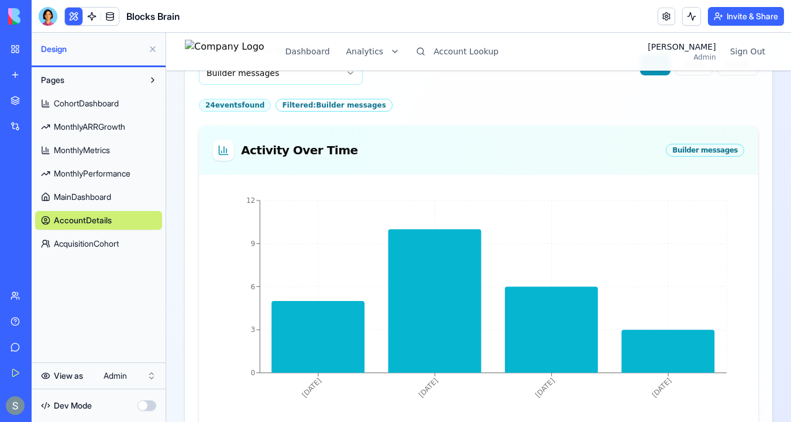
scroll to position [420, 0]
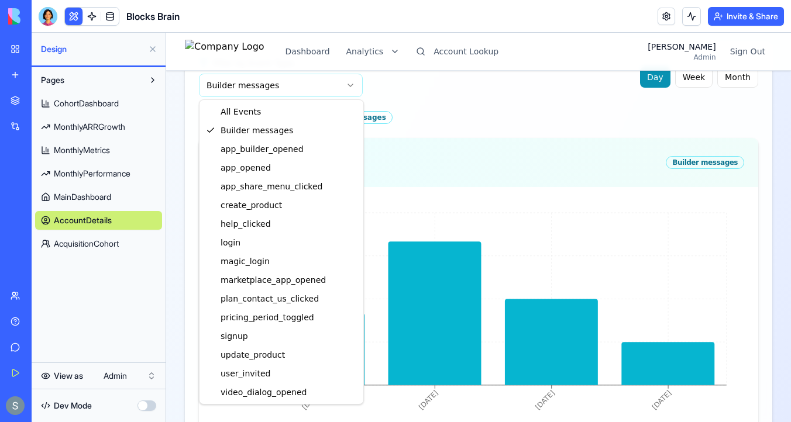
click at [261, 87] on html "Dashboard Analytics Account Lookup Sharon Admin Sign Out lindengroveind's Accou…" at bounding box center [478, 208] width 625 height 1191
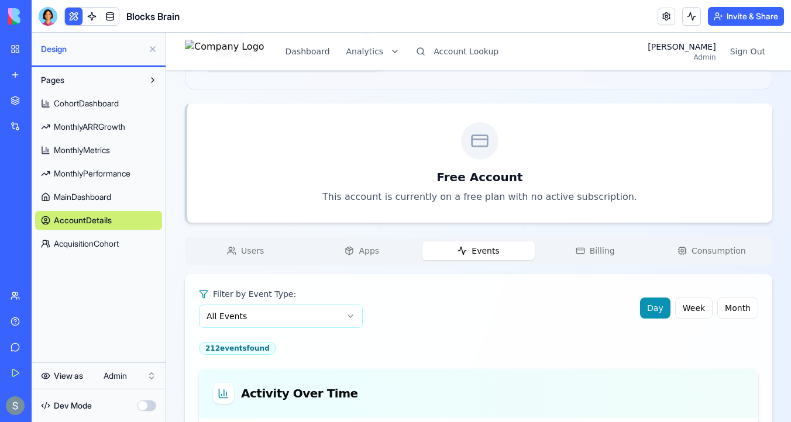
scroll to position [131, 0]
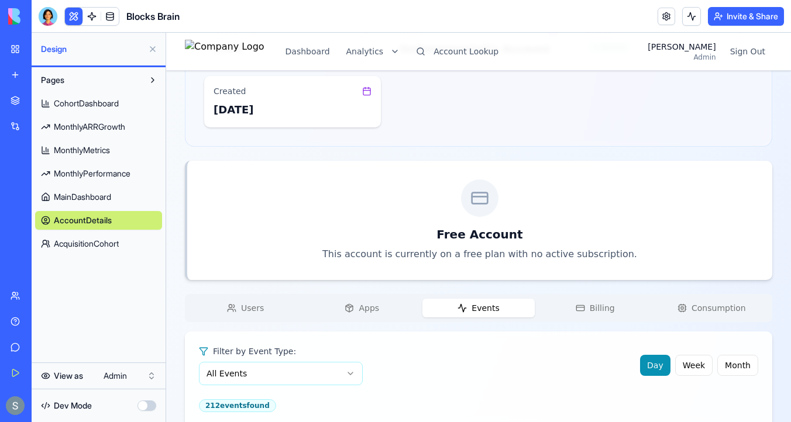
click at [613, 310] on span "Billing" at bounding box center [602, 308] width 25 height 12
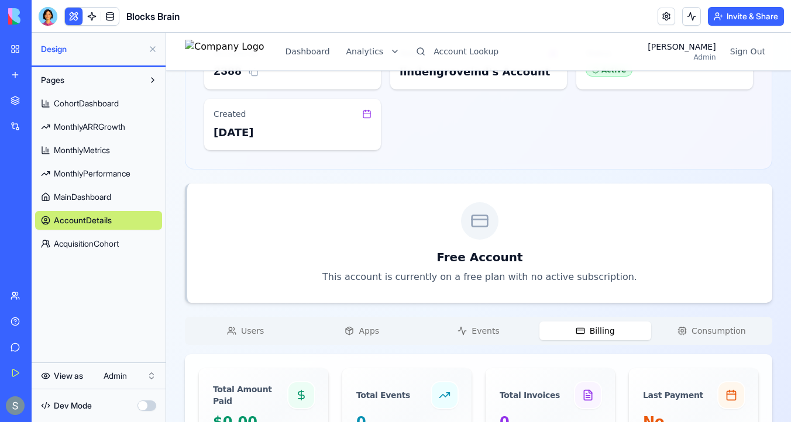
scroll to position [0, 0]
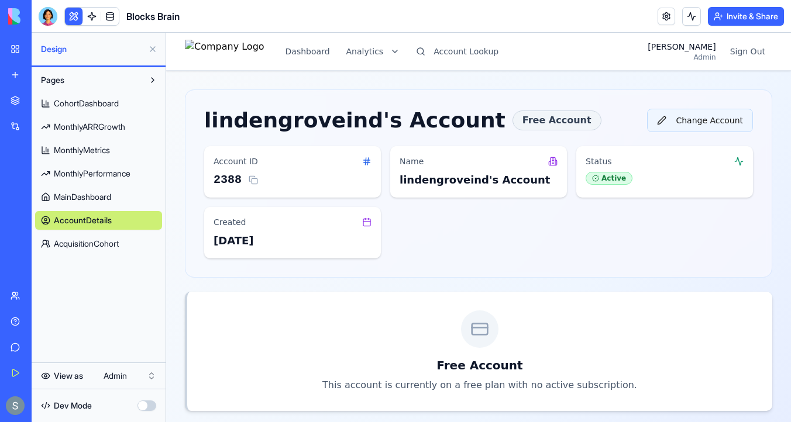
click at [696, 119] on button "Change Account" at bounding box center [700, 120] width 106 height 23
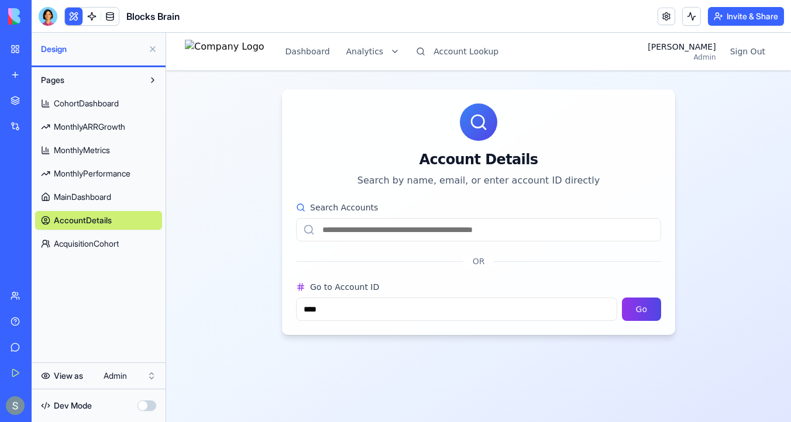
click at [459, 232] on input "Search Accounts" at bounding box center [478, 229] width 365 height 23
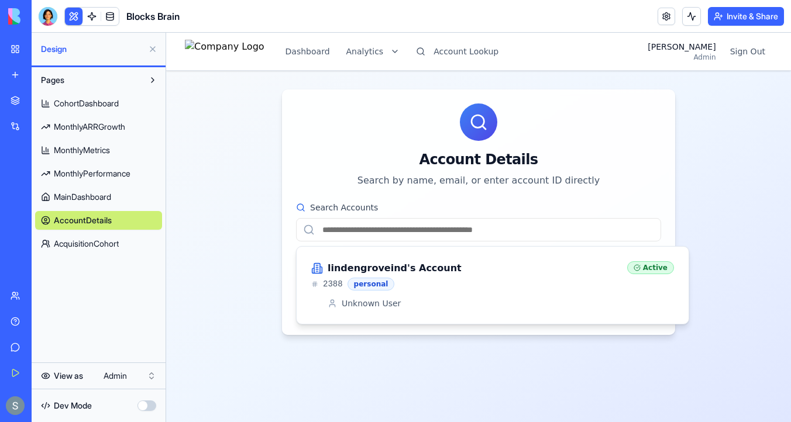
paste input "**********"
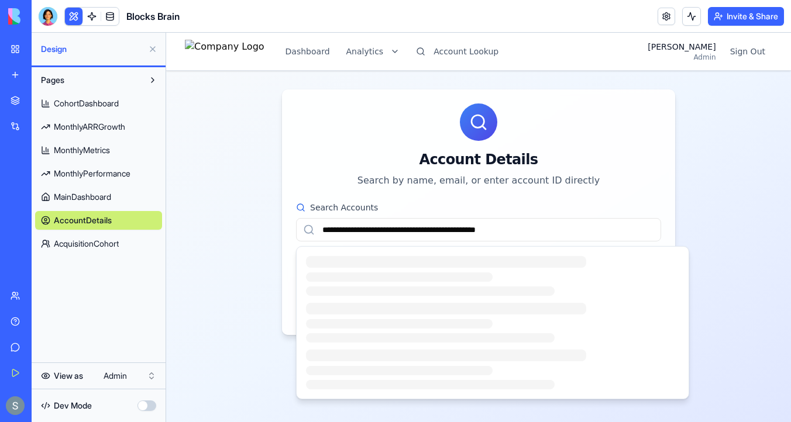
type input "**********"
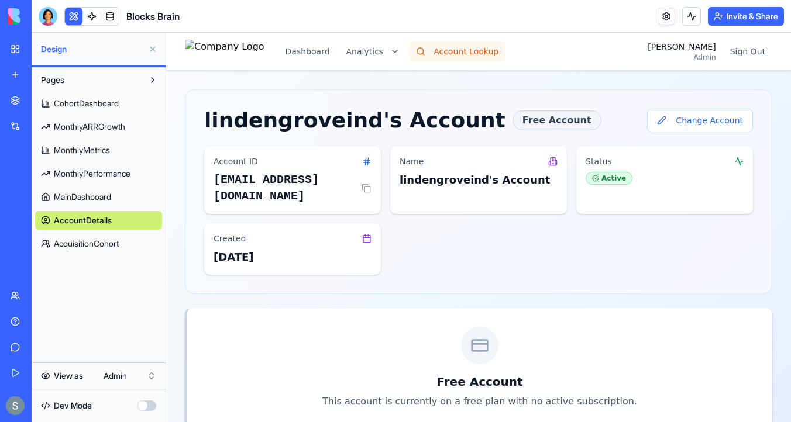
click at [497, 59] on button "Account Lookup" at bounding box center [457, 51] width 97 height 21
click at [690, 129] on button "Change Account" at bounding box center [700, 120] width 106 height 23
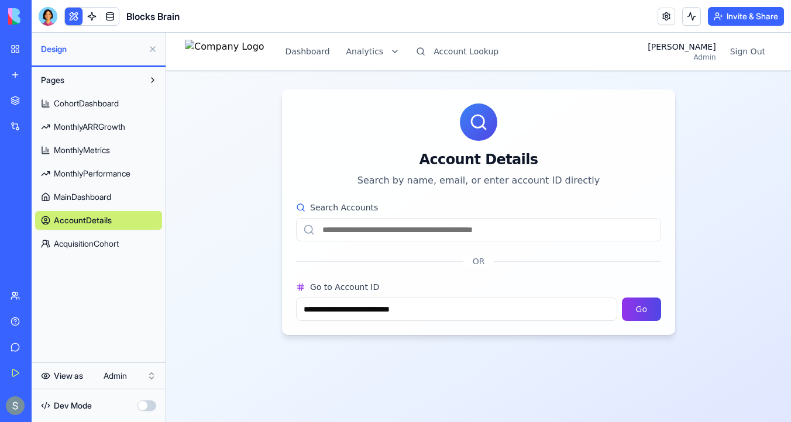
click at [478, 226] on input "Search Accounts" at bounding box center [478, 229] width 365 height 23
paste input "**********"
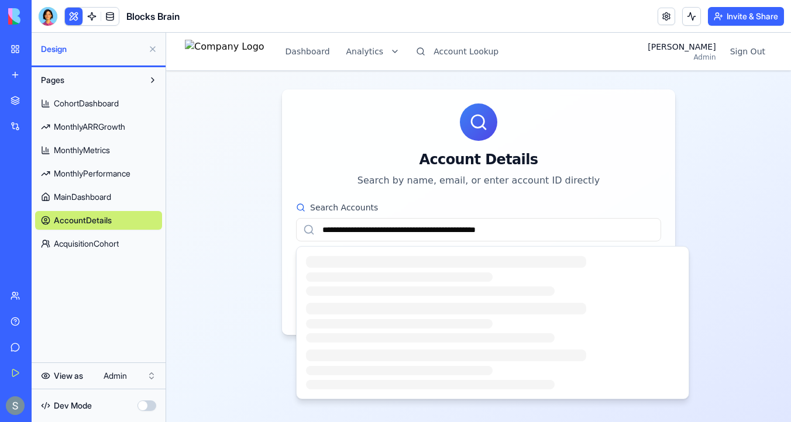
click at [441, 232] on input "**********" at bounding box center [478, 229] width 365 height 23
type input "**********"
click at [498, 226] on input "**********" at bounding box center [478, 229] width 365 height 23
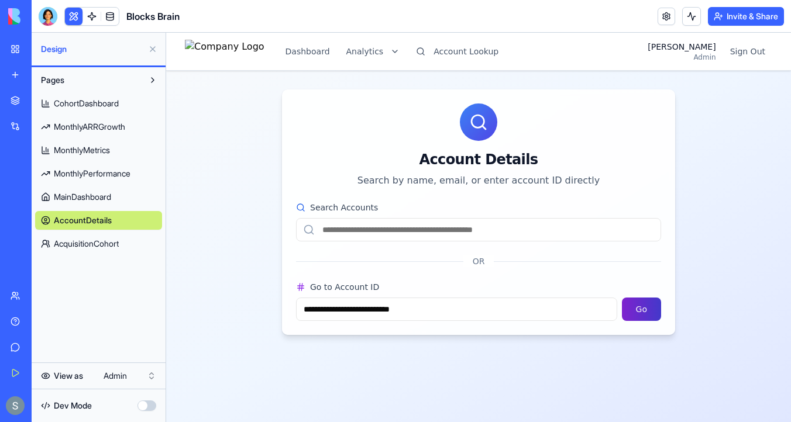
click at [642, 304] on button "Go" at bounding box center [641, 309] width 39 height 23
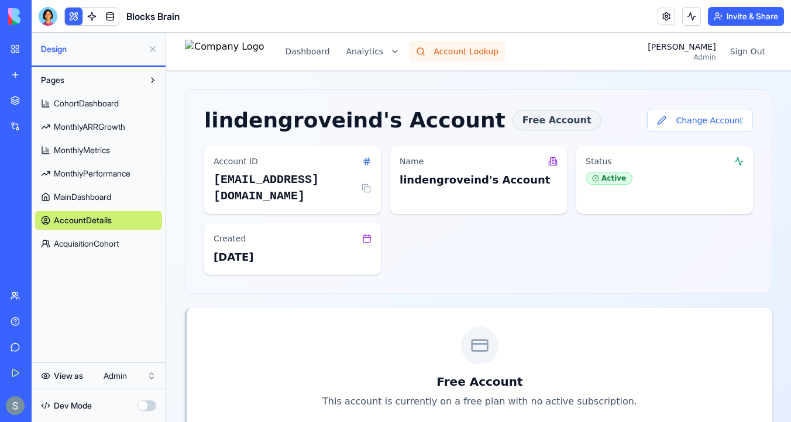
click at [503, 49] on button "Account Lookup" at bounding box center [457, 51] width 97 height 21
click at [684, 126] on button "Change Account" at bounding box center [700, 120] width 106 height 23
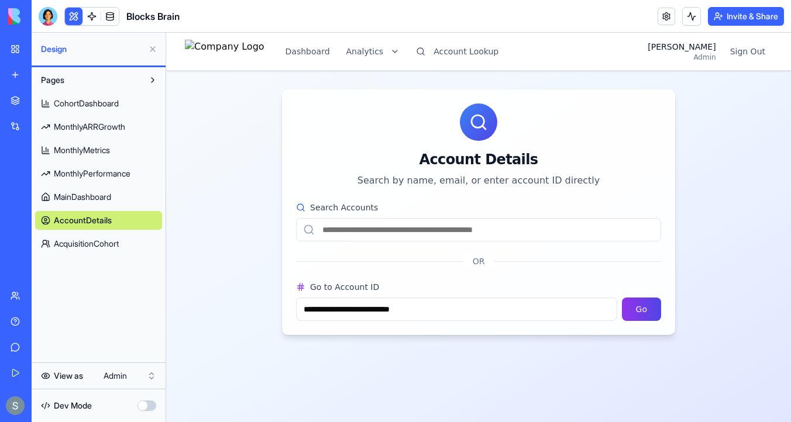
click at [331, 231] on input "Search Accounts" at bounding box center [478, 229] width 365 height 23
paste input "**********"
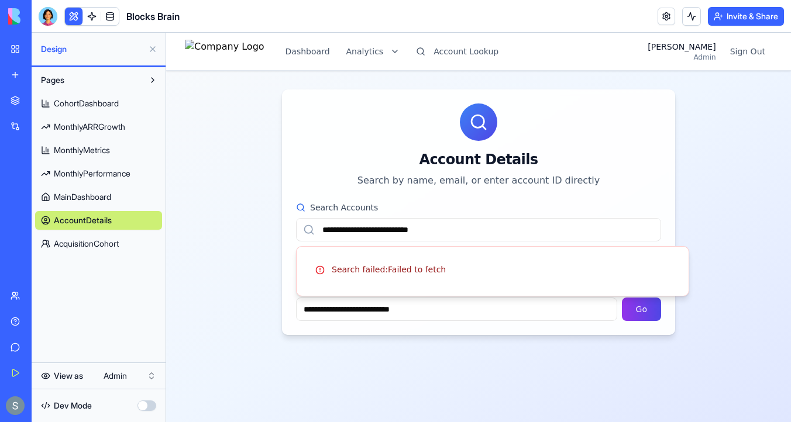
type input "**********"
click at [343, 230] on input "**********" at bounding box center [478, 229] width 365 height 23
click at [414, 231] on input "**********" at bounding box center [478, 229] width 365 height 23
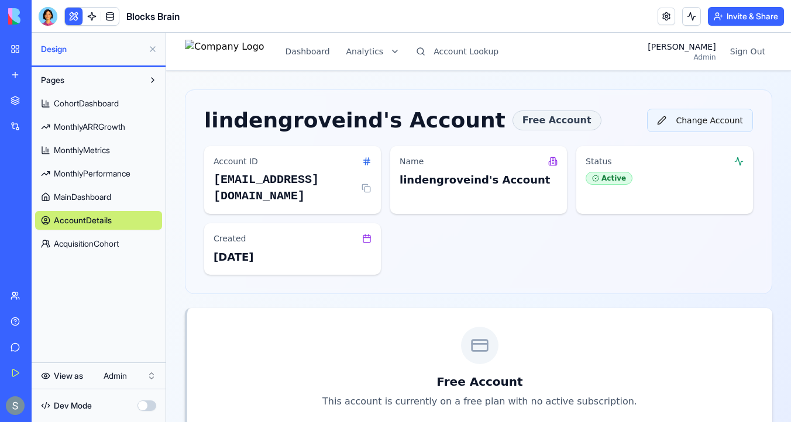
click at [699, 123] on button "Change Account" at bounding box center [700, 120] width 106 height 23
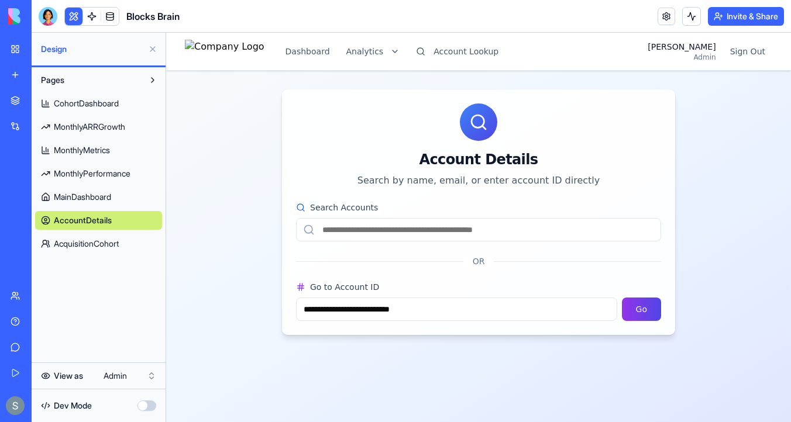
click at [441, 235] on input "Search Accounts" at bounding box center [478, 229] width 365 height 23
paste input "**********"
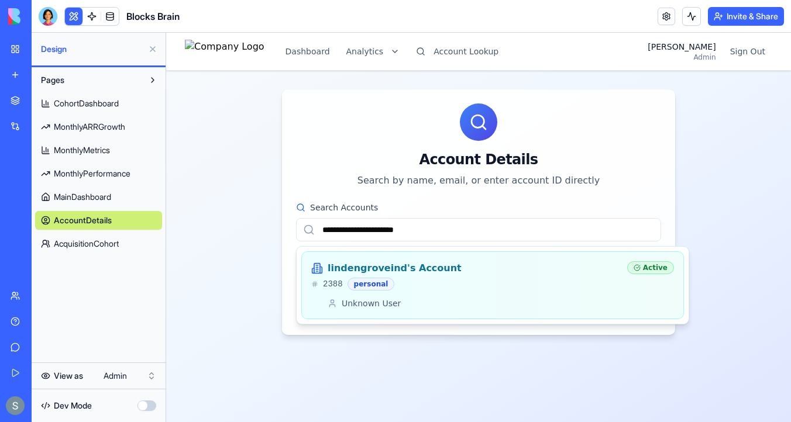
type input "**********"
click at [377, 276] on div "lindengroveind's Account 2388 personal" at bounding box center [464, 276] width 307 height 29
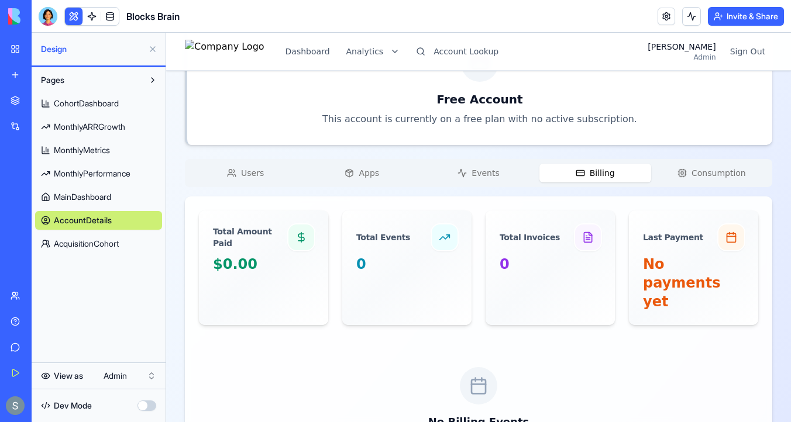
scroll to position [335, 0]
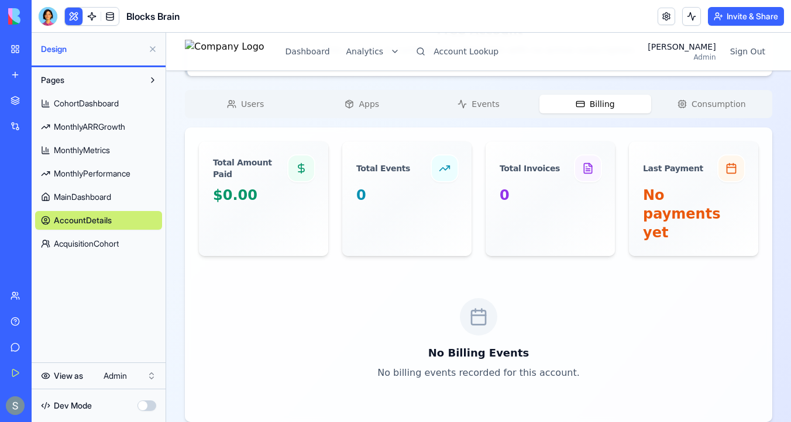
click at [367, 101] on span "Apps" at bounding box center [369, 104] width 20 height 12
click at [602, 106] on span "Billing" at bounding box center [602, 104] width 25 height 12
click at [709, 100] on span "Consumption" at bounding box center [719, 104] width 54 height 12
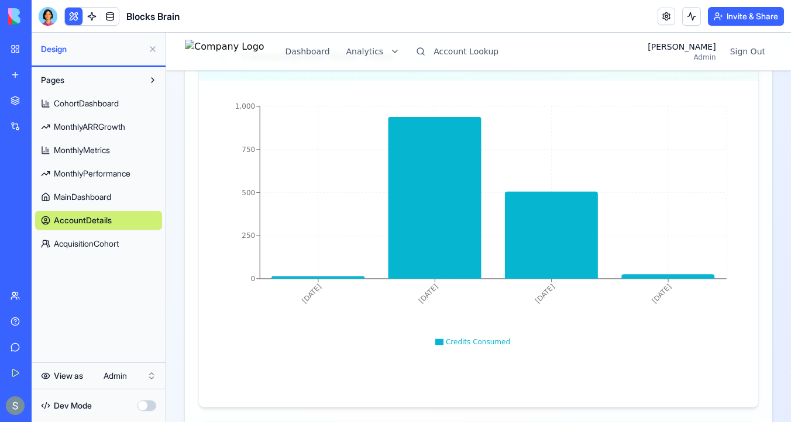
scroll to position [0, 0]
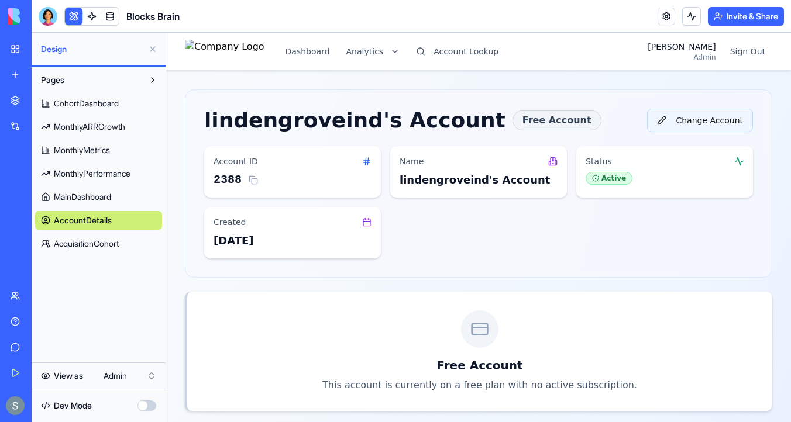
click at [724, 123] on button "Change Account" at bounding box center [700, 120] width 106 height 23
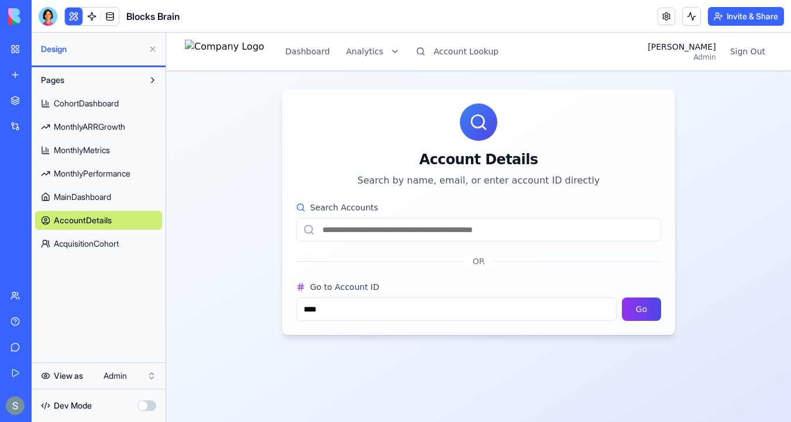
click at [380, 229] on input "Search Accounts" at bounding box center [478, 229] width 365 height 23
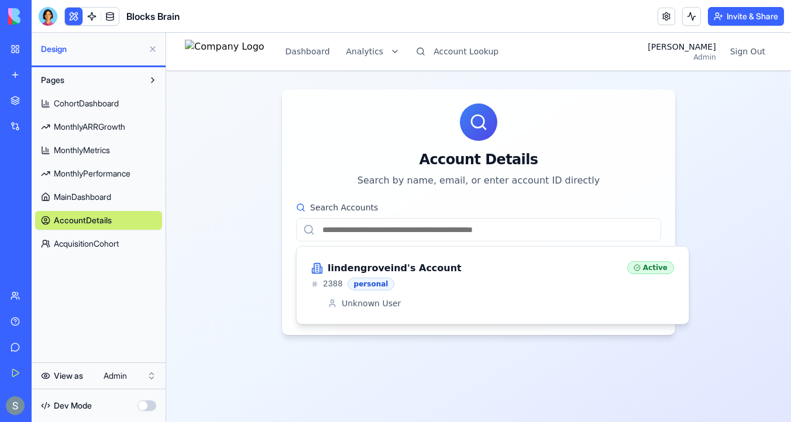
paste input "**********"
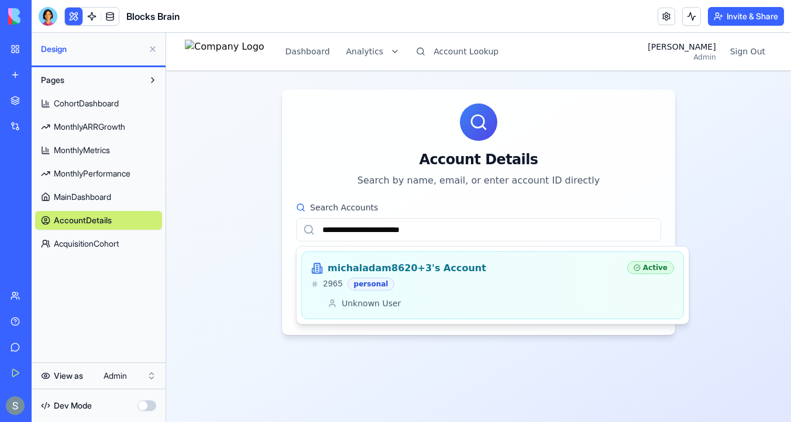
type input "**********"
click at [472, 293] on div "michaladam8620+3's Account 2965 personal Active Unknown User" at bounding box center [492, 286] width 363 height 48
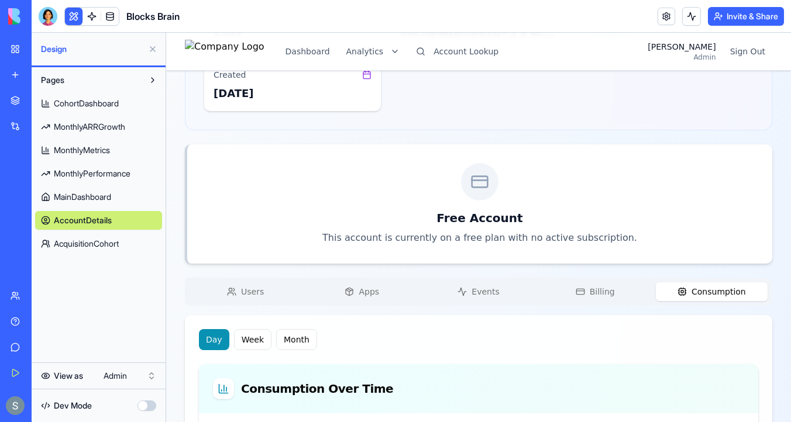
scroll to position [276, 0]
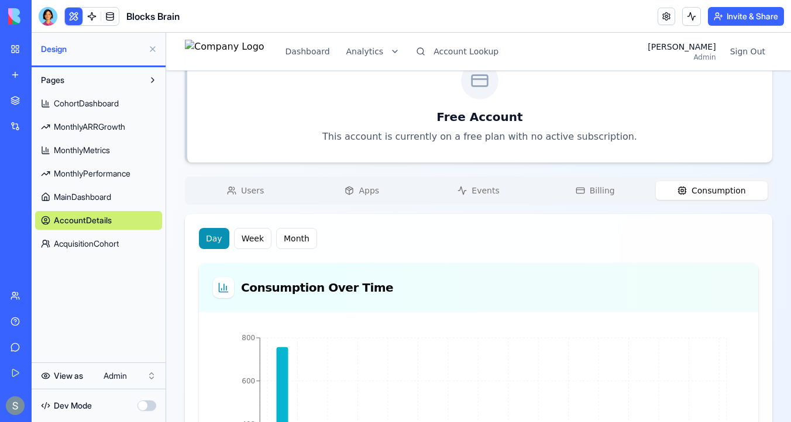
click at [496, 181] on button "Events" at bounding box center [478, 190] width 112 height 19
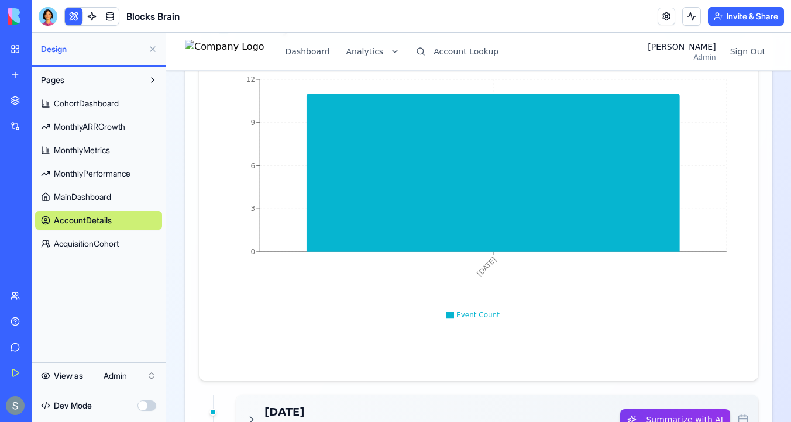
scroll to position [608, 0]
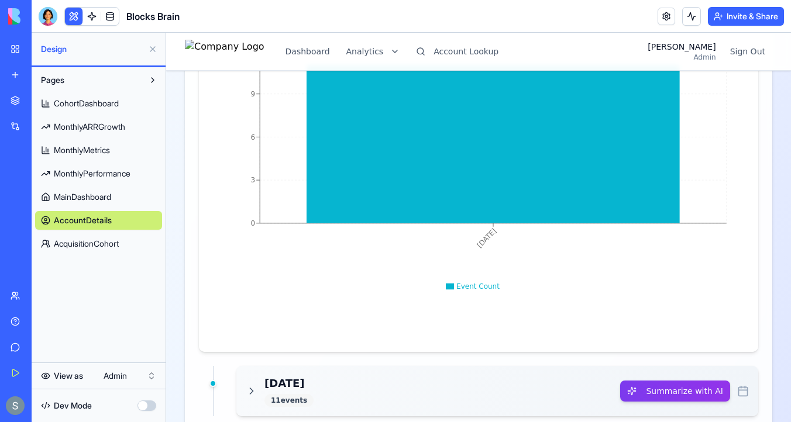
click at [275, 394] on div "11 event s" at bounding box center [288, 400] width 49 height 13
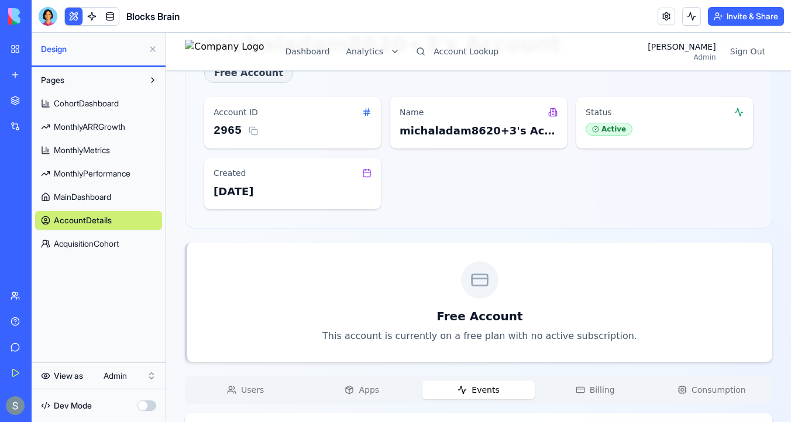
scroll to position [0, 0]
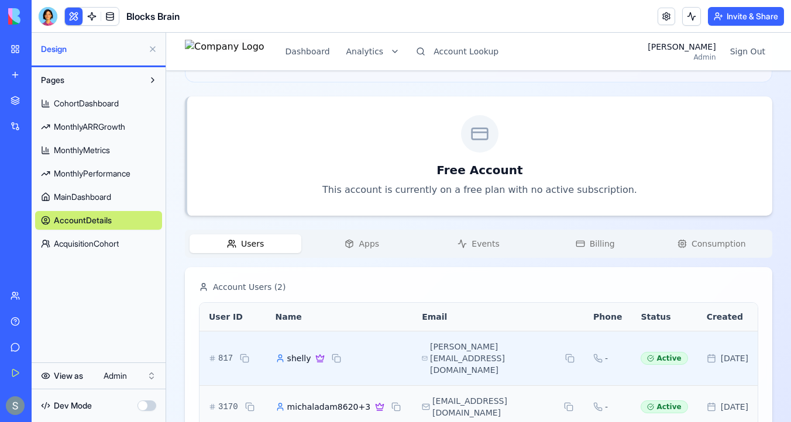
click at [299, 353] on span "shelly" at bounding box center [299, 359] width 24 height 12
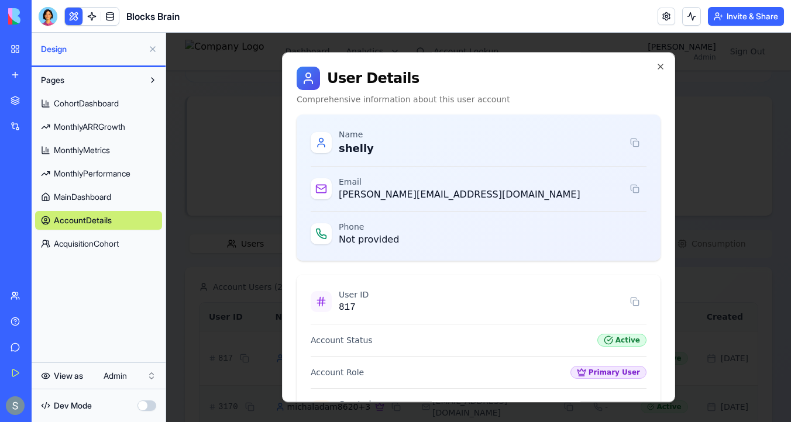
scroll to position [164, 0]
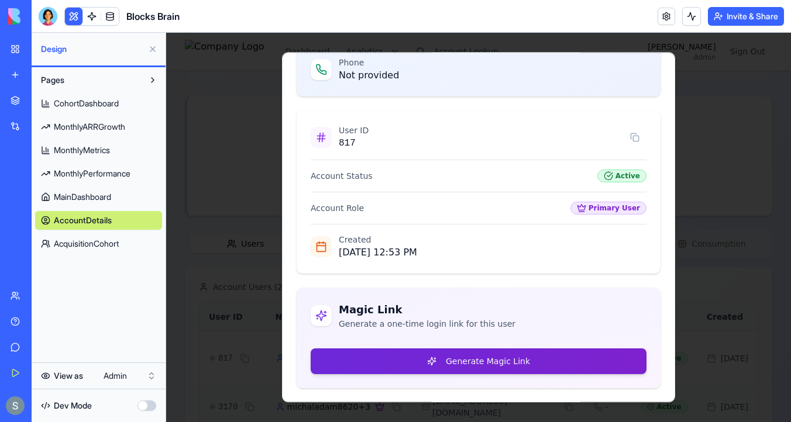
click at [477, 360] on button "Generate Magic Link" at bounding box center [479, 362] width 336 height 26
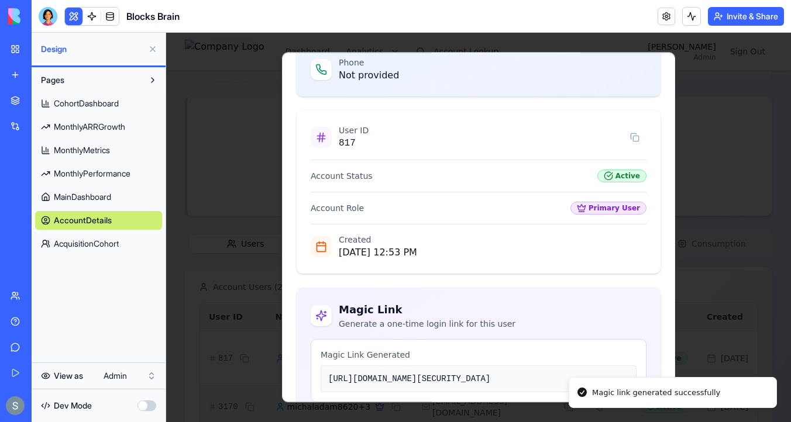
scroll to position [320, 0]
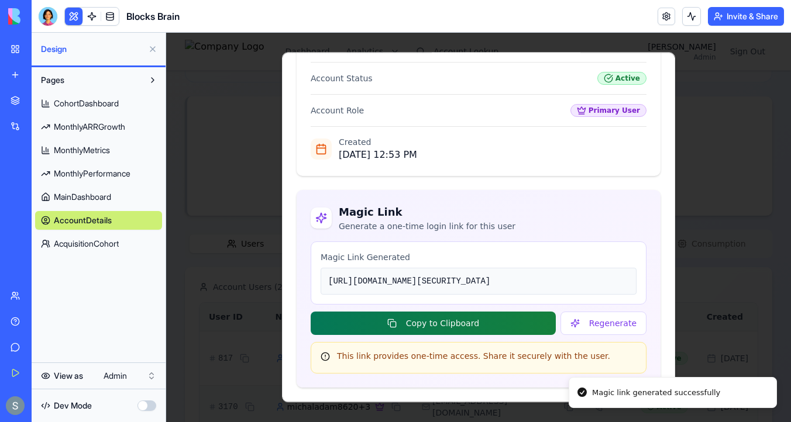
click at [501, 332] on button "Copy to Clipboard" at bounding box center [433, 323] width 245 height 23
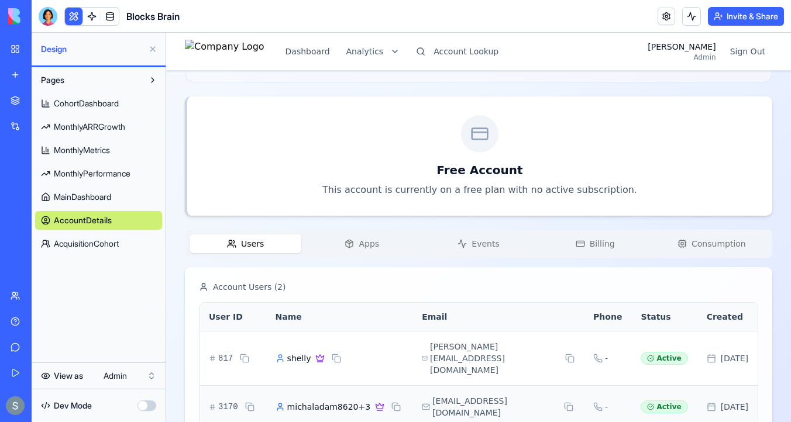
scroll to position [222, 0]
click at [374, 238] on span "Apps" at bounding box center [369, 244] width 20 height 12
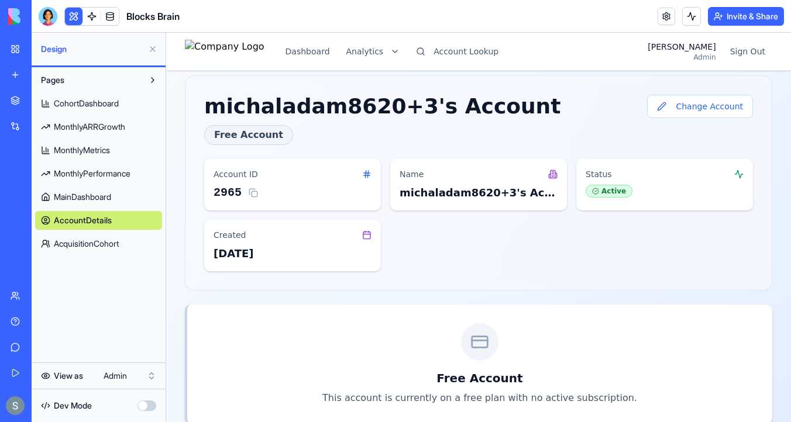
scroll to position [13, 0]
click at [453, 185] on div "michaladam8620+3's Account" at bounding box center [479, 193] width 158 height 16
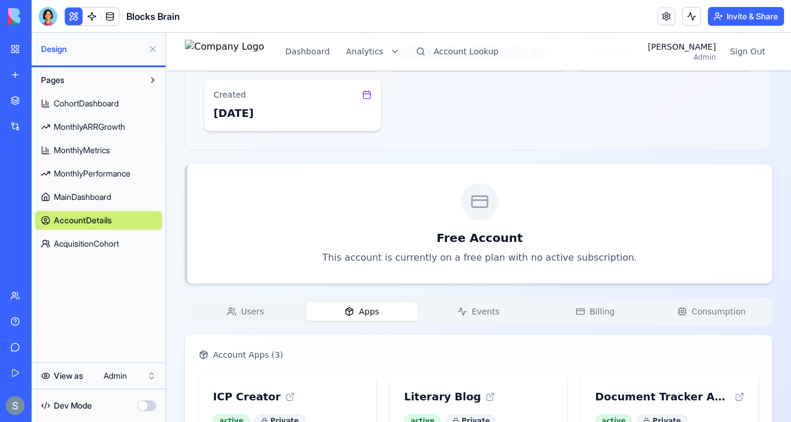
scroll to position [222, 0]
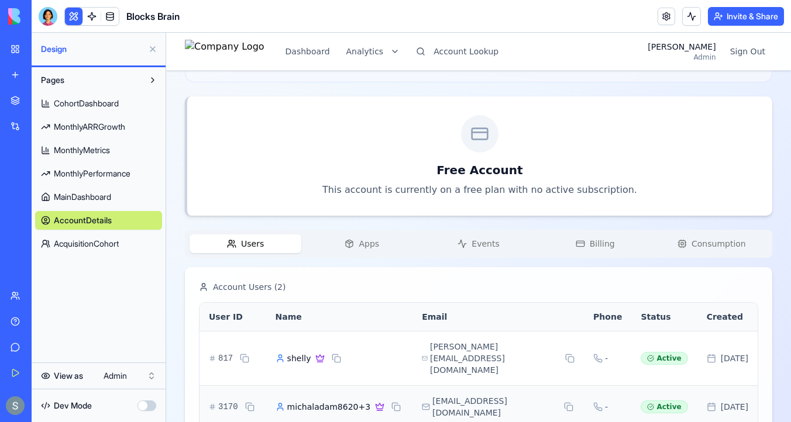
click at [250, 238] on span "Users" at bounding box center [252, 244] width 23 height 12
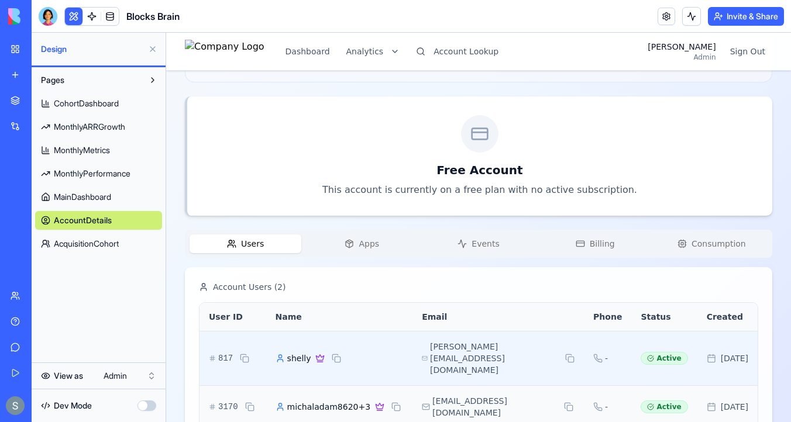
click at [322, 355] on icon at bounding box center [321, 357] width 8 height 5
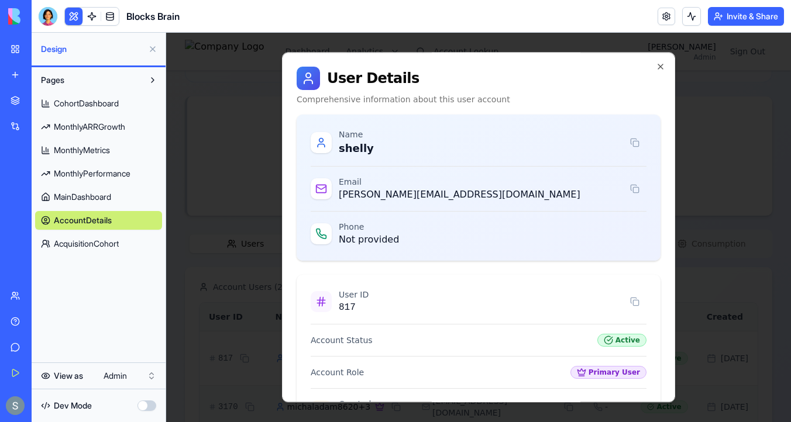
scroll to position [164, 0]
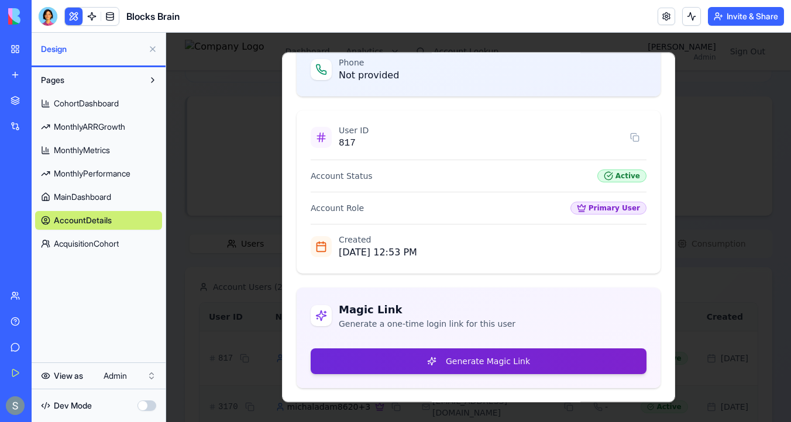
click at [423, 359] on button "Generate Magic Link" at bounding box center [479, 362] width 336 height 26
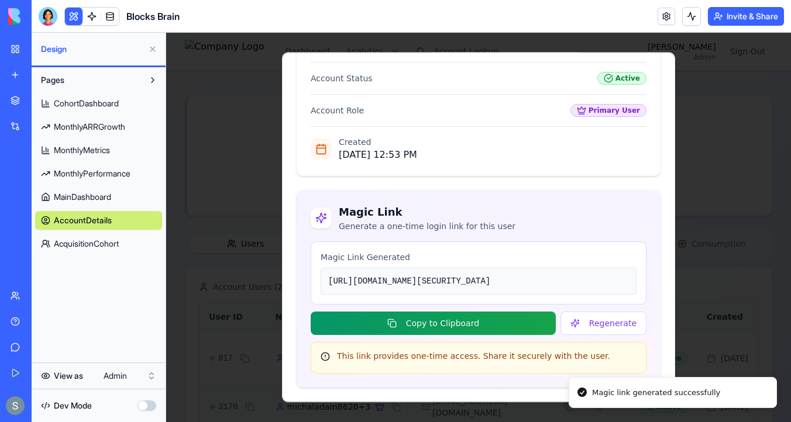
scroll to position [320, 0]
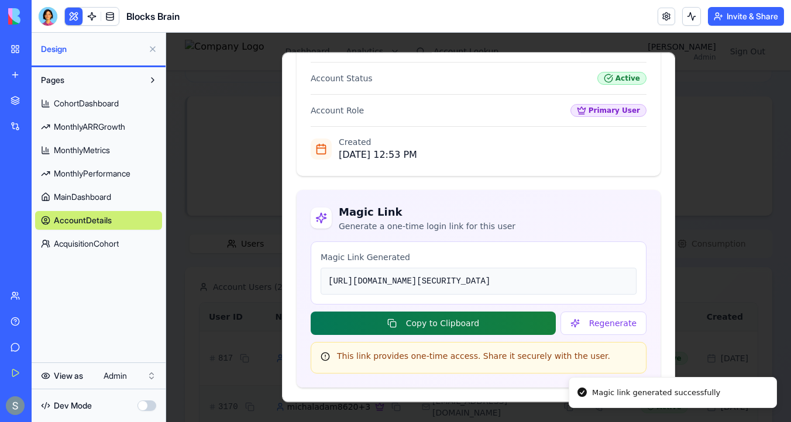
click at [487, 328] on button "Copy to Clipboard" at bounding box center [433, 323] width 245 height 23
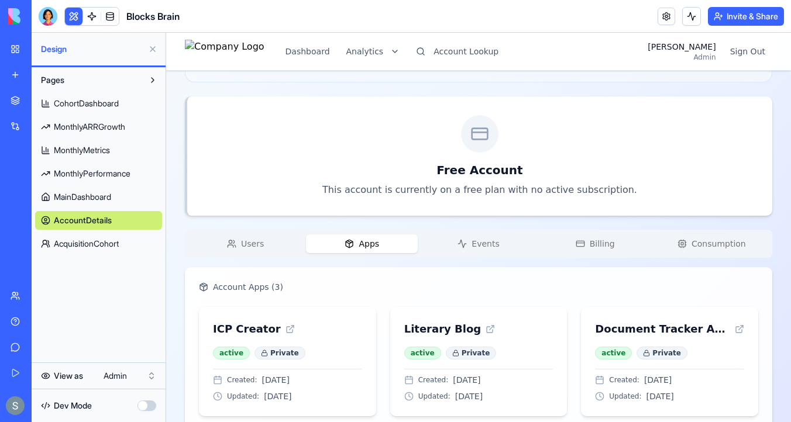
scroll to position [222, 0]
click at [353, 235] on button "Apps" at bounding box center [362, 244] width 112 height 19
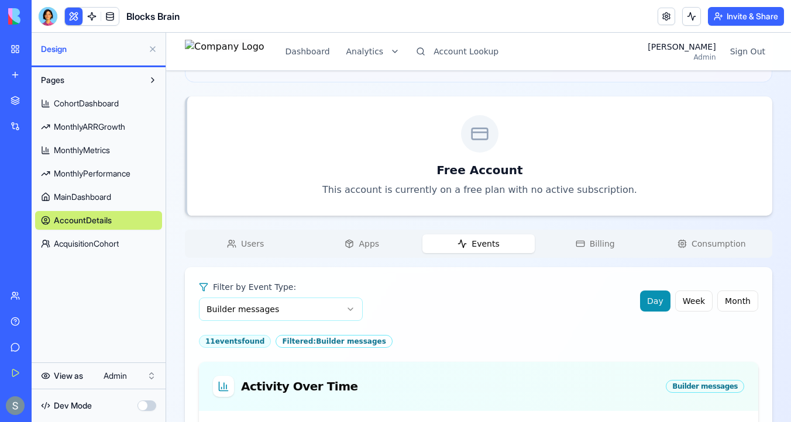
click at [465, 239] on icon "button" at bounding box center [462, 243] width 9 height 9
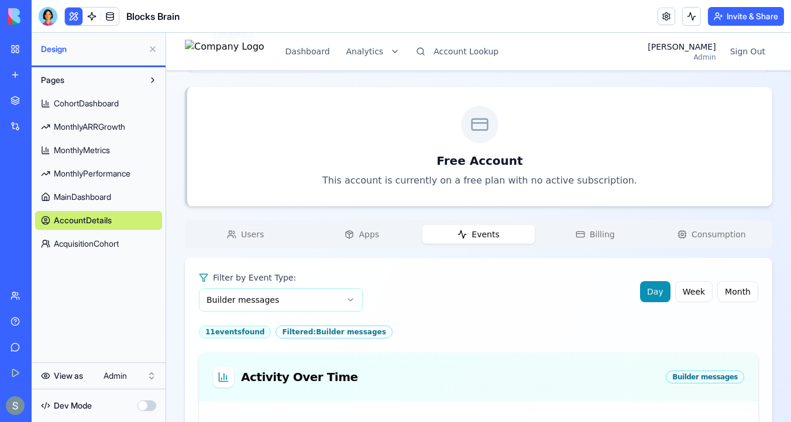
scroll to position [213, 0]
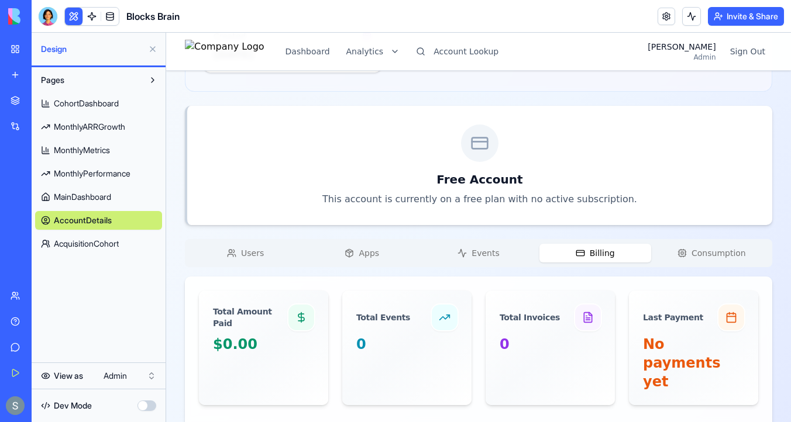
click at [606, 247] on span "Billing" at bounding box center [602, 253] width 25 height 12
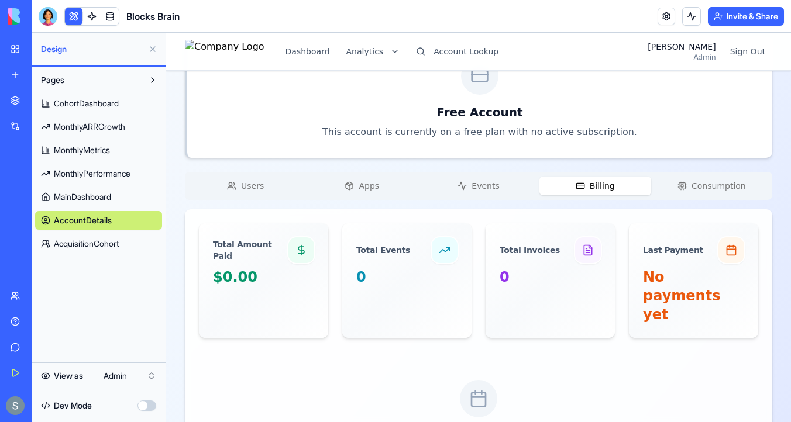
scroll to position [335, 0]
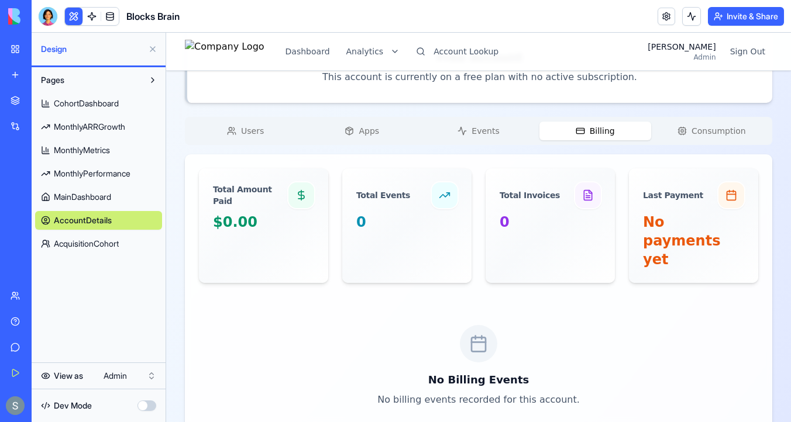
click at [713, 125] on span "Consumption" at bounding box center [719, 131] width 54 height 12
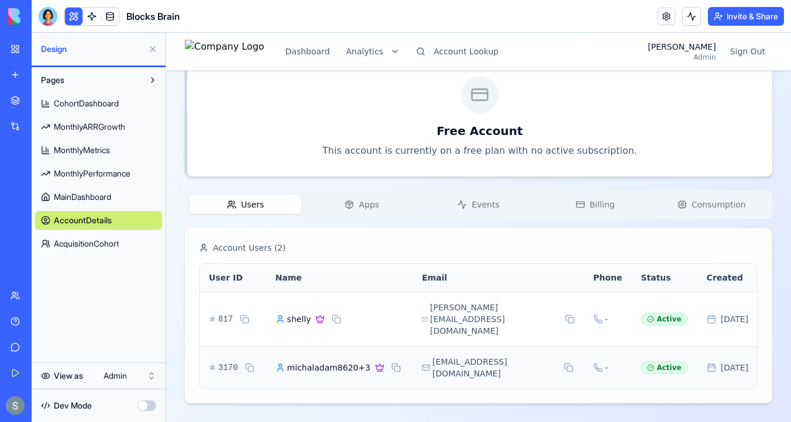
scroll to position [222, 0]
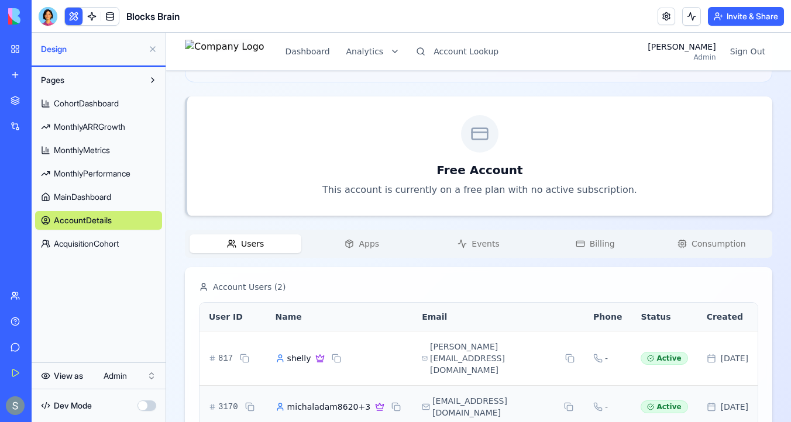
click at [253, 91] on div "michaladam8620+3's Account Free Account Change Account Account ID 2965 Name mic…" at bounding box center [478, 155] width 587 height 576
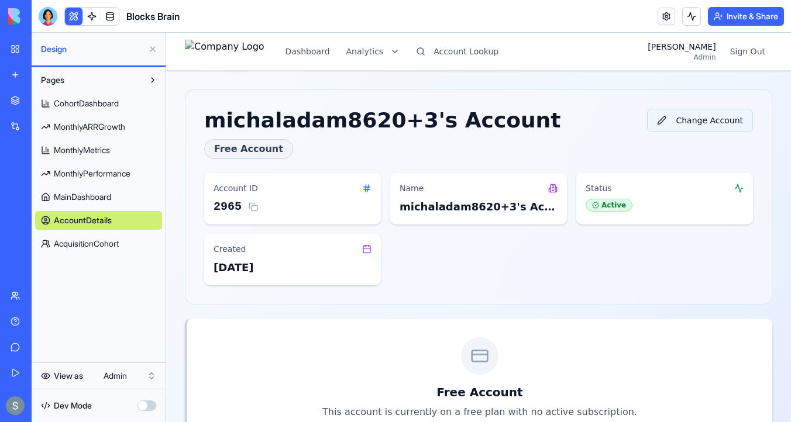
click at [721, 121] on button "Change Account" at bounding box center [700, 120] width 106 height 23
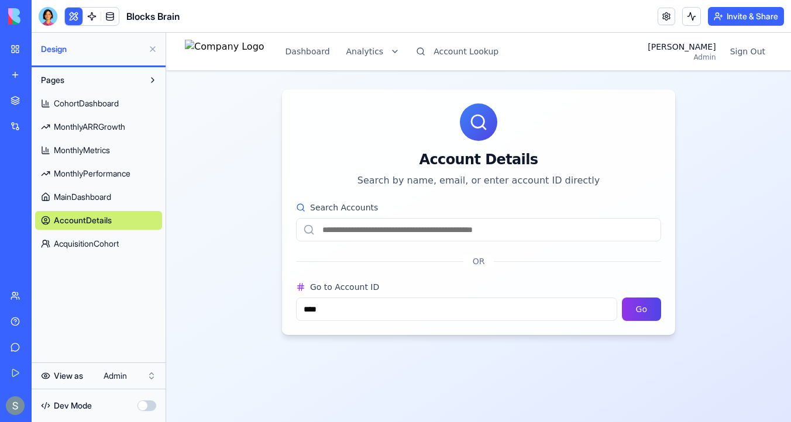
click at [425, 232] on input "Search Accounts" at bounding box center [478, 229] width 365 height 23
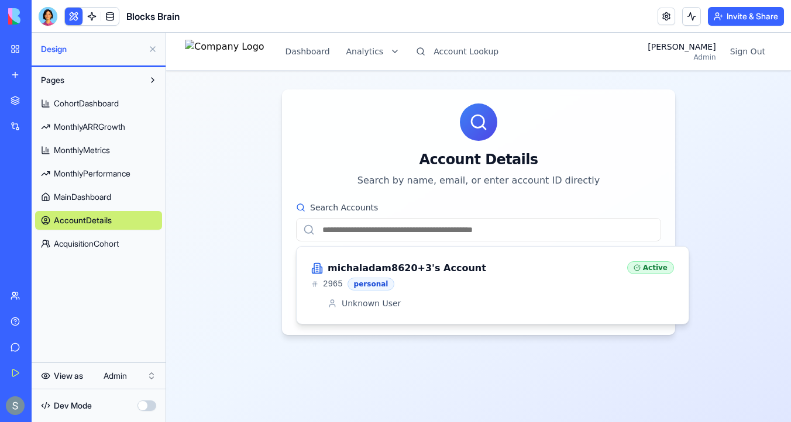
paste input "**********"
type input "**********"
click at [417, 269] on div "lsdkfj's Account" at bounding box center [464, 269] width 307 height 14
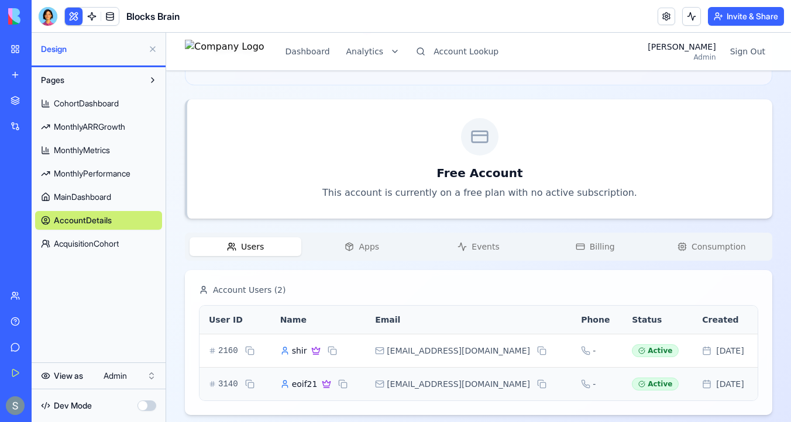
scroll to position [194, 0]
click at [357, 256] on div "Users Apps Events Billing Consumption" at bounding box center [478, 245] width 587 height 28
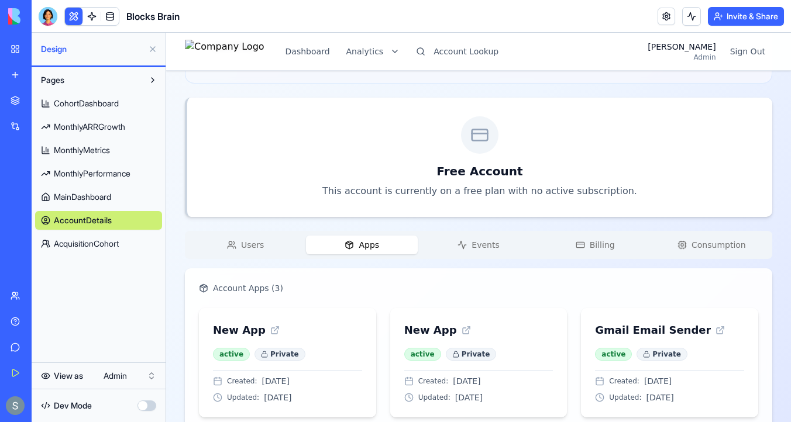
click at [363, 251] on button "Apps" at bounding box center [362, 245] width 112 height 19
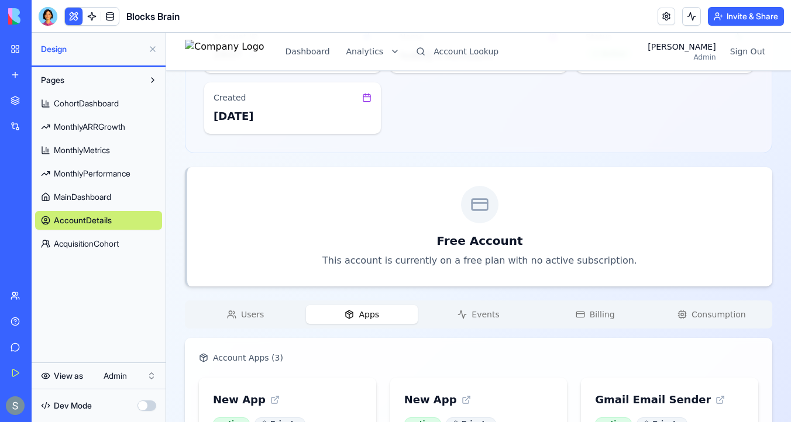
scroll to position [0, 0]
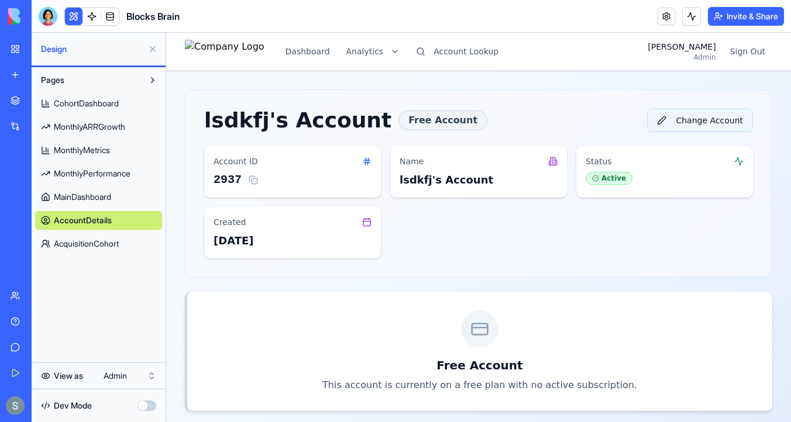
click at [680, 125] on button "Change Account" at bounding box center [700, 120] width 106 height 23
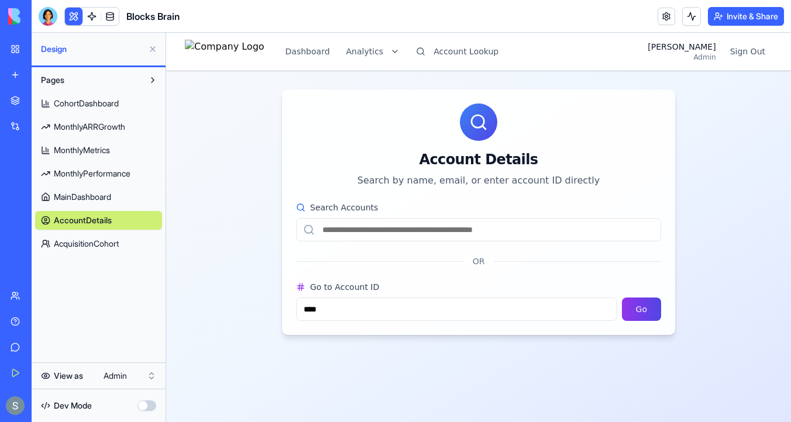
click at [389, 233] on input "Search Accounts" at bounding box center [478, 229] width 365 height 23
paste input "**********"
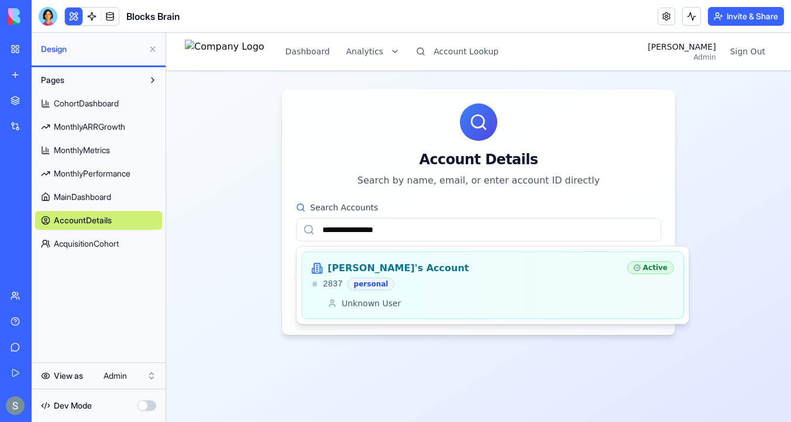
type input "**********"
click at [394, 271] on h3 "efsefs's Account" at bounding box center [399, 269] width 142 height 14
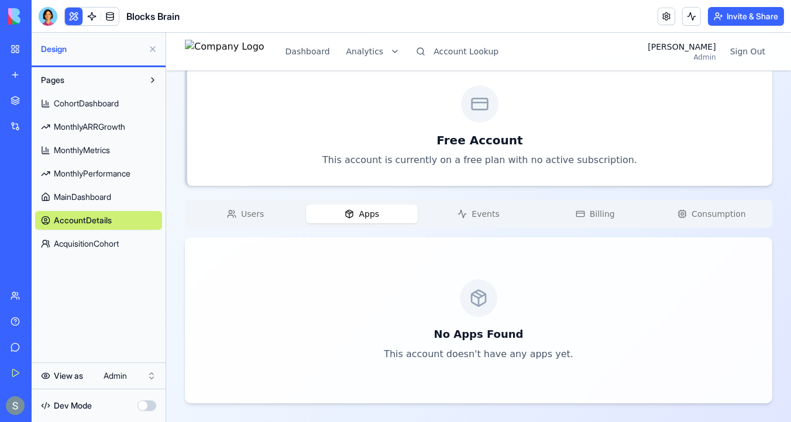
scroll to position [204, 0]
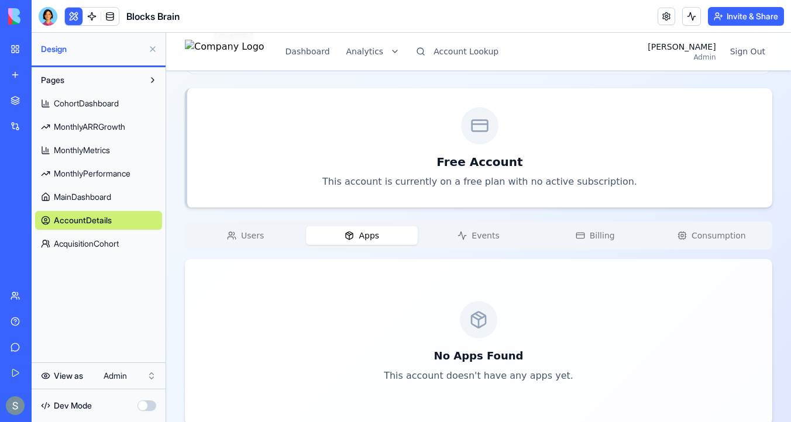
click at [268, 215] on div "efsefs's Account Free Account Change Account Account ID 2837 Name efsefs's Acco…" at bounding box center [478, 155] width 587 height 539
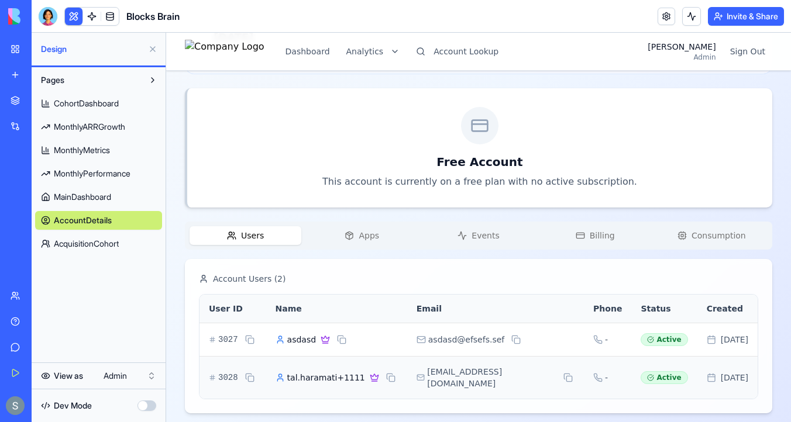
scroll to position [0, 0]
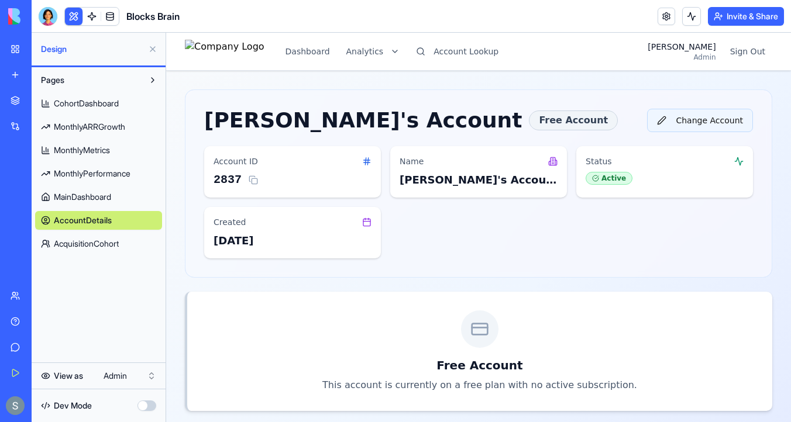
click at [726, 124] on button "Change Account" at bounding box center [700, 120] width 106 height 23
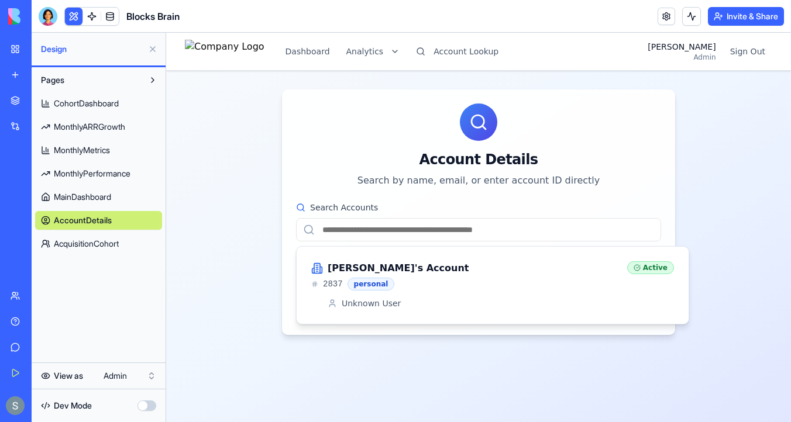
click at [422, 238] on input "Search Accounts" at bounding box center [478, 229] width 365 height 23
paste input "**********"
type input "**********"
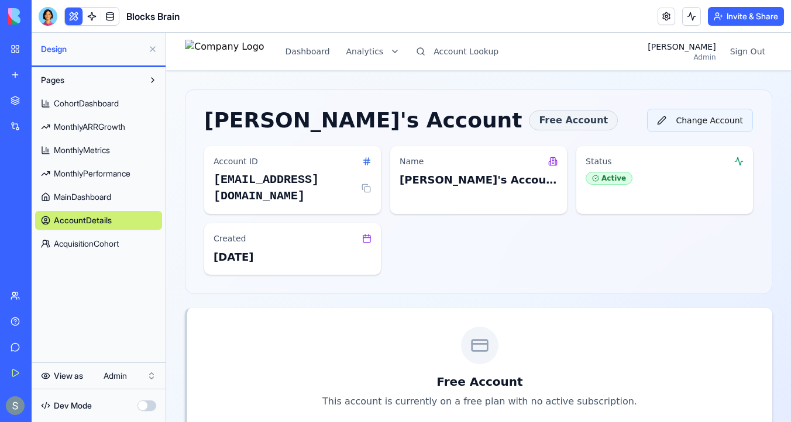
click at [693, 125] on button "Change Account" at bounding box center [700, 120] width 106 height 23
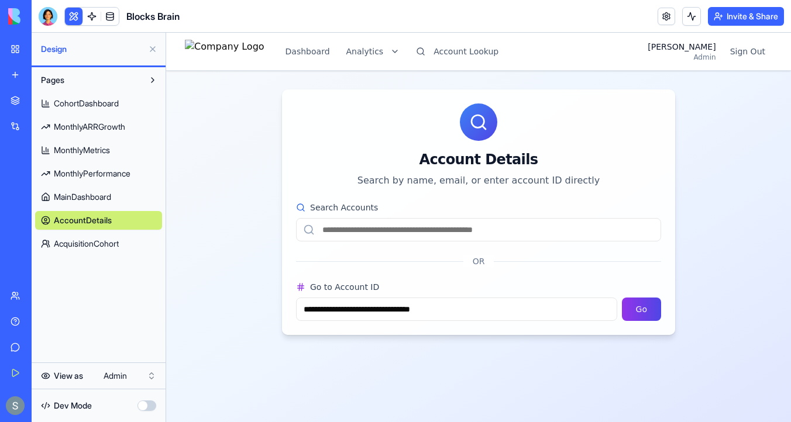
click at [400, 238] on input "Search Accounts" at bounding box center [478, 229] width 365 height 23
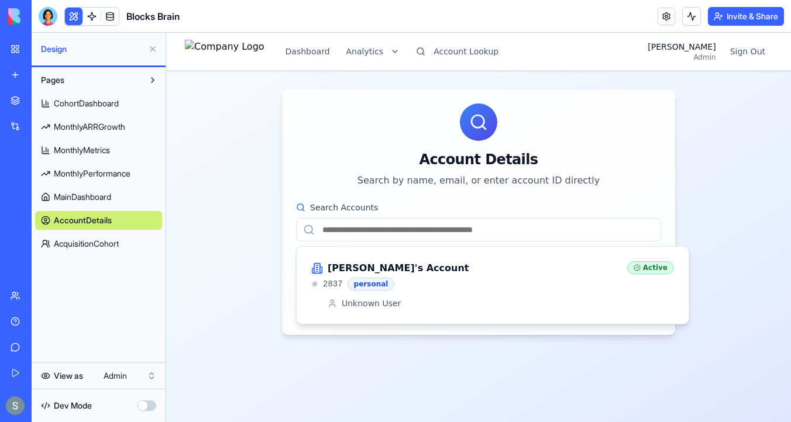
paste input "**********"
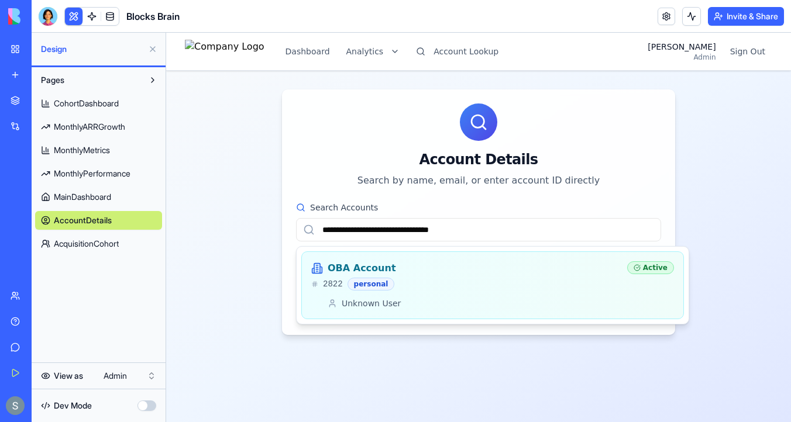
type input "**********"
click at [387, 291] on div "OBA Account 2822 personal Active Unknown User" at bounding box center [492, 286] width 363 height 48
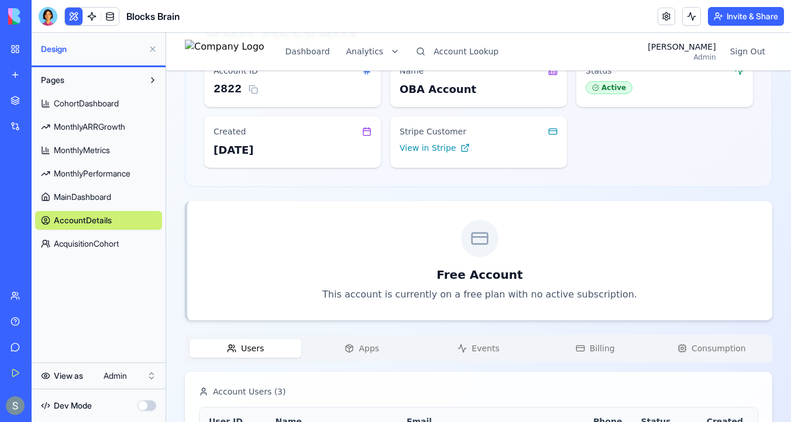
scroll to position [111, 0]
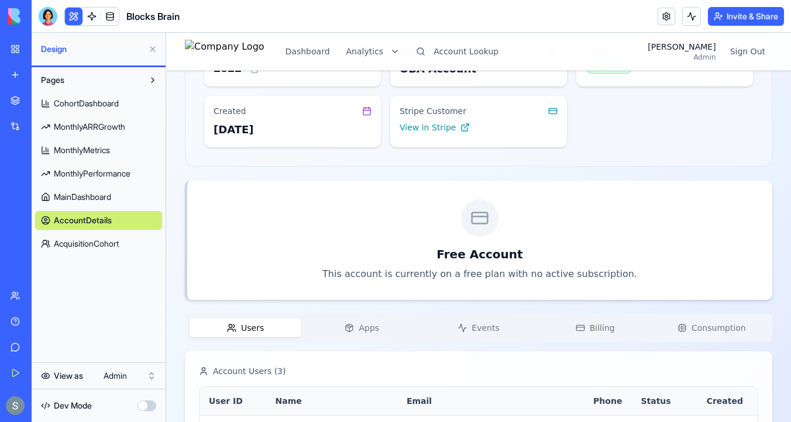
click at [348, 329] on icon "button" at bounding box center [349, 328] width 9 height 9
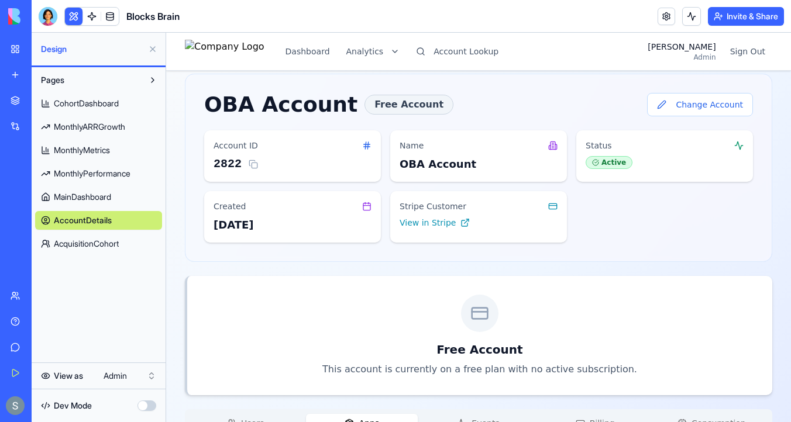
scroll to position [0, 0]
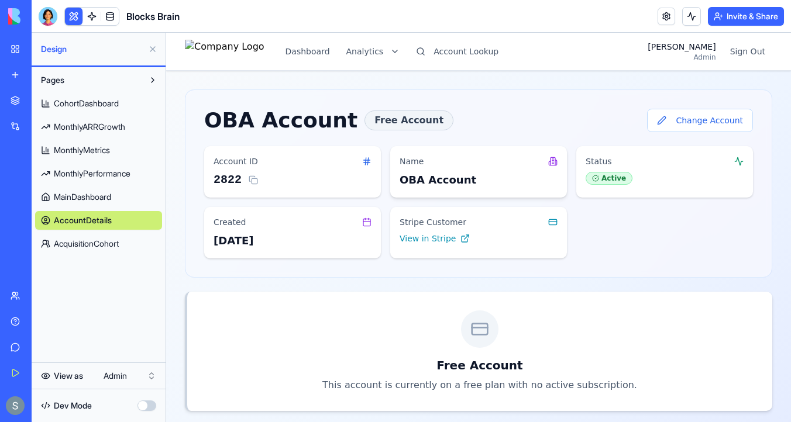
click at [558, 164] on div "Name OBA Account" at bounding box center [478, 171] width 177 height 51
click at [556, 161] on icon at bounding box center [556, 162] width 2 height 5
click at [435, 238] on span "View in Stripe" at bounding box center [428, 239] width 56 height 12
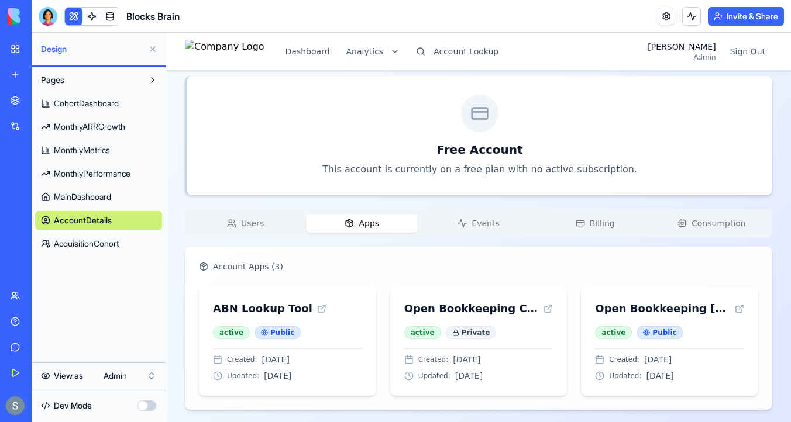
scroll to position [222, 0]
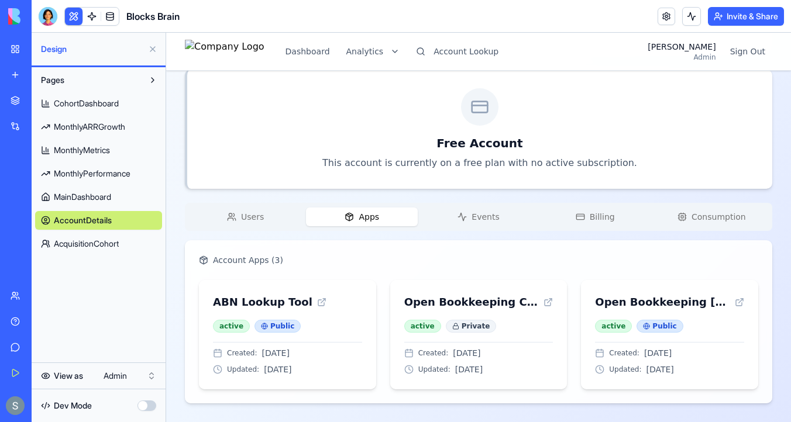
click at [275, 216] on button "Users" at bounding box center [246, 217] width 112 height 19
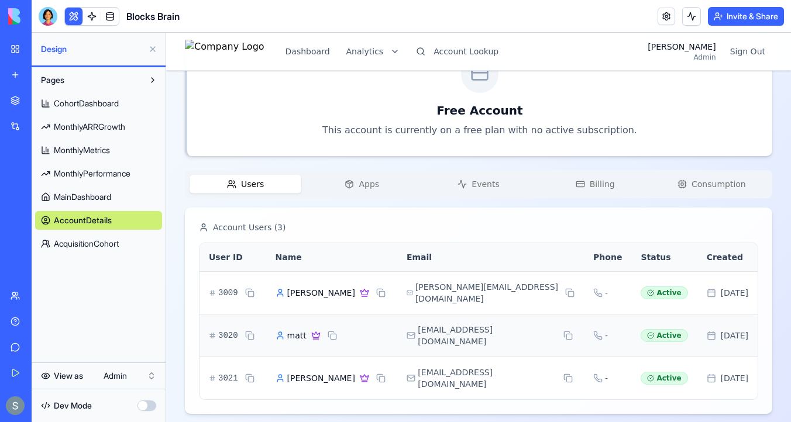
scroll to position [265, 0]
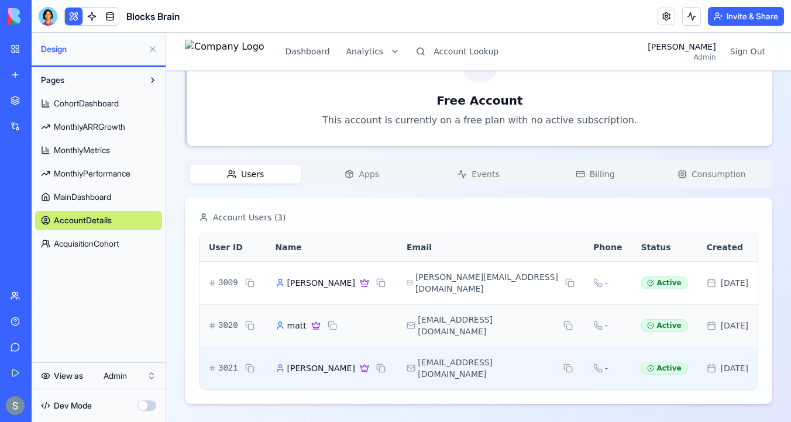
click at [569, 366] on button at bounding box center [567, 369] width 13 height 14
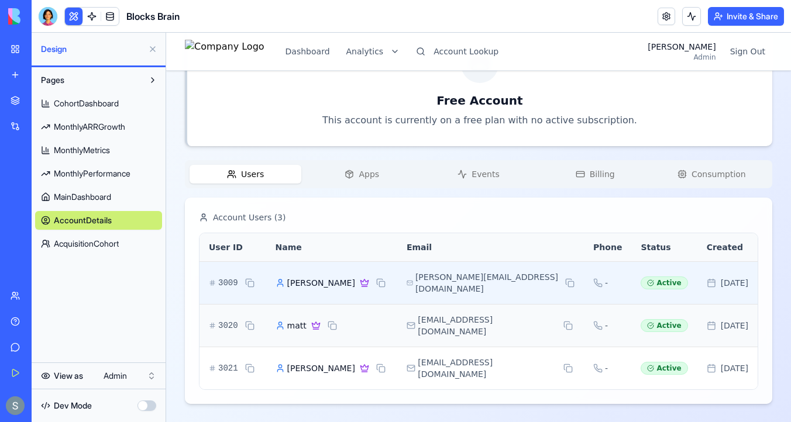
click at [287, 283] on span "Darren McMahon" at bounding box center [321, 283] width 68 height 12
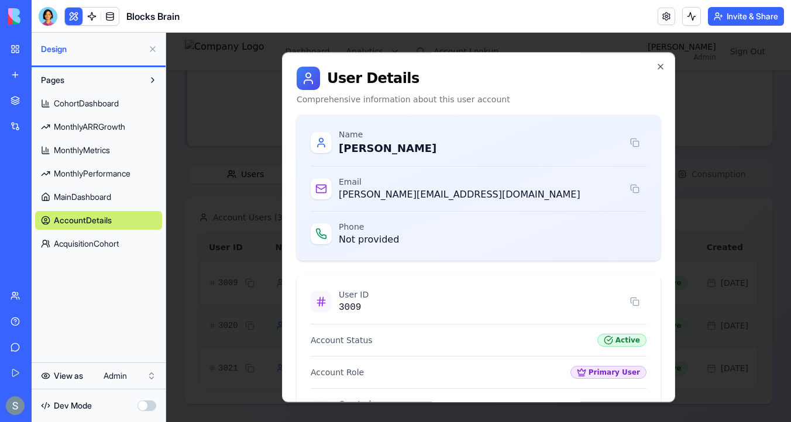
scroll to position [164, 0]
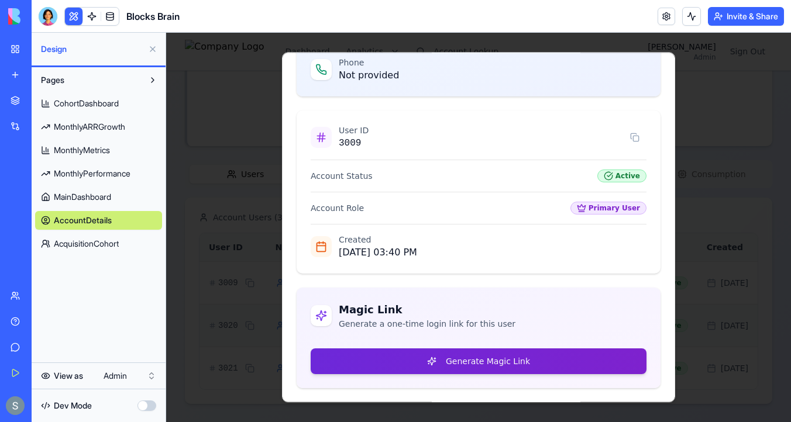
click at [405, 355] on button "Generate Magic Link" at bounding box center [479, 362] width 336 height 26
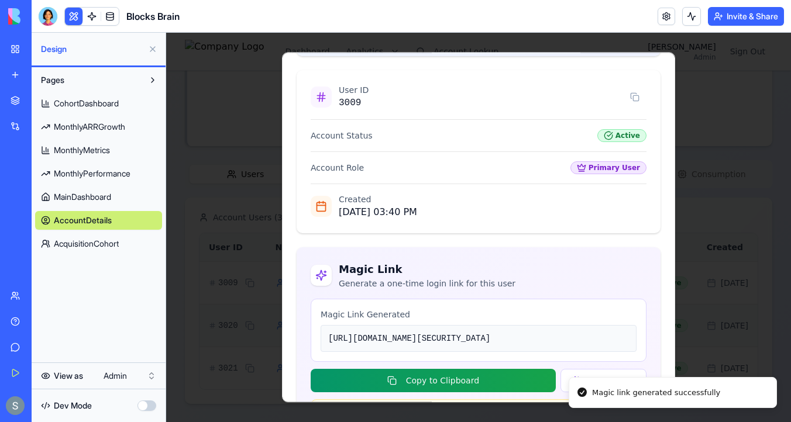
scroll to position [332, 0]
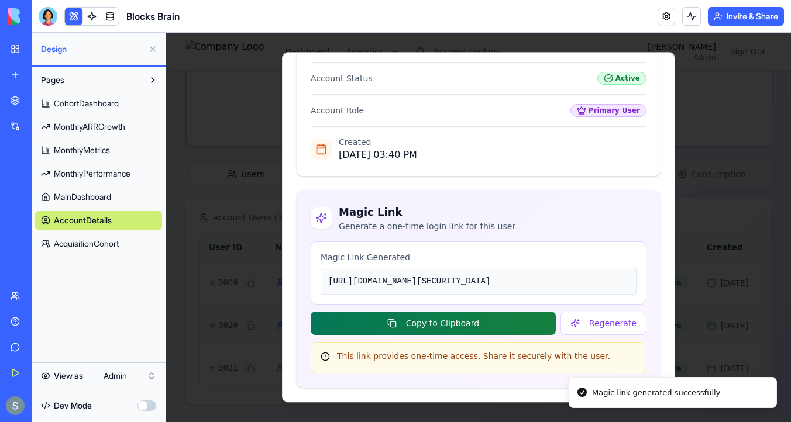
click at [498, 328] on button "Copy to Clipboard" at bounding box center [433, 323] width 245 height 23
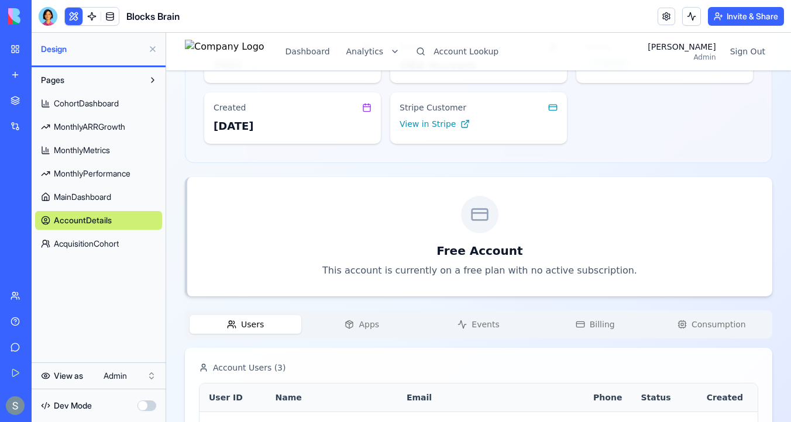
scroll to position [0, 0]
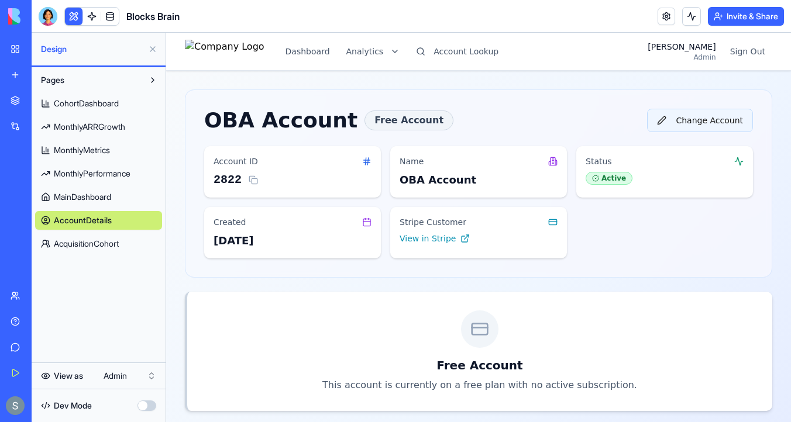
click at [693, 119] on button "Change Account" at bounding box center [700, 120] width 106 height 23
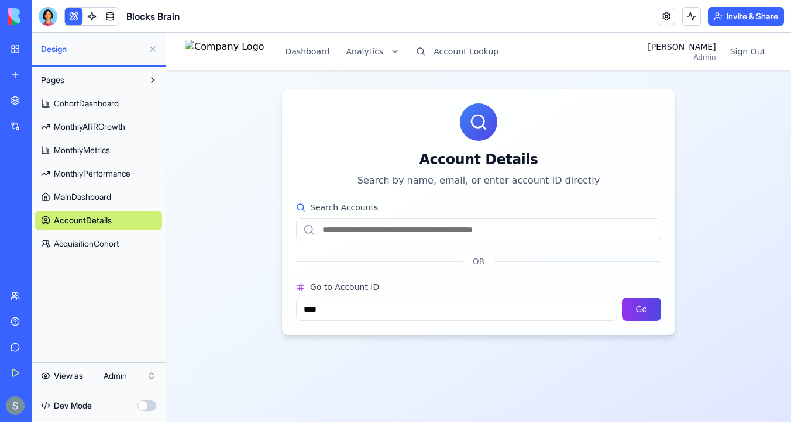
click at [404, 231] on input "Search Accounts" at bounding box center [478, 229] width 365 height 23
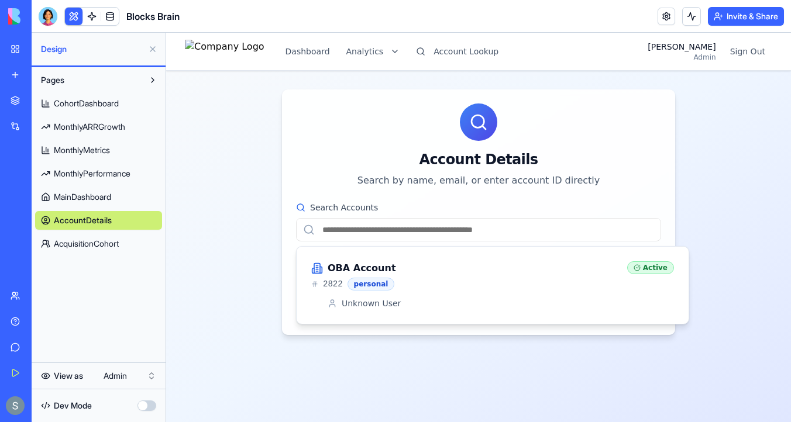
paste input "**********"
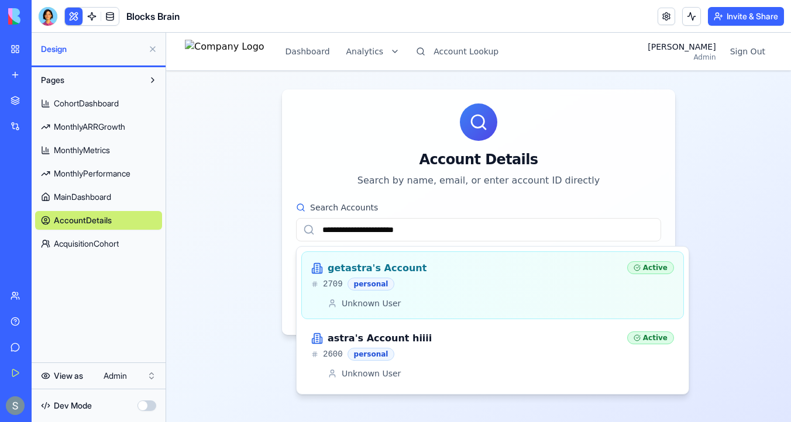
type input "**********"
click at [447, 272] on div "getastra's Account" at bounding box center [464, 269] width 307 height 14
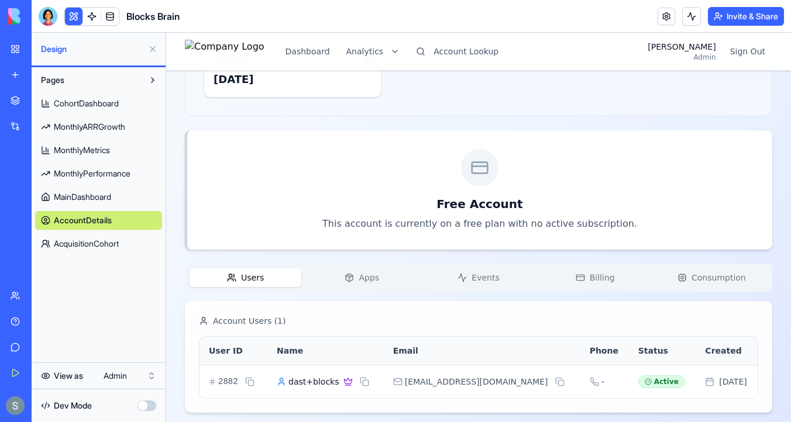
scroll to position [170, 0]
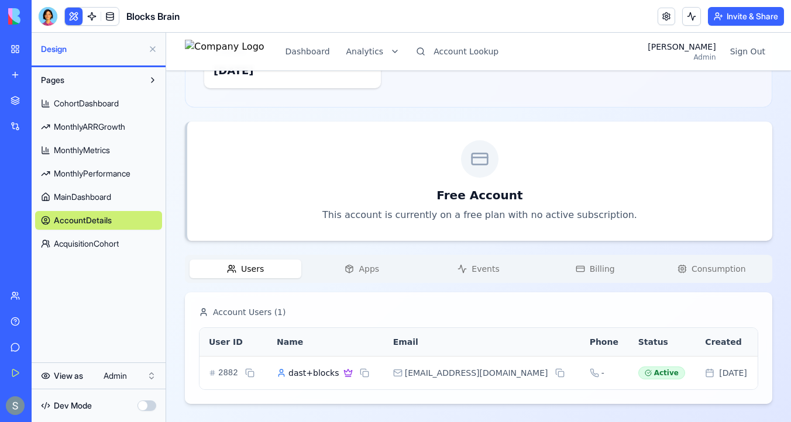
click at [363, 280] on div "Users Apps Events Billing Consumption" at bounding box center [478, 269] width 587 height 28
click at [370, 263] on span "Apps" at bounding box center [369, 269] width 20 height 12
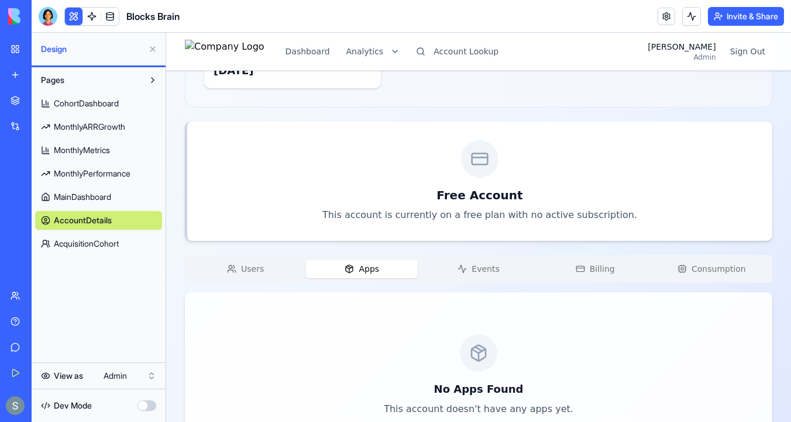
scroll to position [225, 0]
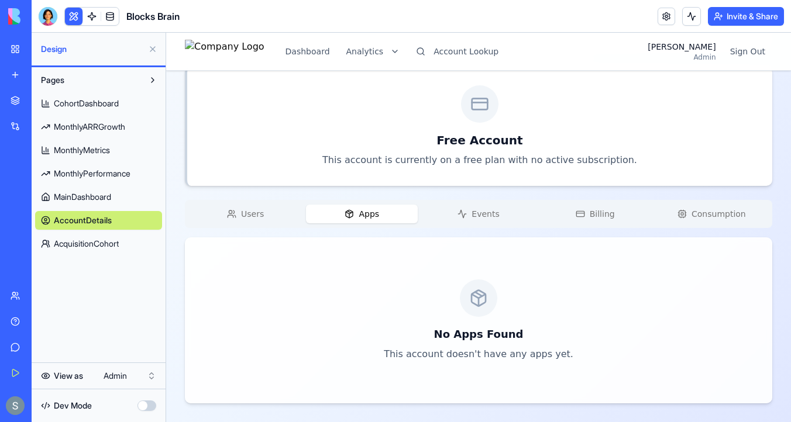
click at [467, 216] on icon "button" at bounding box center [462, 213] width 9 height 9
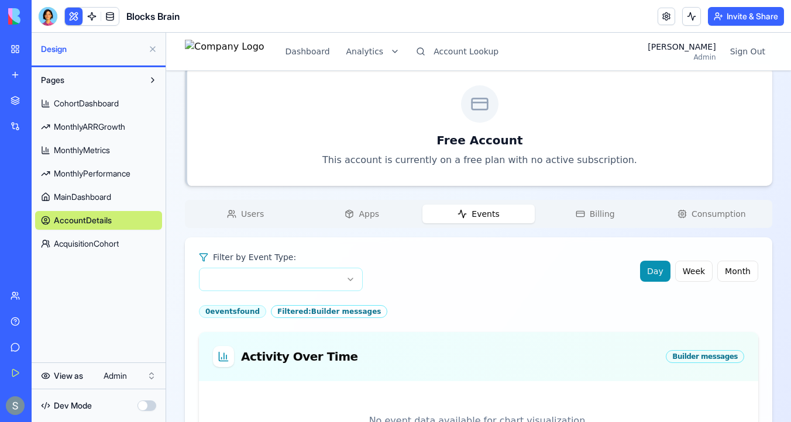
scroll to position [0, 0]
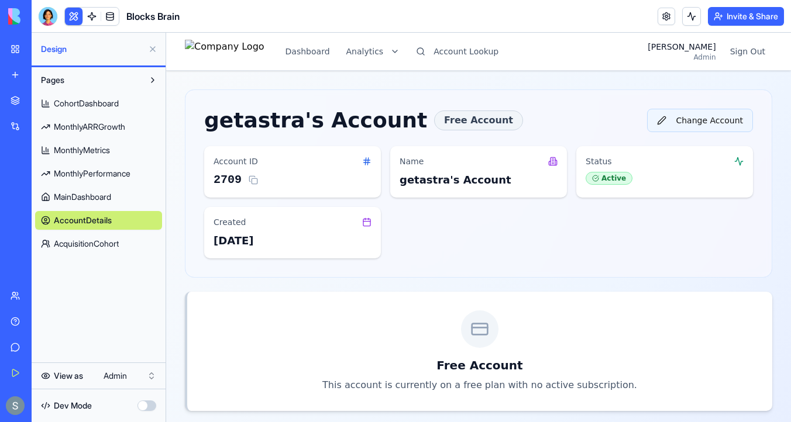
click at [679, 119] on button "Change Account" at bounding box center [700, 120] width 106 height 23
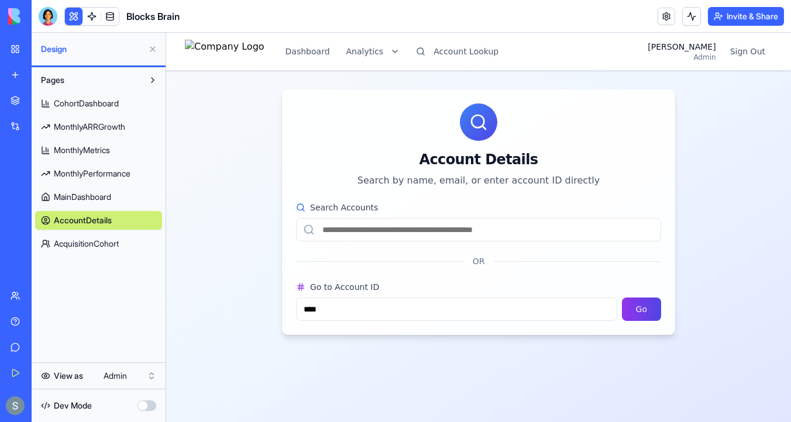
click at [433, 229] on input "Search Accounts" at bounding box center [478, 229] width 365 height 23
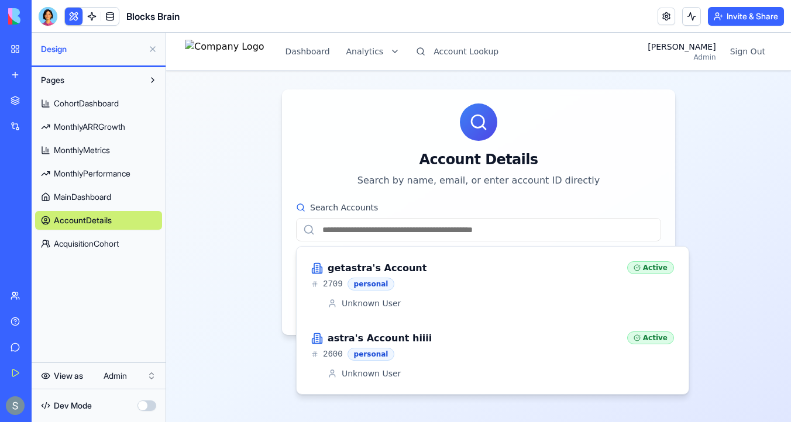
paste input "**********"
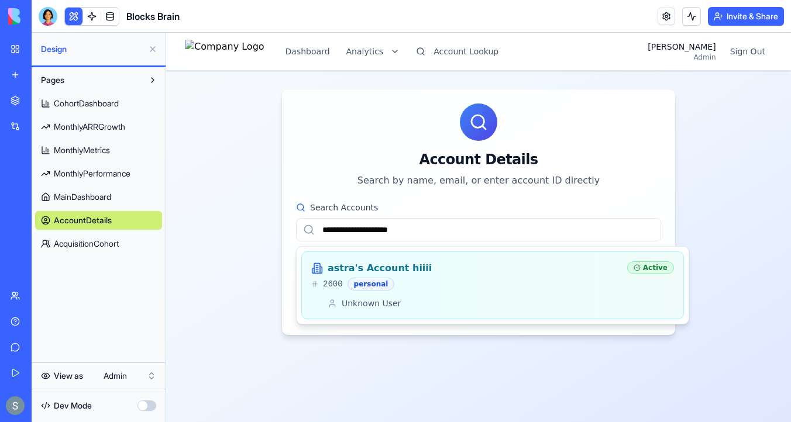
type input "**********"
click at [507, 268] on div "astra's Account hiiii" at bounding box center [464, 269] width 307 height 14
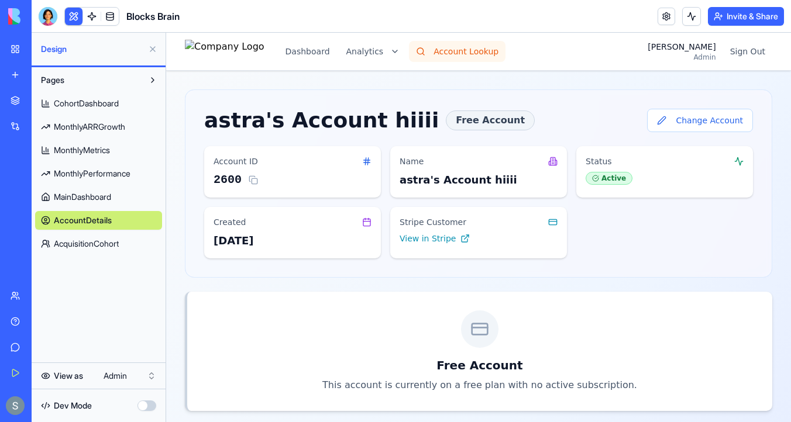
click at [434, 49] on button "Account Lookup" at bounding box center [457, 51] width 97 height 21
click at [685, 119] on button "Change Account" at bounding box center [700, 120] width 106 height 23
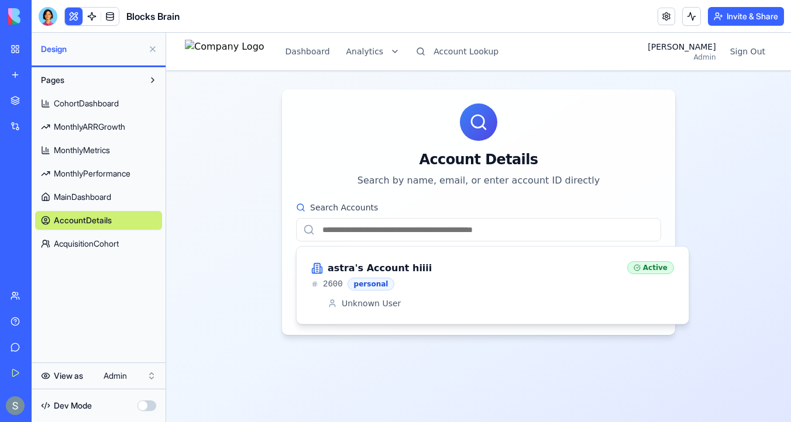
click at [429, 229] on input "Search Accounts" at bounding box center [478, 229] width 365 height 23
paste input "**********"
type input "**********"
click at [410, 264] on div "Scott's Account" at bounding box center [464, 269] width 307 height 14
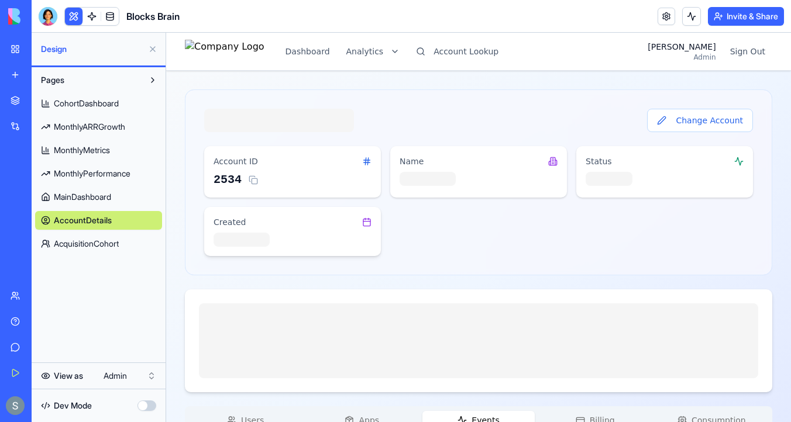
scroll to position [111, 0]
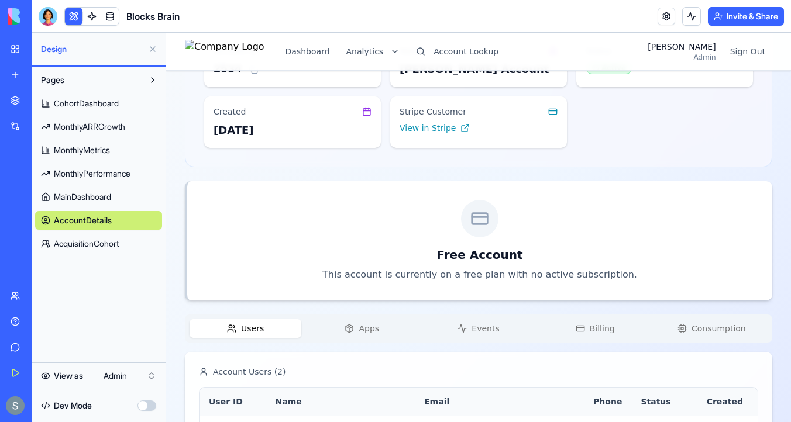
click at [254, 335] on button "Users" at bounding box center [246, 328] width 112 height 19
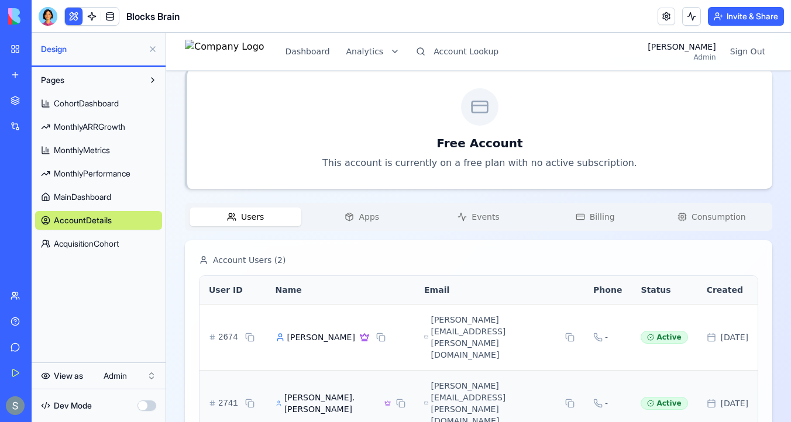
scroll to position [222, 0]
click at [368, 212] on span "Apps" at bounding box center [369, 217] width 20 height 12
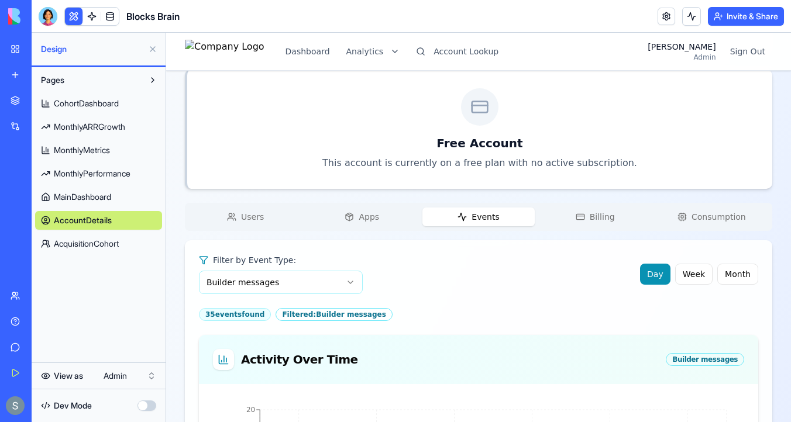
click at [481, 219] on span "Events" at bounding box center [485, 217] width 27 height 12
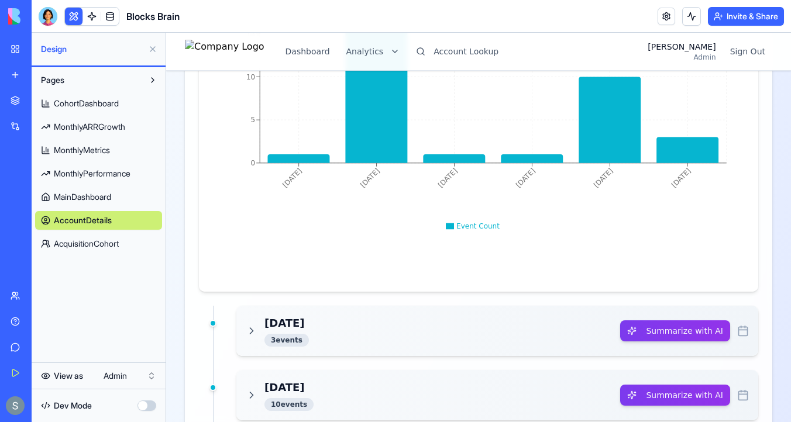
scroll to position [645, 0]
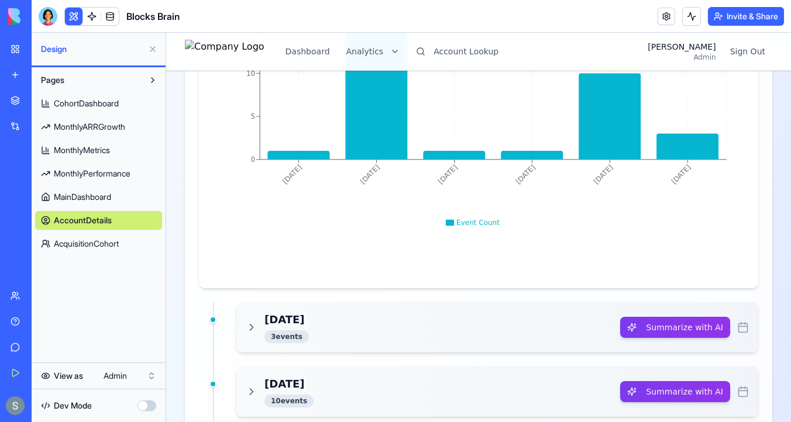
click at [432, 301] on div "Filter by Event Type: Builder messages Day Week Month 35 event s found Filtered…" at bounding box center [478, 252] width 559 height 843
click at [412, 322] on div "Today 3 event s" at bounding box center [433, 328] width 374 height 32
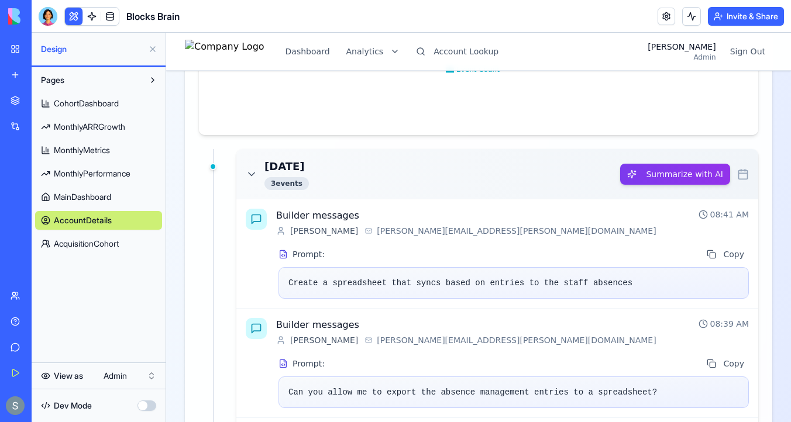
scroll to position [790, 0]
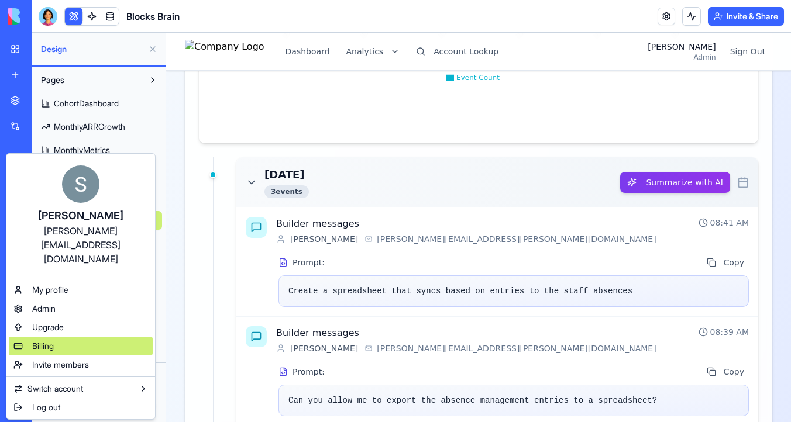
click at [104, 337] on div "Billing" at bounding box center [81, 346] width 144 height 19
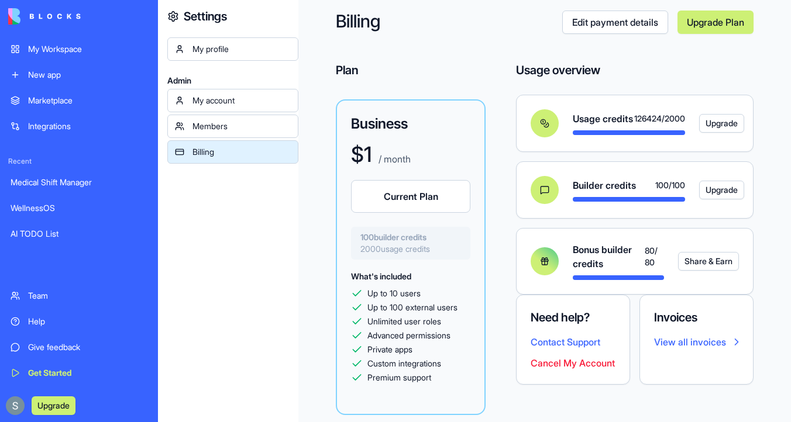
scroll to position [36, 0]
click at [53, 47] on div "My Workspace" at bounding box center [87, 49] width 119 height 12
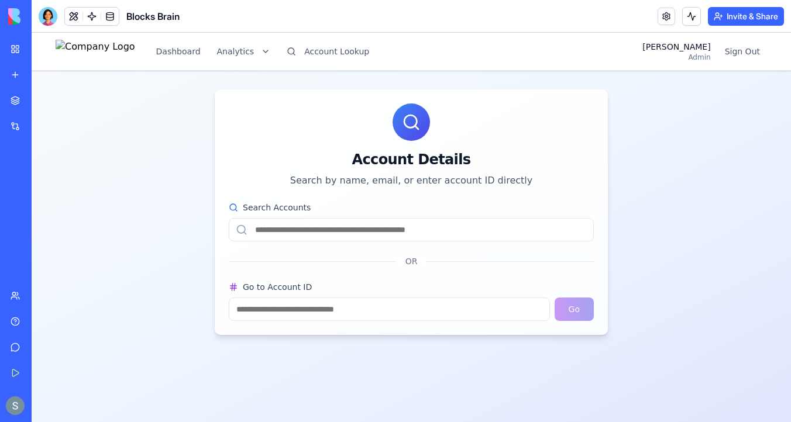
click at [449, 233] on input "Search Accounts" at bounding box center [411, 229] width 365 height 23
paste input "**********"
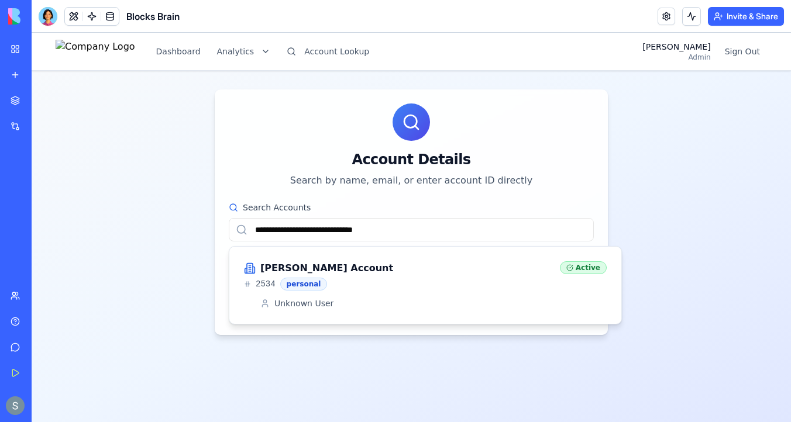
type input "**********"
click at [349, 275] on div "Scott's Account" at bounding box center [397, 269] width 307 height 14
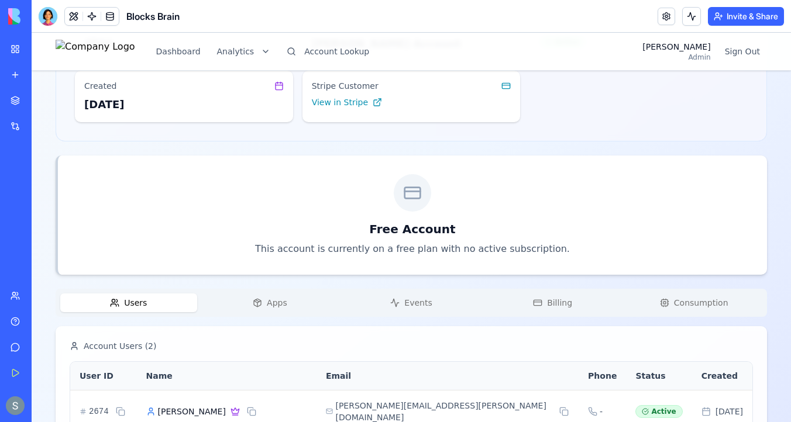
scroll to position [204, 0]
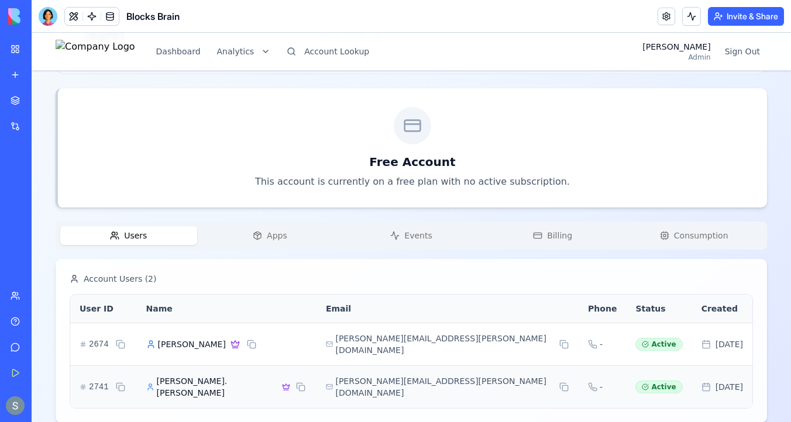
click at [274, 236] on span "Apps" at bounding box center [277, 236] width 20 height 12
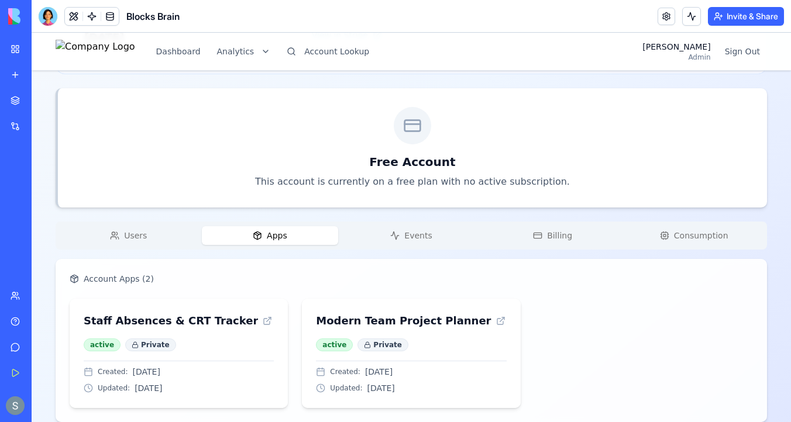
click at [415, 231] on span "Events" at bounding box center [417, 236] width 27 height 12
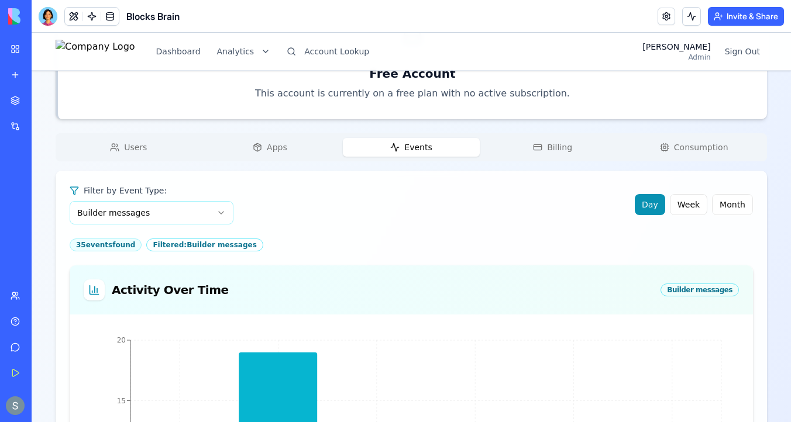
scroll to position [284, 0]
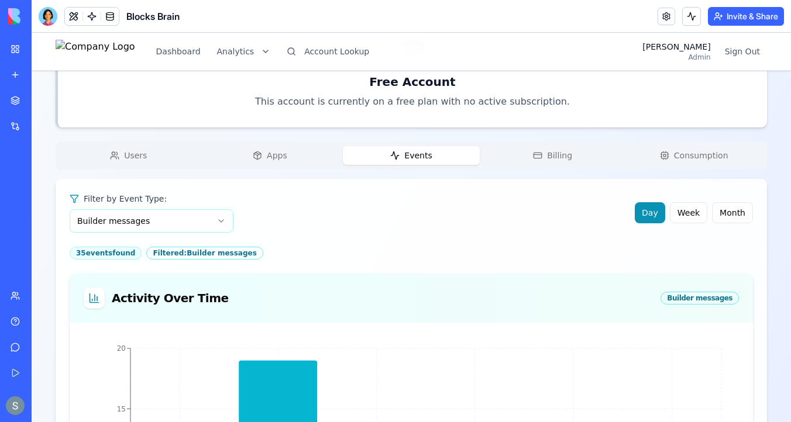
click at [553, 154] on span "Billing" at bounding box center [559, 156] width 25 height 12
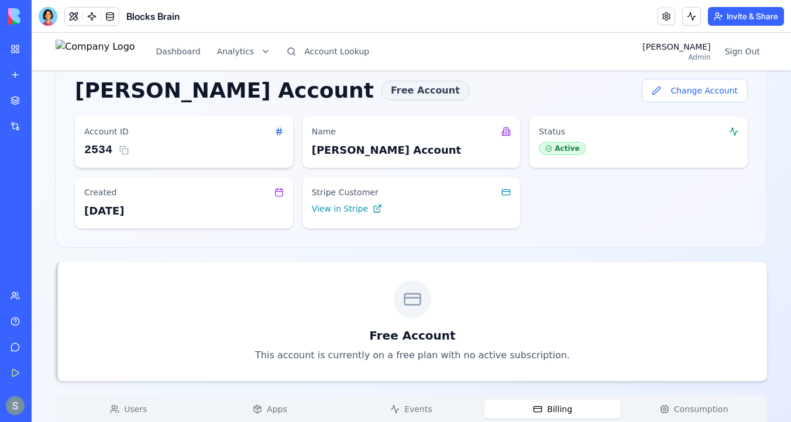
scroll to position [0, 0]
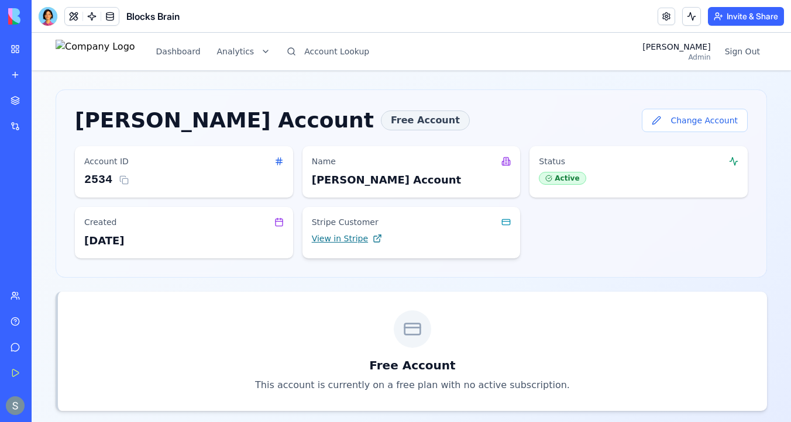
click at [356, 236] on span "View in Stripe" at bounding box center [340, 239] width 56 height 12
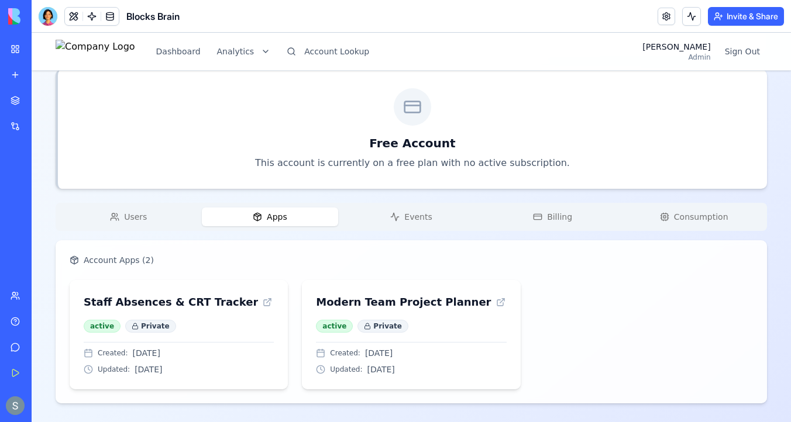
scroll to position [222, 0]
click at [285, 166] on div "Scott's Account Free Account Change Account Account ID 2534 Name Scott's Accoun…" at bounding box center [411, 135] width 711 height 537
click at [690, 213] on span "Consumption" at bounding box center [701, 217] width 54 height 12
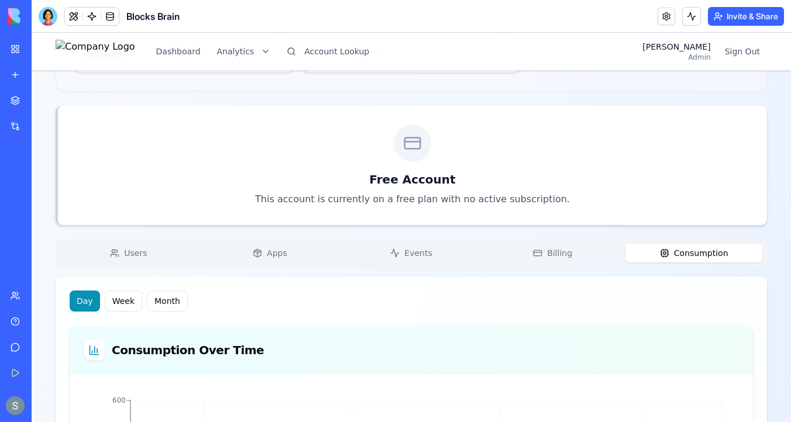
scroll to position [161, 0]
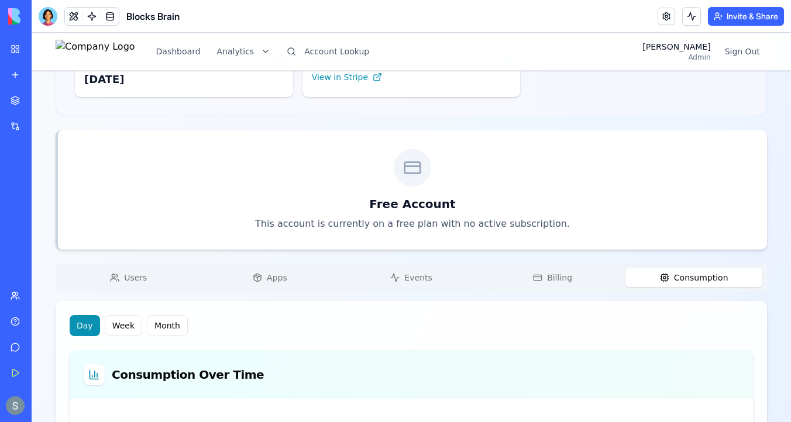
click at [129, 283] on span "Users" at bounding box center [135, 278] width 23 height 12
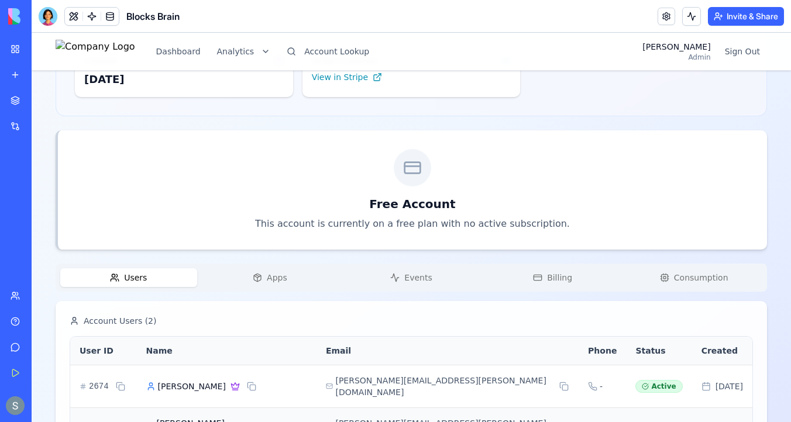
scroll to position [204, 0]
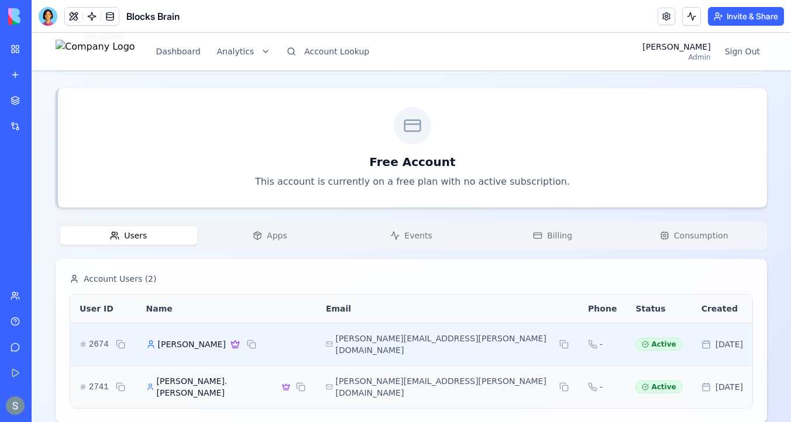
click at [200, 343] on span "Scott Duncan" at bounding box center [192, 345] width 68 height 12
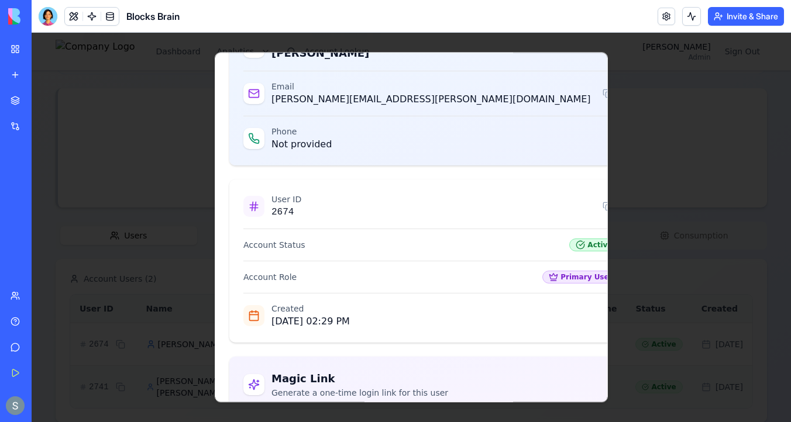
scroll to position [164, 0]
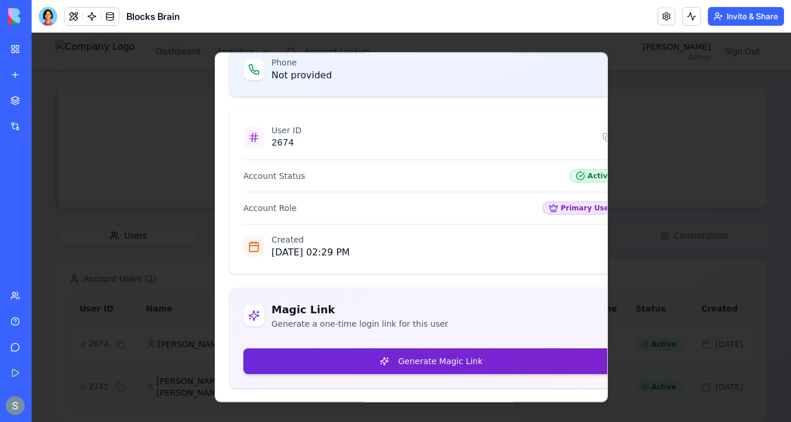
click at [443, 359] on button "Generate Magic Link" at bounding box center [431, 362] width 376 height 26
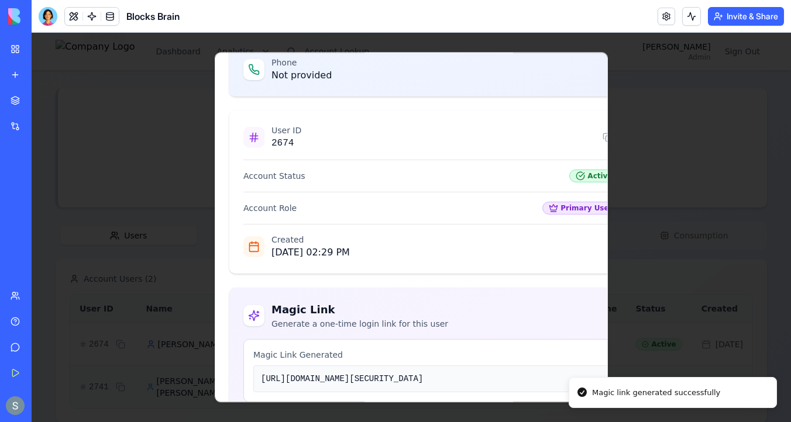
scroll to position [332, 0]
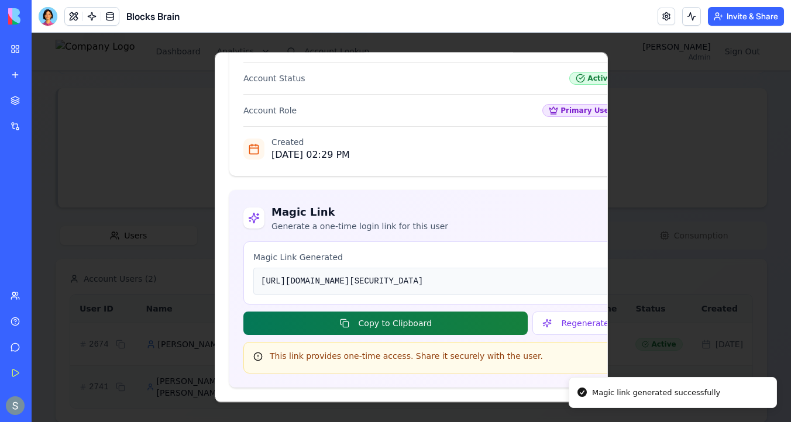
click at [411, 320] on button "Copy to Clipboard" at bounding box center [385, 323] width 284 height 23
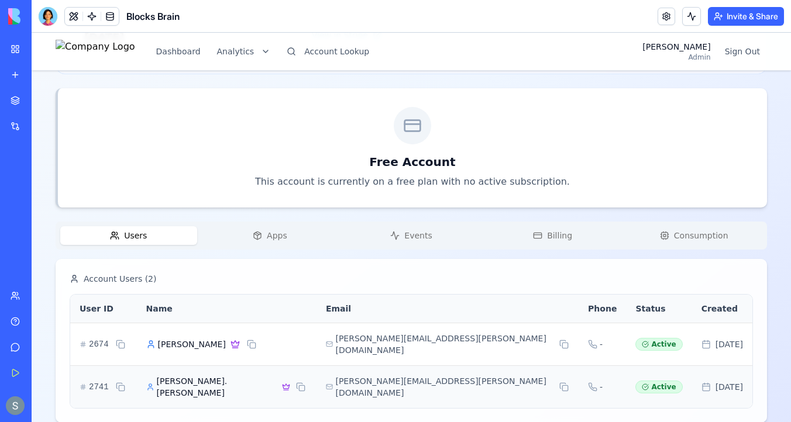
scroll to position [0, 0]
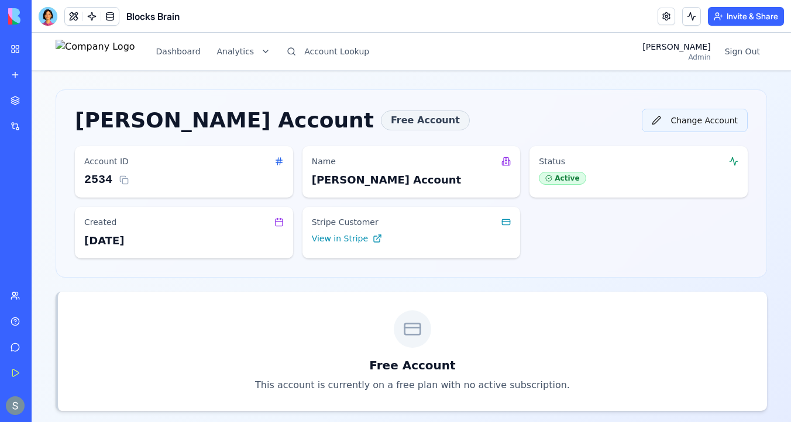
click at [702, 122] on button "Change Account" at bounding box center [695, 120] width 106 height 23
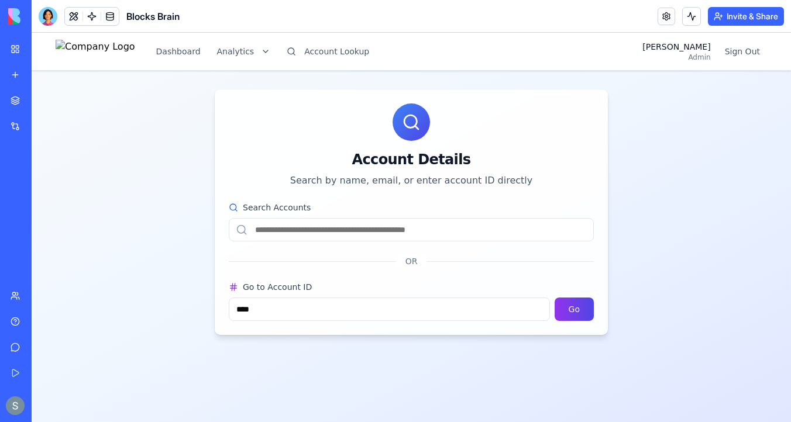
click at [365, 231] on input "Search Accounts" at bounding box center [411, 229] width 365 height 23
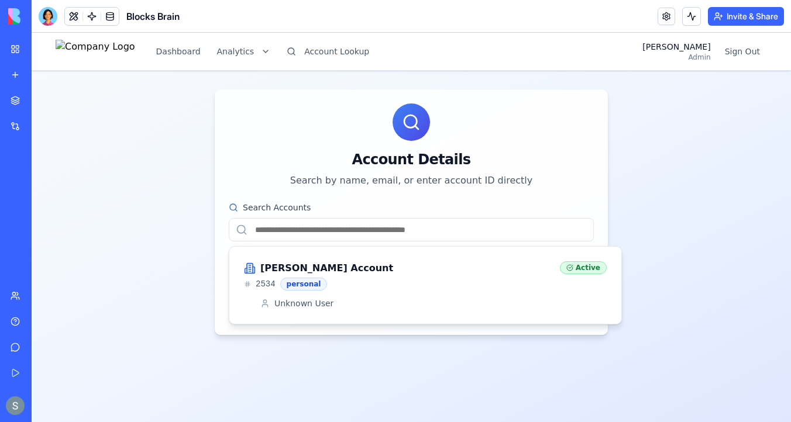
paste input "**********"
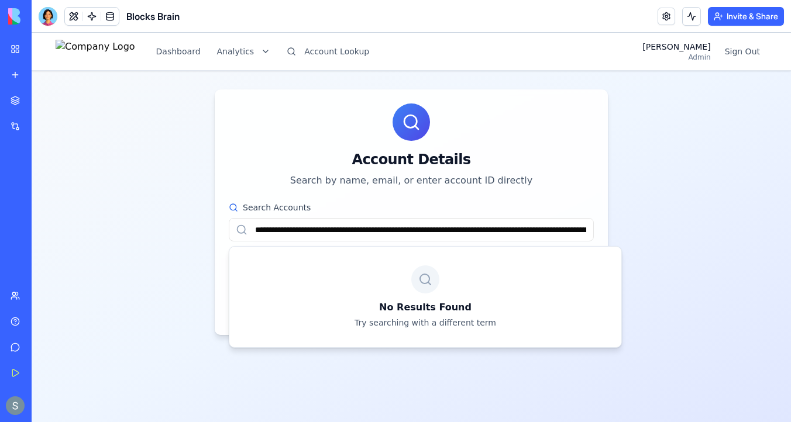
click at [385, 228] on input "**********" at bounding box center [411, 229] width 365 height 23
click at [301, 230] on input "**********" at bounding box center [411, 229] width 365 height 23
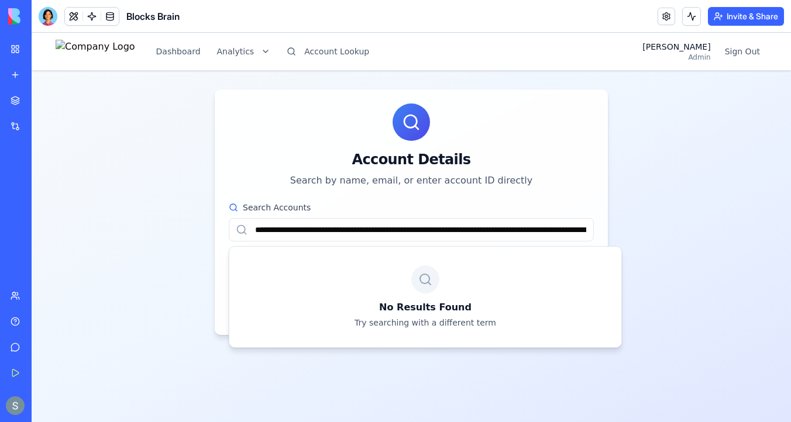
click at [301, 230] on input "**********" at bounding box center [411, 229] width 365 height 23
paste input "text"
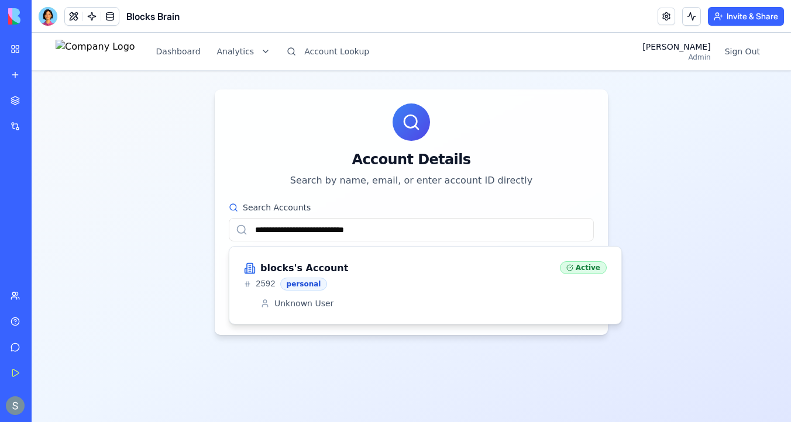
type input "**********"
click at [355, 266] on div "blocks's Account" at bounding box center [397, 269] width 307 height 14
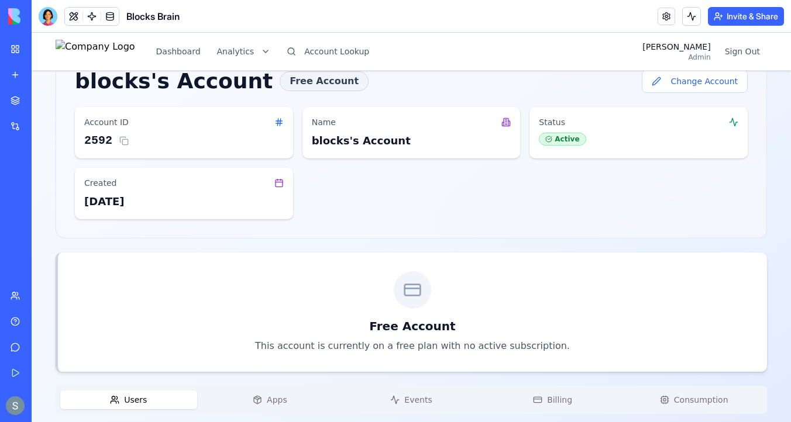
scroll to position [204, 0]
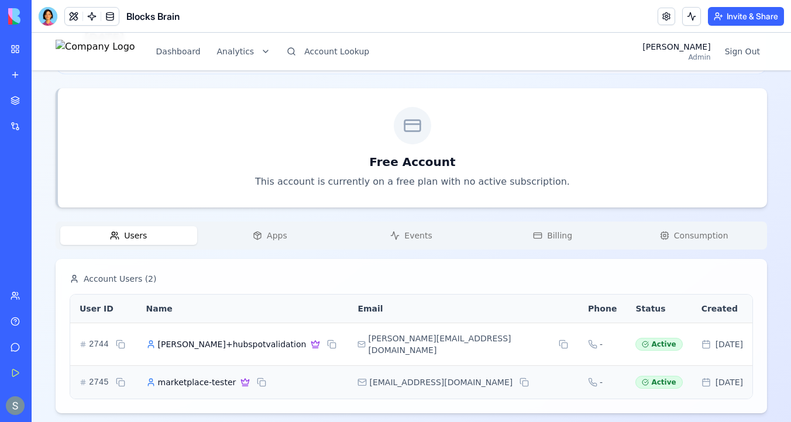
click at [275, 233] on span "Apps" at bounding box center [277, 236] width 20 height 12
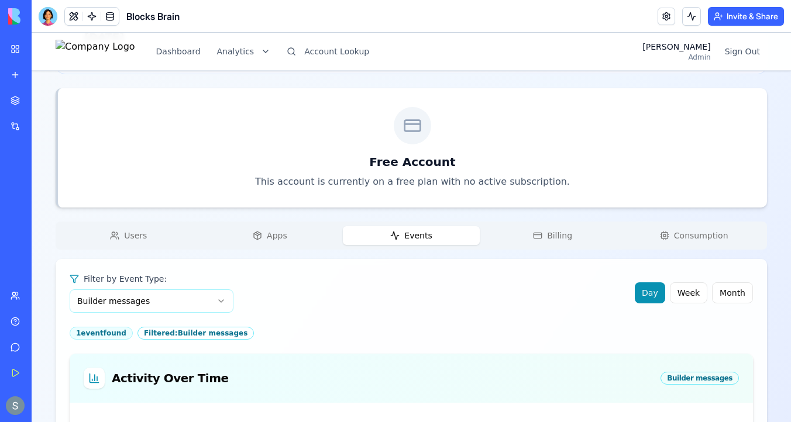
click at [417, 238] on span "Events" at bounding box center [417, 236] width 27 height 12
click at [554, 232] on span "Billing" at bounding box center [559, 236] width 25 height 12
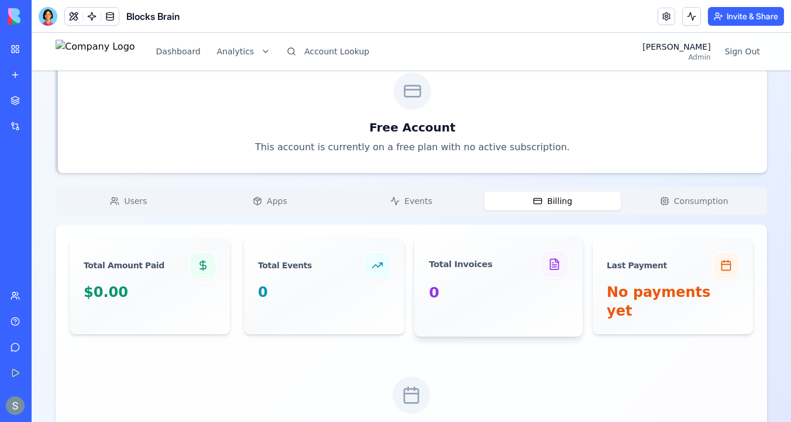
scroll to position [317, 0]
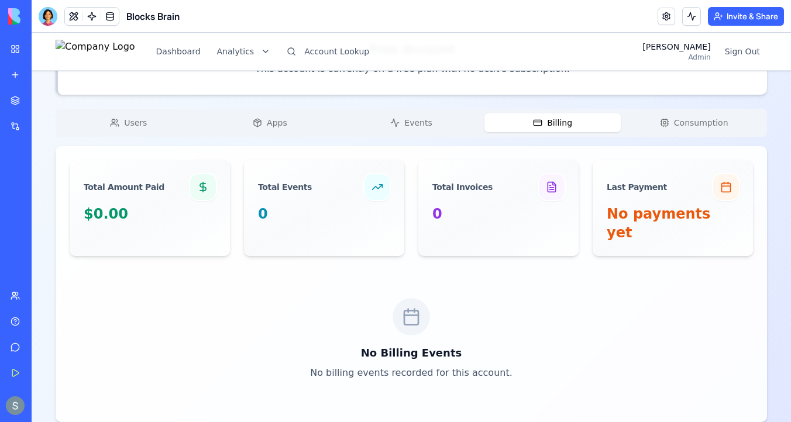
click at [707, 118] on span "Consumption" at bounding box center [701, 123] width 54 height 12
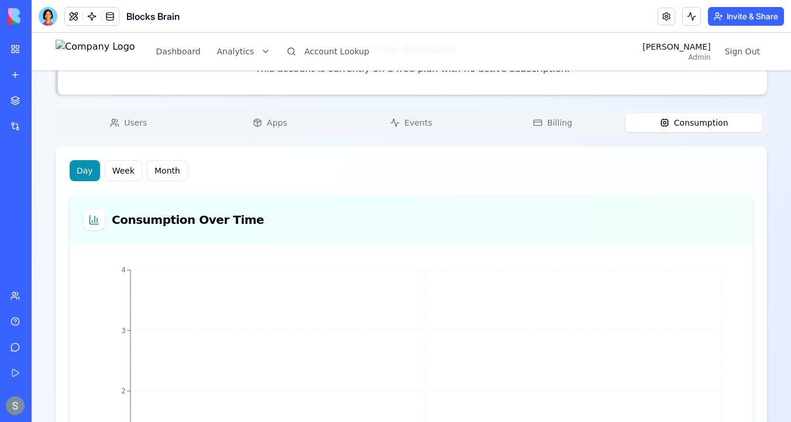
scroll to position [204, 0]
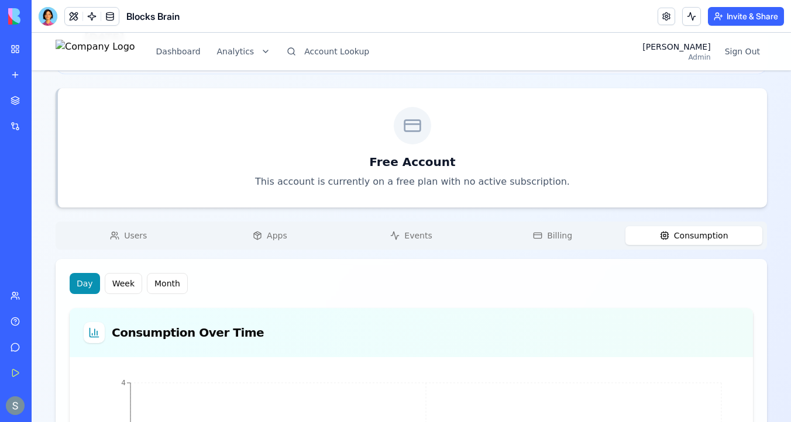
click at [118, 124] on div "blocks's Account Free Account Change Account Account ID 2592 Name blocks's Acco…" at bounding box center [411, 398] width 711 height 1024
